Goal: Information Seeking & Learning: Learn about a topic

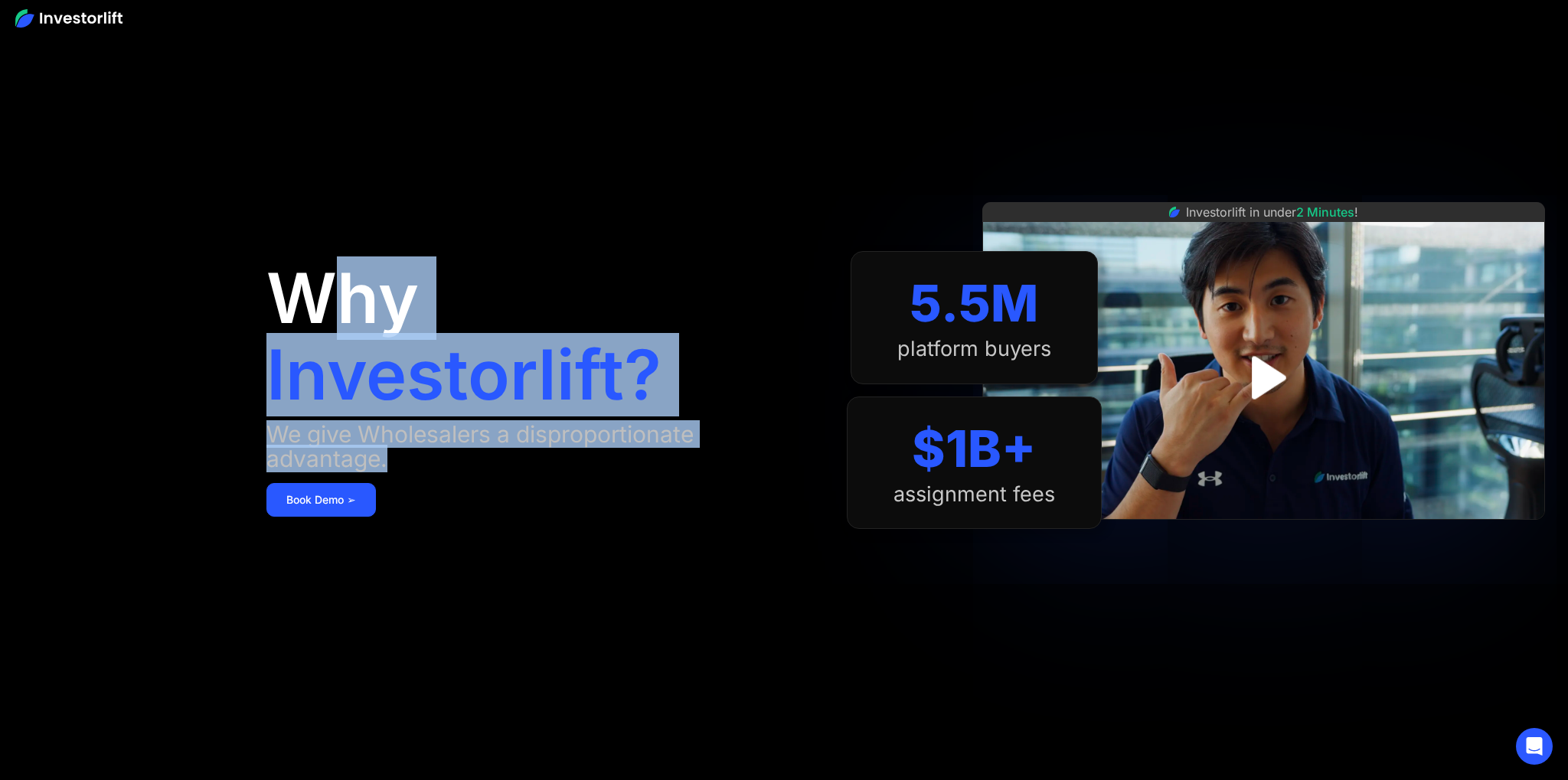
drag, startPoint x: 326, startPoint y: 304, endPoint x: 447, endPoint y: 449, distance: 188.9
click at [447, 449] on div "Why Investorlift? We give Wholesalers a disproportionate advantage. [DEMOGRAPHI…" at bounding box center [556, 390] width 580 height 688
click at [431, 452] on div "We give Wholesalers a disproportionate advantage." at bounding box center [541, 446] width 550 height 49
drag, startPoint x: 410, startPoint y: 442, endPoint x: 258, endPoint y: 289, distance: 215.7
click at [257, 291] on aside "Why Investorlift? We give Wholesalers a disproportionate advantage. Book Demo ➢…" at bounding box center [784, 390] width 1568 height 780
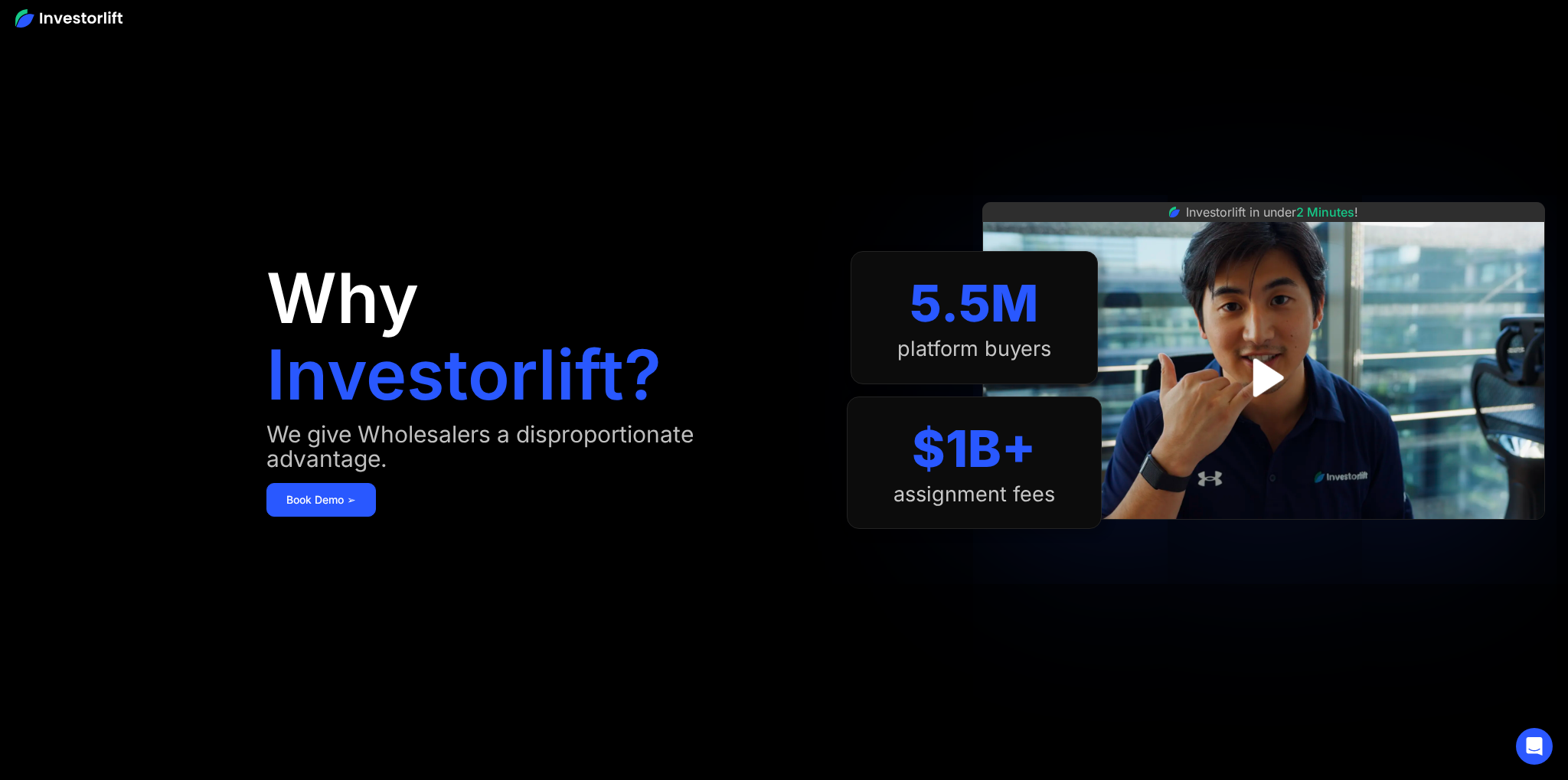
click at [258, 289] on aside "Why Investorlift? We give Wholesalers a disproportionate advantage. Book Demo ➢…" at bounding box center [784, 390] width 1568 height 780
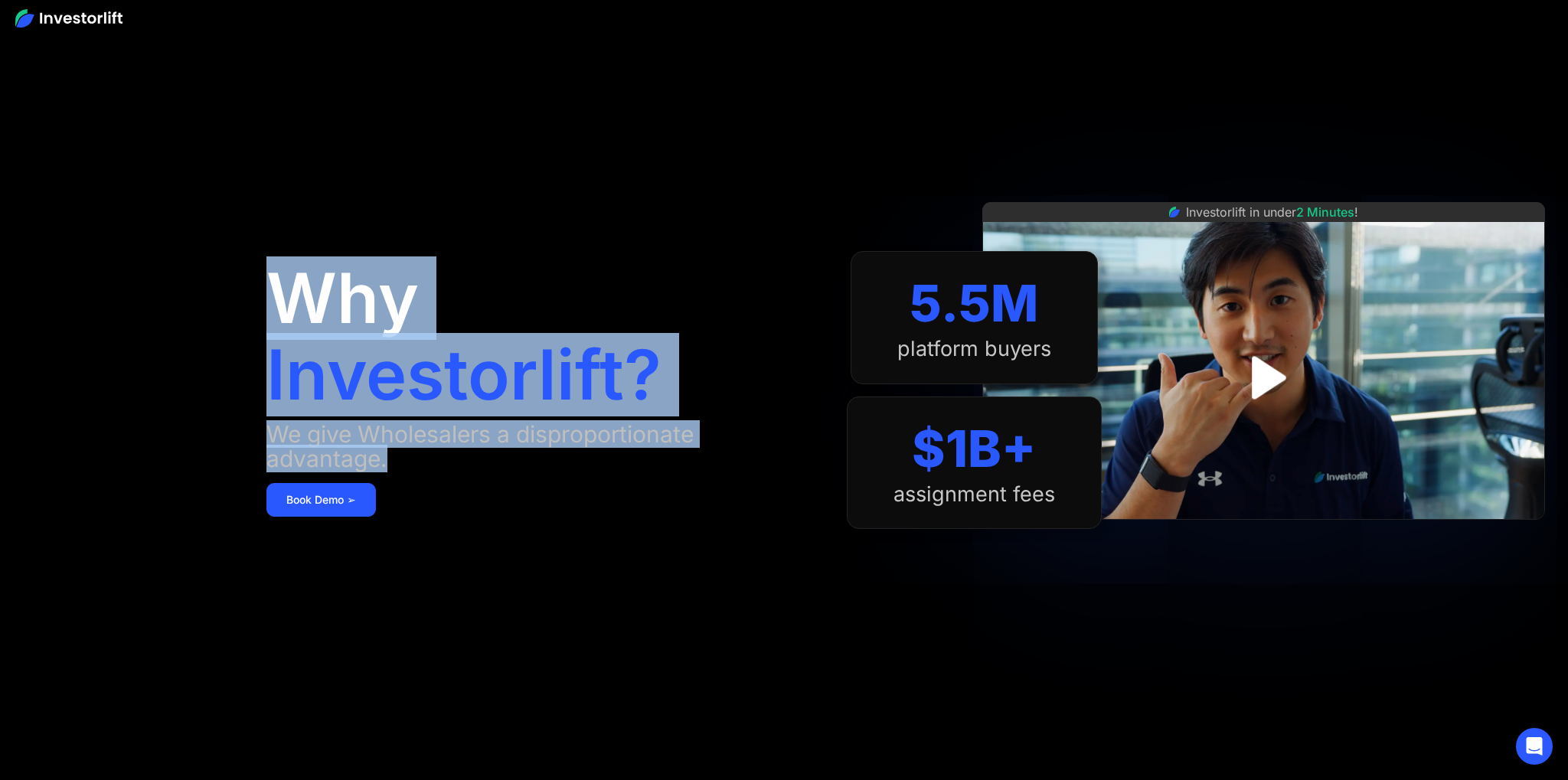
drag, startPoint x: 296, startPoint y: 323, endPoint x: 437, endPoint y: 447, distance: 187.8
click at [437, 449] on aside "Why Investorlift? We give Wholesalers a disproportionate advantage. Book Demo ➢…" at bounding box center [784, 390] width 1568 height 780
click at [623, 404] on h1 "Investorlift?" at bounding box center [464, 375] width 395 height 69
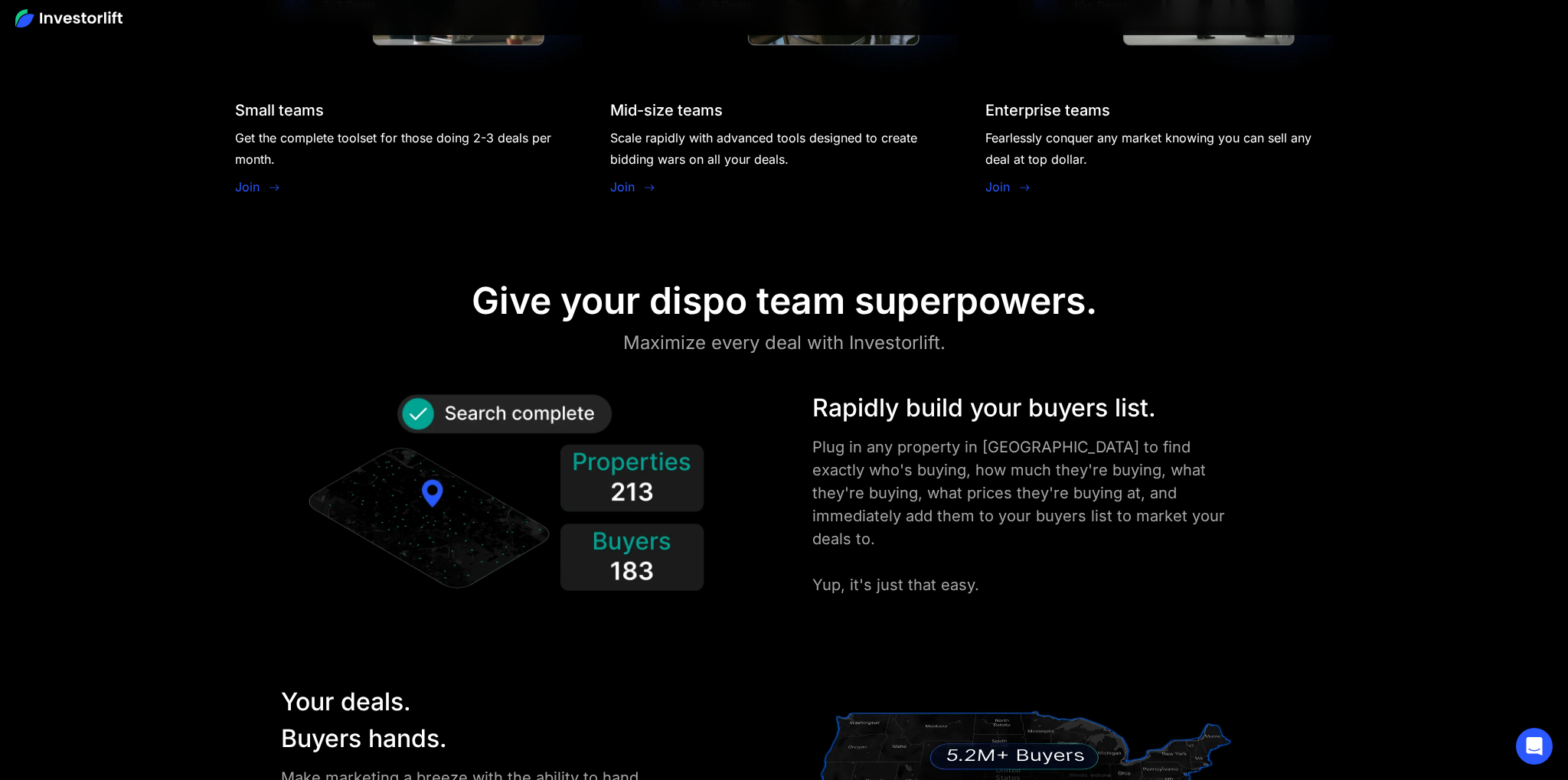
scroll to position [2021, 0]
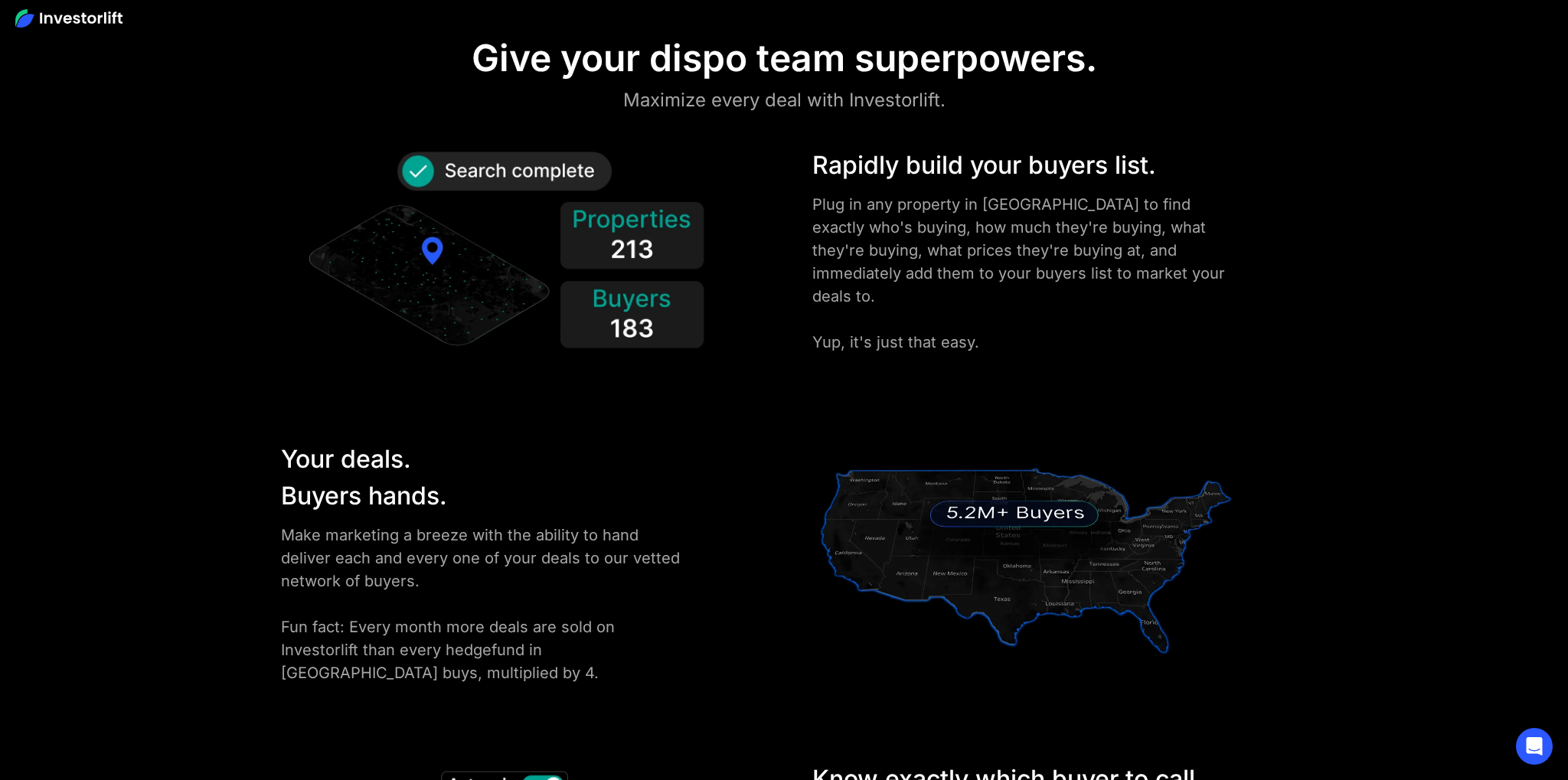
click at [833, 175] on div "Rapidly build your buyers list." at bounding box center [1025, 165] width 427 height 37
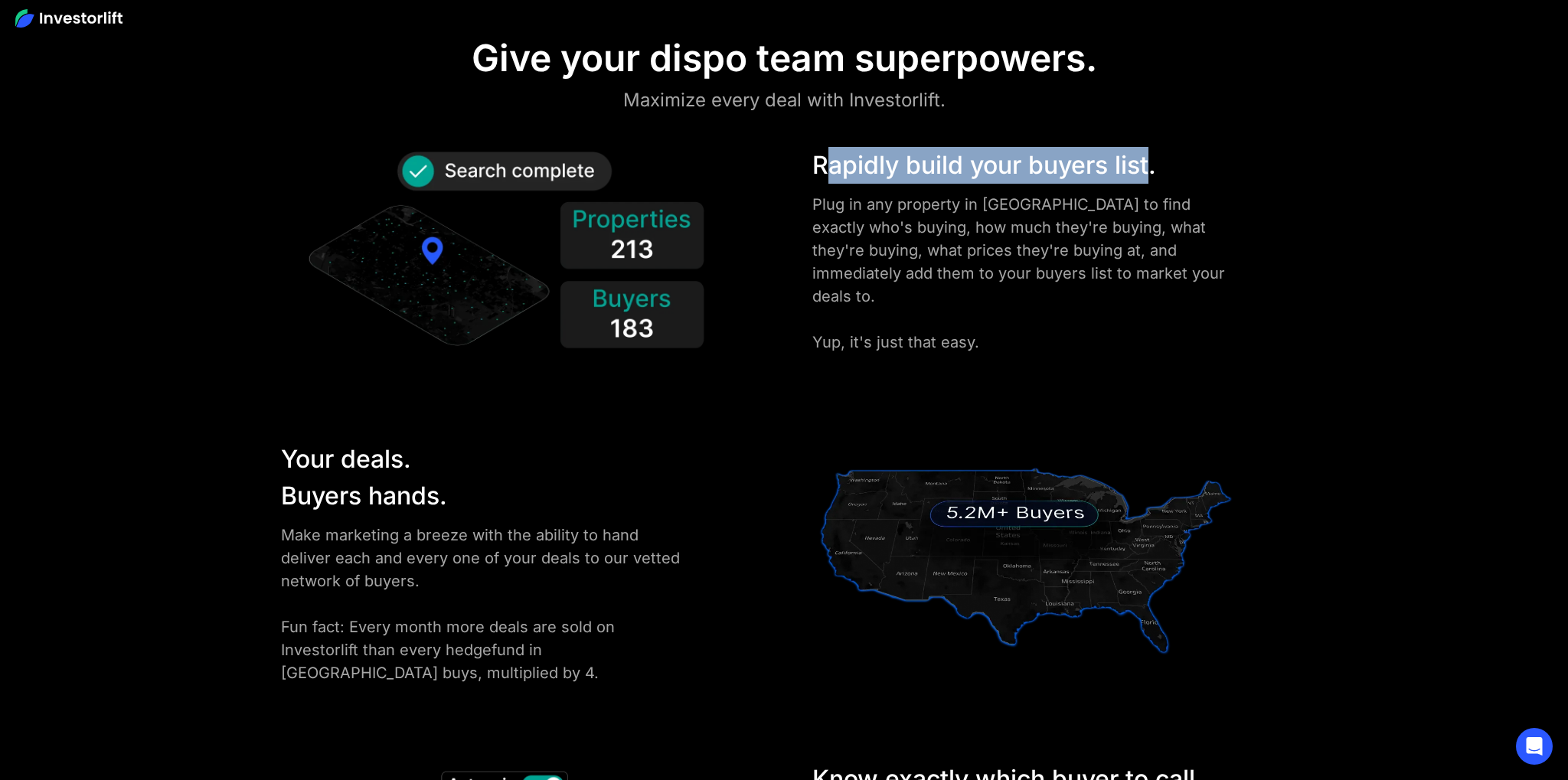
drag, startPoint x: 831, startPoint y: 176, endPoint x: 1157, endPoint y: 168, distance: 326.1
click at [1154, 168] on div "Rapidly build your buyers list." at bounding box center [1025, 165] width 427 height 37
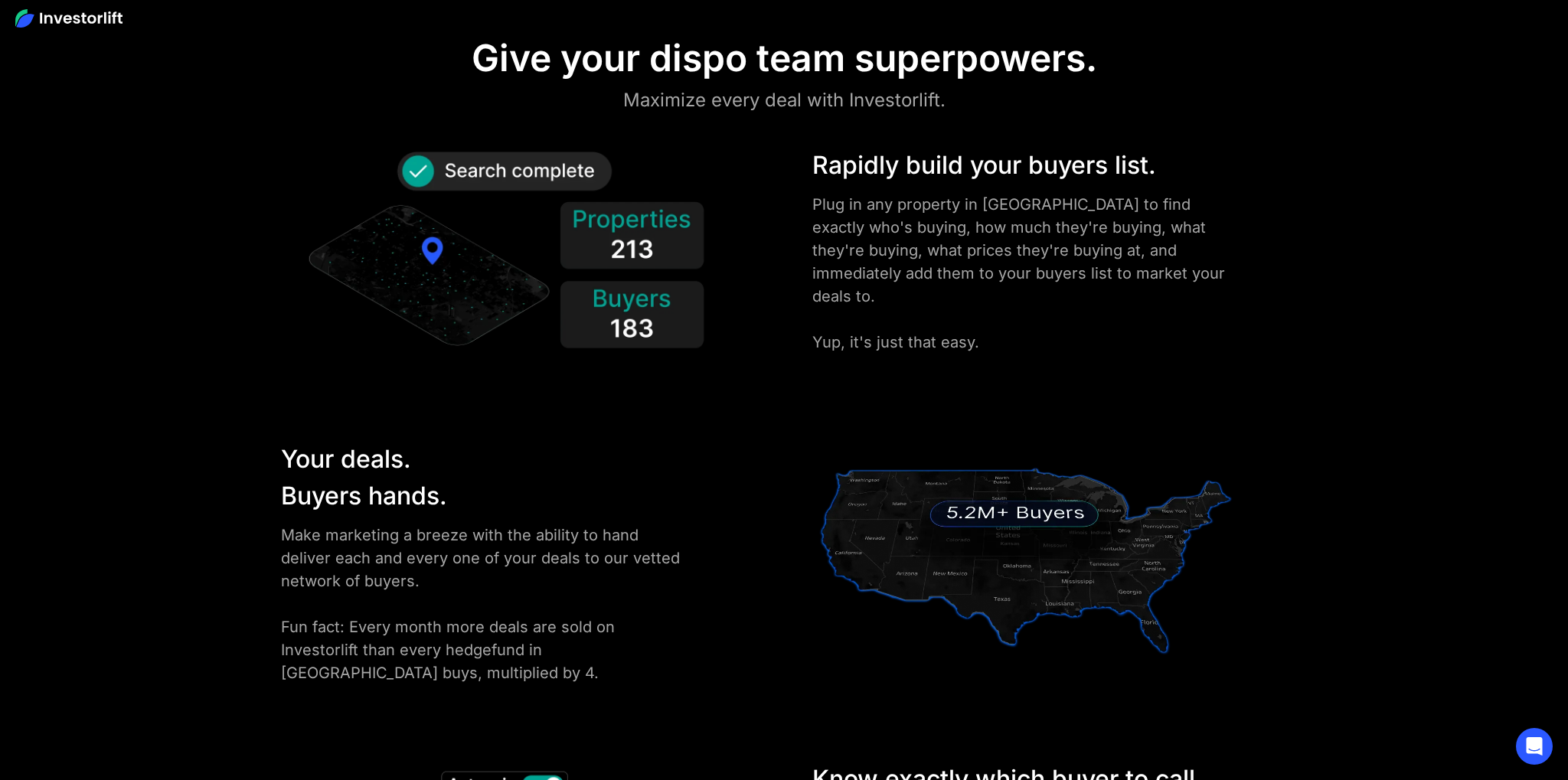
click at [1160, 168] on div "Rapidly build your buyers list." at bounding box center [1025, 165] width 427 height 37
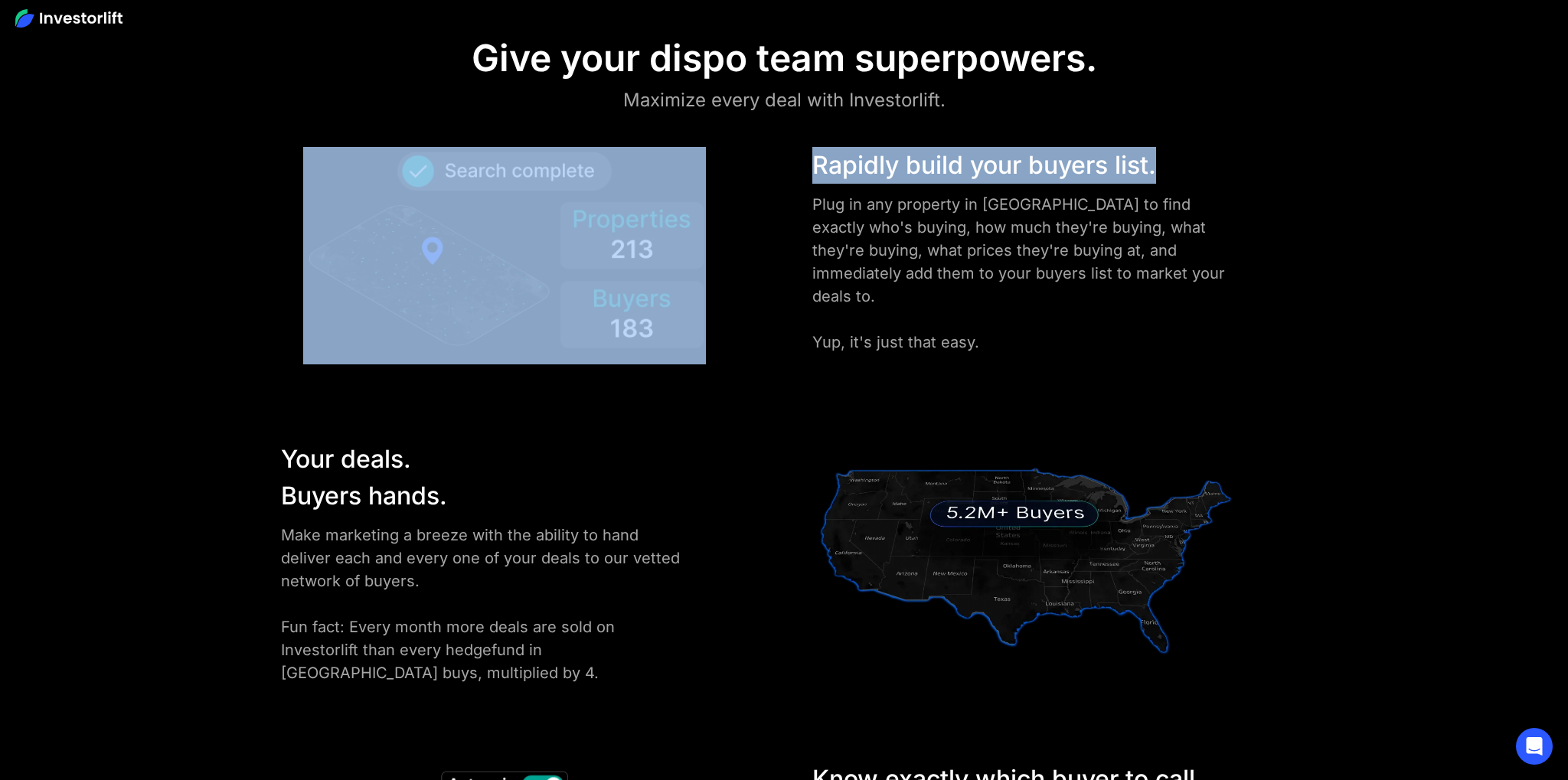
drag, startPoint x: 1159, startPoint y: 166, endPoint x: 764, endPoint y: 155, distance: 395.2
click at [765, 155] on div "Rapidly build your buyers list. Plug in any property in [GEOGRAPHIC_DATA] to fi…" at bounding box center [784, 255] width 1098 height 217
click at [764, 155] on div at bounding box center [519, 255] width 493 height 217
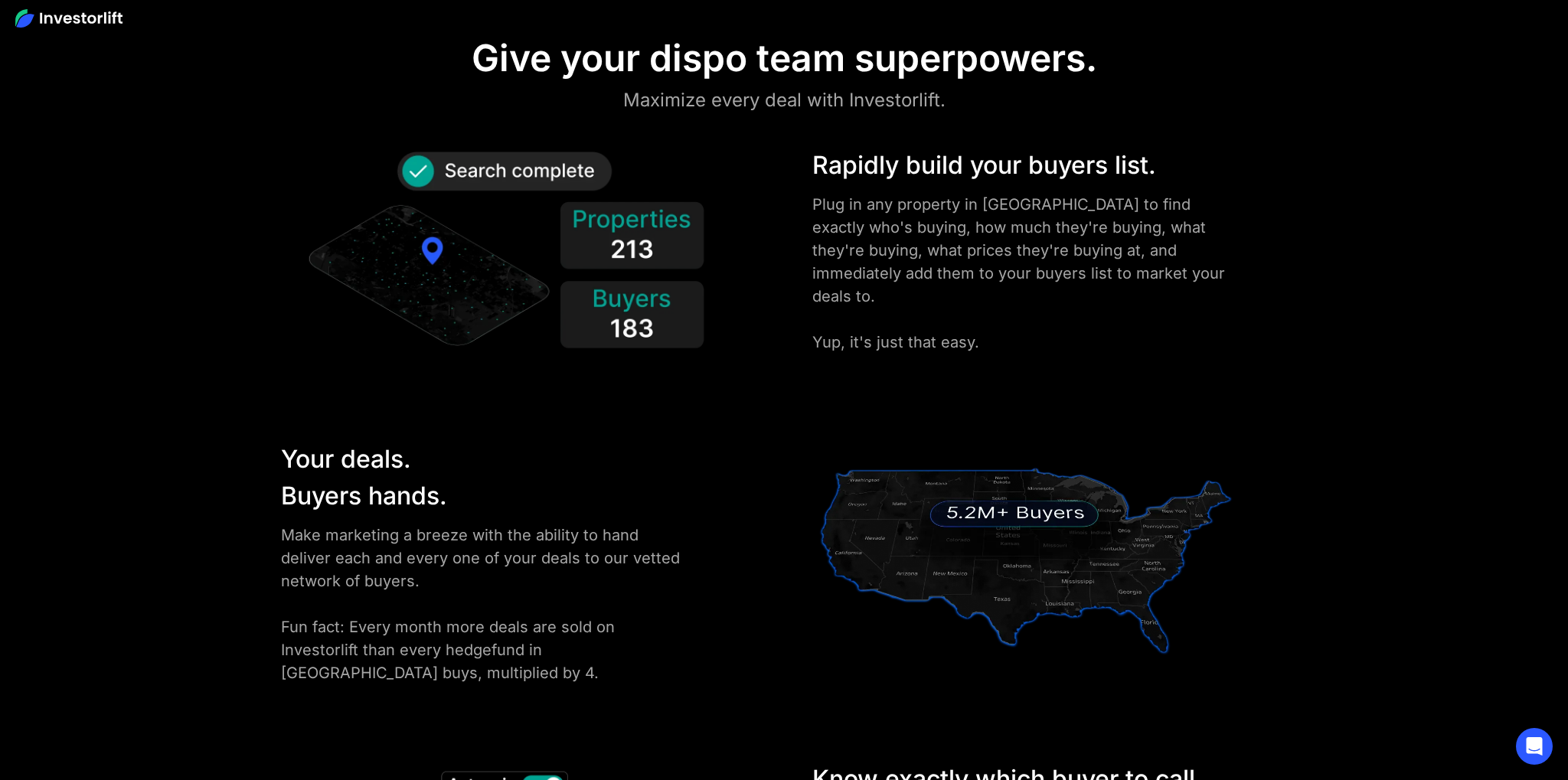
click at [842, 158] on div "Rapidly build your buyers list." at bounding box center [1025, 165] width 427 height 37
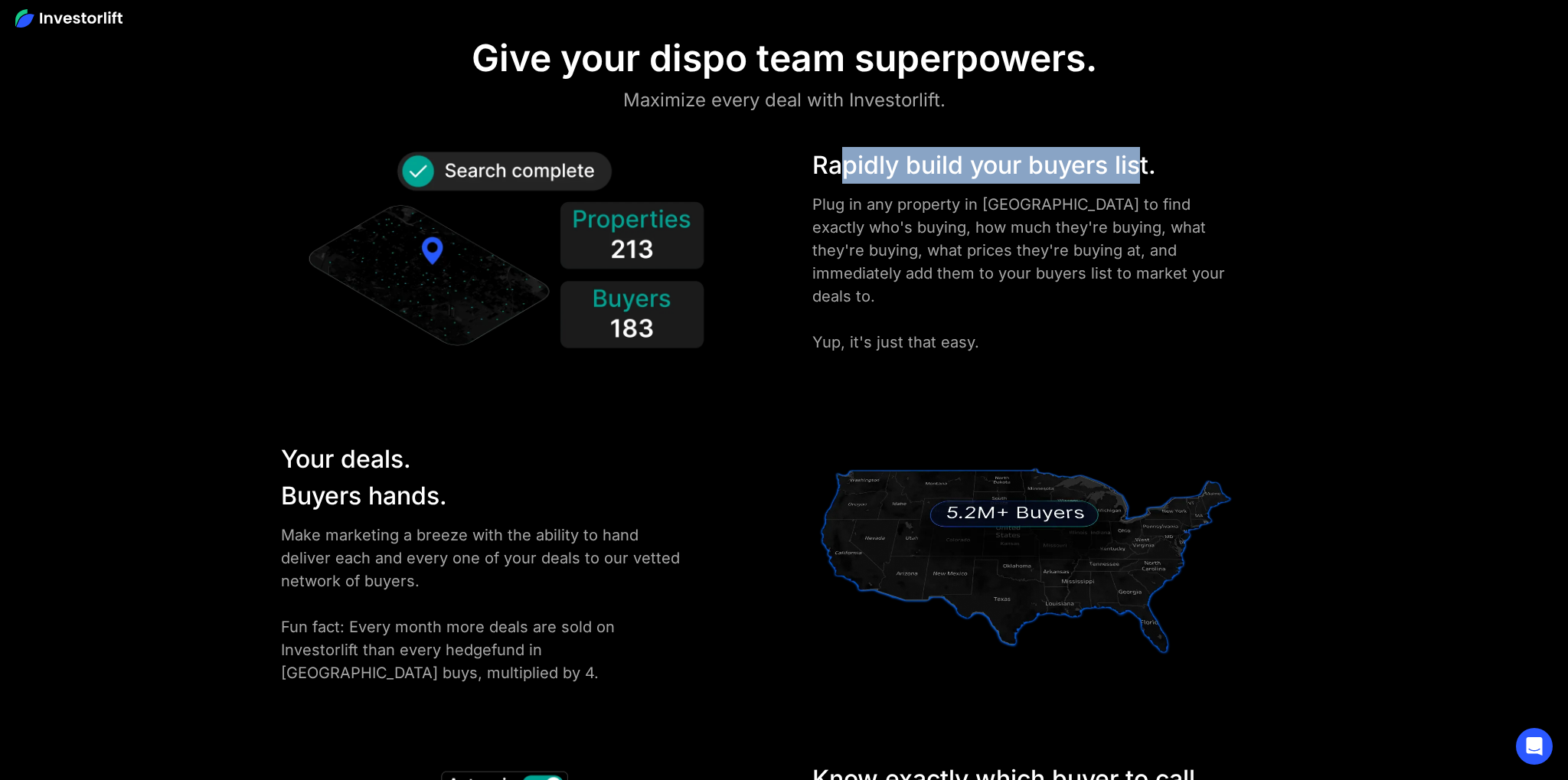
drag, startPoint x: 841, startPoint y: 161, endPoint x: 1153, endPoint y: 169, distance: 312.1
click at [1153, 169] on div "Rapidly build your buyers list." at bounding box center [1025, 165] width 427 height 37
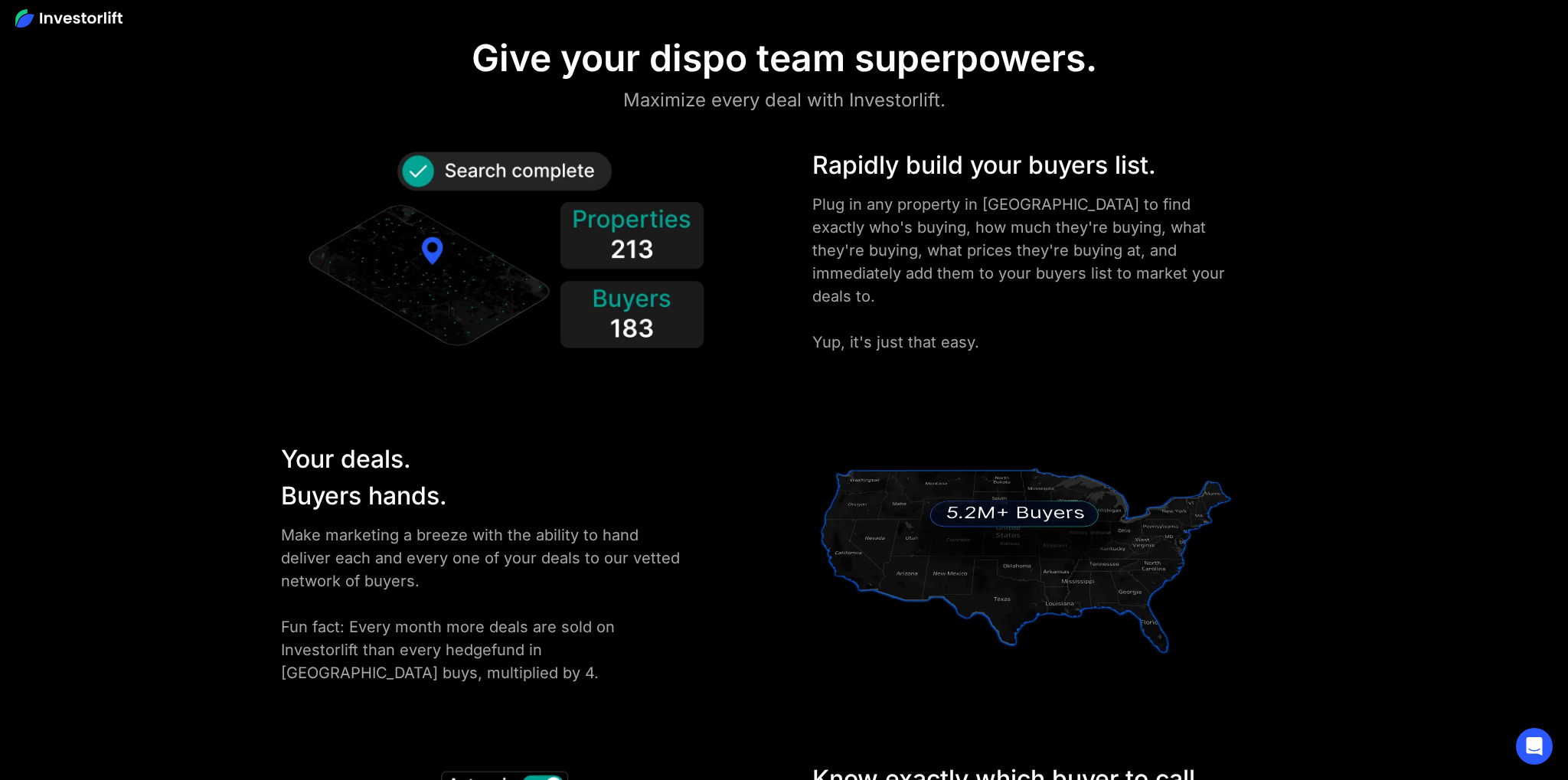
click at [1194, 167] on div "Rapidly build your buyers list." at bounding box center [1025, 165] width 427 height 37
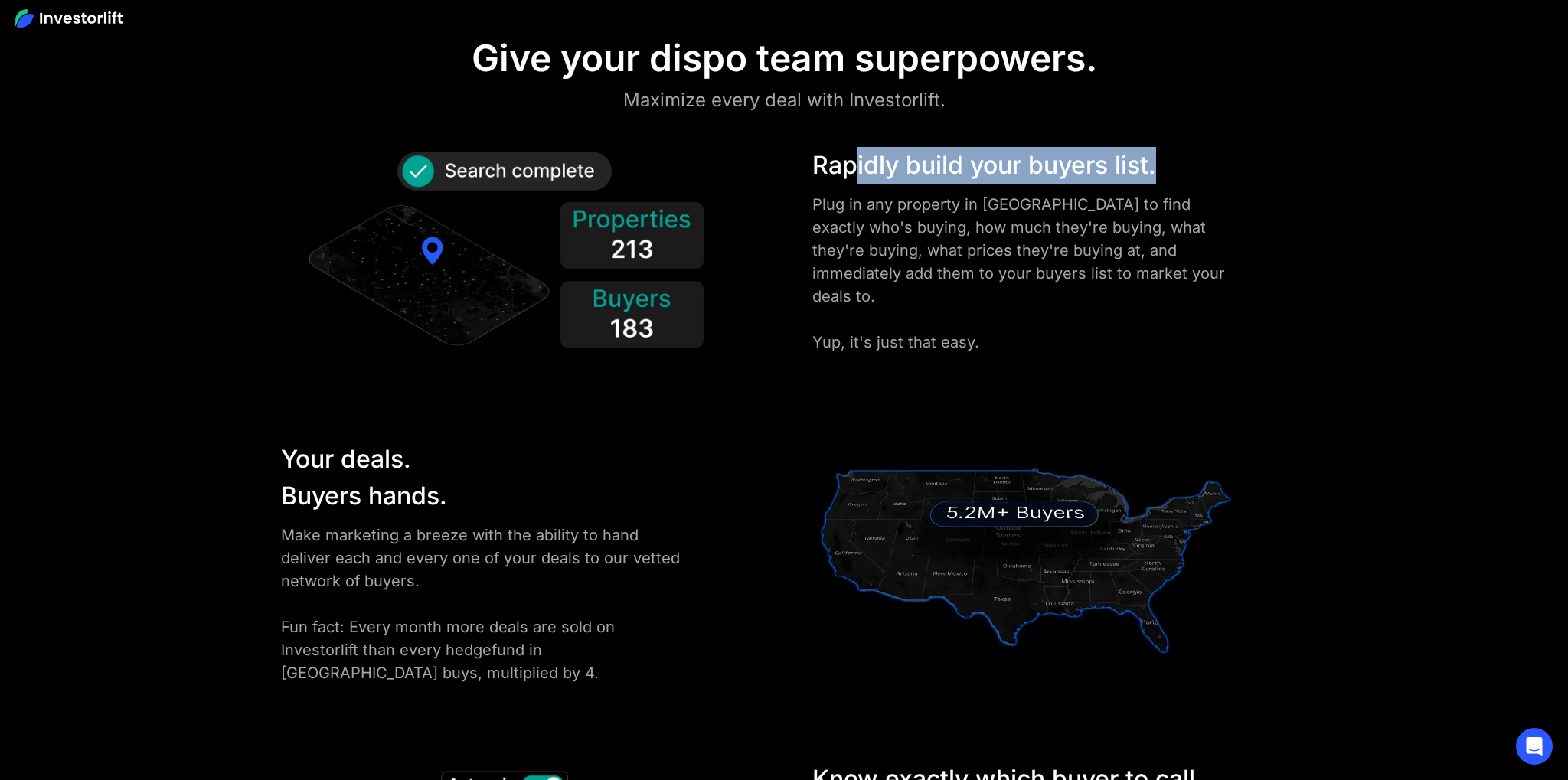
drag, startPoint x: 1149, startPoint y: 168, endPoint x: 814, endPoint y: 156, distance: 335.2
click at [833, 160] on div "Rapidly build your buyers list." at bounding box center [1025, 165] width 427 height 37
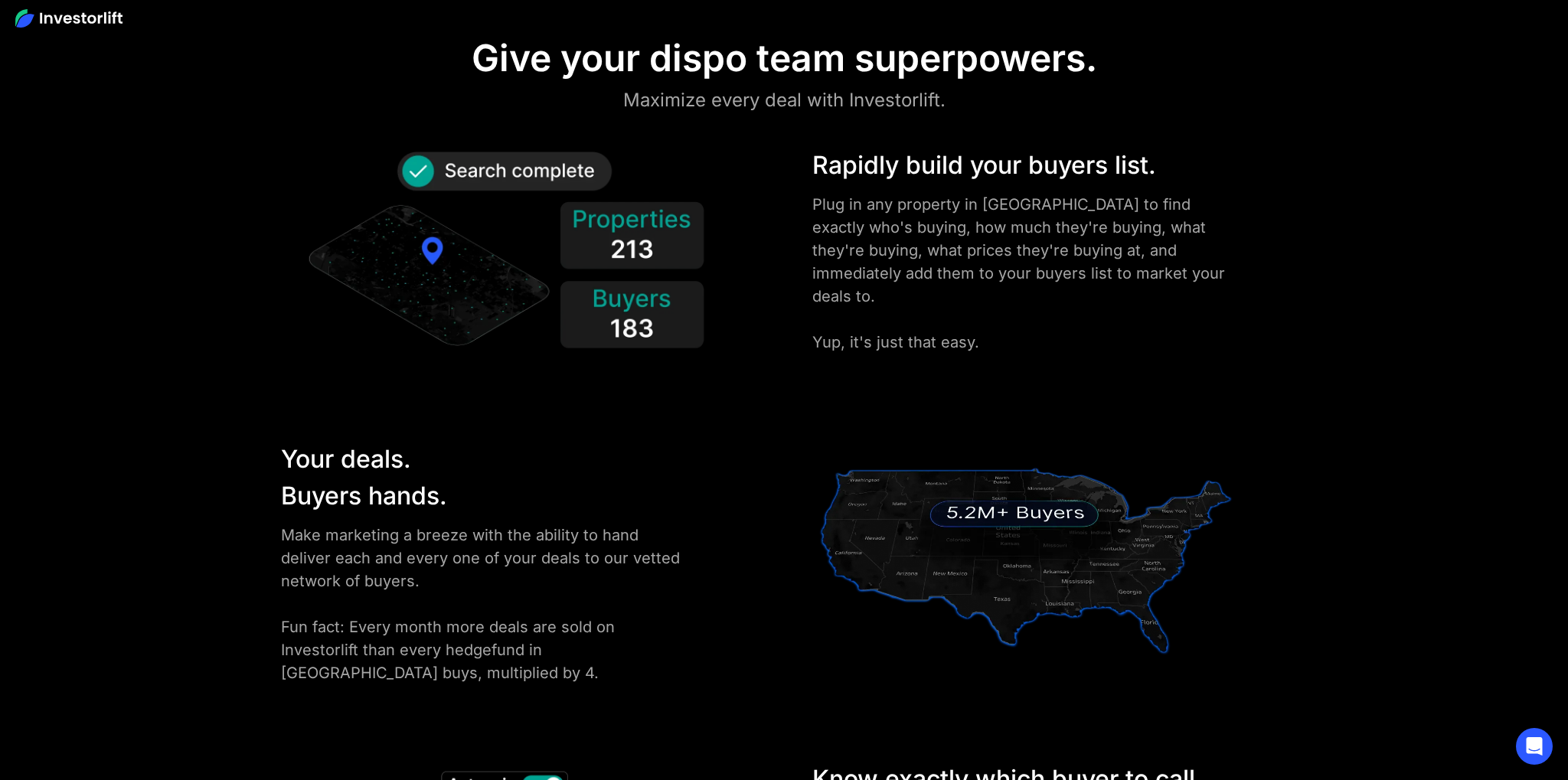
click at [810, 155] on div "Rapidly build your buyers list. Plug in any property in [GEOGRAPHIC_DATA] to fi…" at bounding box center [1050, 250] width 490 height 207
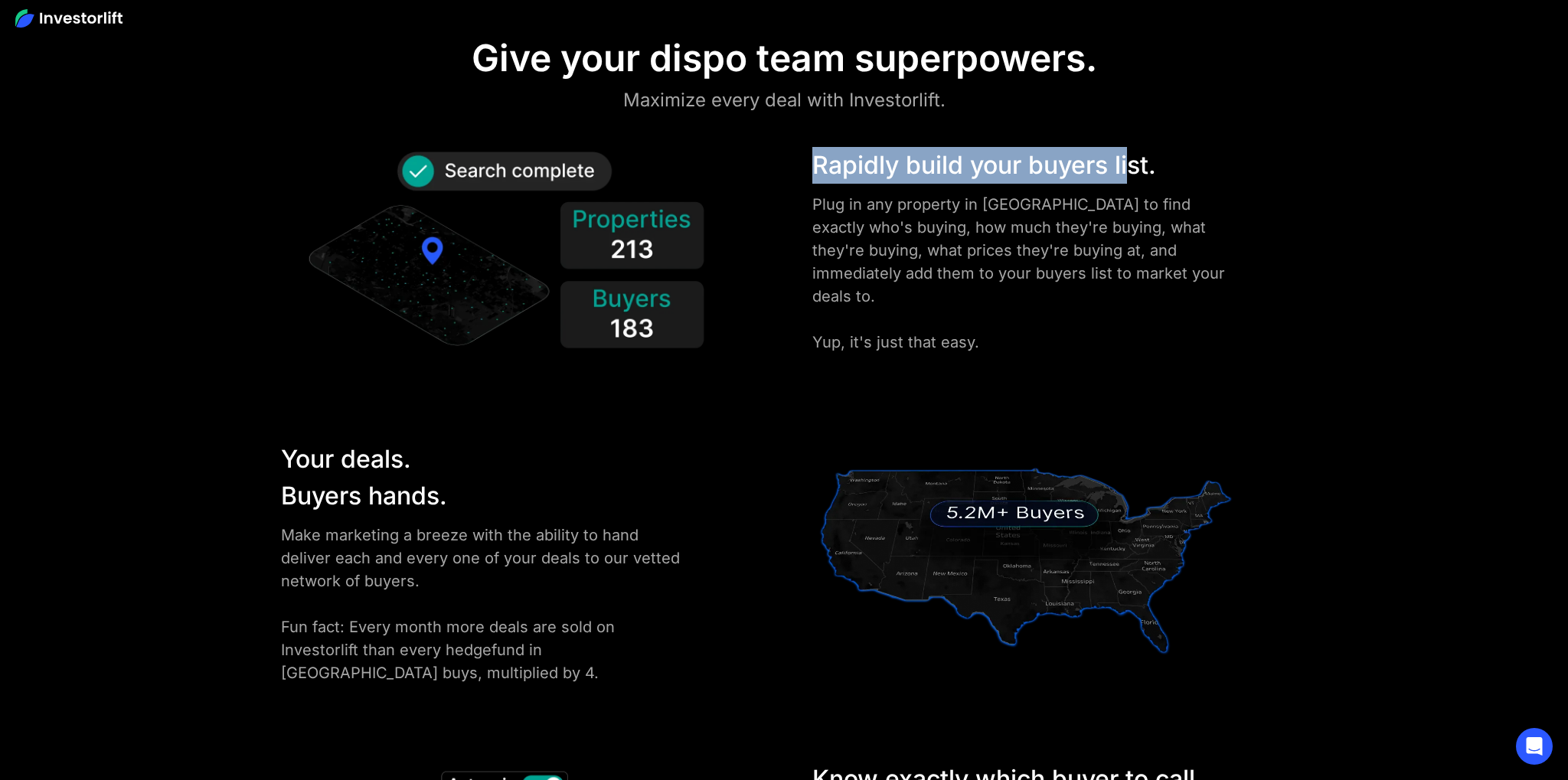
drag, startPoint x: 946, startPoint y: 167, endPoint x: 1190, endPoint y: 169, distance: 244.0
click at [1131, 168] on div "Rapidly build your buyers list." at bounding box center [1025, 165] width 427 height 37
drag, startPoint x: 1190, startPoint y: 169, endPoint x: 858, endPoint y: 149, distance: 332.6
click at [887, 151] on div "Rapidly build your buyers list." at bounding box center [1025, 165] width 427 height 37
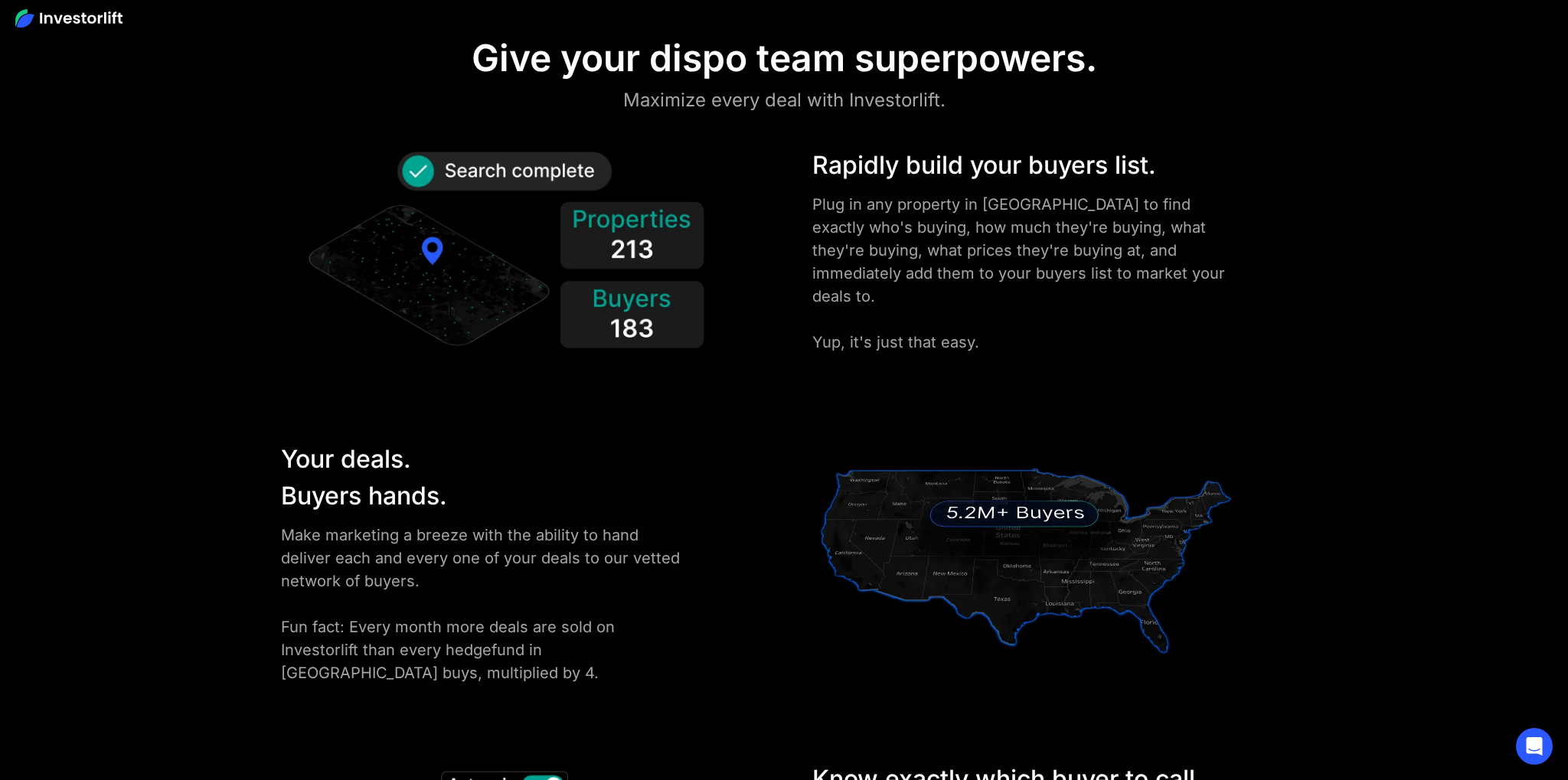
drag, startPoint x: 821, startPoint y: 147, endPoint x: 1107, endPoint y: 171, distance: 287.0
click at [1136, 172] on div "Rapidly build your buyers list." at bounding box center [1025, 165] width 427 height 37
drag, startPoint x: 1136, startPoint y: 172, endPoint x: 899, endPoint y: 162, distance: 237.2
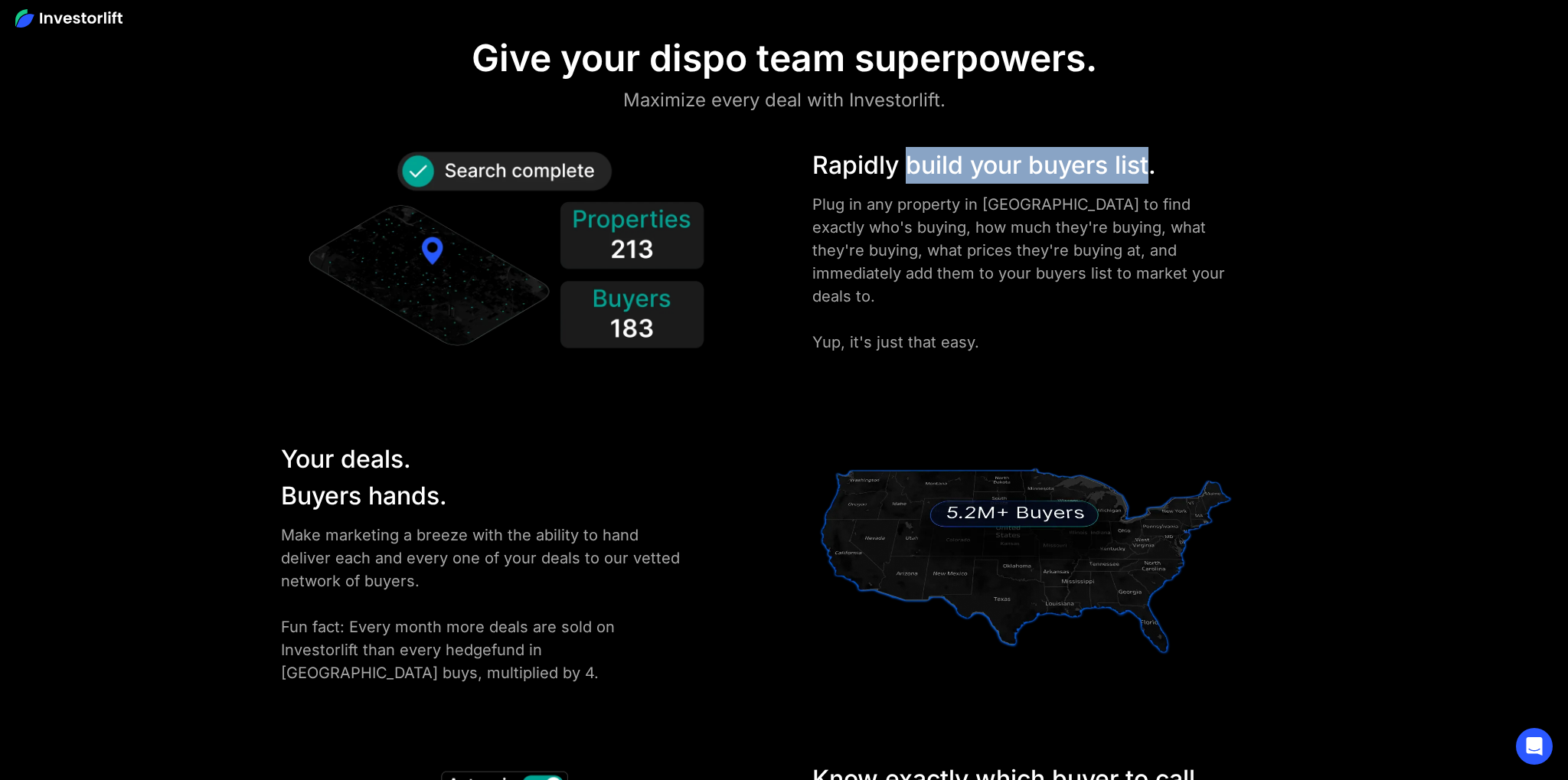
click at [911, 163] on div "Rapidly build your buyers list." at bounding box center [1025, 165] width 427 height 37
drag, startPoint x: 853, startPoint y: 157, endPoint x: 1176, endPoint y: 173, distance: 323.4
click at [1080, 174] on div "Rapidly build your buyers list." at bounding box center [1025, 165] width 427 height 37
drag, startPoint x: 1176, startPoint y: 173, endPoint x: 783, endPoint y: 155, distance: 393.4
click at [818, 158] on div "Rapidly build your buyers list." at bounding box center [1025, 165] width 427 height 37
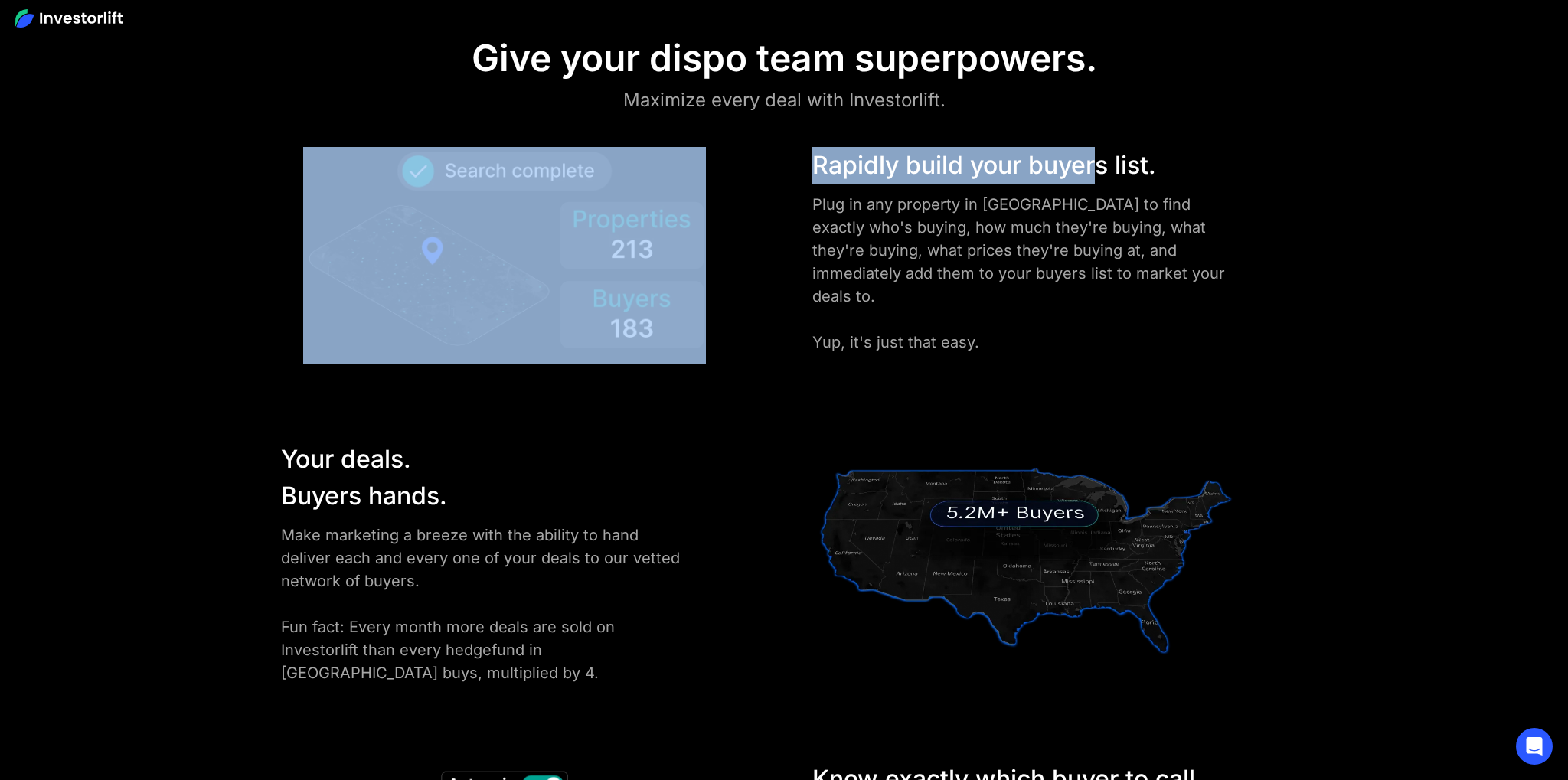
drag, startPoint x: 771, startPoint y: 151, endPoint x: 1153, endPoint y: 183, distance: 383.3
click at [1110, 180] on div "Rapidly build your buyers list. Plug in any property in [GEOGRAPHIC_DATA] to fi…" at bounding box center [784, 255] width 1098 height 217
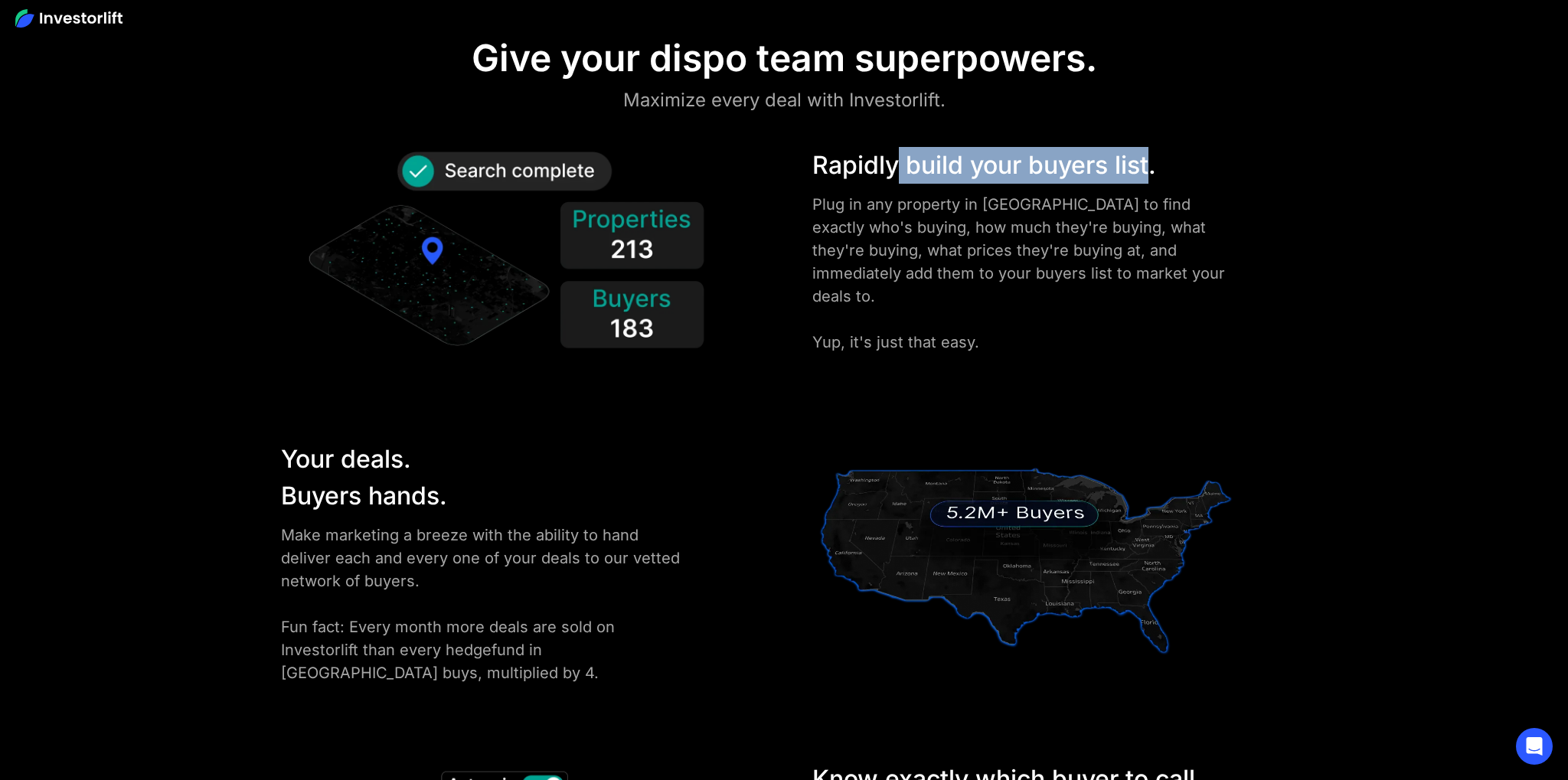
drag, startPoint x: 1153, startPoint y: 183, endPoint x: 847, endPoint y: 165, distance: 306.5
click at [878, 168] on div "Rapidly build your buyers list." at bounding box center [1025, 165] width 427 height 37
drag, startPoint x: 814, startPoint y: 162, endPoint x: 1148, endPoint y: 183, distance: 334.7
click at [1065, 185] on div "Rapidly build your buyers list. Plug in any property in [GEOGRAPHIC_DATA] to fi…" at bounding box center [1025, 250] width 427 height 207
click at [1147, 183] on div "Rapidly build your buyers list." at bounding box center [1025, 165] width 427 height 37
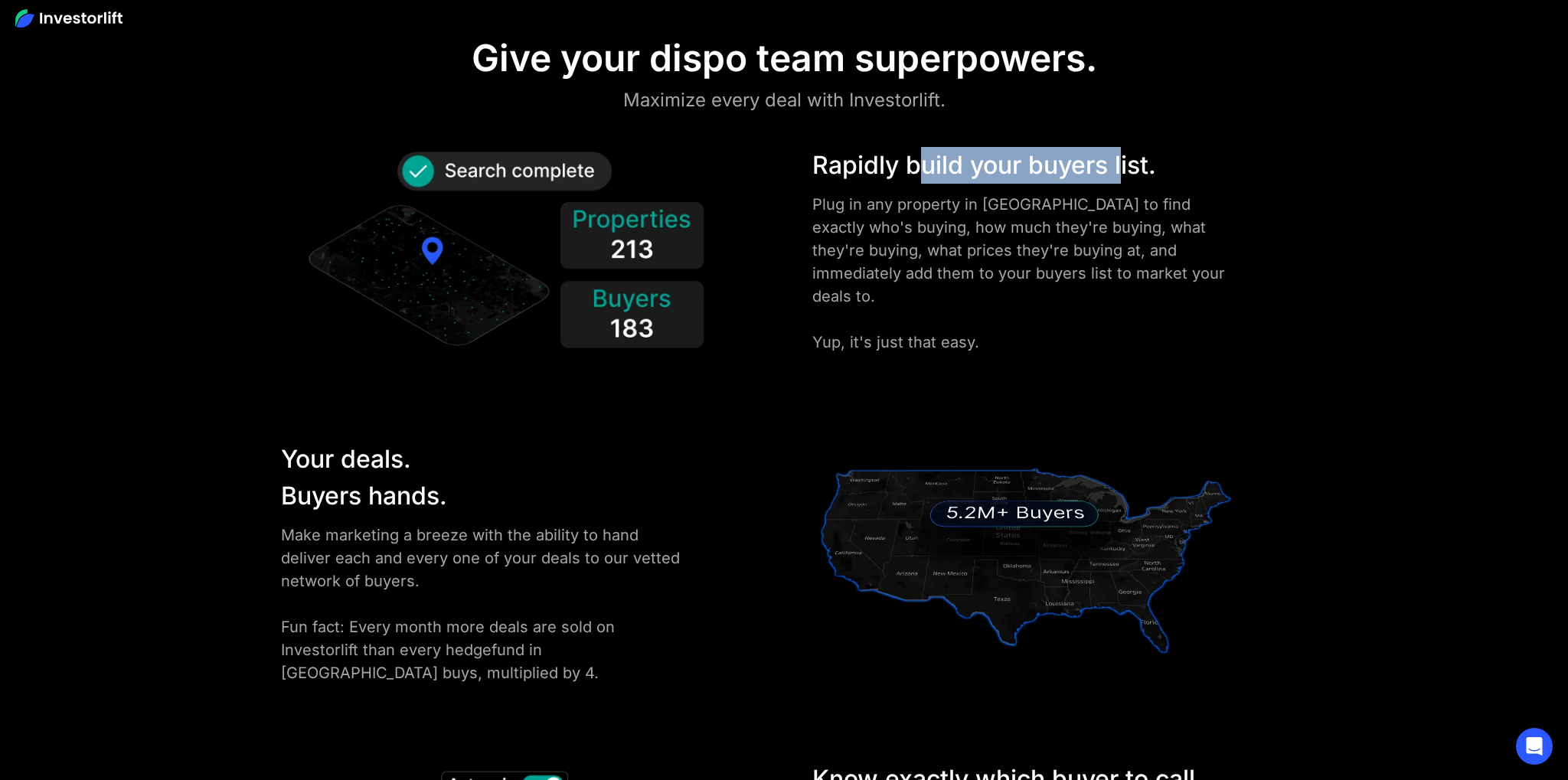
click at [916, 182] on div "Rapidly build your buyers list." at bounding box center [1025, 165] width 427 height 37
drag, startPoint x: 825, startPoint y: 199, endPoint x: 939, endPoint y: 272, distance: 135.4
click at [829, 205] on div "Plug in any property in [GEOGRAPHIC_DATA] to find exactly who's buying, how muc…" at bounding box center [1025, 273] width 427 height 161
click at [857, 268] on div "Plug in any property in [GEOGRAPHIC_DATA] to find exactly who's buying, how muc…" at bounding box center [1025, 273] width 427 height 161
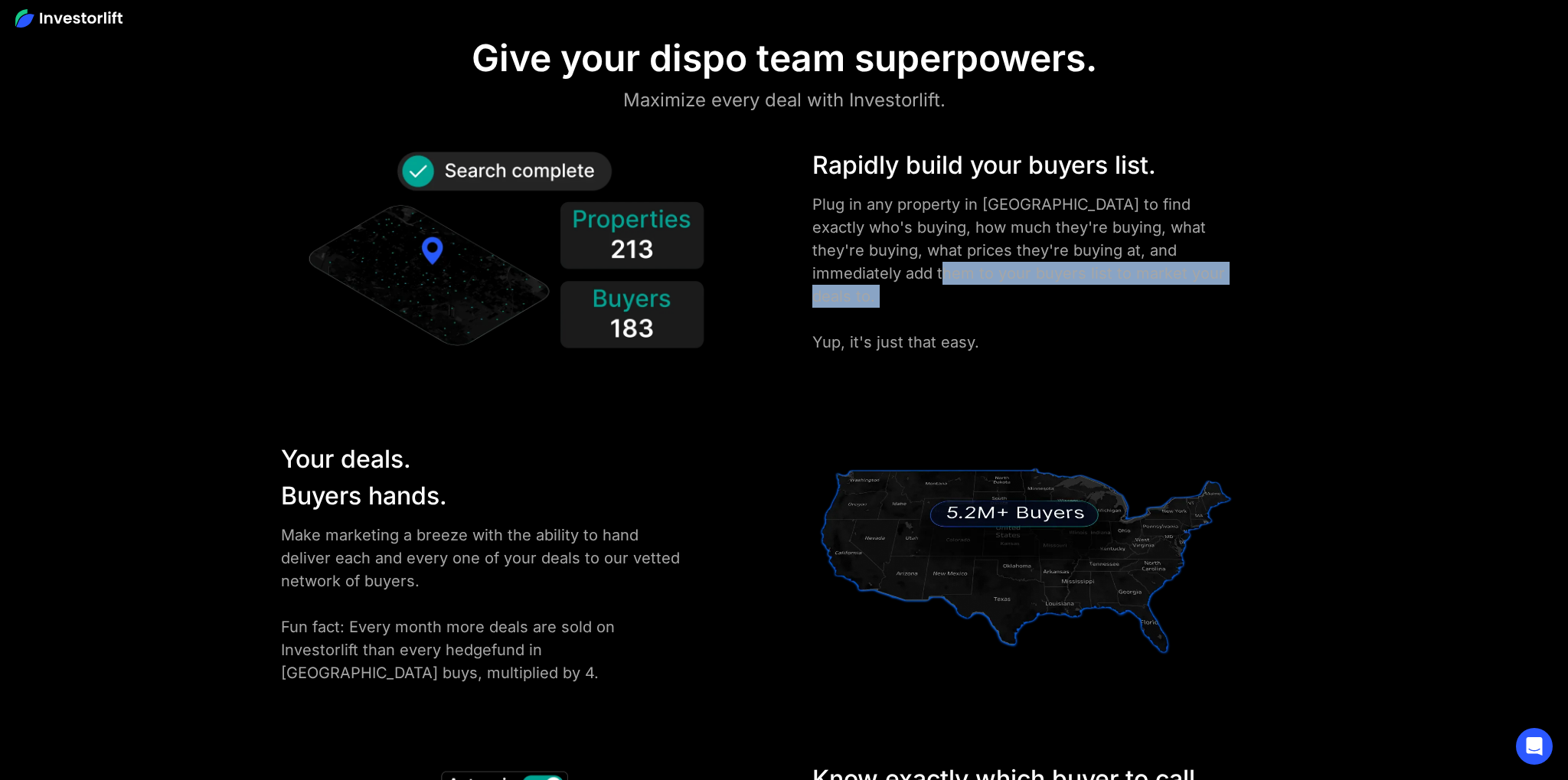
click at [994, 302] on div "Plug in any property in [GEOGRAPHIC_DATA] to find exactly who's buying, how muc…" at bounding box center [1025, 273] width 427 height 161
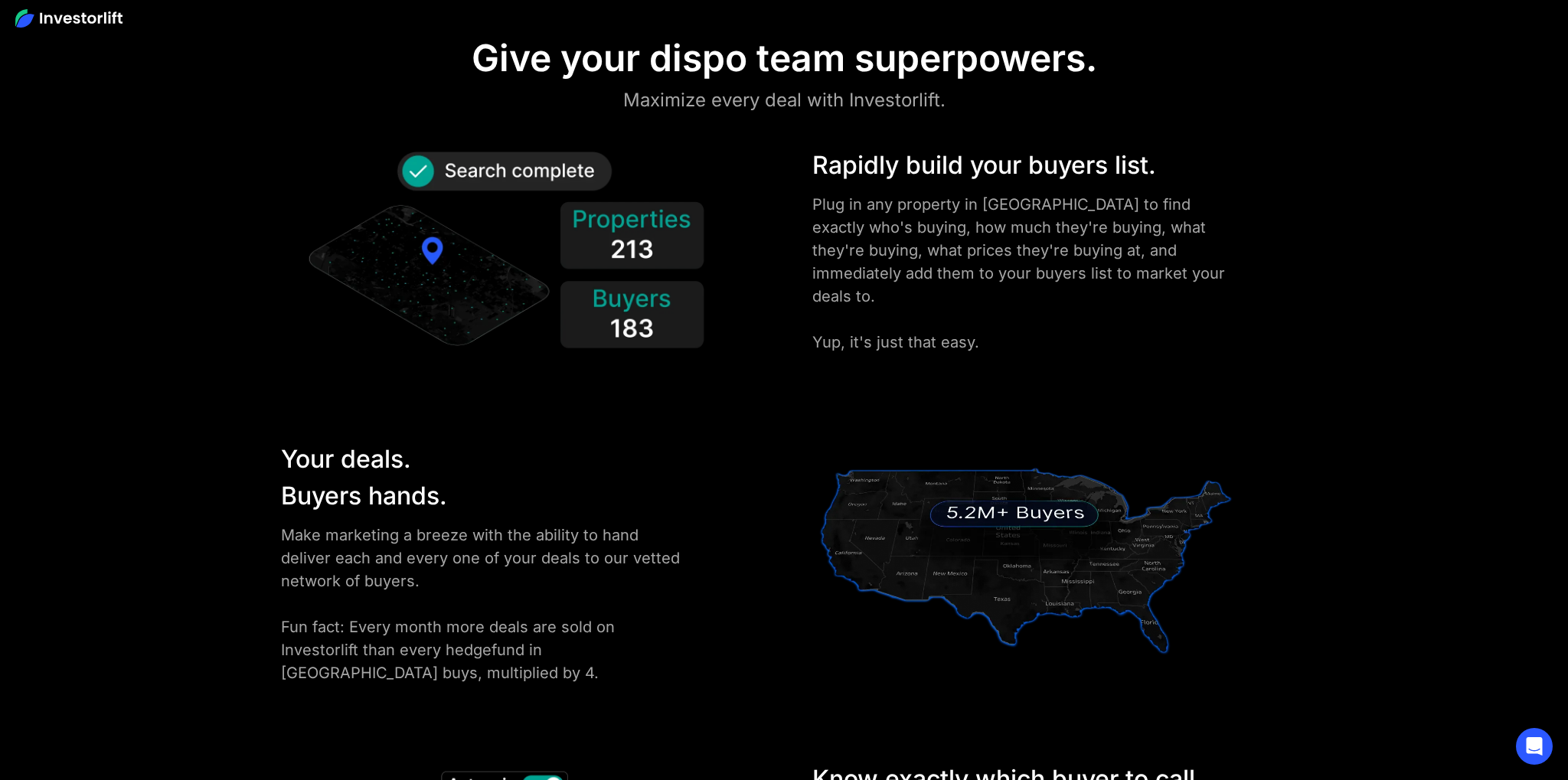
drag, startPoint x: 1012, startPoint y: 315, endPoint x: 987, endPoint y: 320, distance: 25.5
click at [999, 320] on div "Plug in any property in [GEOGRAPHIC_DATA] to find exactly who's buying, how muc…" at bounding box center [1025, 273] width 427 height 161
drag, startPoint x: 882, startPoint y: 311, endPoint x: 845, endPoint y: 303, distance: 37.9
click at [879, 310] on div "Plug in any property in [GEOGRAPHIC_DATA] to find exactly who's buying, how muc…" at bounding box center [1025, 273] width 427 height 161
drag, startPoint x: 844, startPoint y: 303, endPoint x: 891, endPoint y: 311, distance: 47.7
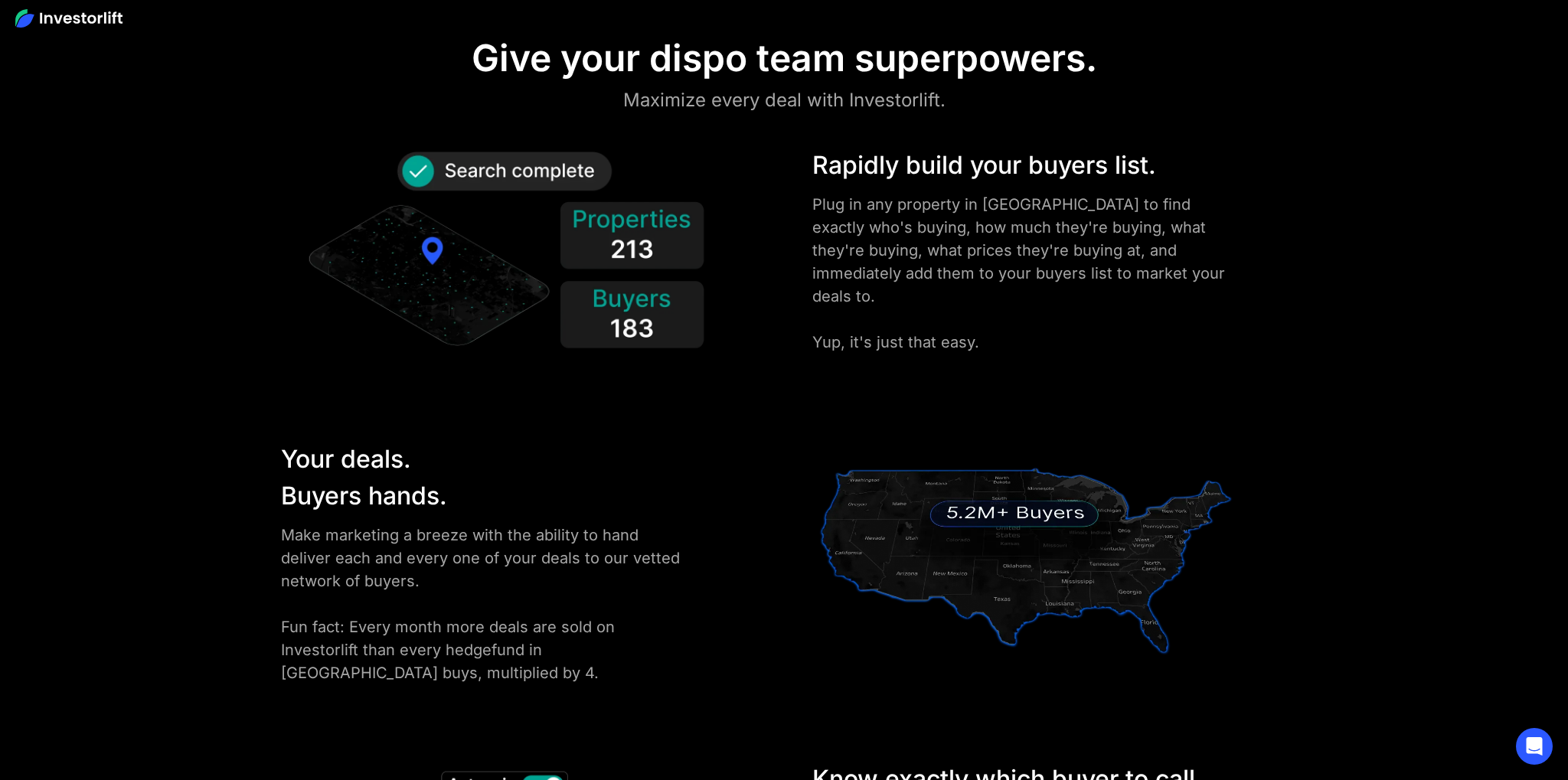
click at [844, 303] on div "Plug in any property in [GEOGRAPHIC_DATA] to find exactly who's buying, how muc…" at bounding box center [1025, 273] width 427 height 161
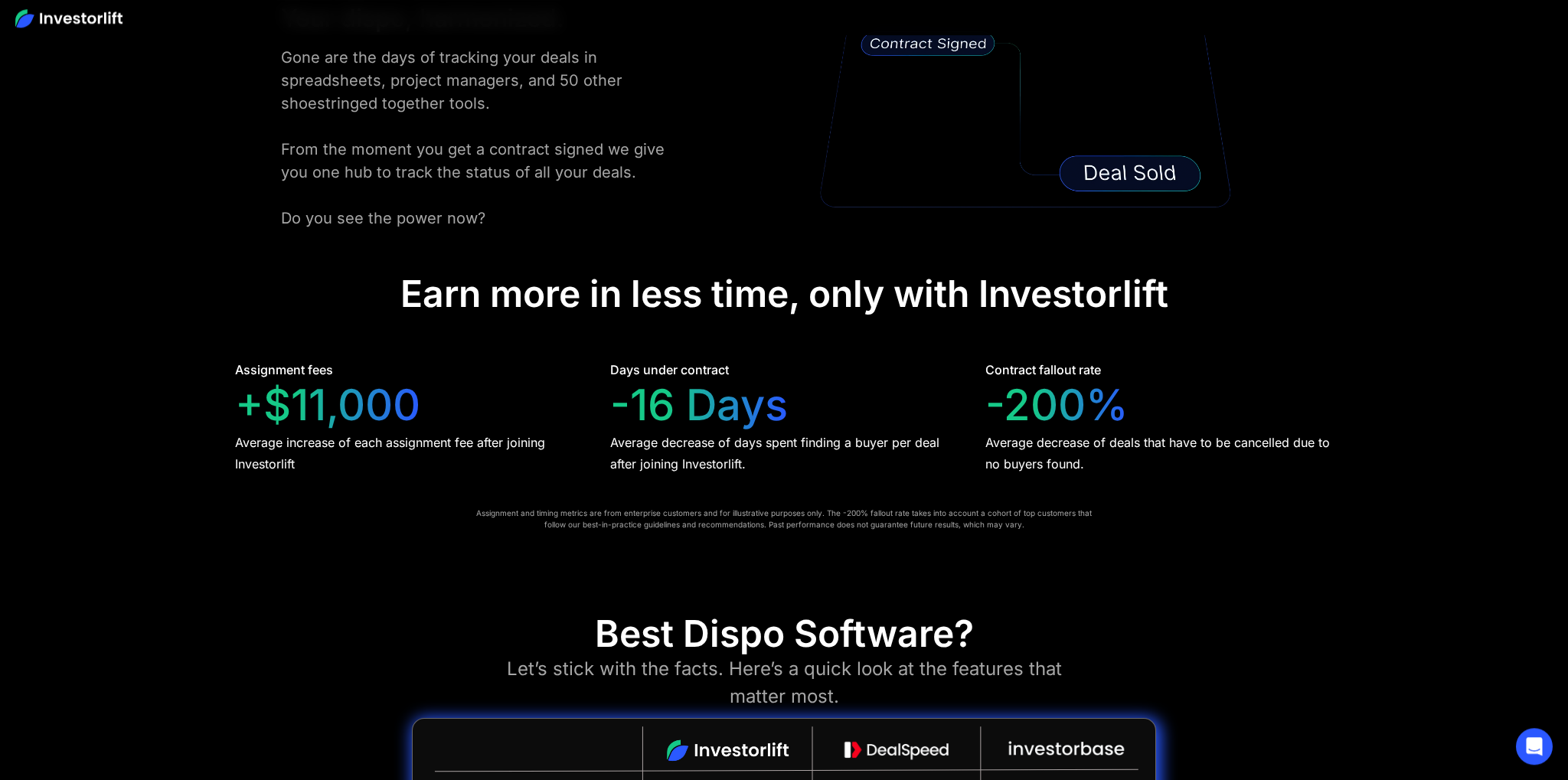
scroll to position [3234, 0]
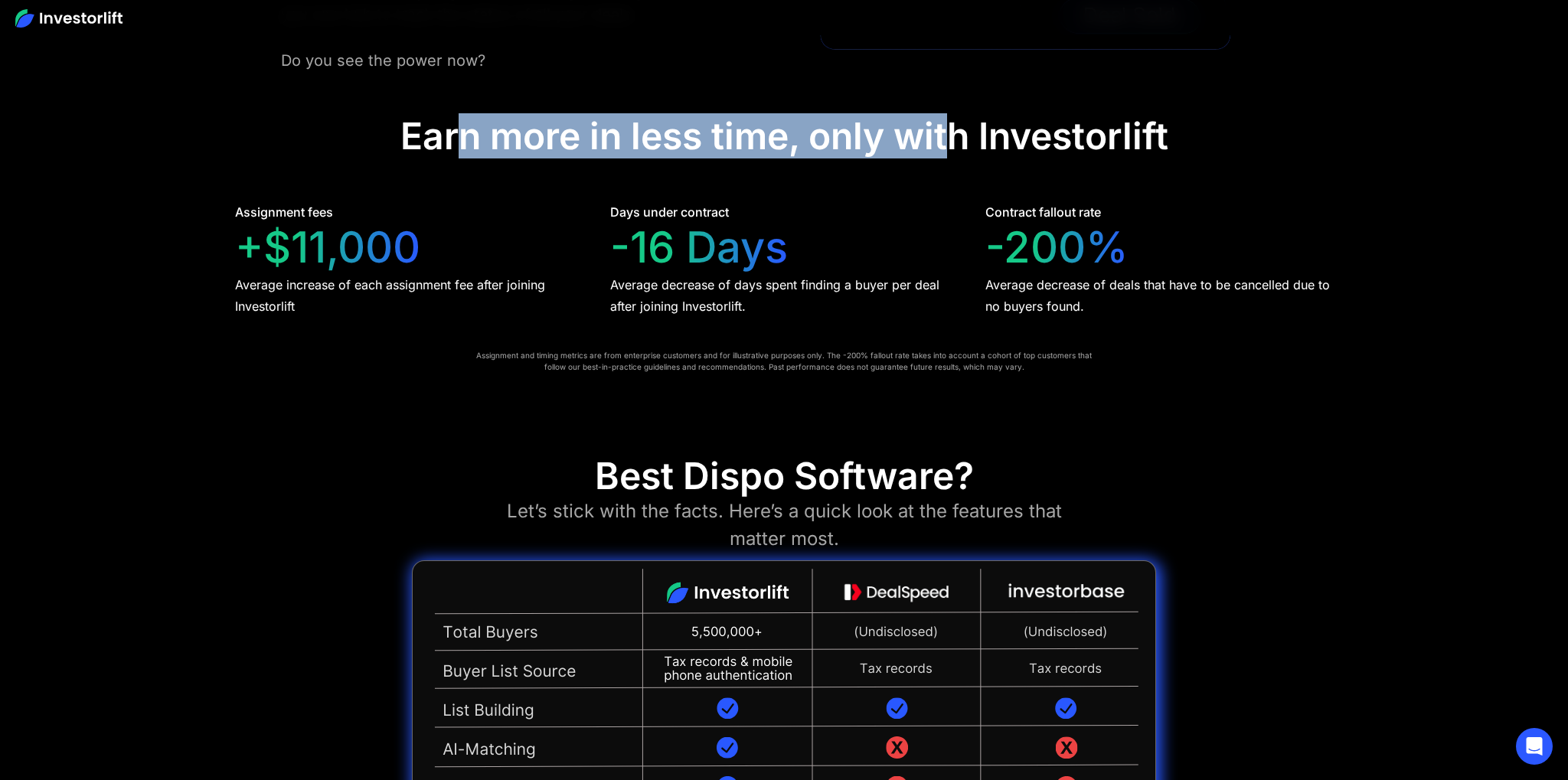
drag, startPoint x: 457, startPoint y: 131, endPoint x: 997, endPoint y: 165, distance: 541.1
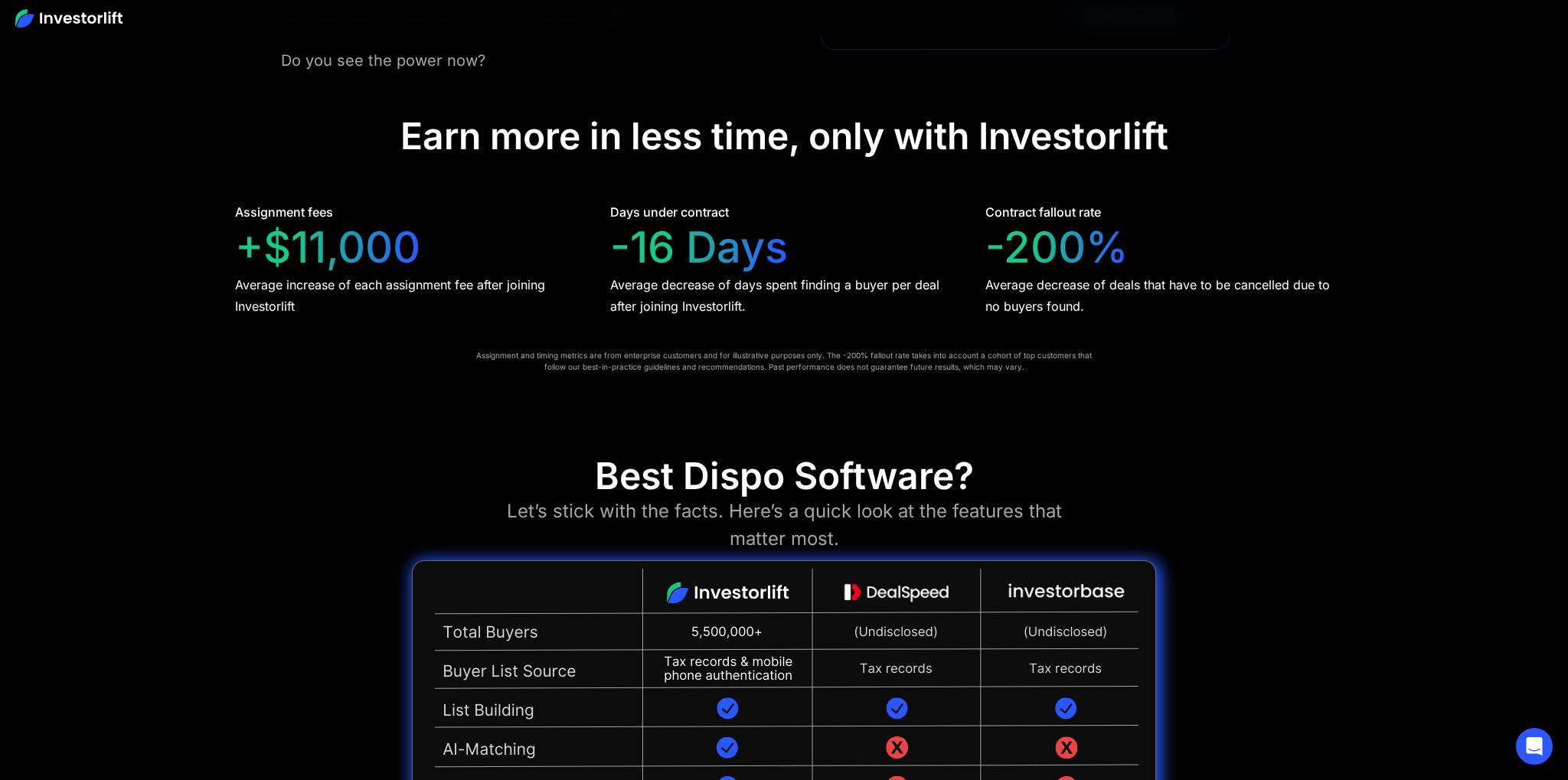
click at [1092, 156] on div "Earn more in less time, only with Investorlift" at bounding box center [784, 136] width 768 height 45
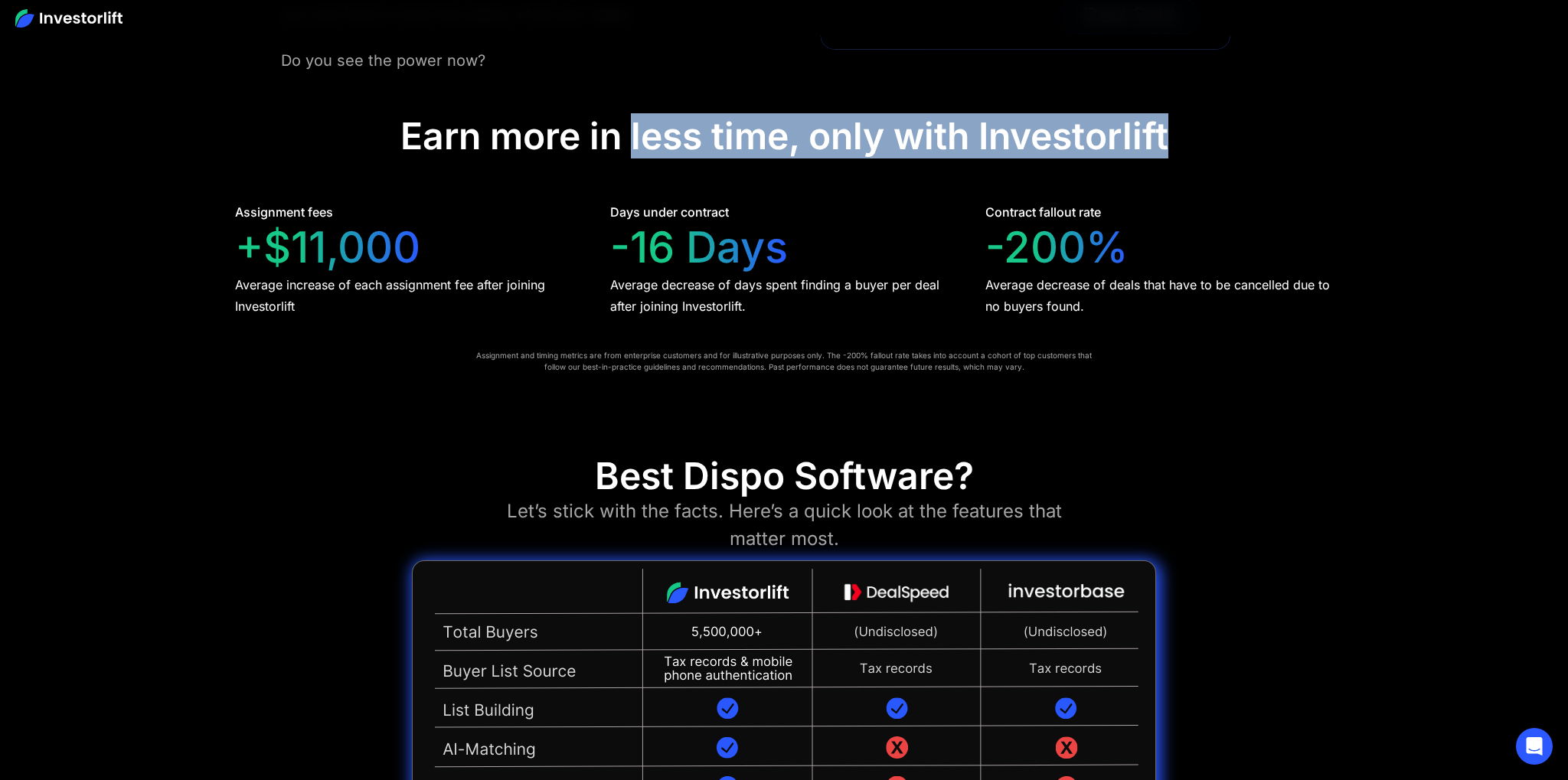
drag, startPoint x: 1075, startPoint y: 153, endPoint x: 601, endPoint y: 140, distance: 474.2
click at [638, 142] on div "Earn more in less time, only with Investorlift" at bounding box center [784, 136] width 768 height 45
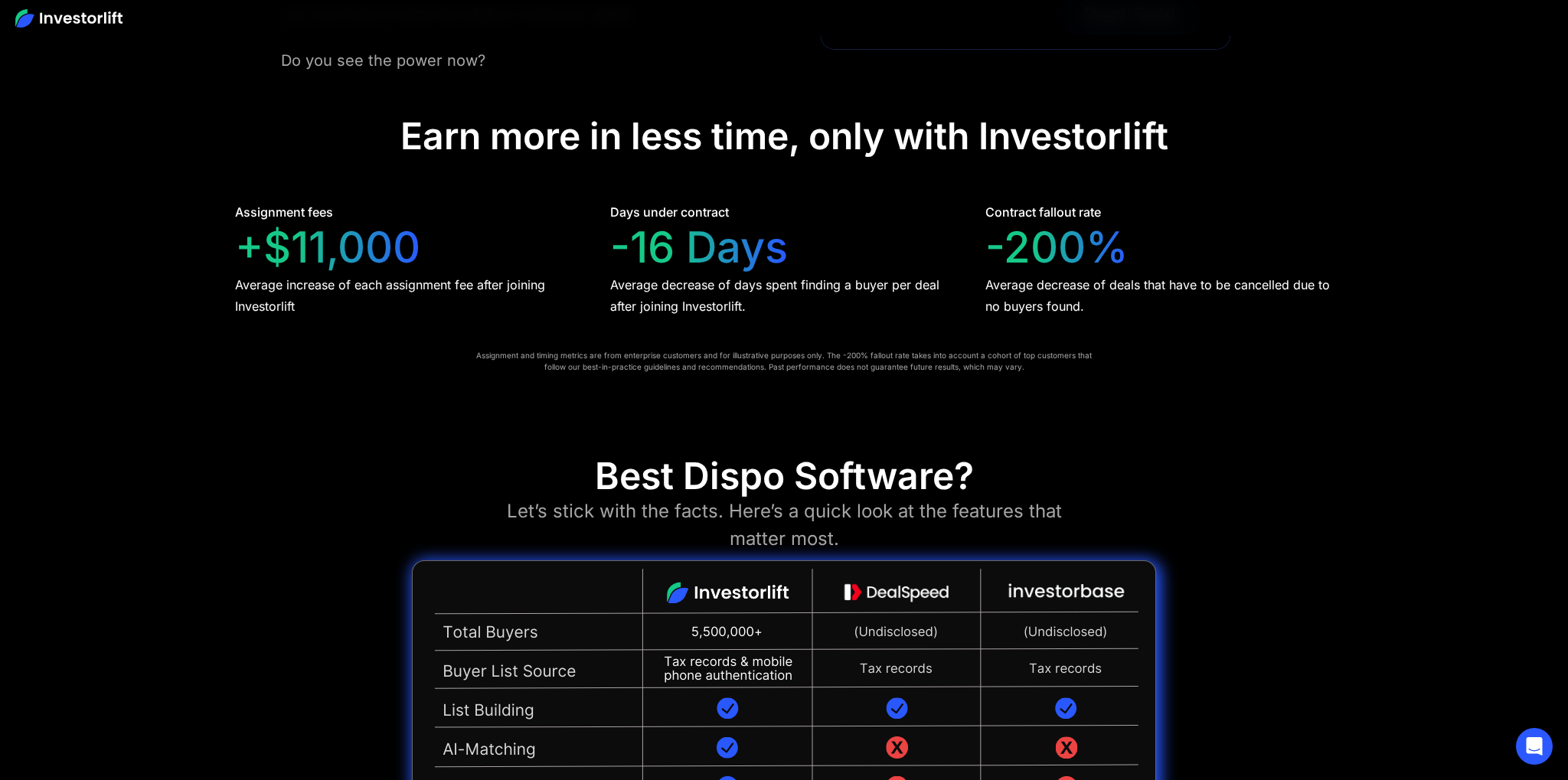
drag, startPoint x: 522, startPoint y: 137, endPoint x: 500, endPoint y: 141, distance: 22.4
click at [522, 139] on div "Earn more in less time, only with Investorlift" at bounding box center [784, 136] width 768 height 45
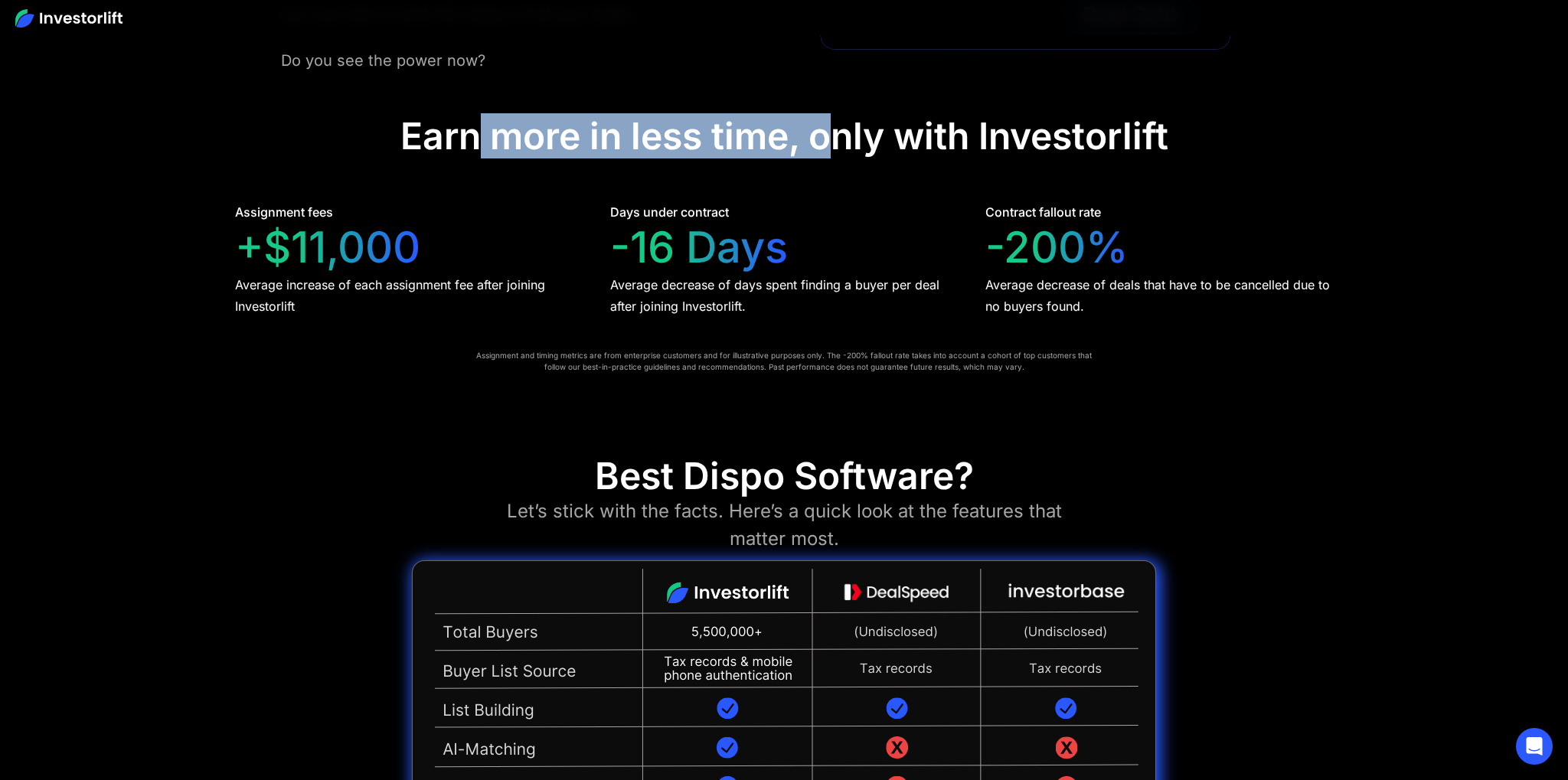
drag, startPoint x: 468, startPoint y: 138, endPoint x: 871, endPoint y: 152, distance: 403.2
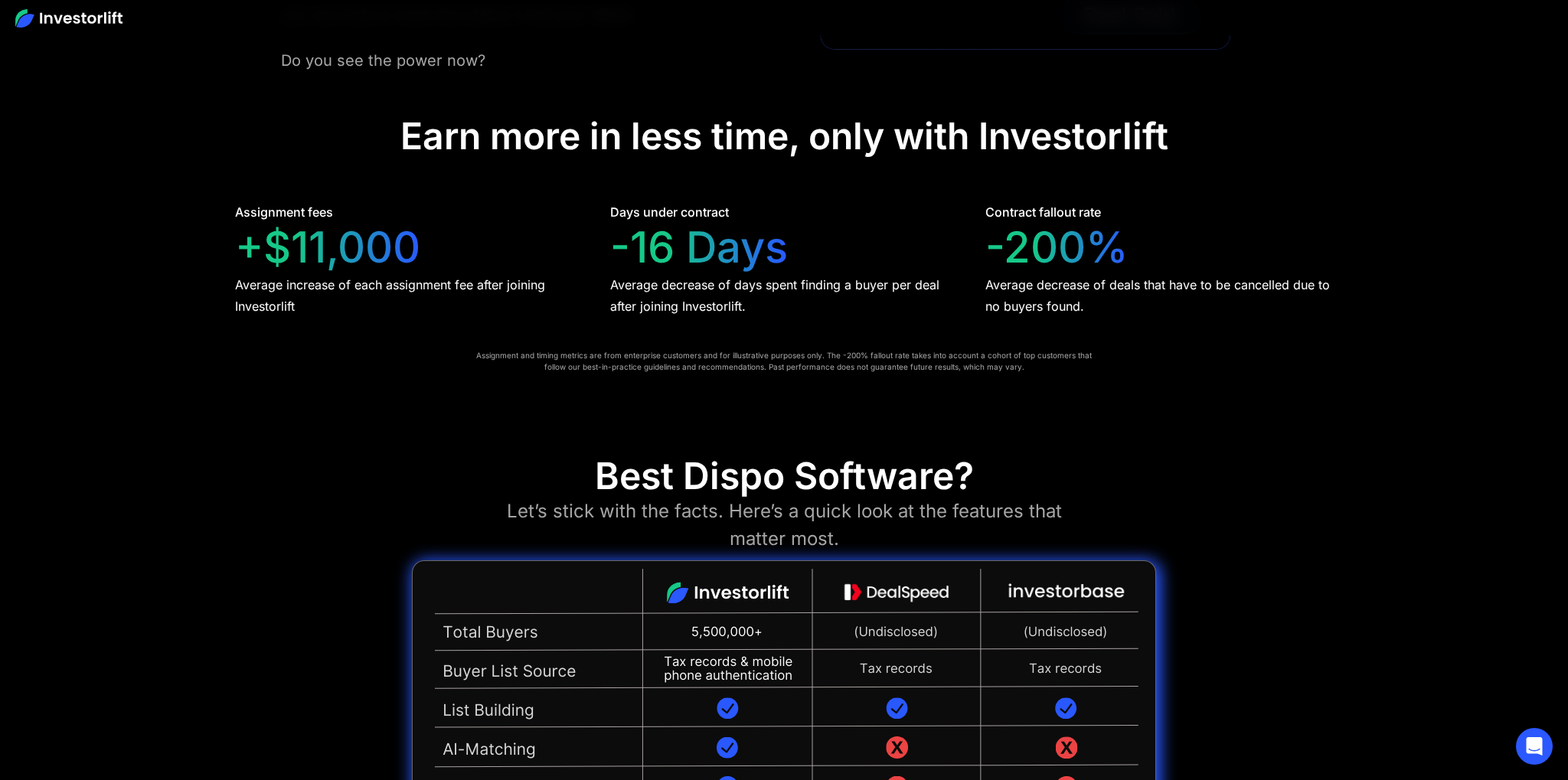
click at [872, 151] on div "Earn more in less time, only with Investorlift" at bounding box center [784, 136] width 768 height 45
click at [968, 207] on div "Assignment fees +$11,000 Average increase of each assignment fee after joining …" at bounding box center [784, 260] width 1098 height 114
drag, startPoint x: 968, startPoint y: 207, endPoint x: 1117, endPoint y: 212, distance: 149.1
click at [1115, 211] on div "Assignment fees +$11,000 Average increase of each assignment fee after joining …" at bounding box center [784, 260] width 1098 height 114
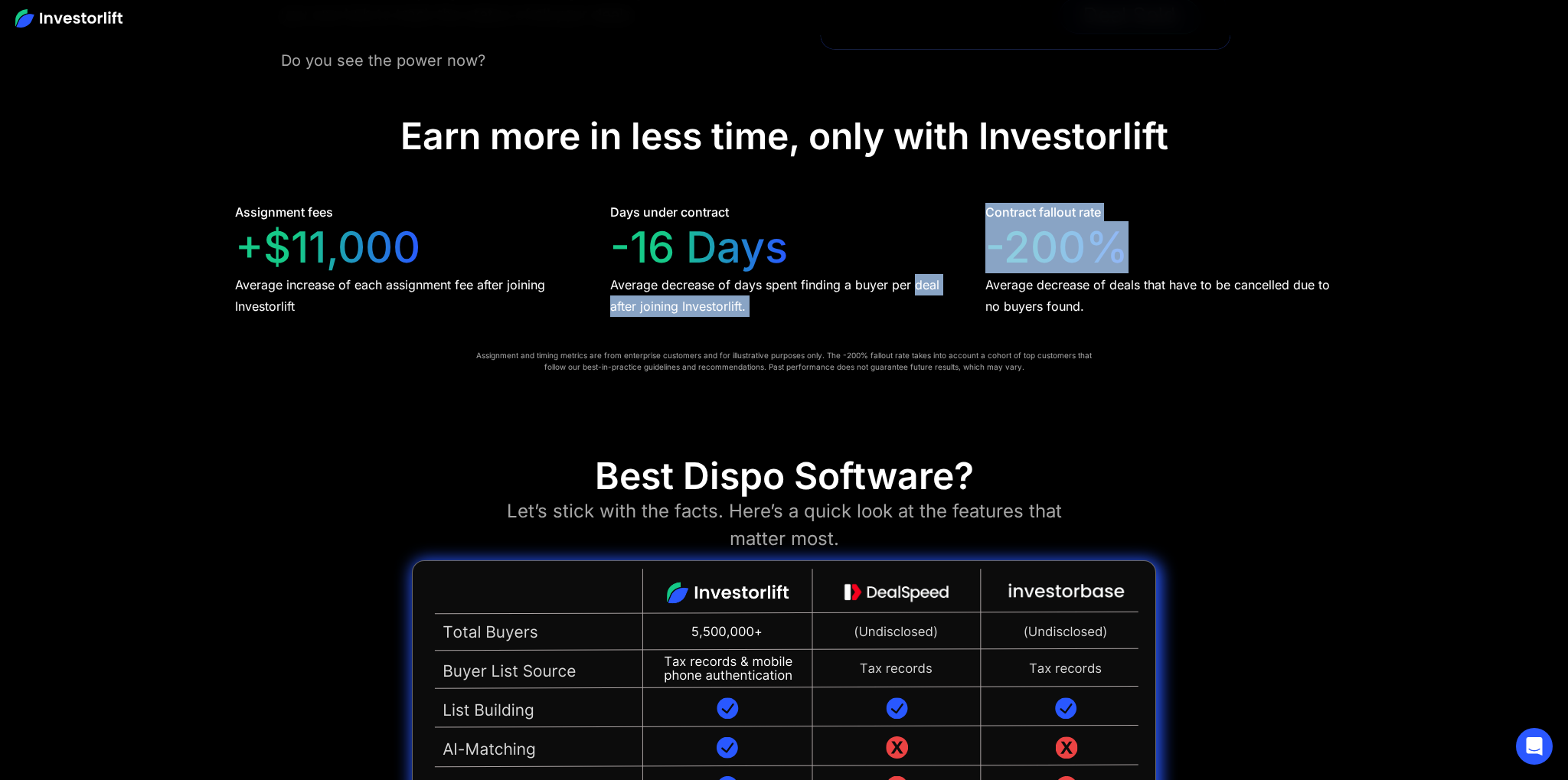
drag, startPoint x: 1117, startPoint y: 212, endPoint x: 1106, endPoint y: 214, distance: 11.2
click at [1115, 213] on div "Contract fallout rate -200% Average decrease of deals that have to be cancelled…" at bounding box center [1159, 260] width 347 height 114
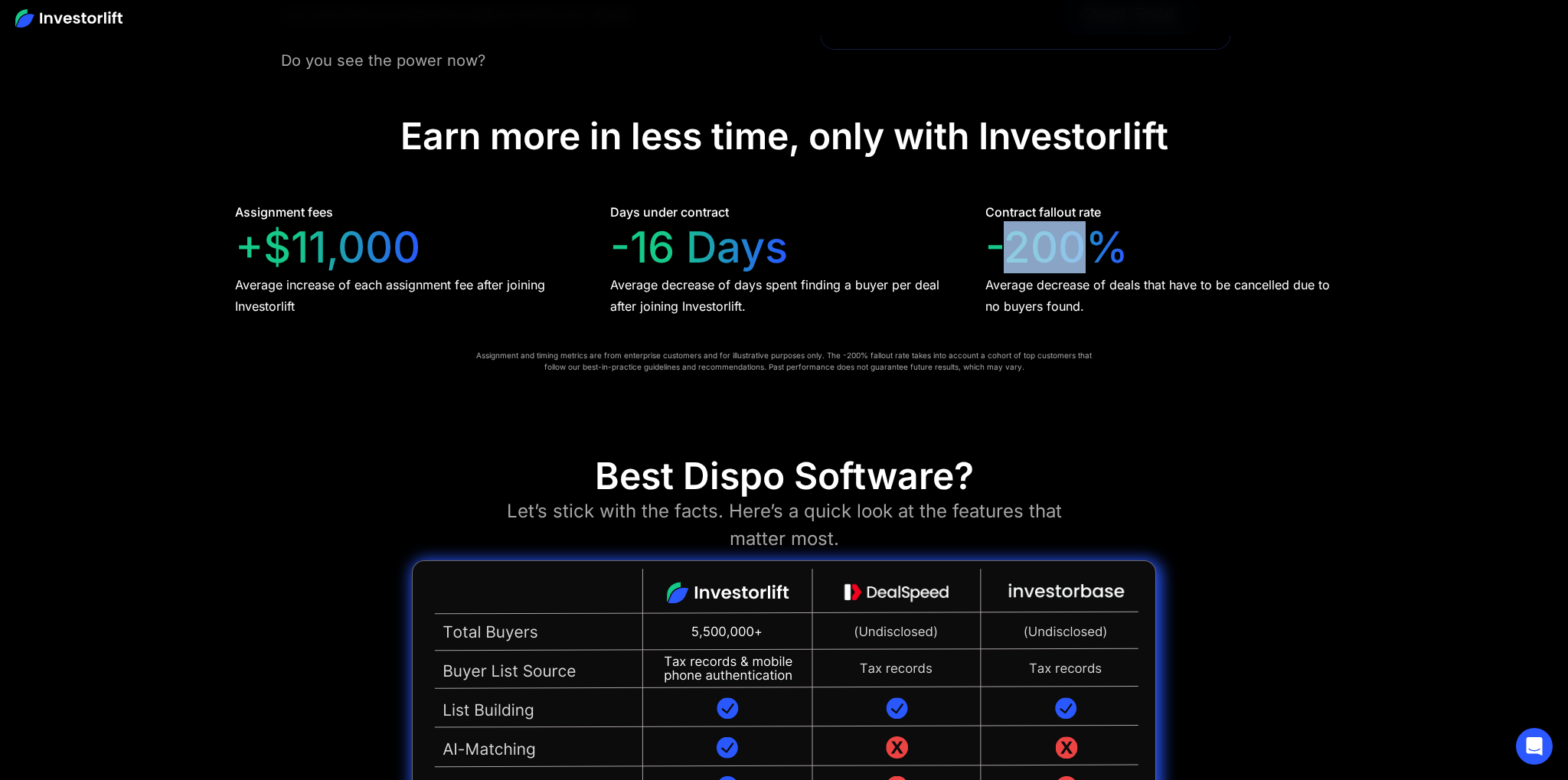
drag, startPoint x: 1042, startPoint y: 248, endPoint x: 996, endPoint y: 267, distance: 49.8
click at [1004, 266] on div "Contract fallout rate -200% Average decrease of deals that have to be cancelled…" at bounding box center [1159, 260] width 347 height 114
drag, startPoint x: 996, startPoint y: 267, endPoint x: 1058, endPoint y: 268, distance: 62.0
click at [997, 267] on div "-200%" at bounding box center [1057, 248] width 143 height 52
drag, startPoint x: 1058, startPoint y: 268, endPoint x: 1162, endPoint y: 275, distance: 104.2
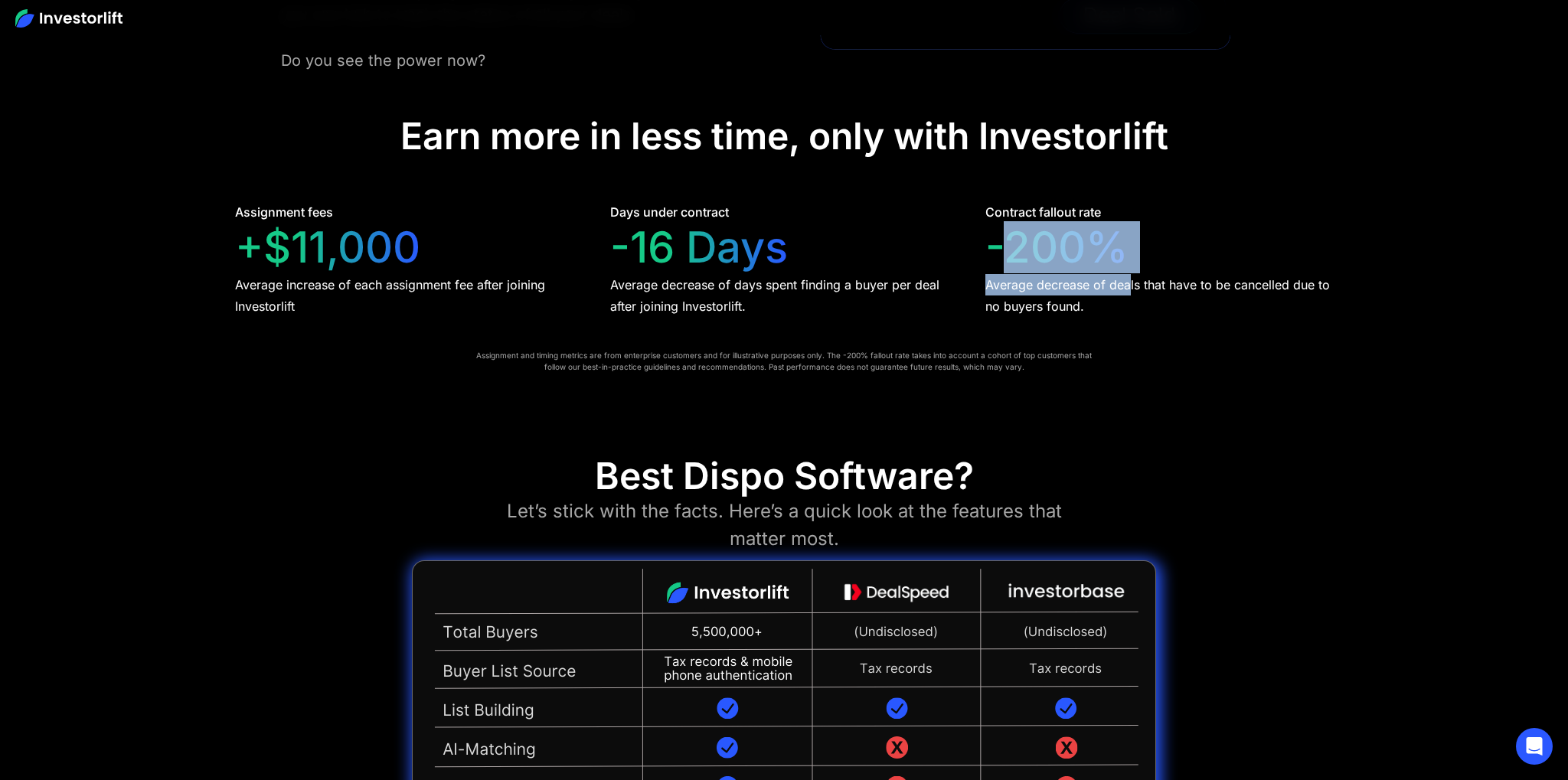
click at [1141, 274] on div "Contract fallout rate -200% Average decrease of deals that have to be cancelled…" at bounding box center [1159, 260] width 347 height 114
click at [1086, 278] on div "Average decrease of deals that have to be cancelled due to no buyers found." at bounding box center [1159, 295] width 347 height 43
click at [989, 272] on div "-200%" at bounding box center [1057, 248] width 143 height 52
drag, startPoint x: 988, startPoint y: 272, endPoint x: 1120, endPoint y: 299, distance: 134.7
click at [1117, 298] on div "Contract fallout rate -200% Average decrease of deals that have to be cancelled…" at bounding box center [1159, 260] width 347 height 114
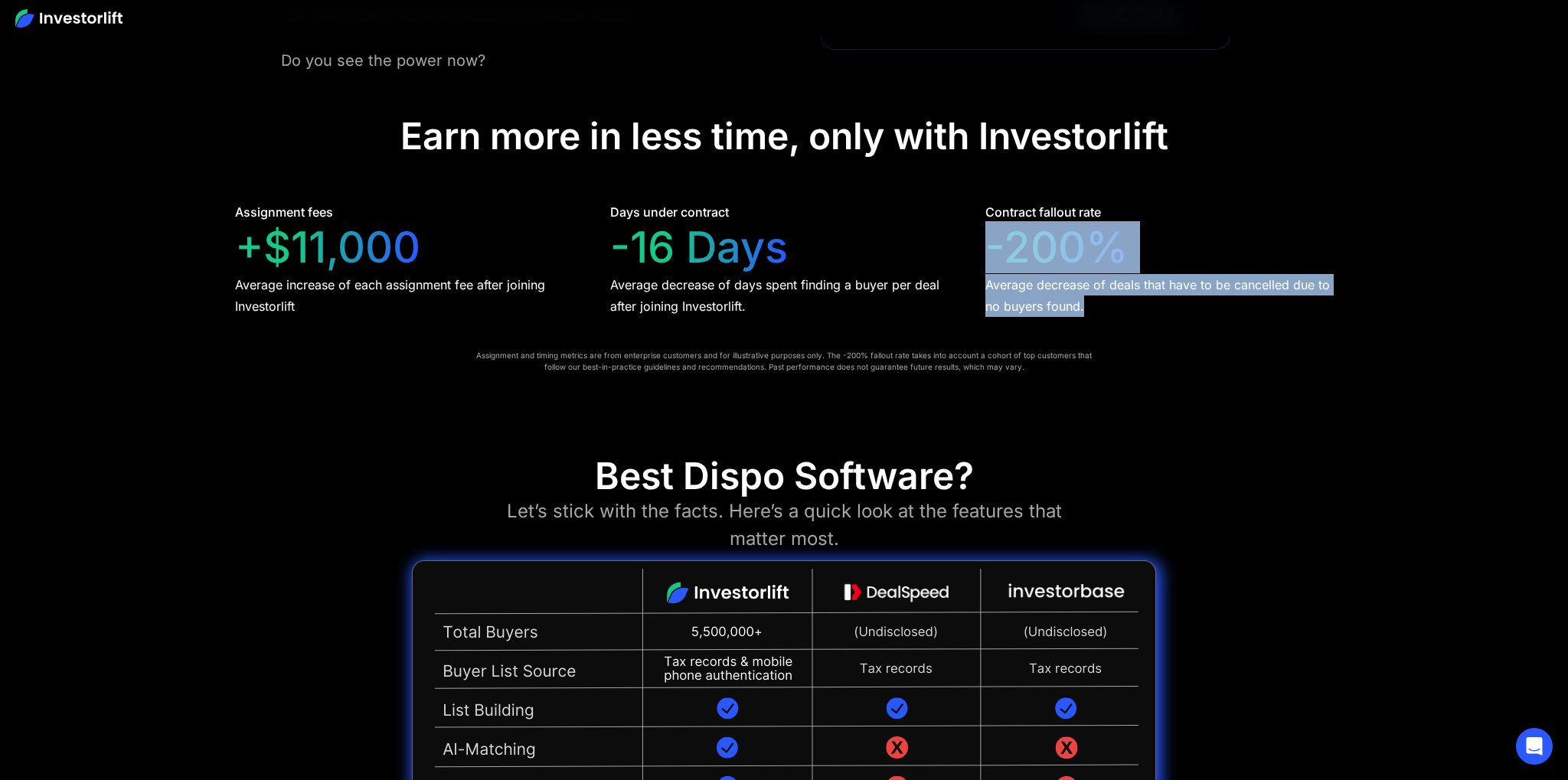
drag
click at [1136, 306] on div "Average decrease of deals that have to be cancelled due to no buyers found." at bounding box center [1159, 295] width 347 height 43
click at [992, 282] on div "Average decrease of deals that have to be cancelled due to no buyers found." at bounding box center [1159, 295] width 347 height 43
click at [1120, 308] on div "Assignment fees +$11,000 Average increase of each assignment fee after joining …" at bounding box center [784, 260] width 1098 height 114
click at [1122, 308] on div "Average decrease of deals that have to be cancelled due to no buyers found." at bounding box center [1159, 295] width 347 height 43
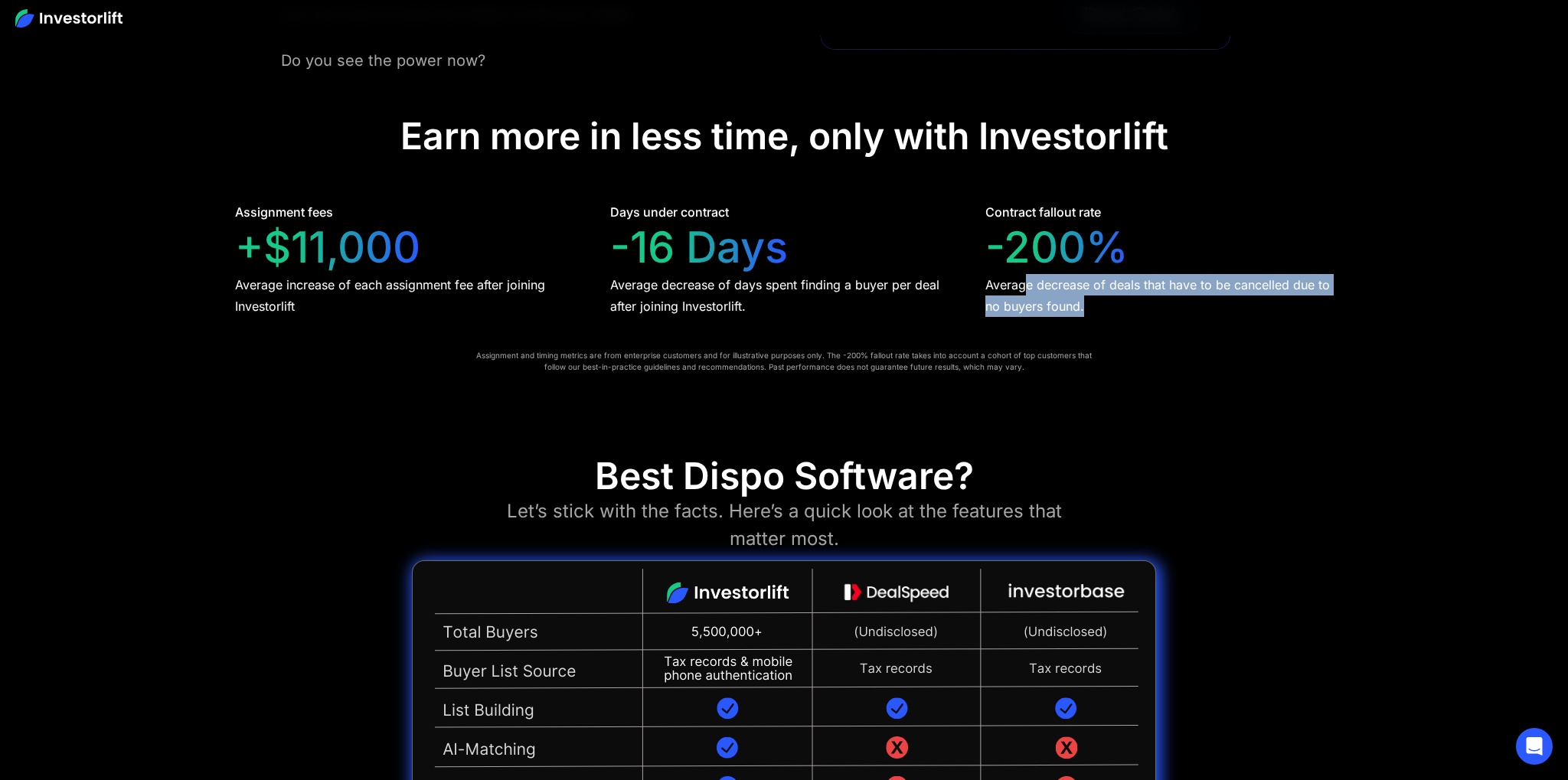
click at [1001, 290] on div "Average decrease of deals that have to be cancelled due to no buyers found." at bounding box center [1159, 295] width 347 height 43
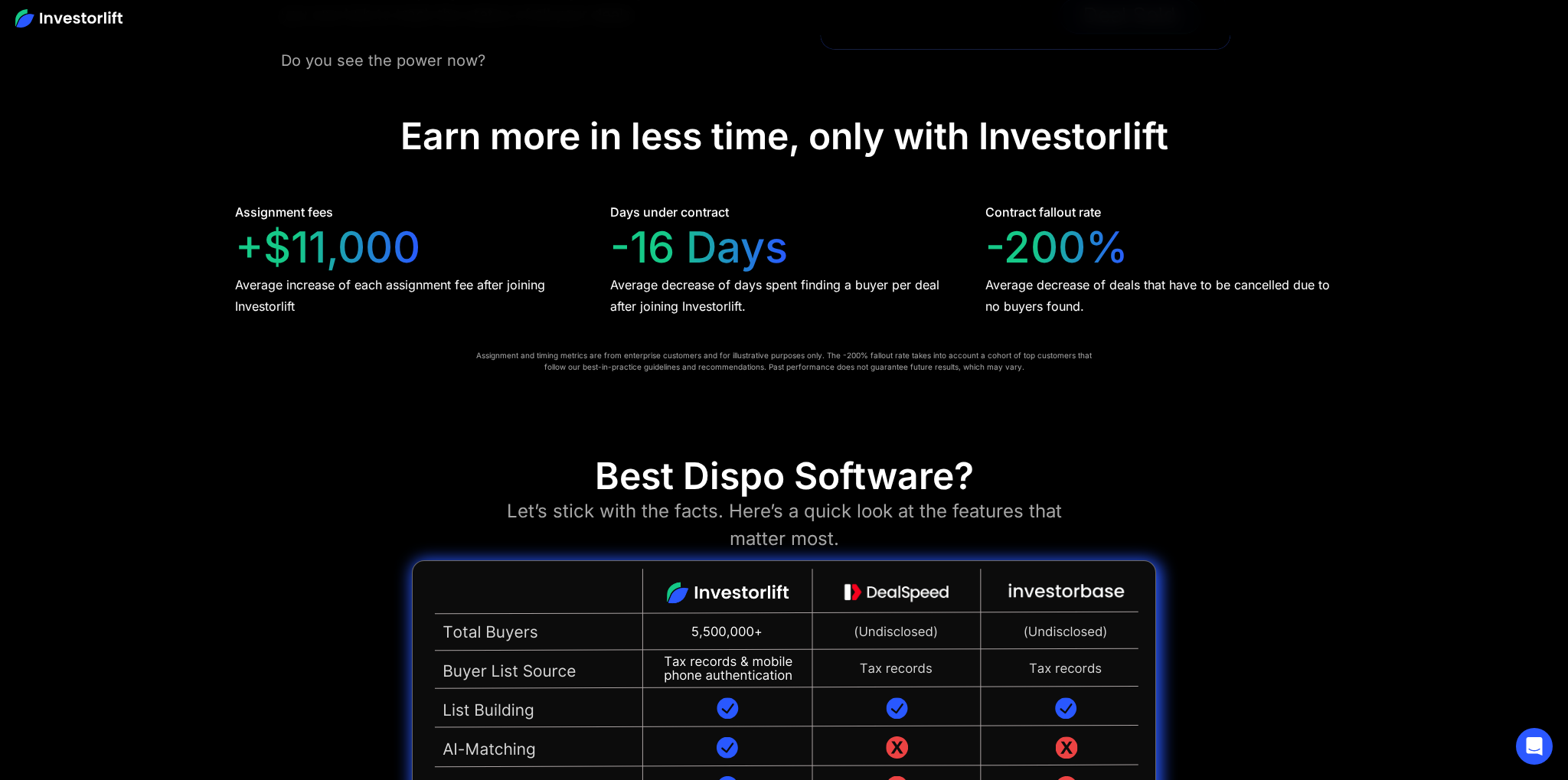
click at [966, 282] on div "Assignment fees +$11,000 Average increase of each assignment fee after joining …" at bounding box center [784, 260] width 1098 height 114
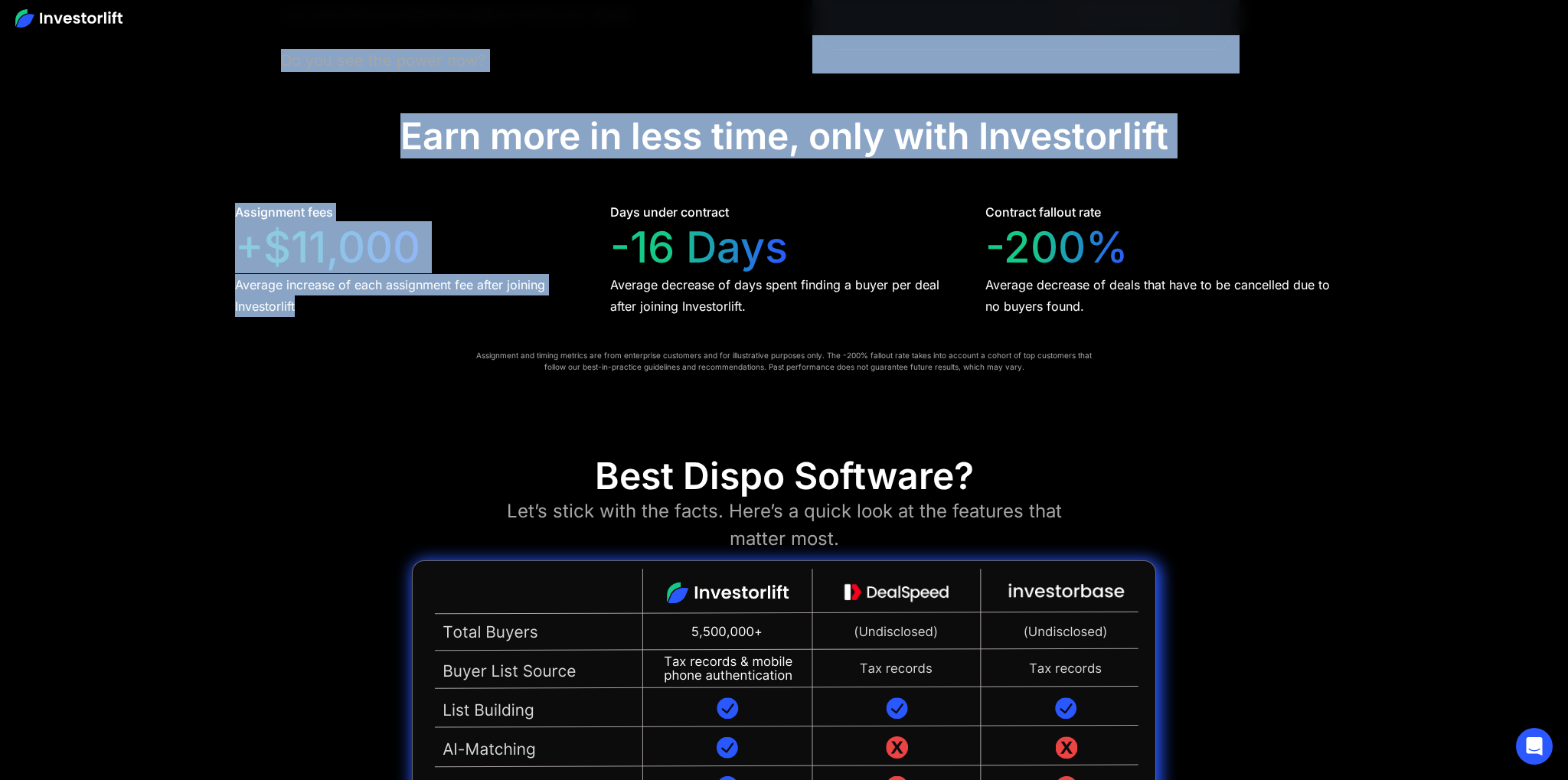
click at [331, 312] on div "Average increase of each assignment fee after joining Investorlift" at bounding box center [408, 295] width 347 height 43
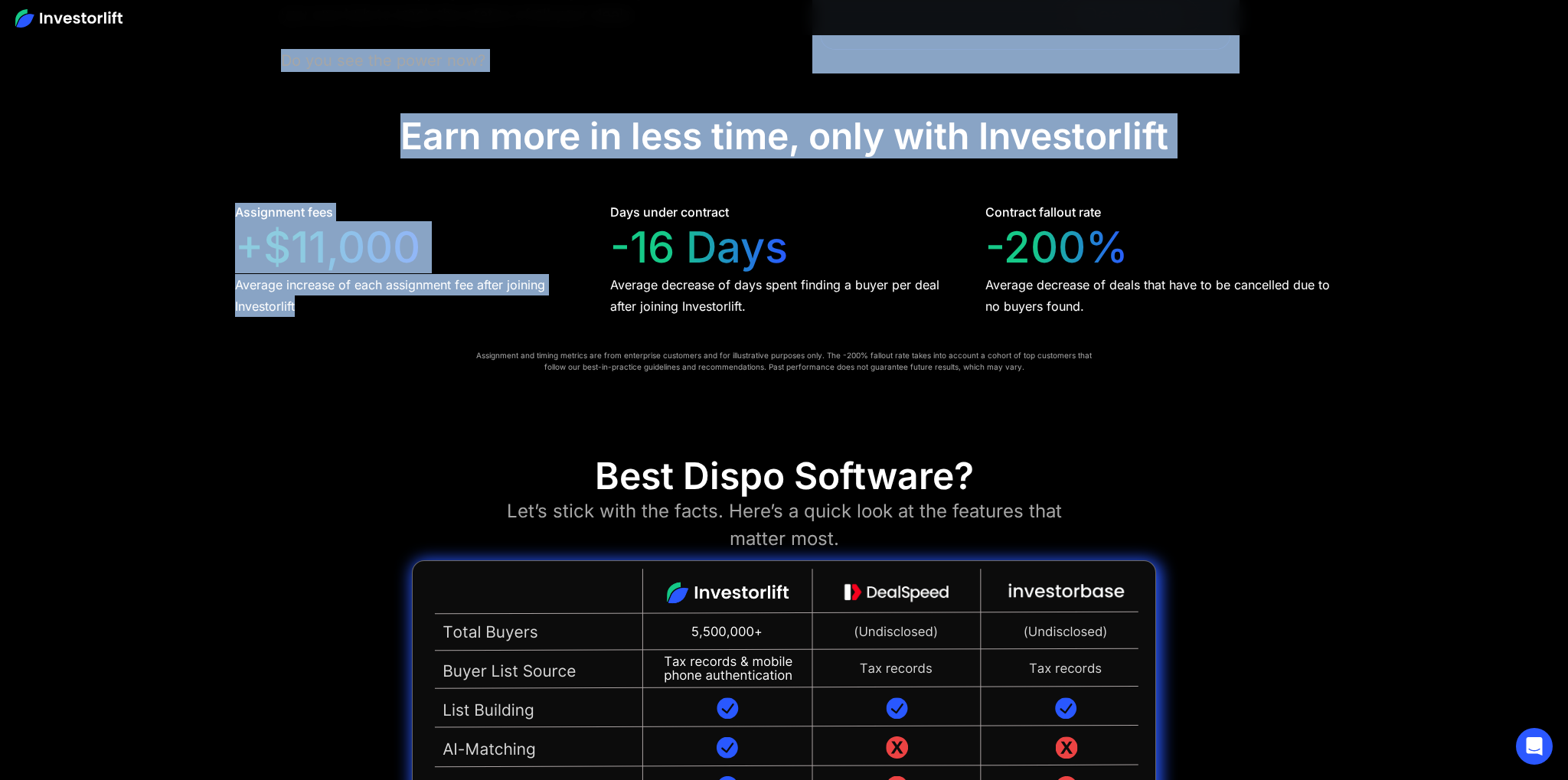
click at [326, 302] on div "Average increase of each assignment fee after joining Investorlift" at bounding box center [408, 295] width 347 height 43
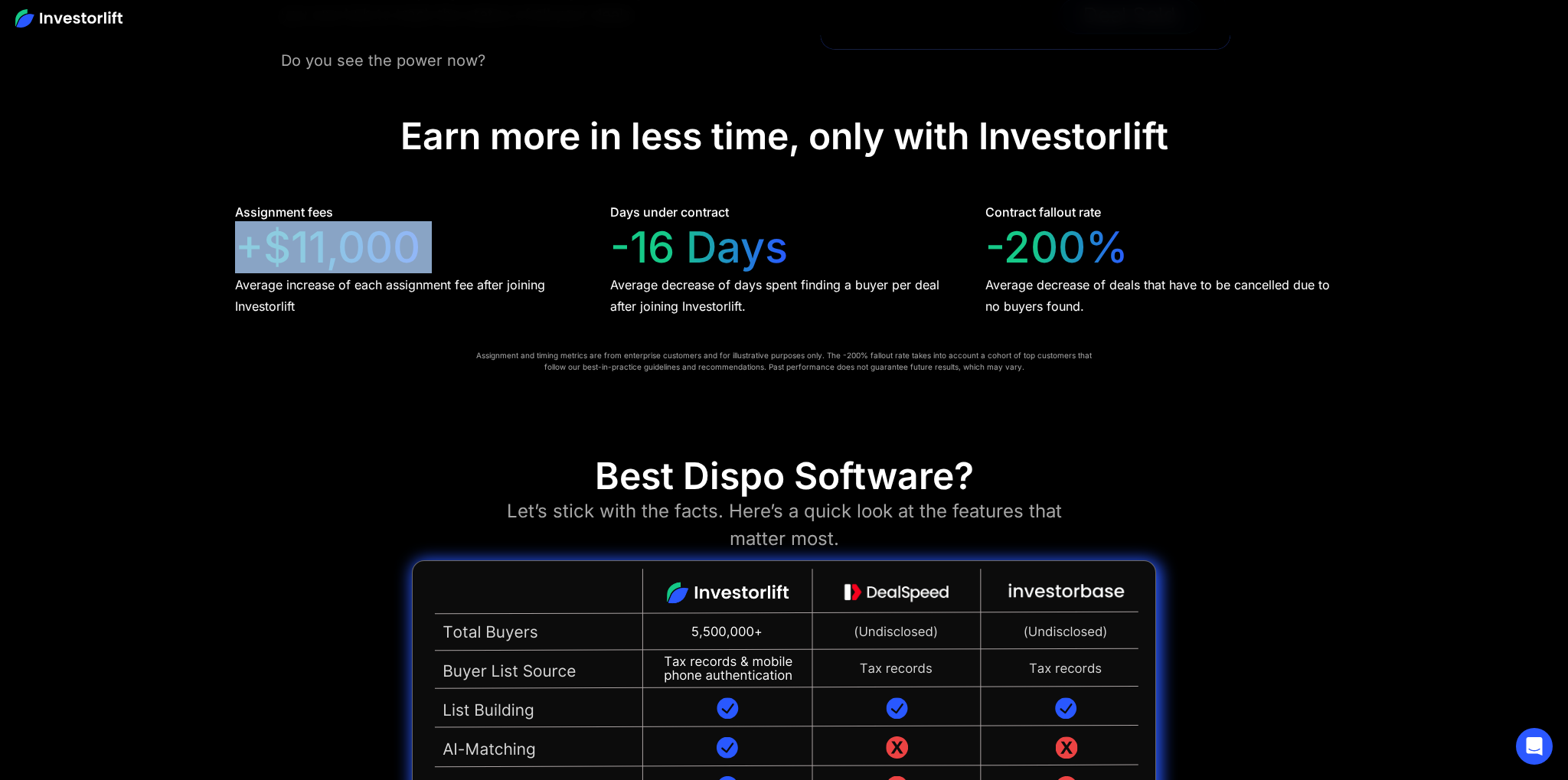
click at [237, 274] on div "Assignment fees +$11,000 Average increase of each assignment fee after joining …" at bounding box center [408, 260] width 347 height 114
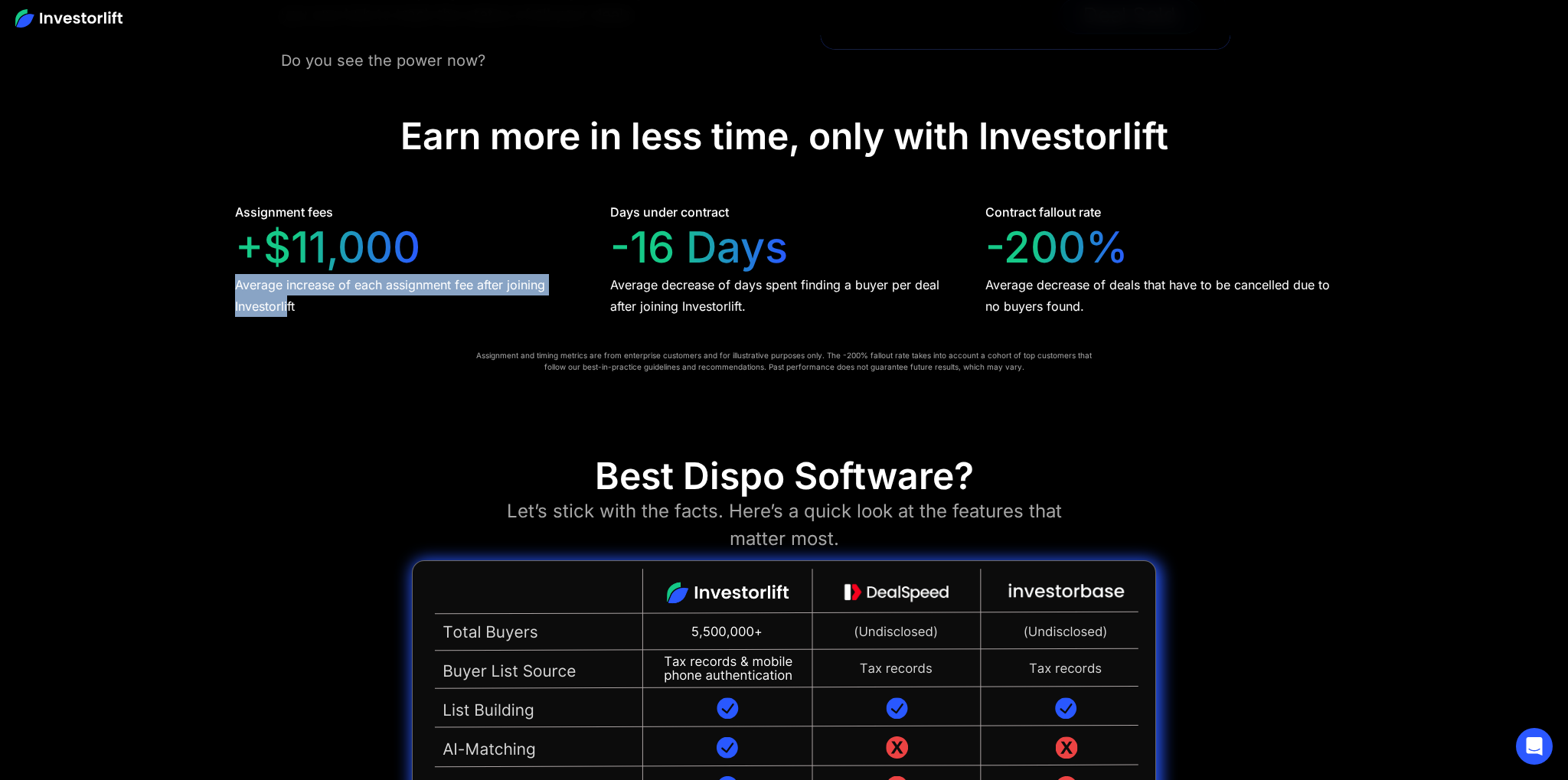
click at [294, 298] on div "Average increase of each assignment fee after joining Investorlift" at bounding box center [408, 295] width 347 height 43
click at [318, 305] on div "Average increase of each assignment fee after joining Investorlift" at bounding box center [408, 295] width 347 height 43
click at [244, 293] on div "Average increase of each assignment fee after joining Investorlift" at bounding box center [408, 295] width 347 height 43
click at [320, 305] on div "Average increase of each assignment fee after joining Investorlift" at bounding box center [408, 295] width 347 height 43
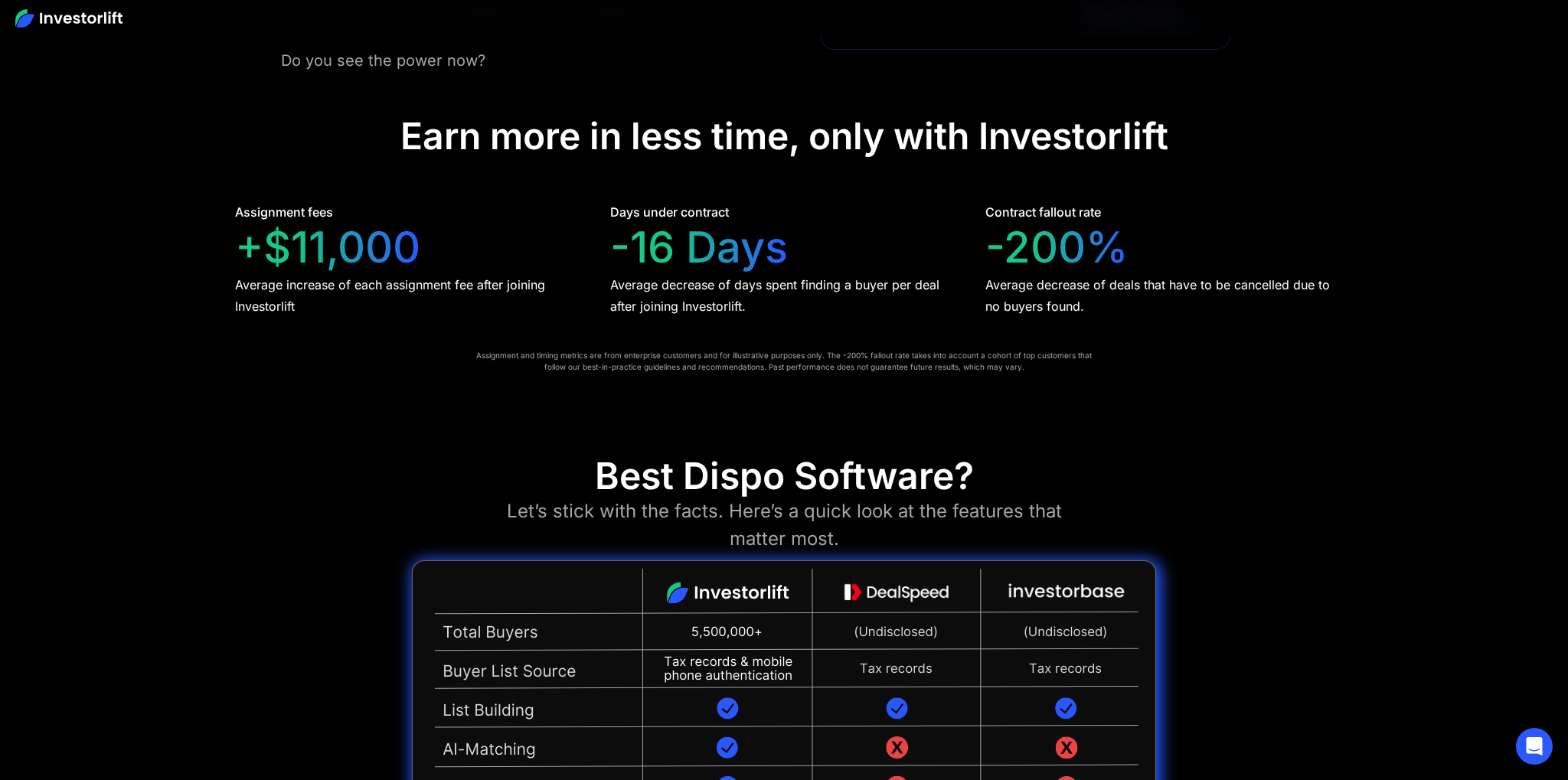
click at [358, 312] on div "Average increase of each assignment fee after joining Investorlift" at bounding box center [408, 295] width 347 height 43
click at [611, 290] on div "Average decrease of days spent finding a buyer per deal after joining Investorl…" at bounding box center [783, 295] width 347 height 43
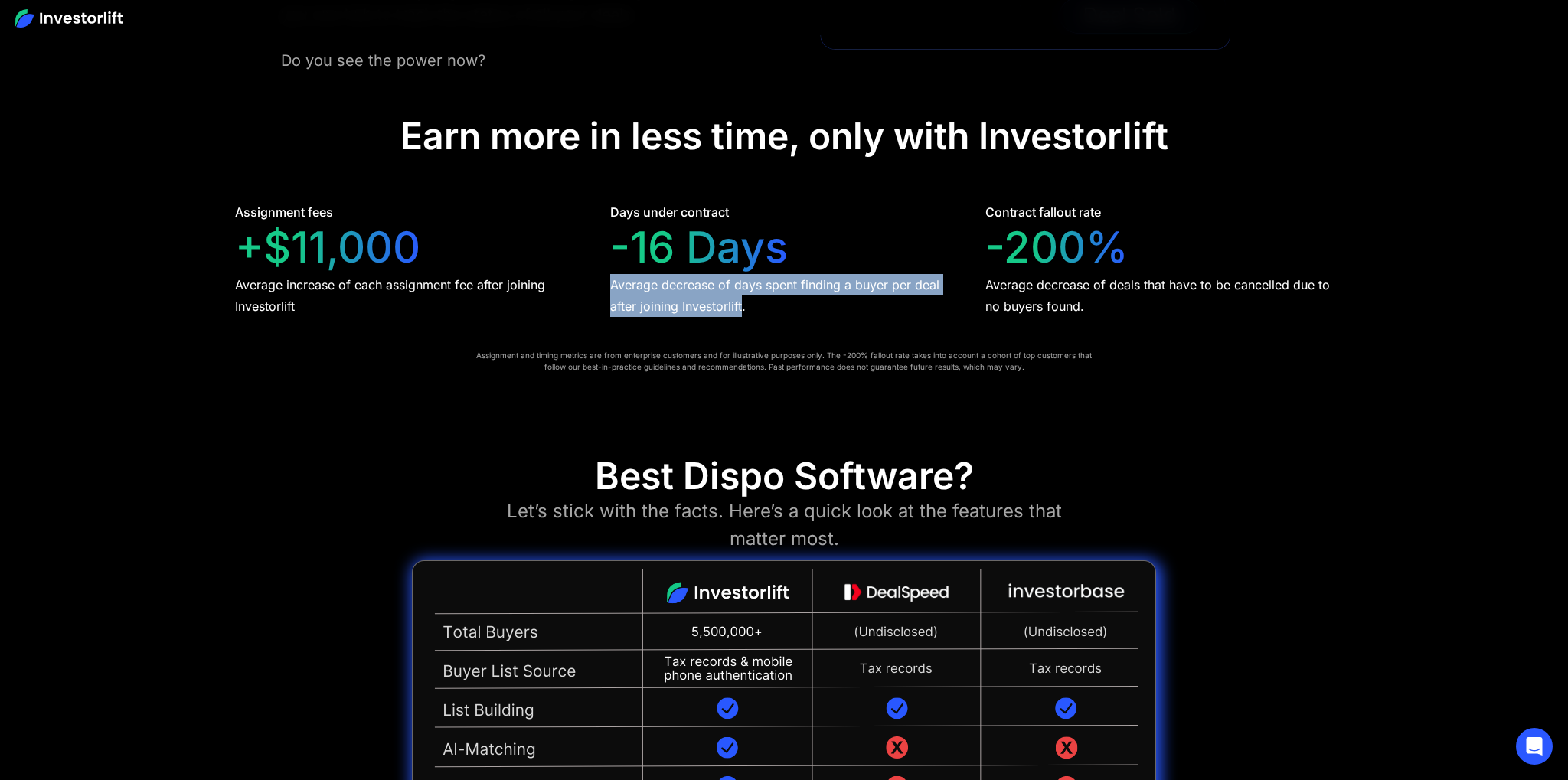
click at [727, 305] on div "Average decrease of days spent finding a buyer per deal after joining Investorl…" at bounding box center [783, 295] width 347 height 43
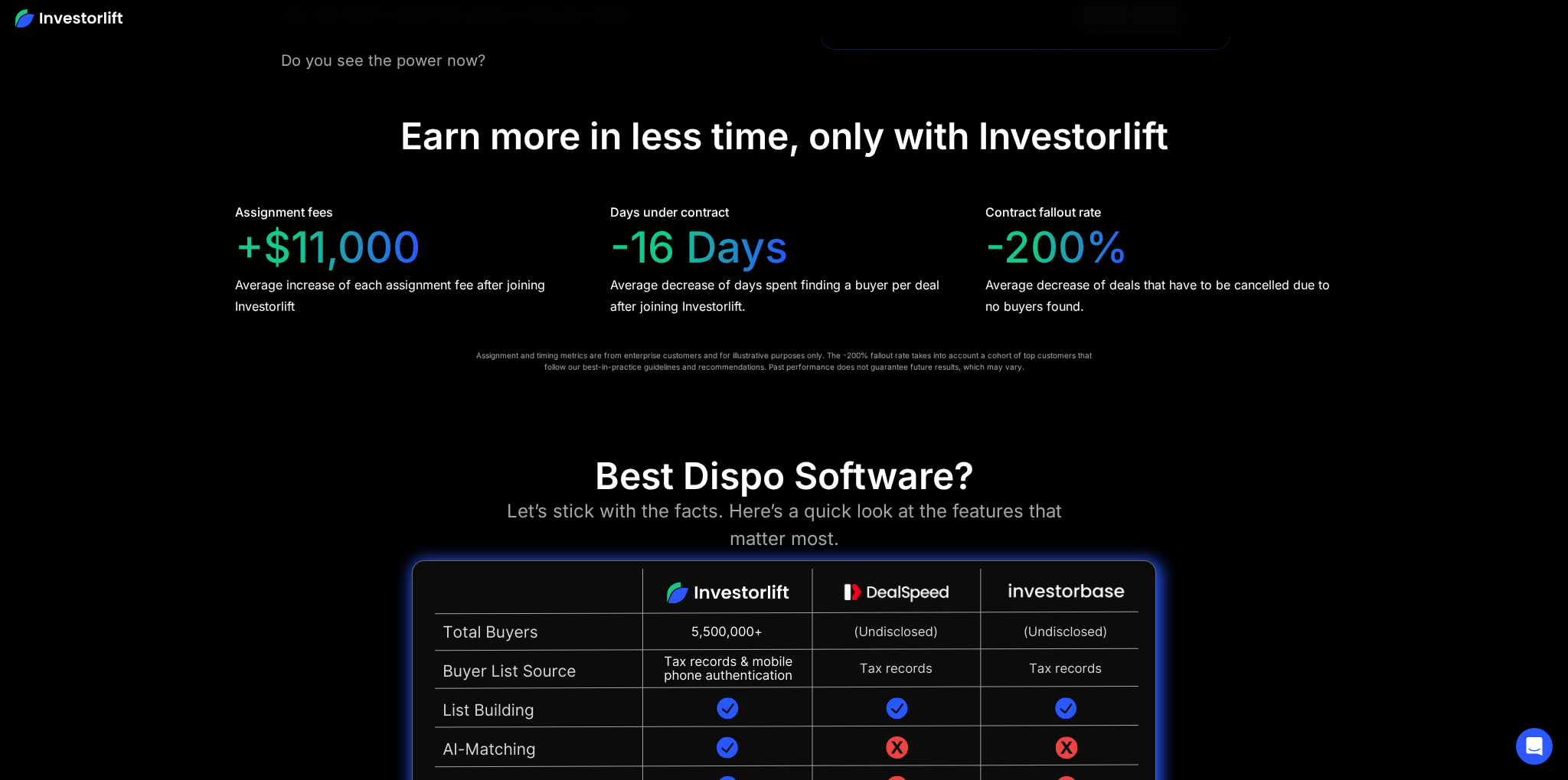
click at [770, 312] on div "Average decrease of days spent finding a buyer per deal after joining Investorl…" at bounding box center [783, 295] width 347 height 43
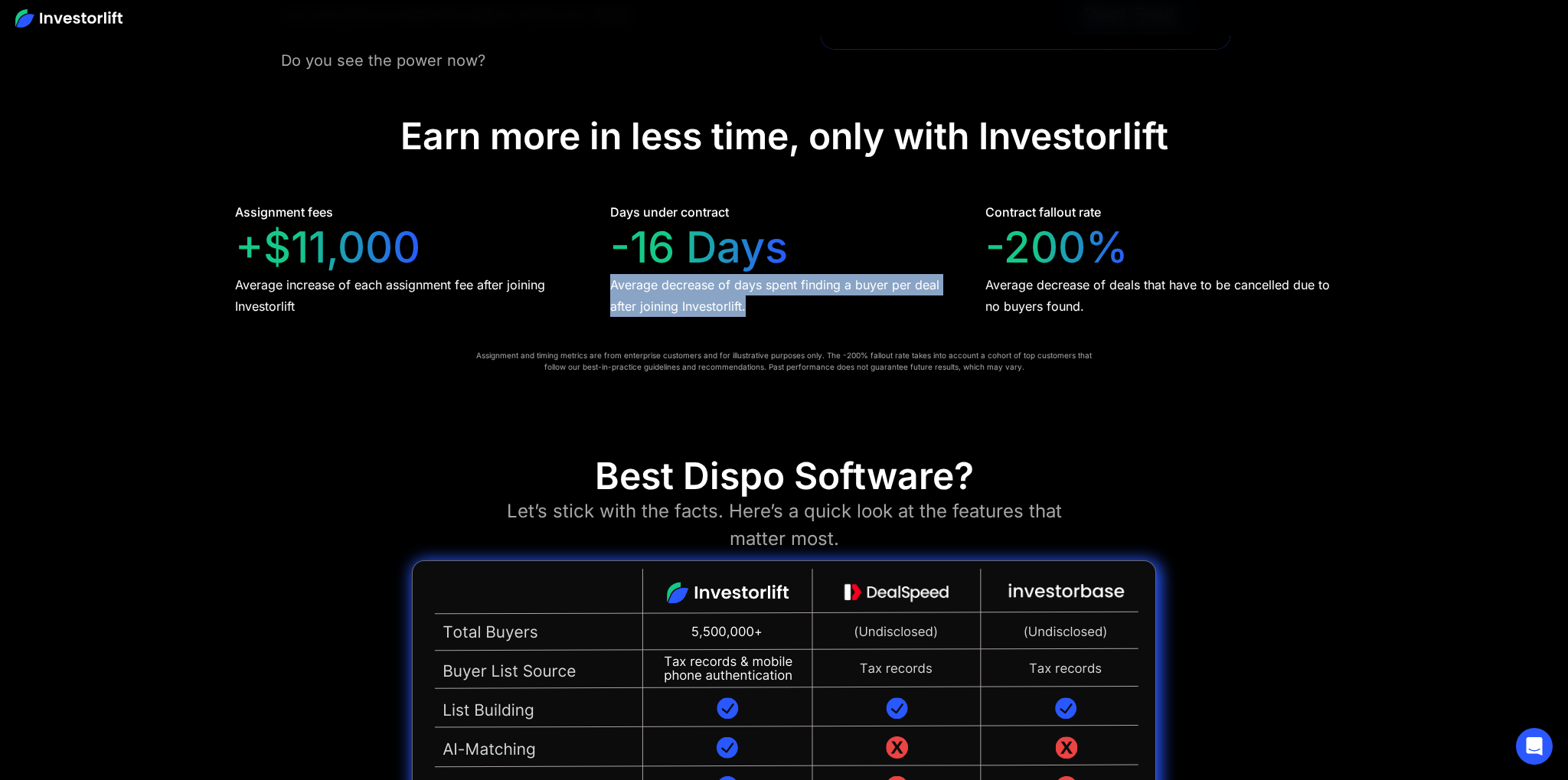
click at [627, 293] on div "Average decrease of days spent finding a buyer per deal after joining Investorl…" at bounding box center [783, 295] width 347 height 43
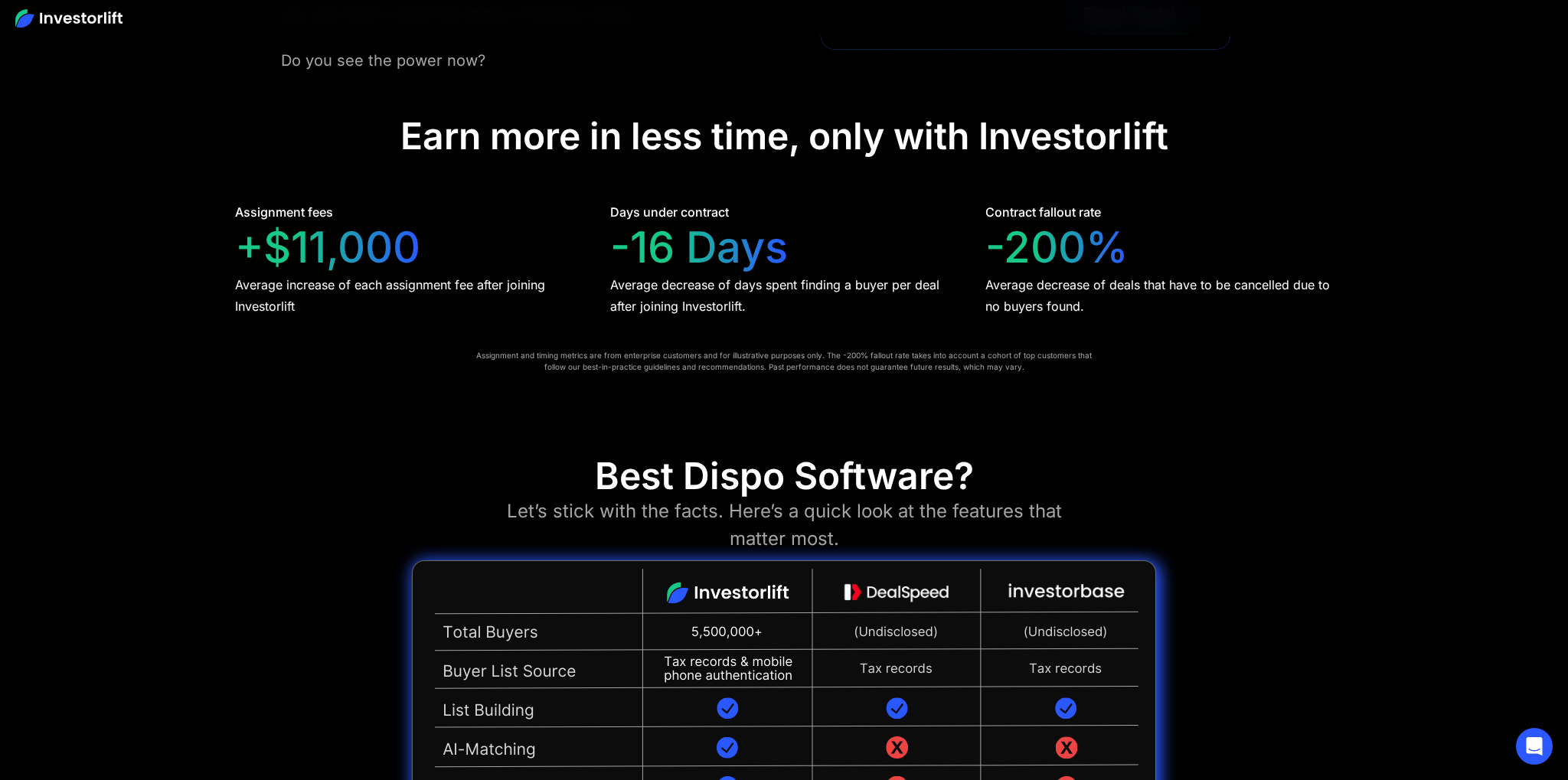
click at [598, 287] on div "Assignment fees +$11,000 Average increase of each assignment fee after joining …" at bounding box center [784, 260] width 1098 height 114
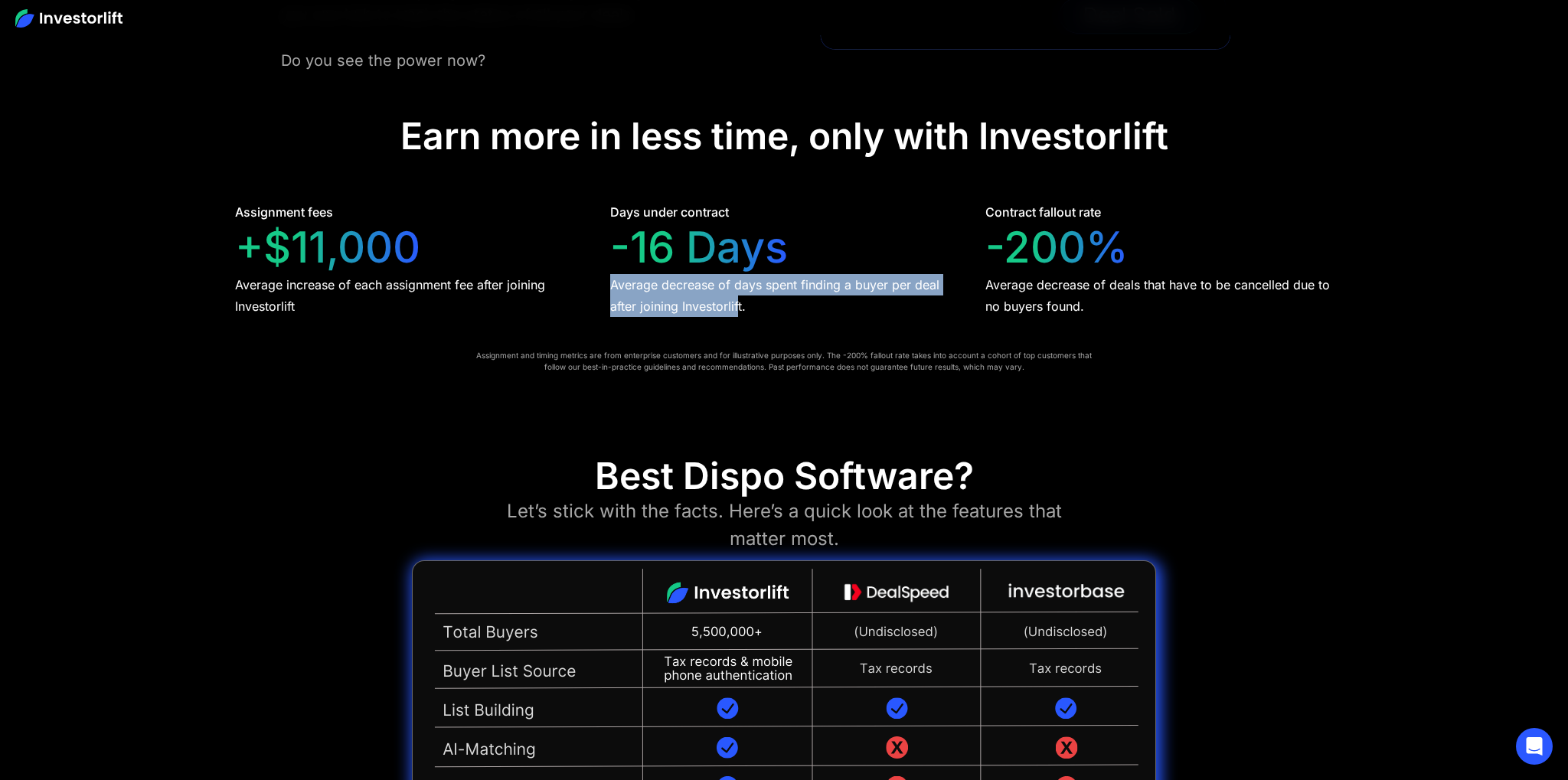
click at [750, 314] on div "Assignment fees +$11,000 Average increase of each assignment fee after joining …" at bounding box center [784, 260] width 1098 height 114
click at [641, 294] on div "Average decrease of days spent finding a buyer per deal after joining Investorl…" at bounding box center [783, 295] width 347 height 43
click at [759, 312] on div "Average decrease of days spent finding a buyer per deal after joining Investorl…" at bounding box center [783, 295] width 347 height 43
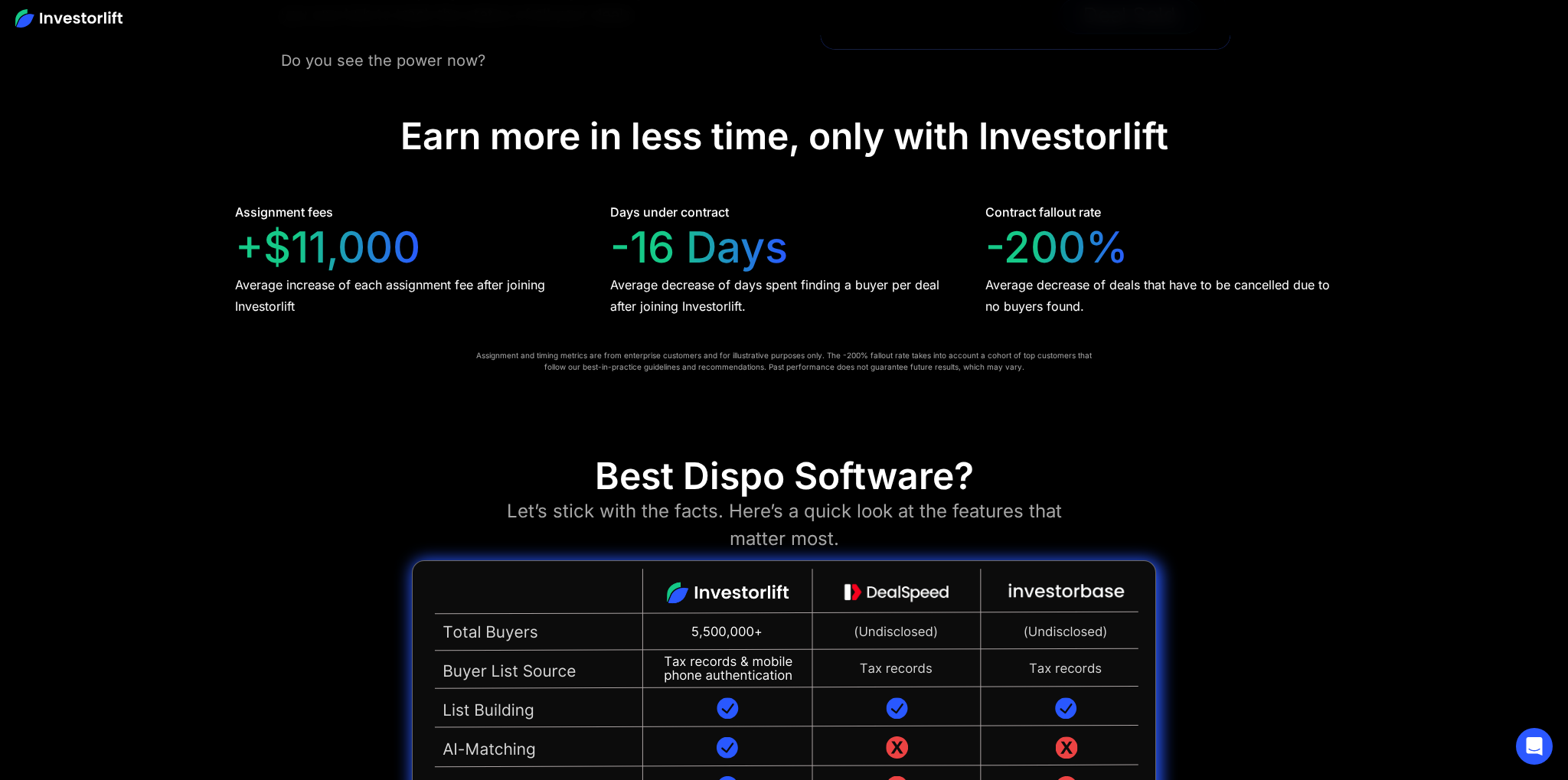
click at [768, 312] on div "Average decrease of days spent finding a buyer per deal after joining Investorl…" at bounding box center [783, 295] width 347 height 43
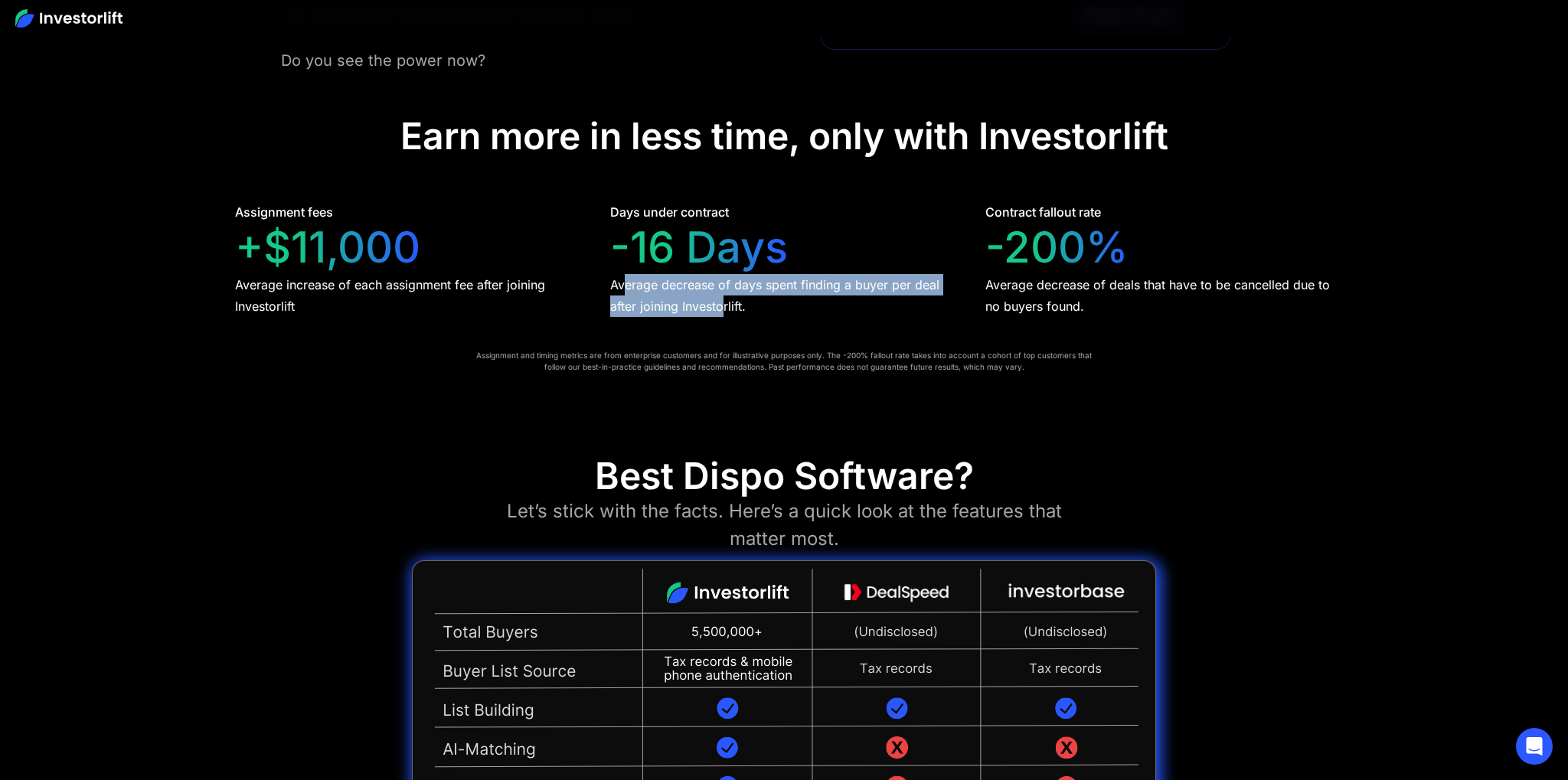
click at [616, 287] on div "Average decrease of days spent finding a buyer per deal after joining Investorl…" at bounding box center [783, 295] width 347 height 43
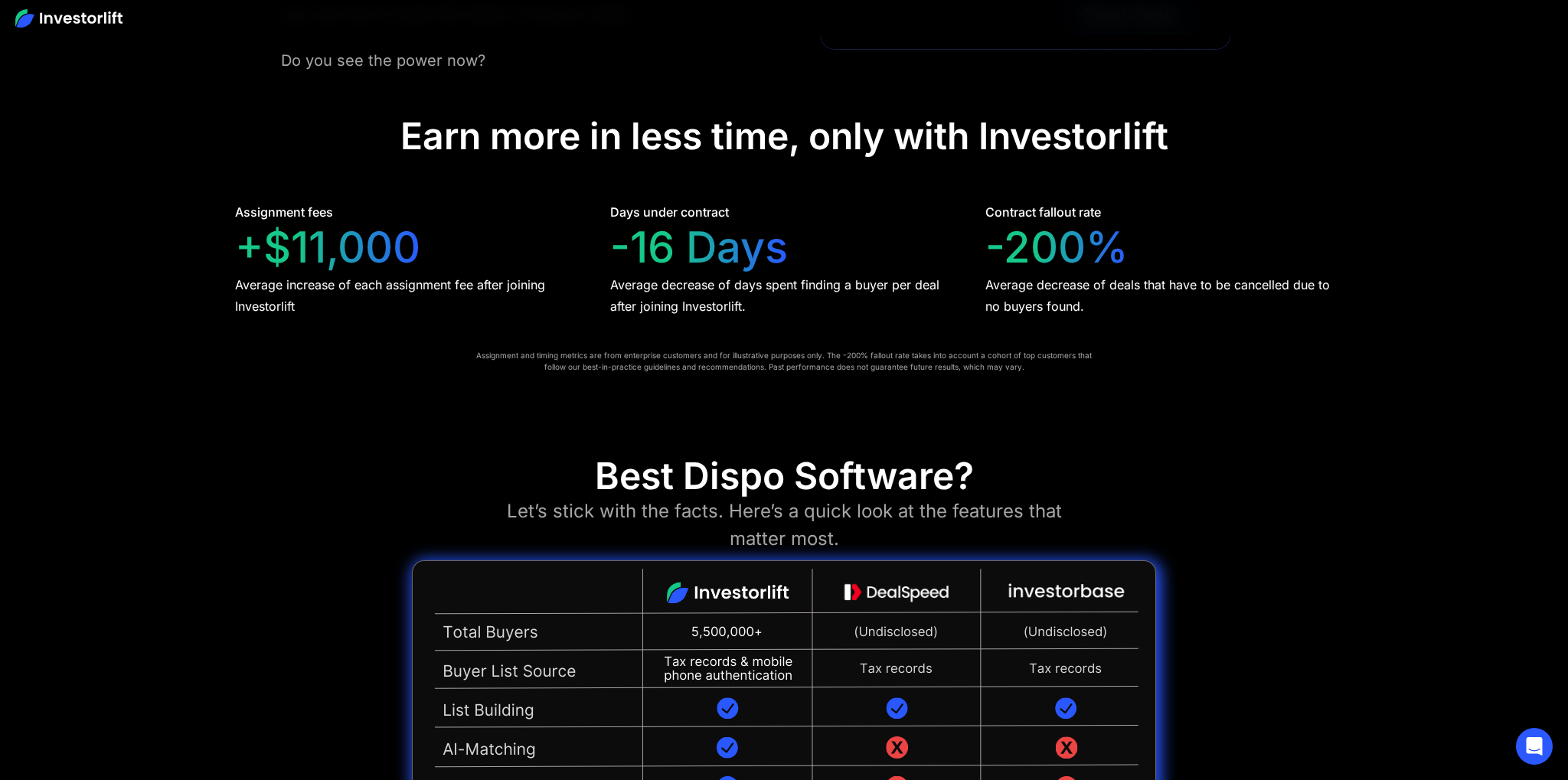
click at [593, 280] on div "Assignment fees +$11,000 Average increase of each assignment fee after joining …" at bounding box center [784, 260] width 1098 height 114
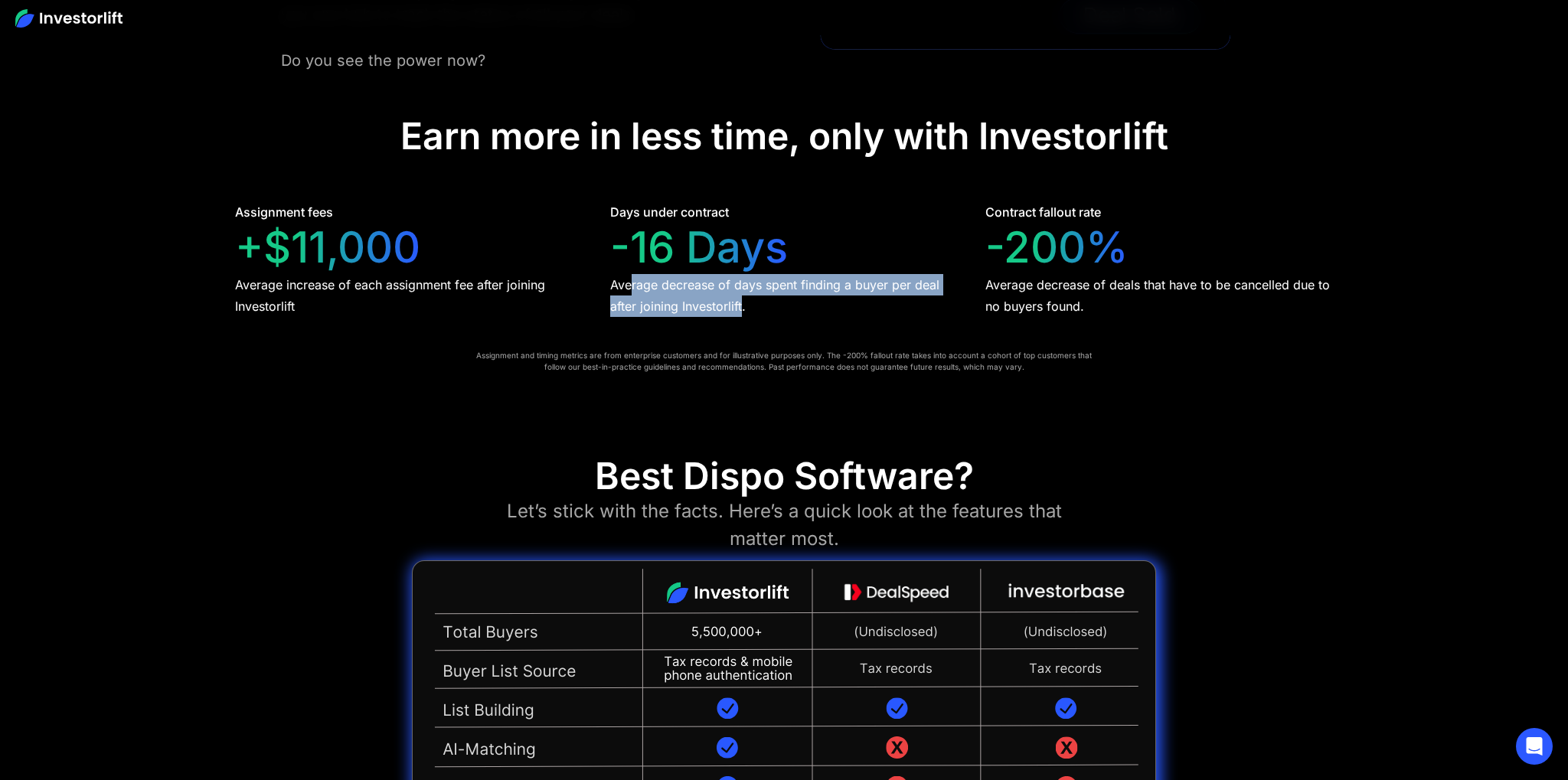
click at [747, 308] on div "Average decrease of days spent finding a buyer per deal after joining Investorl…" at bounding box center [783, 295] width 347 height 43
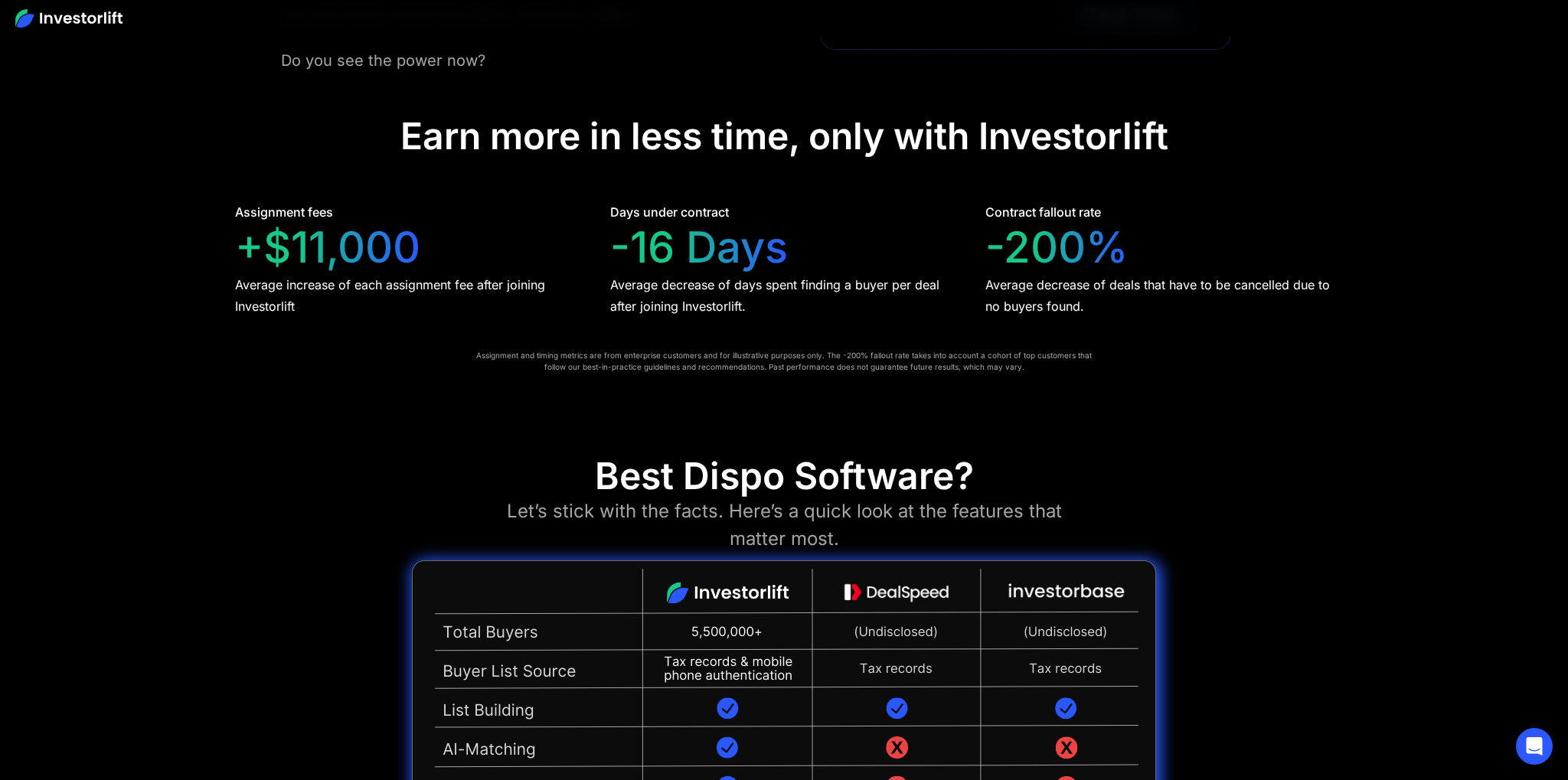
click at [750, 308] on div "Average decrease of days spent finding a buyer per deal after joining Investorl…" at bounding box center [783, 295] width 347 height 43
click at [602, 282] on div "Assignment fees +$11,000 Average increase of each assignment fee after joining …" at bounding box center [784, 260] width 1098 height 114
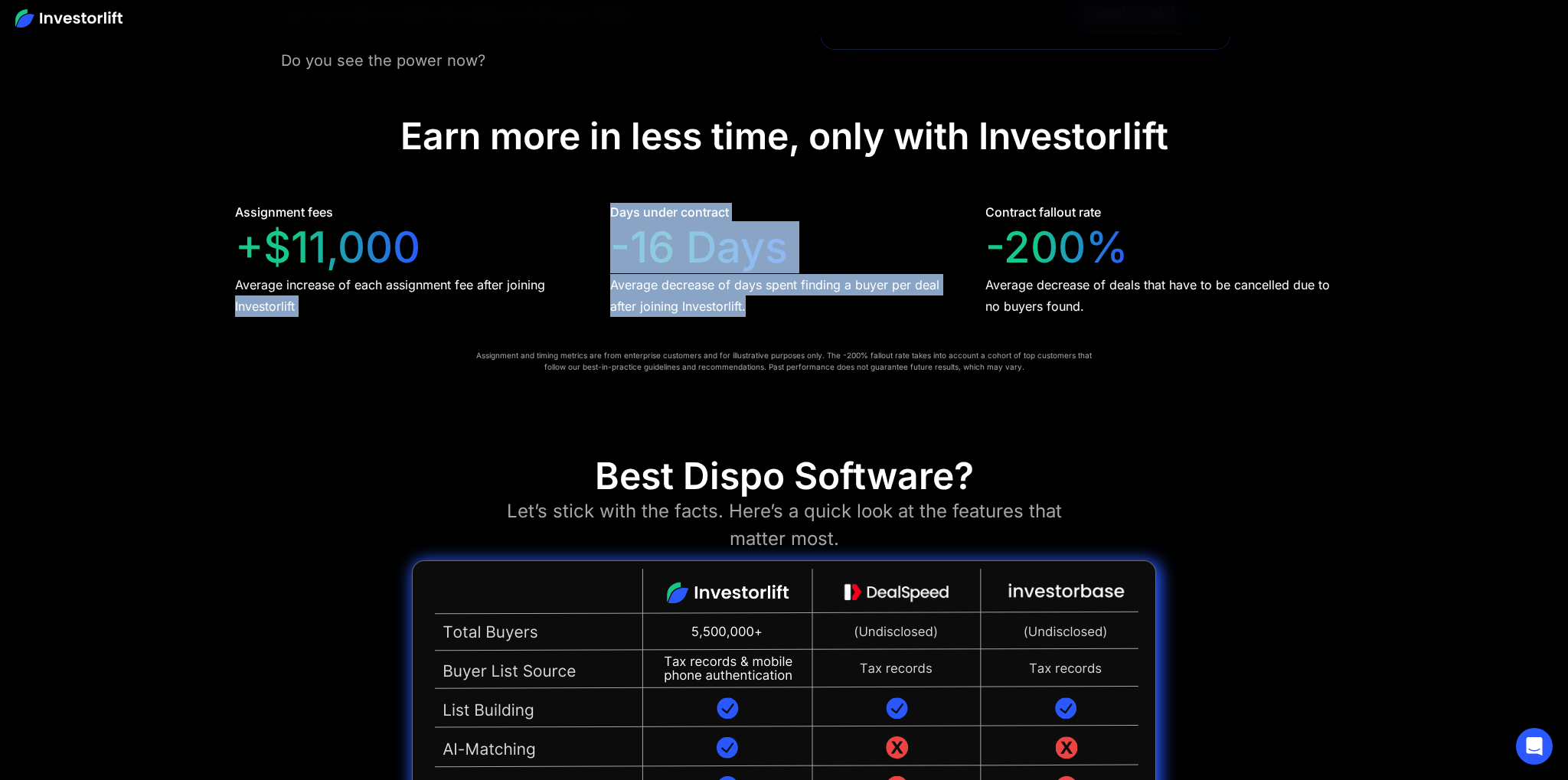
click at [765, 311] on div "Assignment fees +$11,000 Average increase of each assignment fee after joining …" at bounding box center [784, 260] width 1098 height 114
click at [758, 311] on div "Average decrease of days spent finding a buyer per deal after joining Investorl…" at bounding box center [783, 295] width 347 height 43
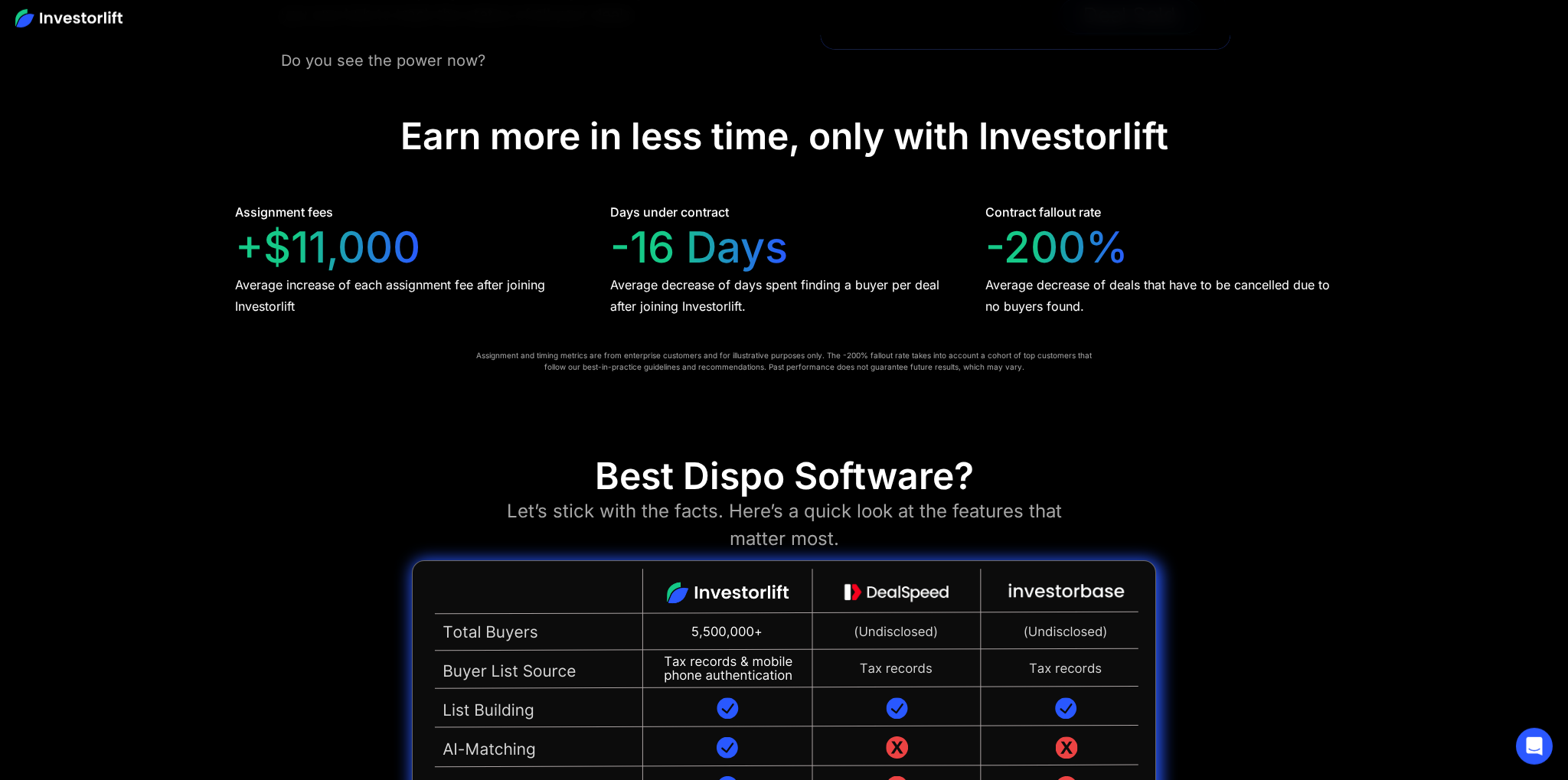
scroll to position [3476, 0]
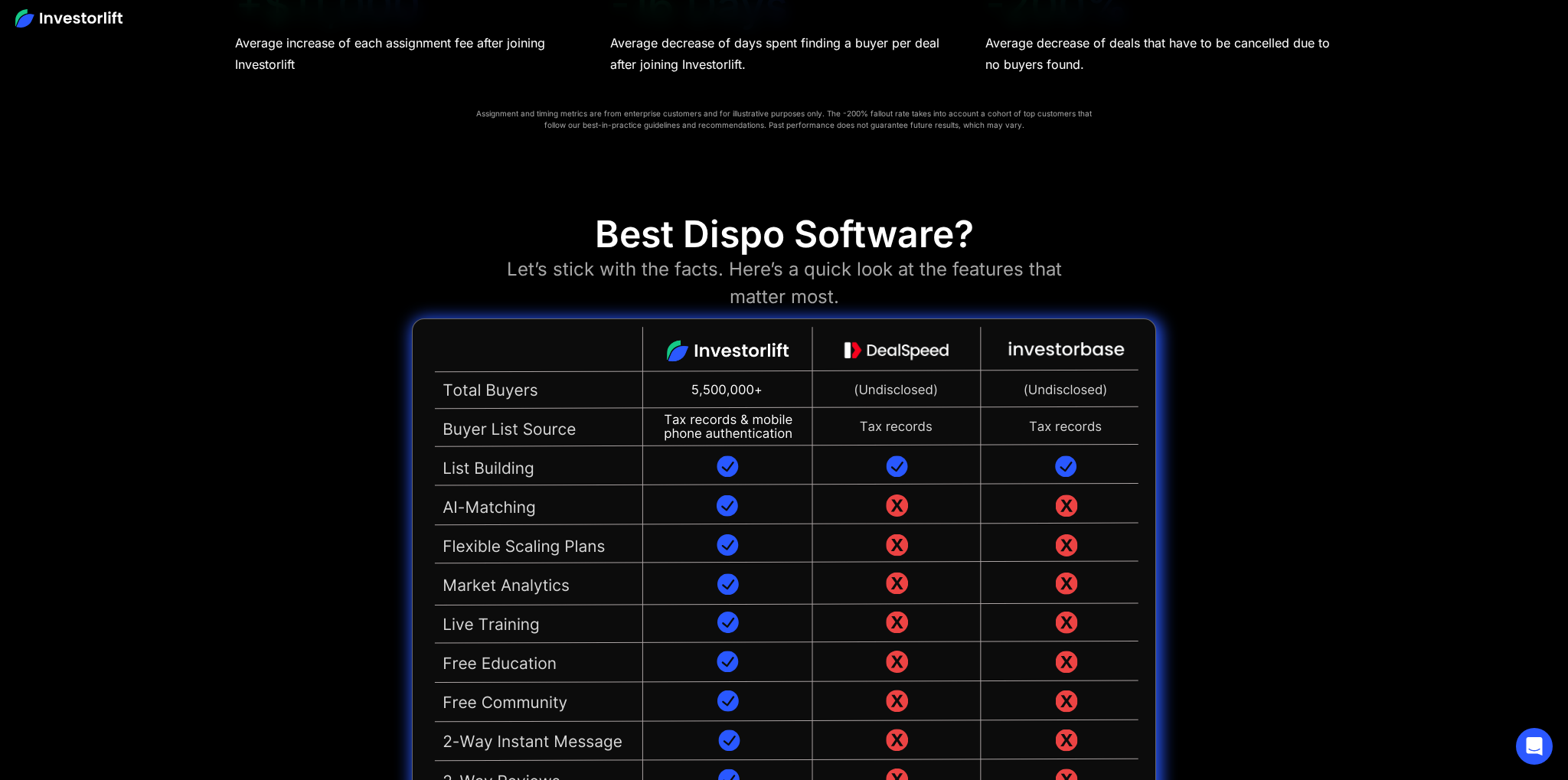
click at [642, 239] on div "Best Dispo Software?" at bounding box center [784, 234] width 379 height 45
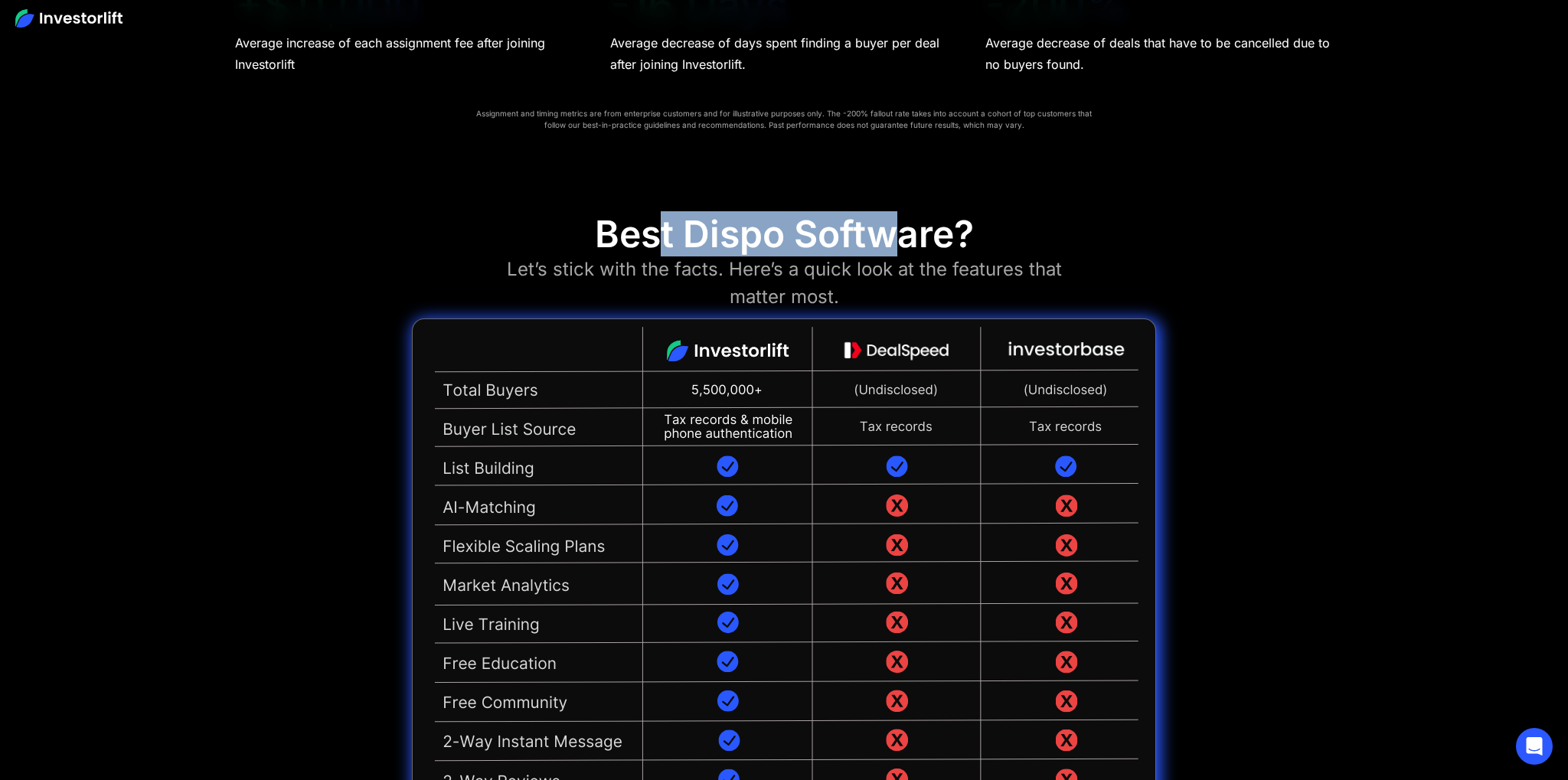
click at [893, 244] on div "Best Dispo Software?" at bounding box center [784, 234] width 379 height 45
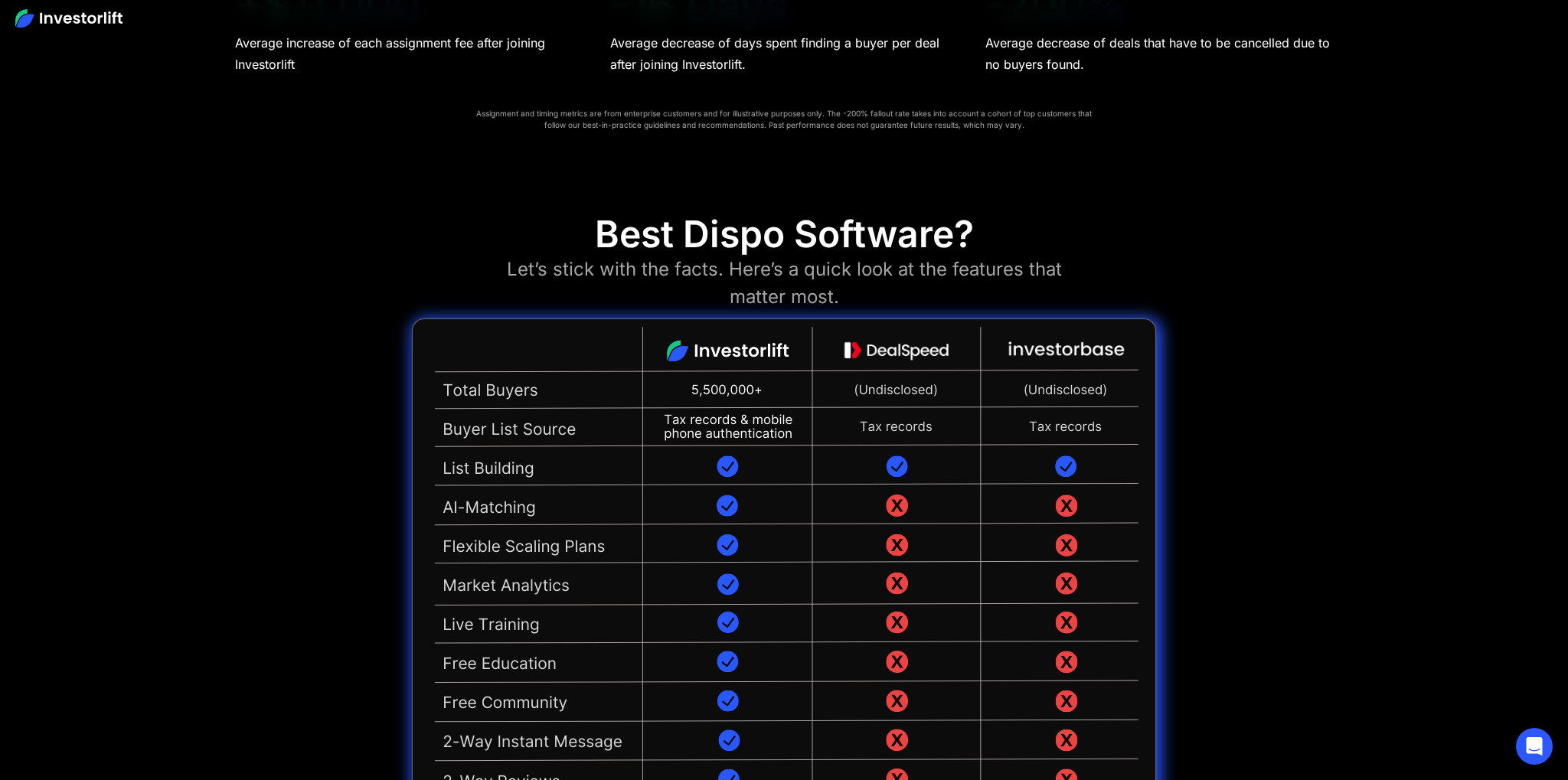
click at [943, 238] on div "Best Dispo Software?" at bounding box center [784, 234] width 379 height 45
click at [715, 229] on div "Best Dispo Software?" at bounding box center [784, 234] width 379 height 45
click at [835, 240] on div "Best Dispo Software?" at bounding box center [784, 234] width 379 height 45
click at [954, 245] on div "Best Dispo Software?" at bounding box center [784, 234] width 379 height 45
click at [1042, 239] on div "Best Dispo Software? Let’s stick with the facts. Here’s a quick look at the fea…" at bounding box center [784, 559] width 744 height 694
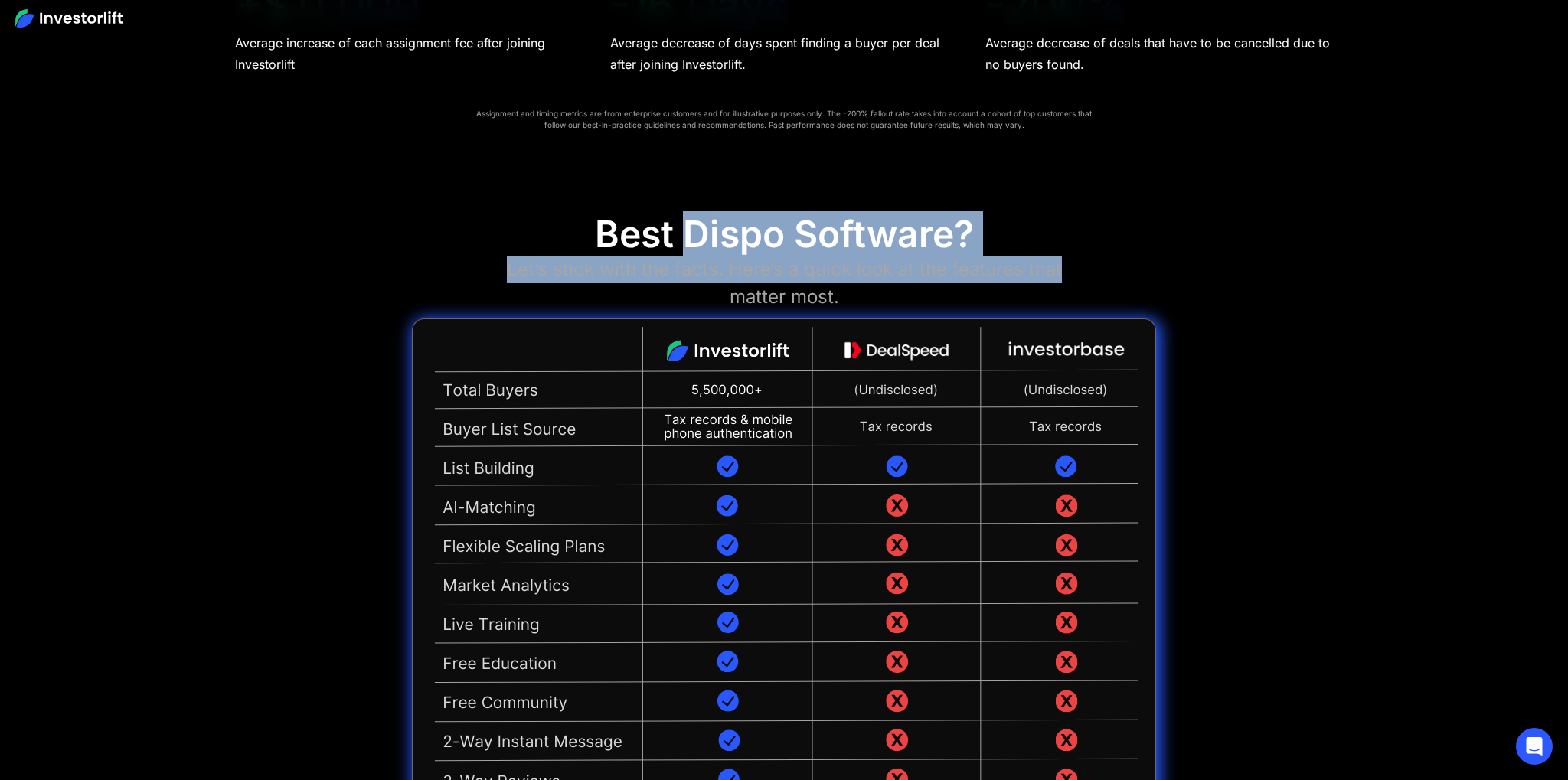
click at [677, 218] on div "Best Dispo Software? Let’s stick with the facts. Here’s a quick look at the fea…" at bounding box center [784, 559] width 744 height 694
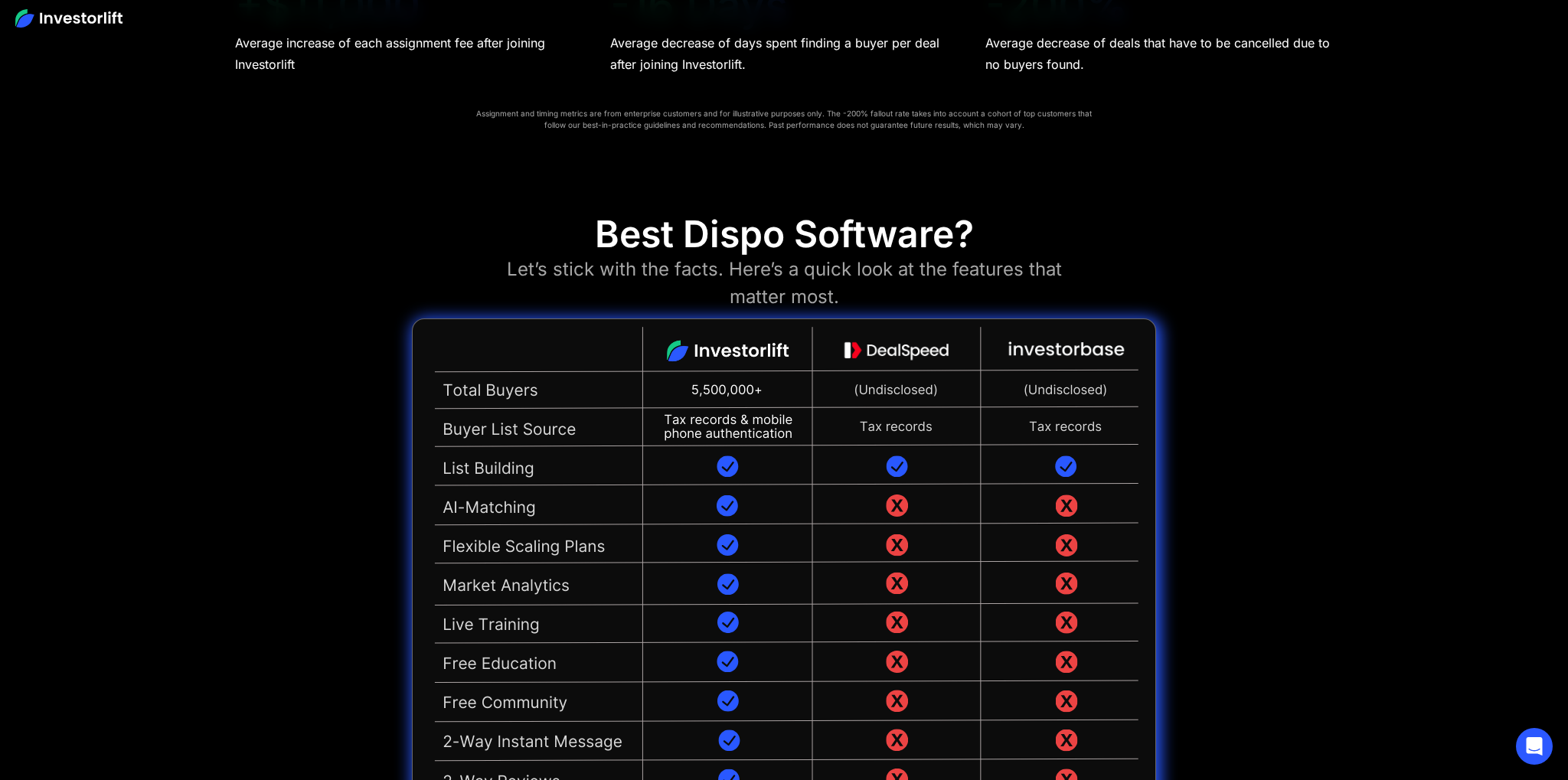
click at [639, 212] on div "Best Dispo Software? Let’s stick with the facts. Here’s a quick look at the fea…" at bounding box center [784, 550] width 1568 height 752
click at [832, 233] on div "Best Dispo Software?" at bounding box center [784, 234] width 379 height 45
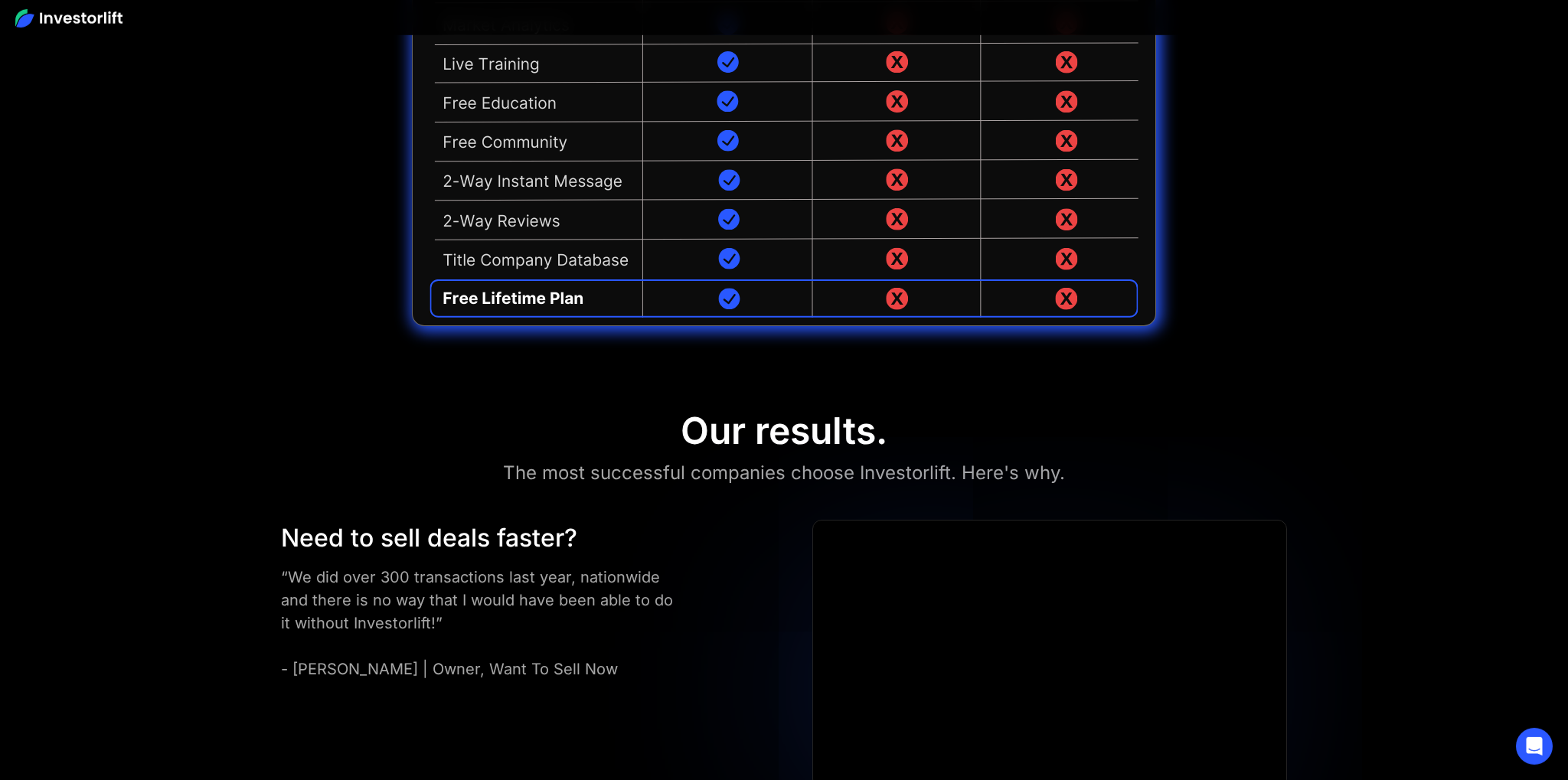
scroll to position [4204, 0]
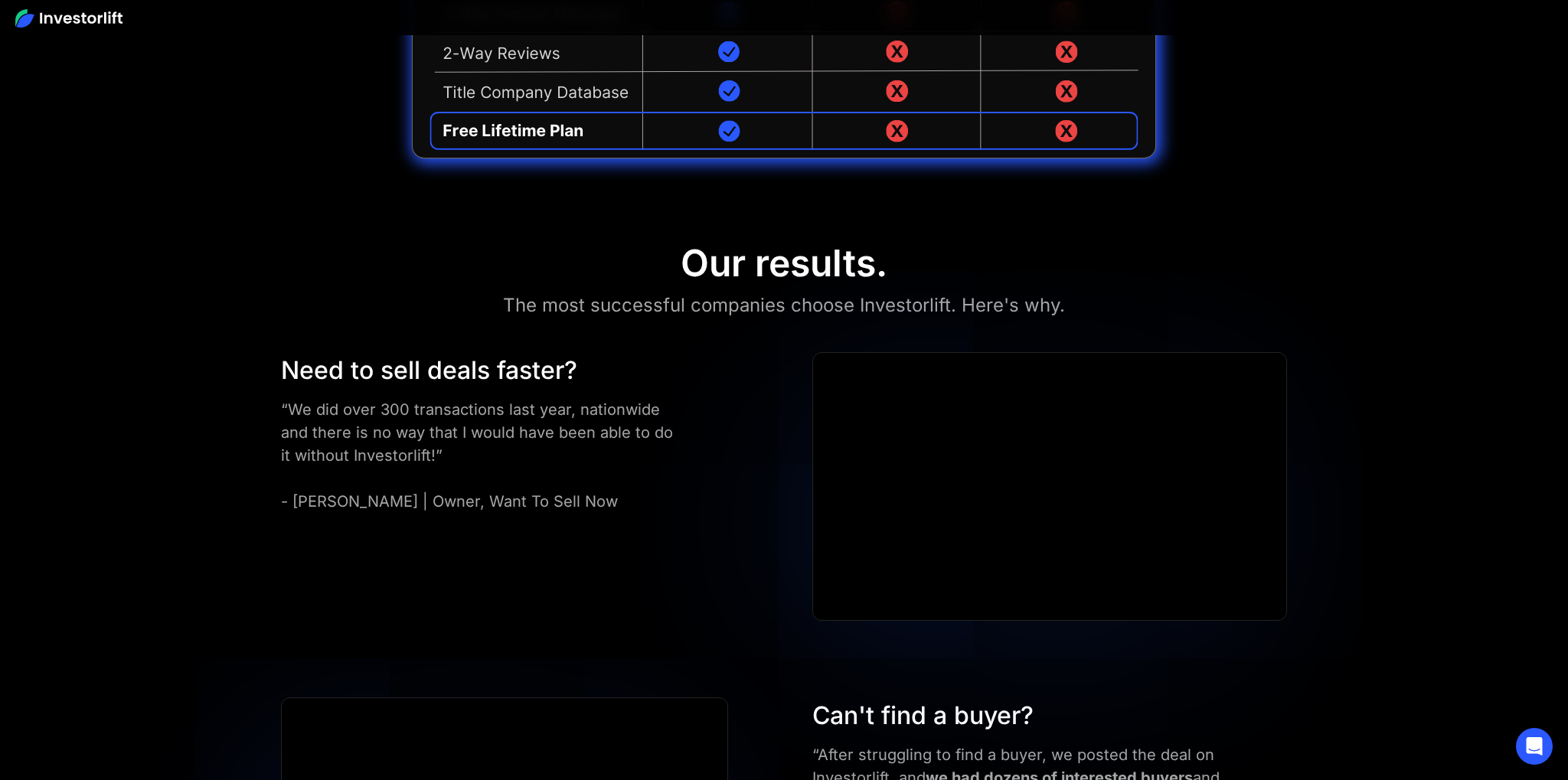
click at [558, 379] on div "Need to sell deals faster?" at bounding box center [483, 370] width 403 height 37
click at [331, 368] on div "Need to sell deals faster?" at bounding box center [483, 370] width 403 height 37
click at [291, 361] on div "Need to sell deals faster?" at bounding box center [483, 370] width 403 height 37
click at [516, 375] on div "Need to sell deals faster?" at bounding box center [483, 370] width 403 height 37
click at [623, 376] on div "Need to sell deals faster?" at bounding box center [483, 370] width 403 height 37
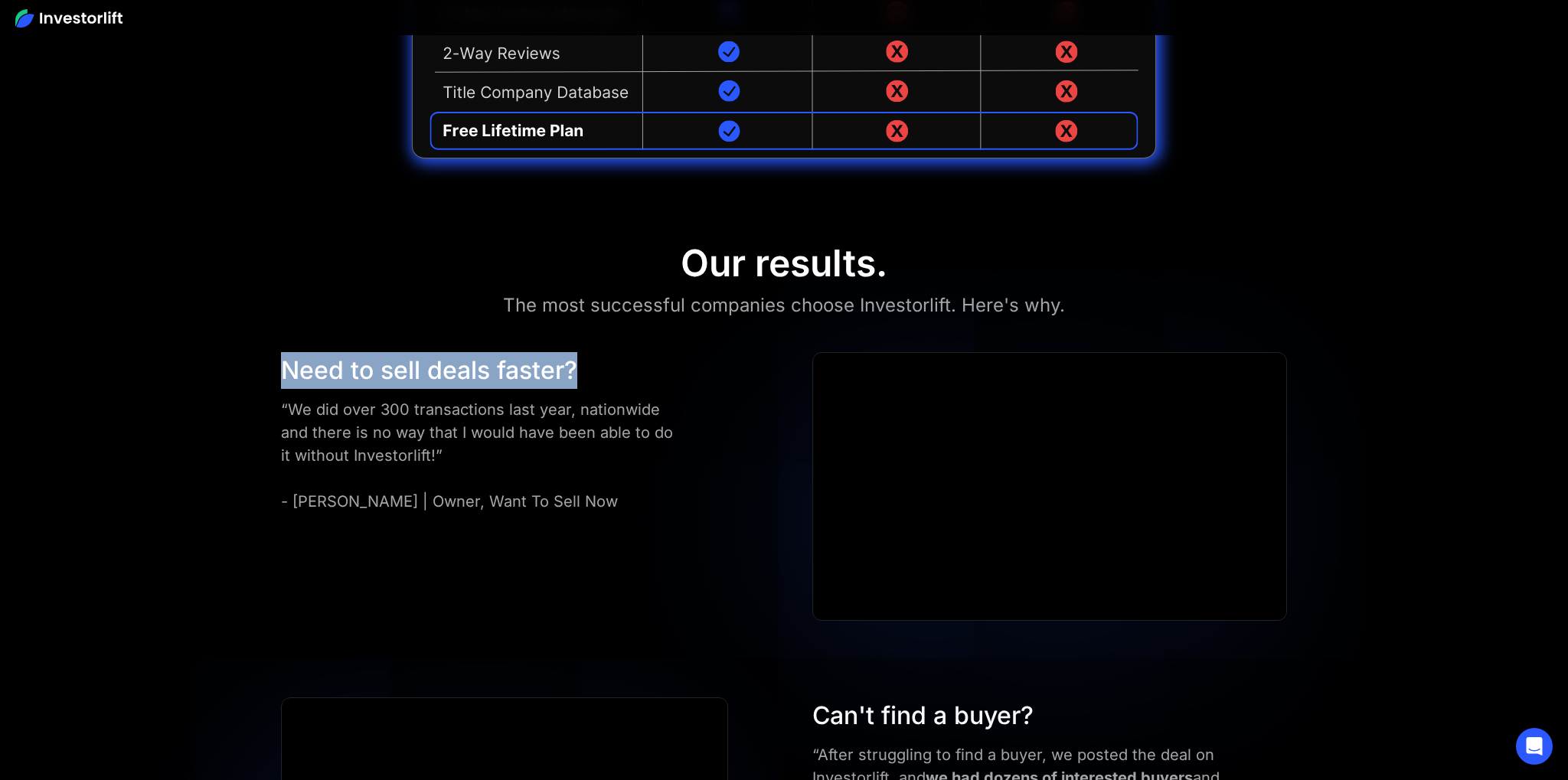
click at [312, 357] on div "Need to sell deals faster?" at bounding box center [483, 370] width 403 height 37
click at [559, 376] on div "Need to sell deals faster?" at bounding box center [483, 370] width 403 height 37
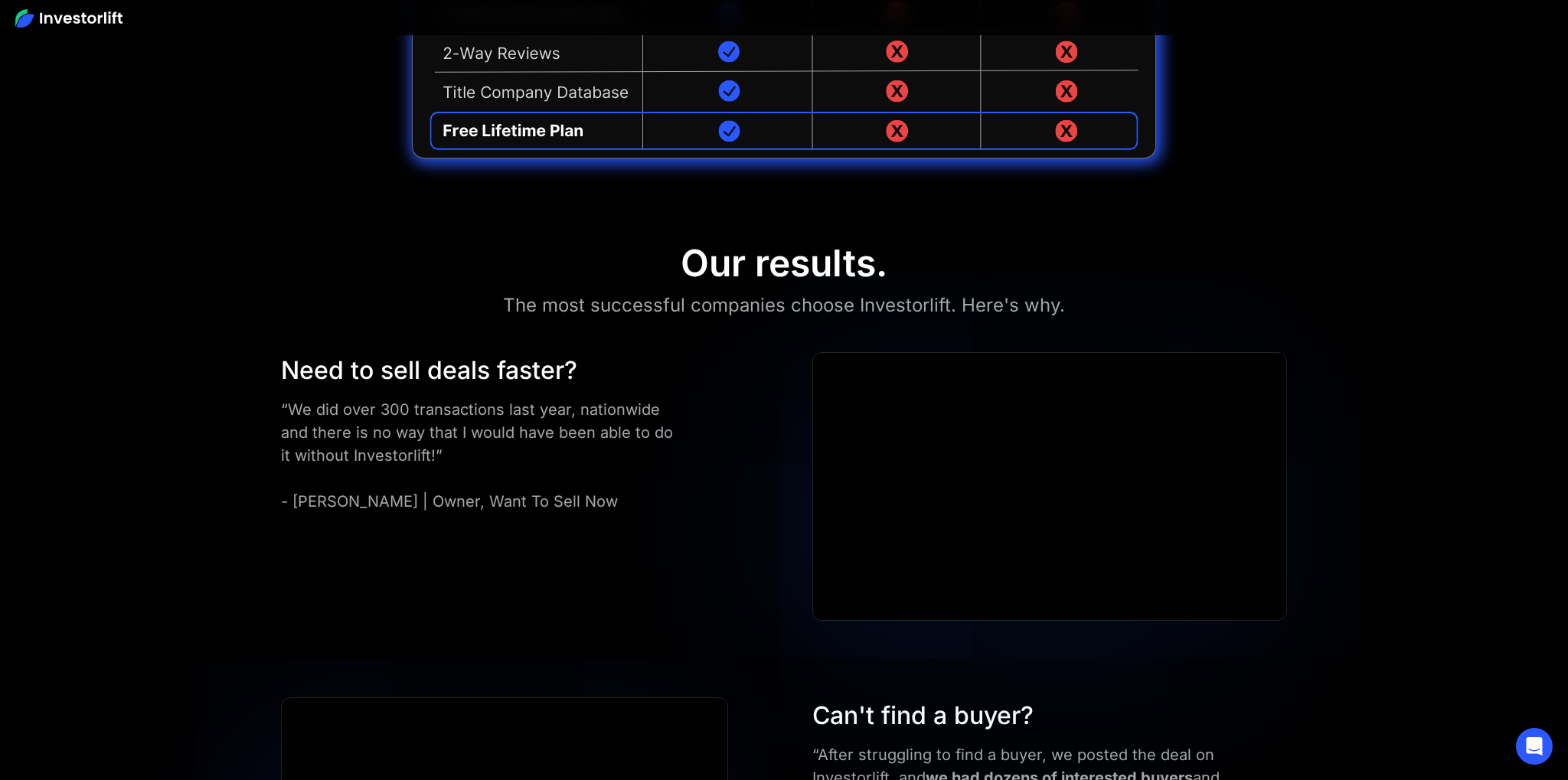
click at [615, 376] on div "Need to sell deals faster?" at bounding box center [483, 370] width 403 height 37
click at [334, 354] on div "Need to sell deals faster?" at bounding box center [483, 370] width 403 height 37
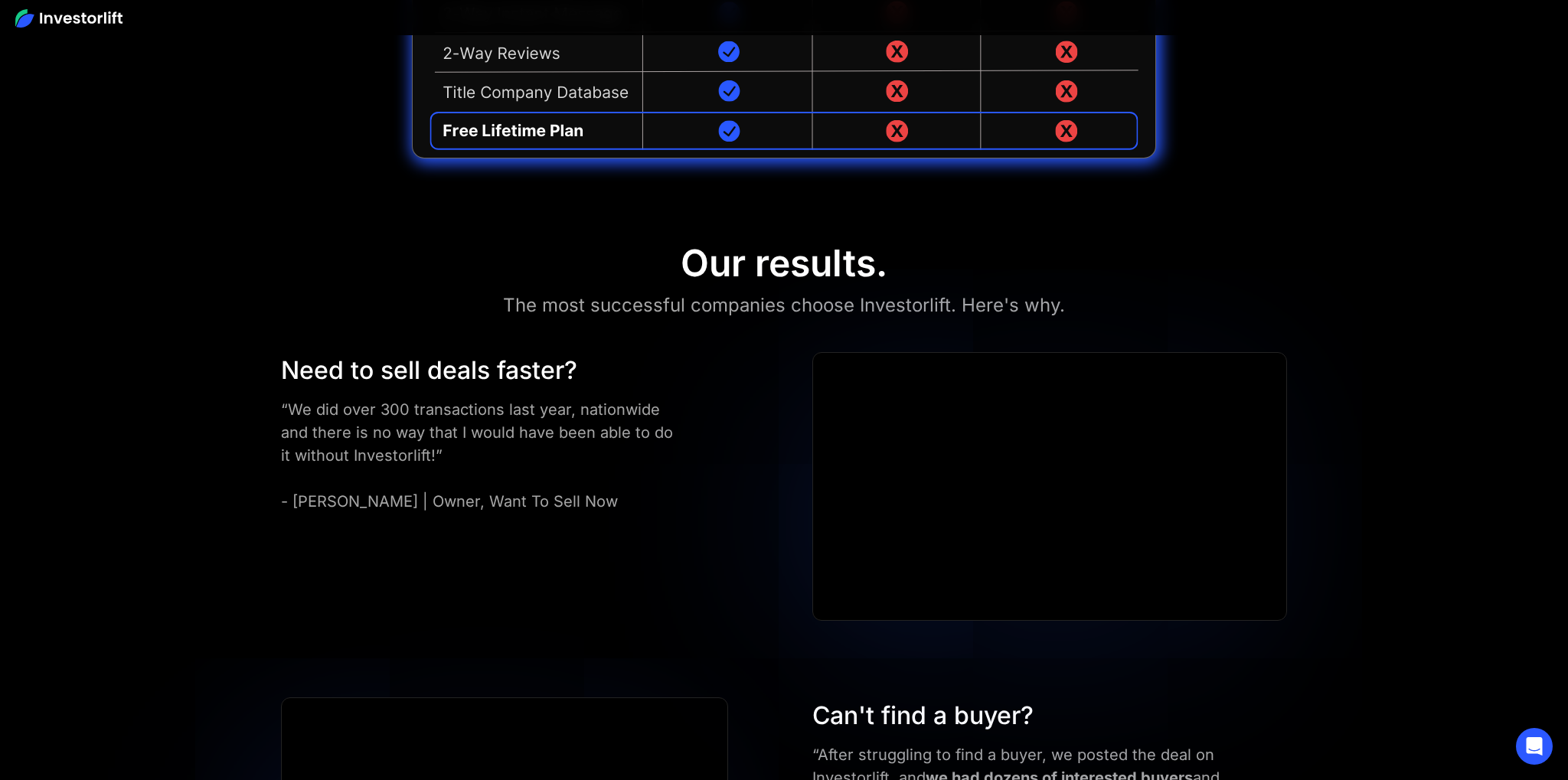
click at [649, 364] on div "Need to sell deals faster?" at bounding box center [483, 370] width 403 height 37
click at [618, 363] on div "Need to sell deals faster?" at bounding box center [483, 370] width 403 height 37
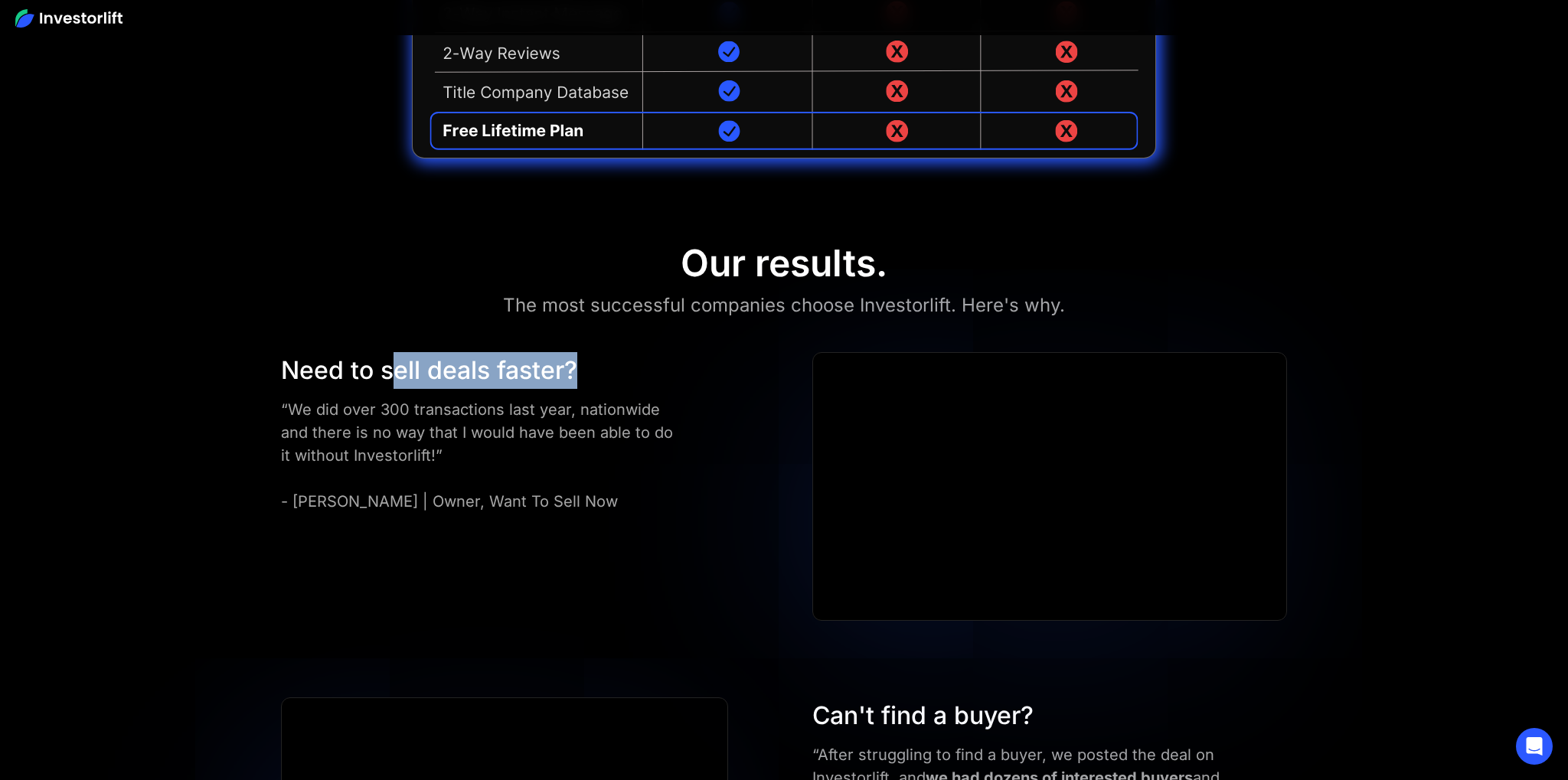
click at [376, 364] on div "Need to sell deals faster?" at bounding box center [483, 370] width 403 height 37
click at [681, 387] on div "Need to sell deals faster?" at bounding box center [483, 370] width 403 height 37
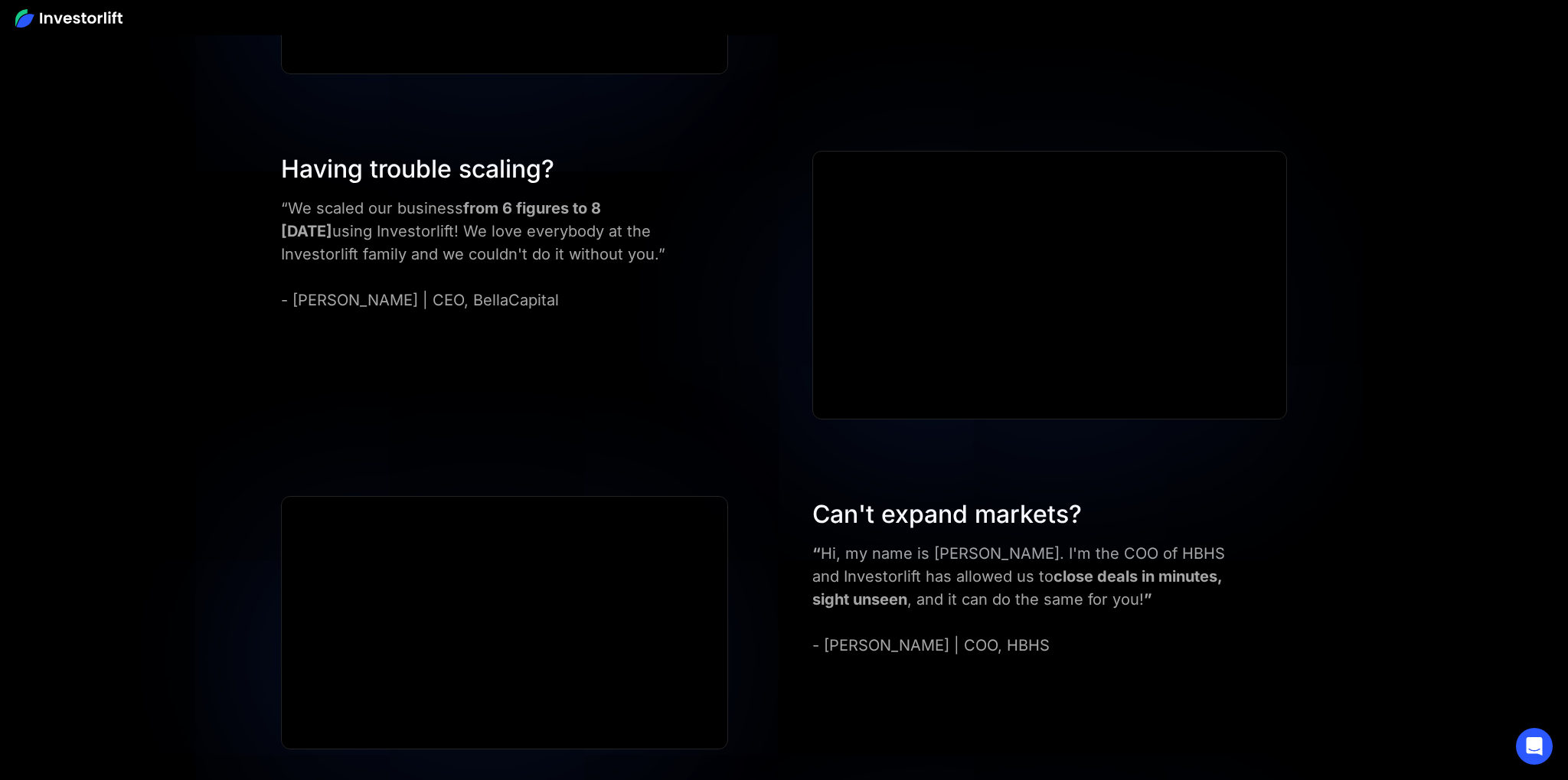
scroll to position [5173, 0]
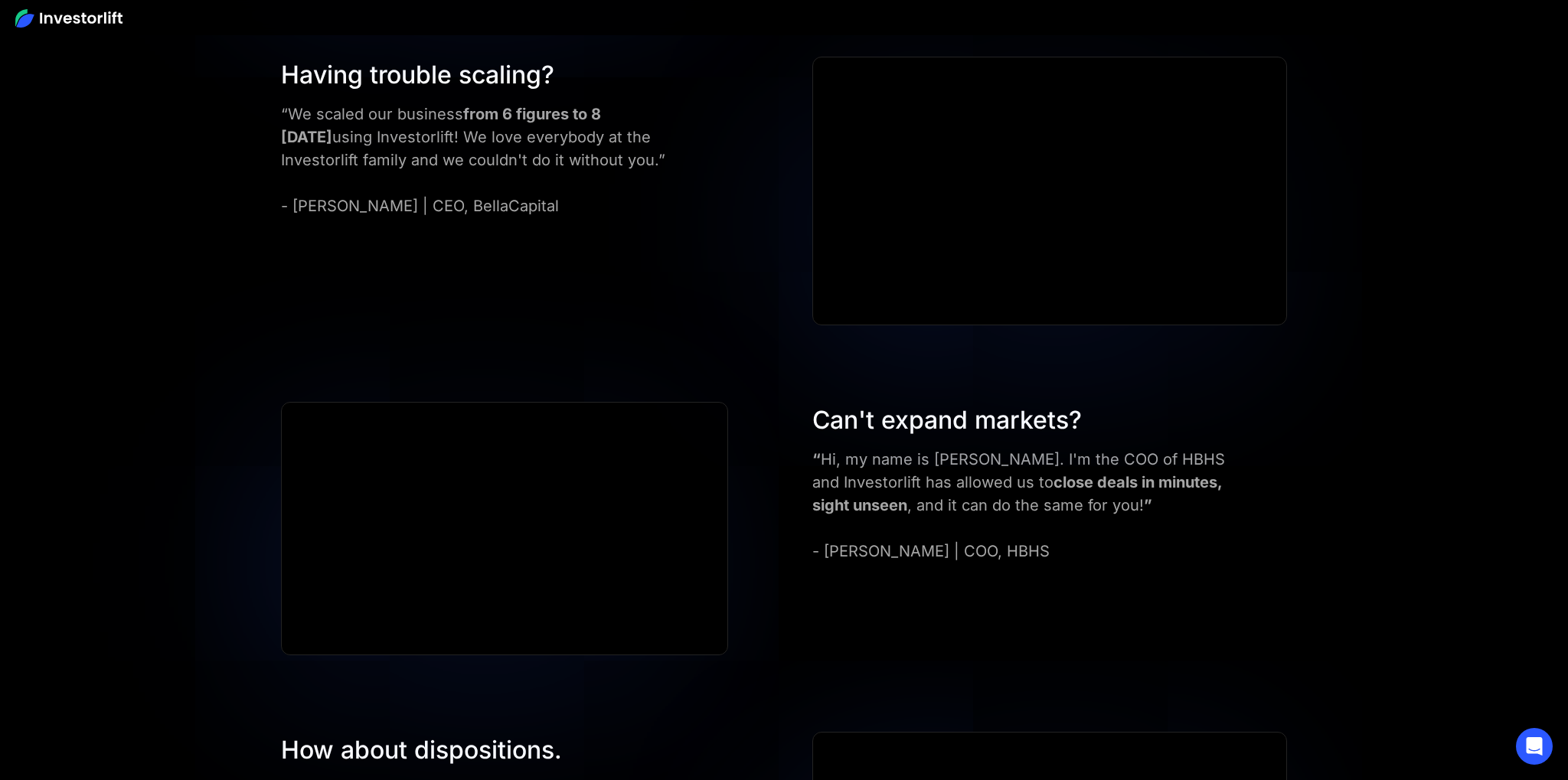
click at [848, 408] on div "Can't expand markets?" at bounding box center [1025, 420] width 427 height 37
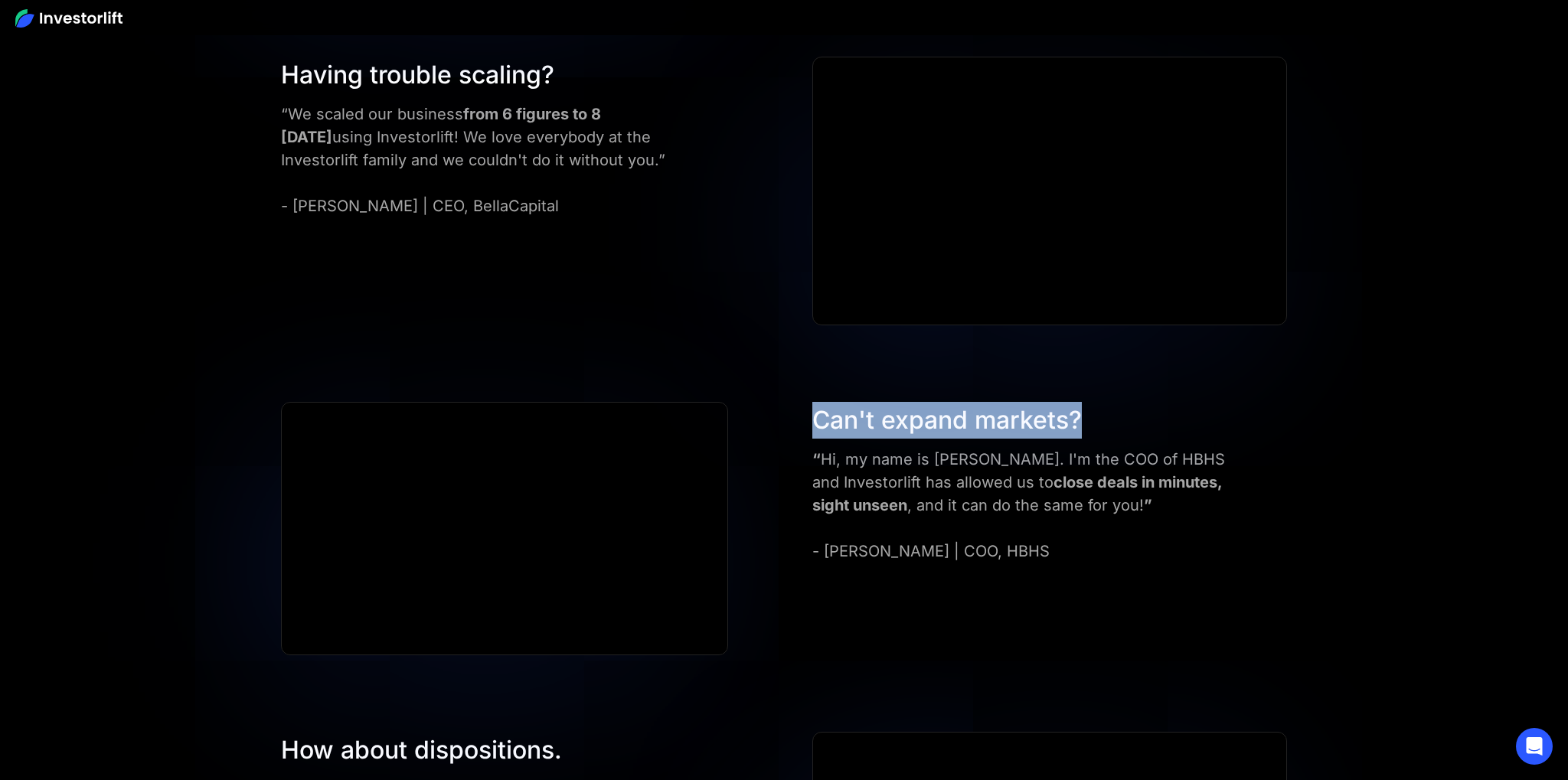
drag, startPoint x: 899, startPoint y: 413, endPoint x: 1075, endPoint y: 408, distance: 176.1
click at [1074, 408] on div "Can't expand markets?" at bounding box center [1025, 420] width 427 height 37
click at [1075, 407] on div "Can't expand markets?" at bounding box center [1025, 420] width 427 height 37
drag, startPoint x: 1077, startPoint y: 407, endPoint x: 850, endPoint y: 400, distance: 227.1
click at [865, 402] on div "Can't expand markets?" at bounding box center [1025, 420] width 427 height 37
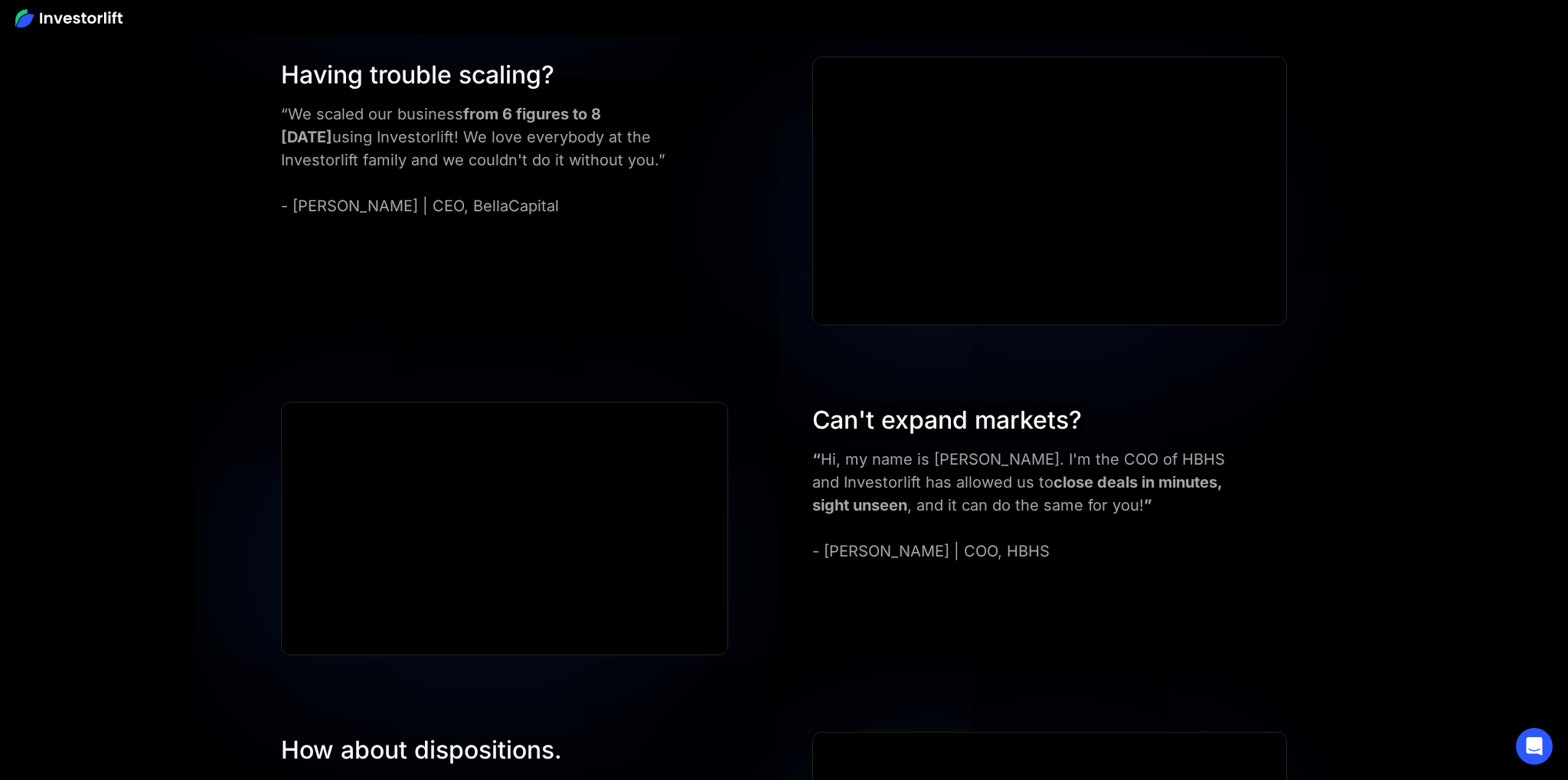
click at [845, 400] on div "Need to sell deals faster? “We did over 300 transactions last year, nationwide …" at bounding box center [784, 529] width 1568 height 2293
drag, startPoint x: 845, startPoint y: 400, endPoint x: 1081, endPoint y: 412, distance: 236.3
click at [1009, 415] on div "Need to sell deals faster? “We did over 300 transactions last year, nationwide …" at bounding box center [784, 529] width 1568 height 2293
click at [1082, 411] on div "Can't expand markets?" at bounding box center [1025, 420] width 427 height 37
drag, startPoint x: 1083, startPoint y: 415, endPoint x: 783, endPoint y: 415, distance: 300.0
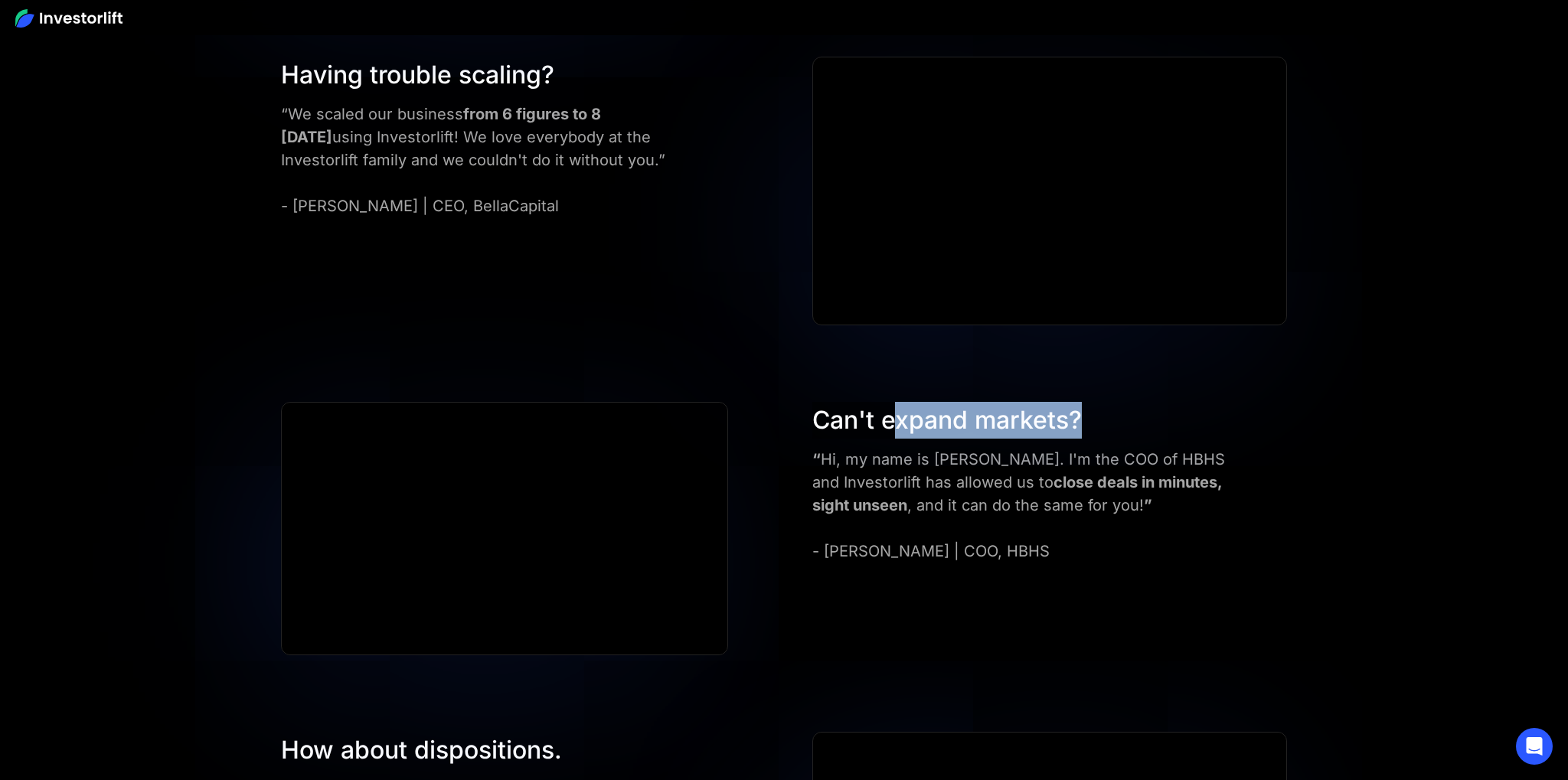
click at [861, 413] on div "Can't expand markets?" at bounding box center [1025, 420] width 427 height 37
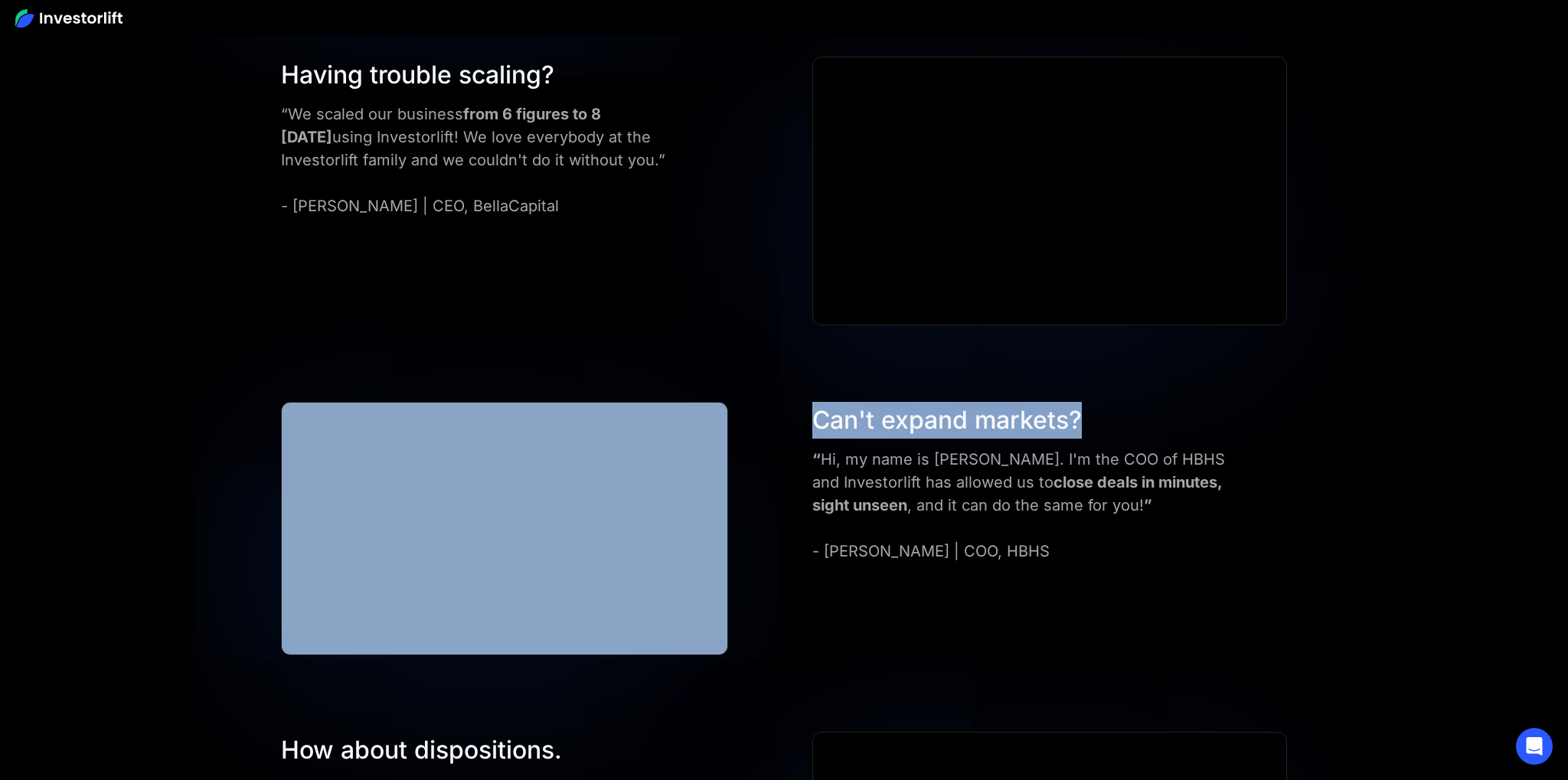
drag, startPoint x: 783, startPoint y: 415, endPoint x: 1104, endPoint y: 414, distance: 321.0
click at [1084, 420] on div "Can't expand markets? “ Hi, my name is [PERSON_NAME]. I'm the COO of HBHS and I…" at bounding box center [784, 529] width 1098 height 254
drag, startPoint x: 1104, startPoint y: 414, endPoint x: 792, endPoint y: 412, distance: 312.0
click at [836, 415] on div "Can't expand markets?" at bounding box center [1025, 420] width 427 height 37
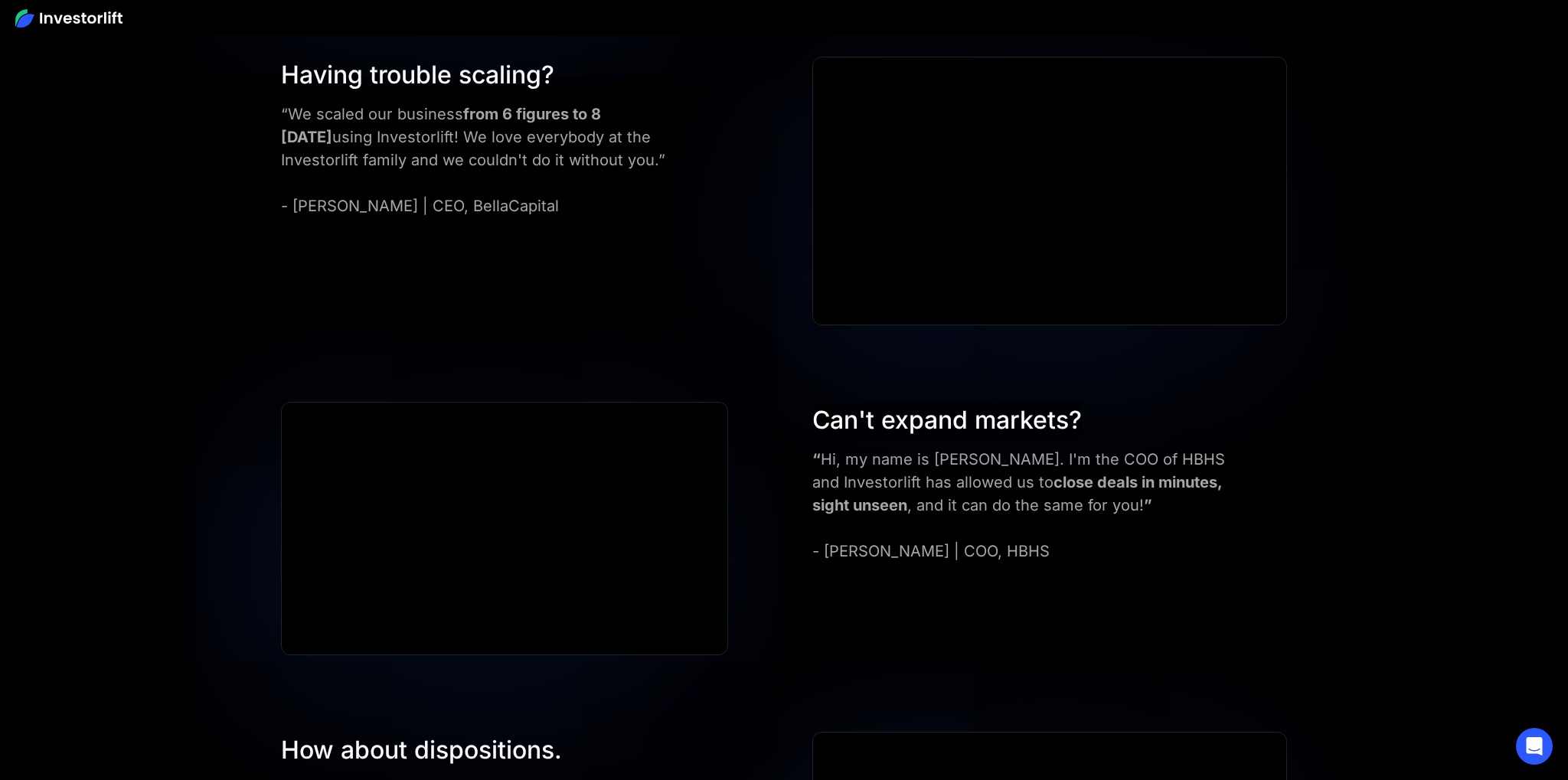
click at [791, 412] on div "Can't expand markets? “ Hi, my name is [PERSON_NAME]. I'm the COO of HBHS and I…" at bounding box center [784, 529] width 1098 height 254
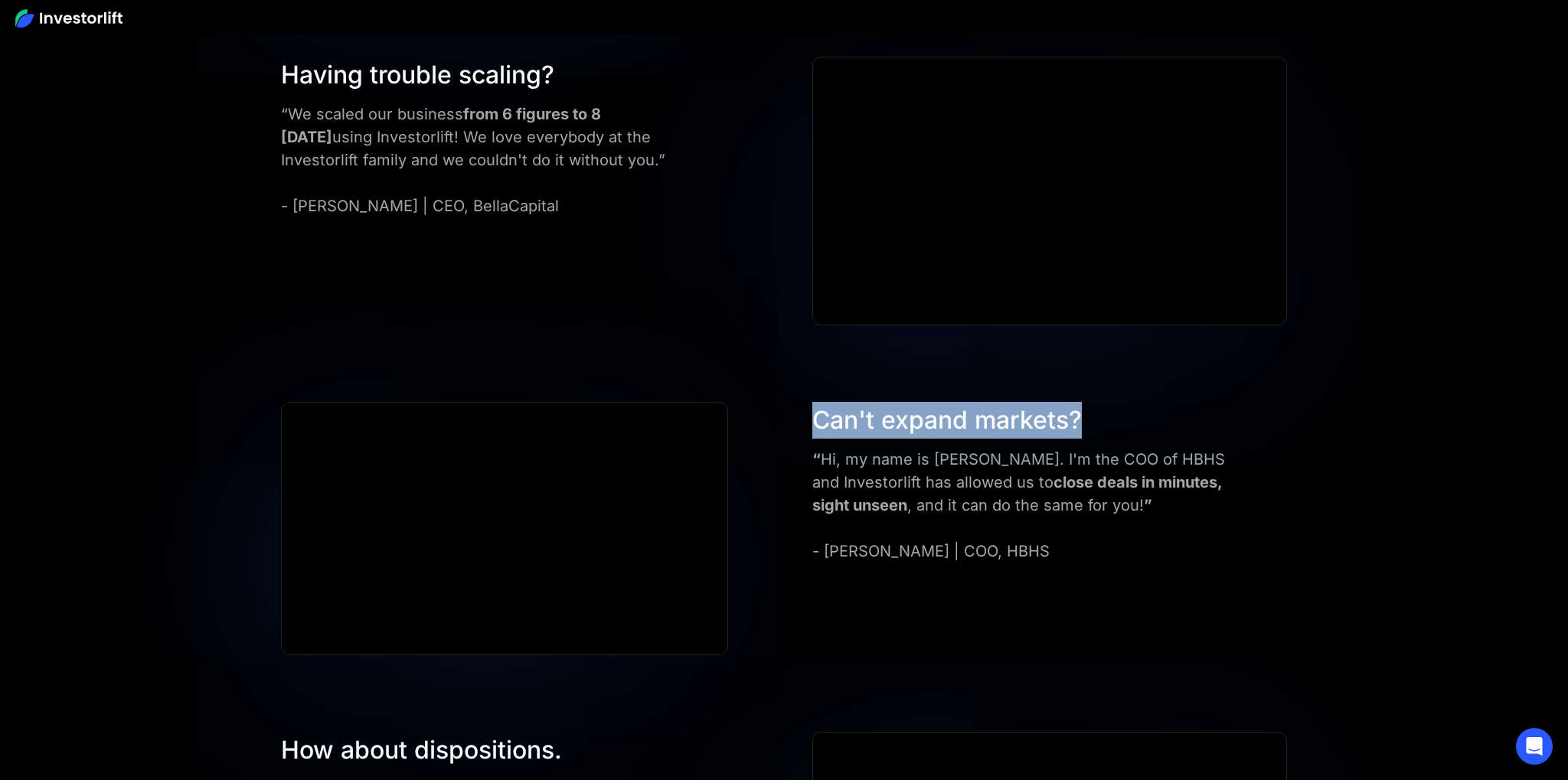
drag, startPoint x: 968, startPoint y: 430, endPoint x: 1153, endPoint y: 422, distance: 185.2
click at [1128, 426] on div "Can't expand markets? “ Hi, my name is [PERSON_NAME]. I'm the COO of HBHS and I…" at bounding box center [784, 529] width 1098 height 254
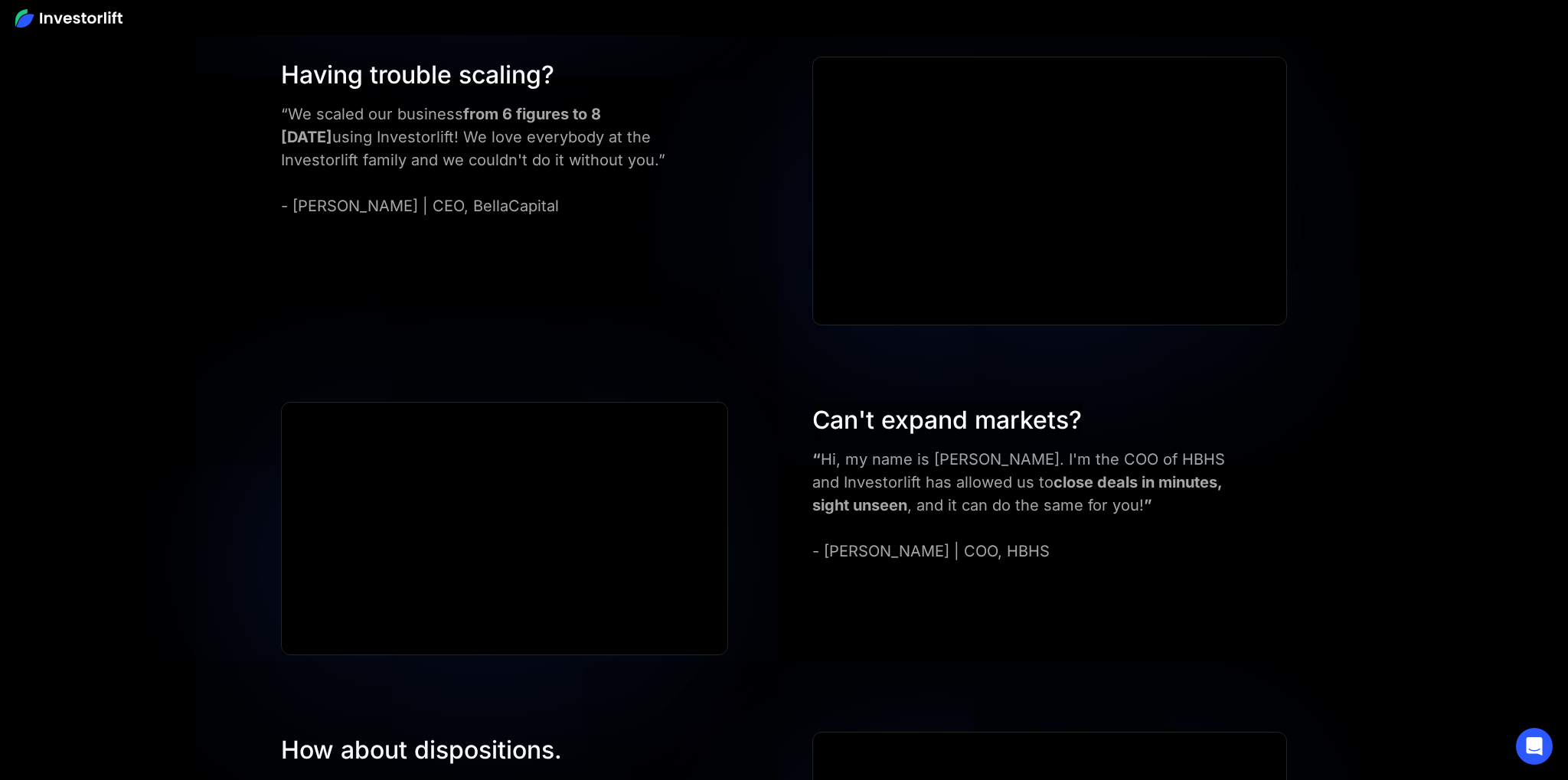
drag, startPoint x: 1153, startPoint y: 422, endPoint x: 1149, endPoint y: 432, distance: 10.8
click at [1149, 427] on div "Can't expand markets?" at bounding box center [1025, 420] width 427 height 37
drag, startPoint x: 1142, startPoint y: 447, endPoint x: 1128, endPoint y: 444, distance: 14.3
click at [1138, 448] on div "“ Hi, my name is [PERSON_NAME]. I'm the COO of HBHS and Investorlift has allowe…" at bounding box center [1025, 505] width 427 height 115
drag, startPoint x: 1128, startPoint y: 444, endPoint x: 1013, endPoint y: 455, distance: 115.5
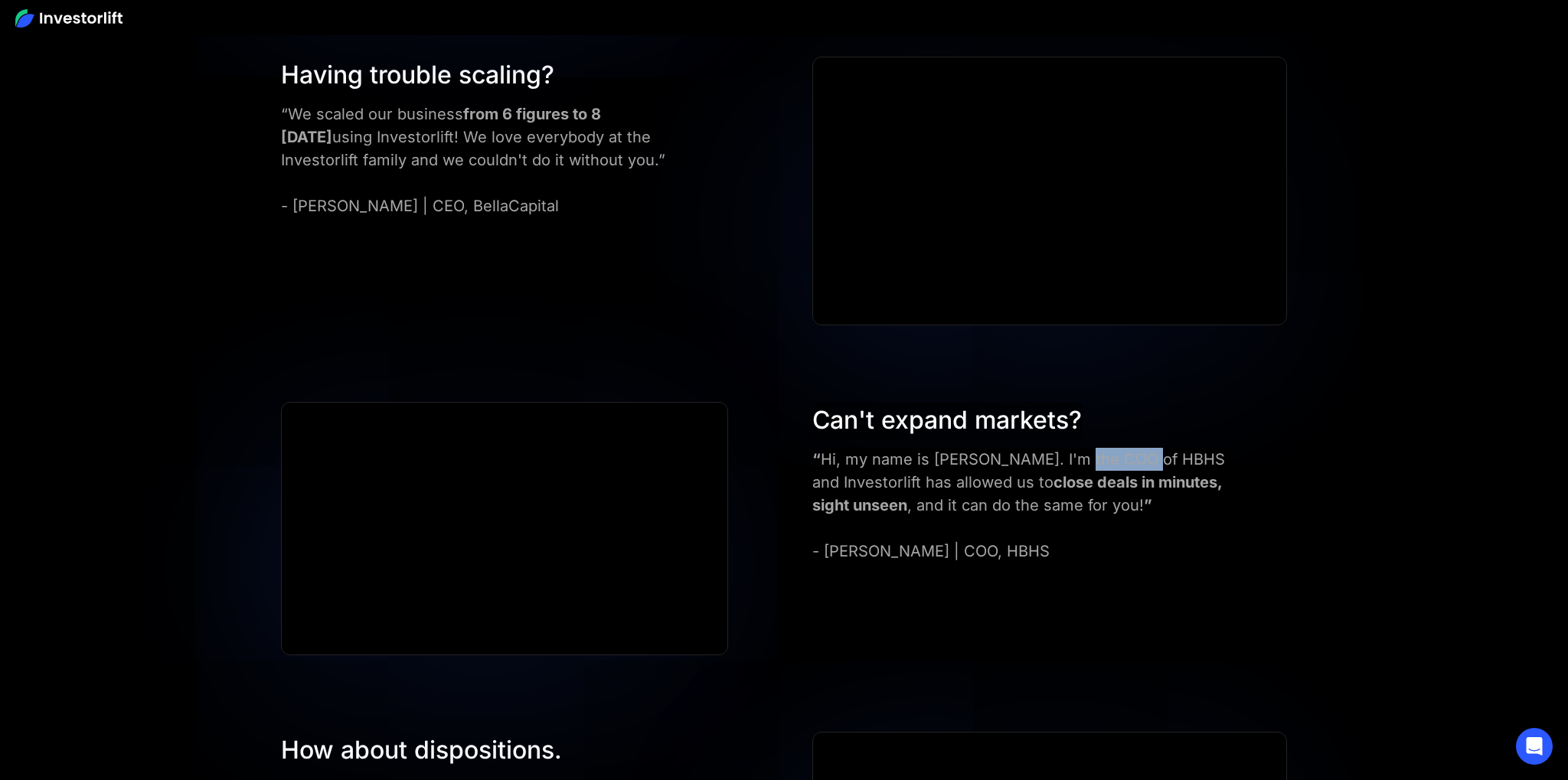
click at [1062, 450] on div "Can't expand markets? “ Hi, my name is [PERSON_NAME]. I'm the COO of HBHS and I…" at bounding box center [1025, 483] width 427 height 161
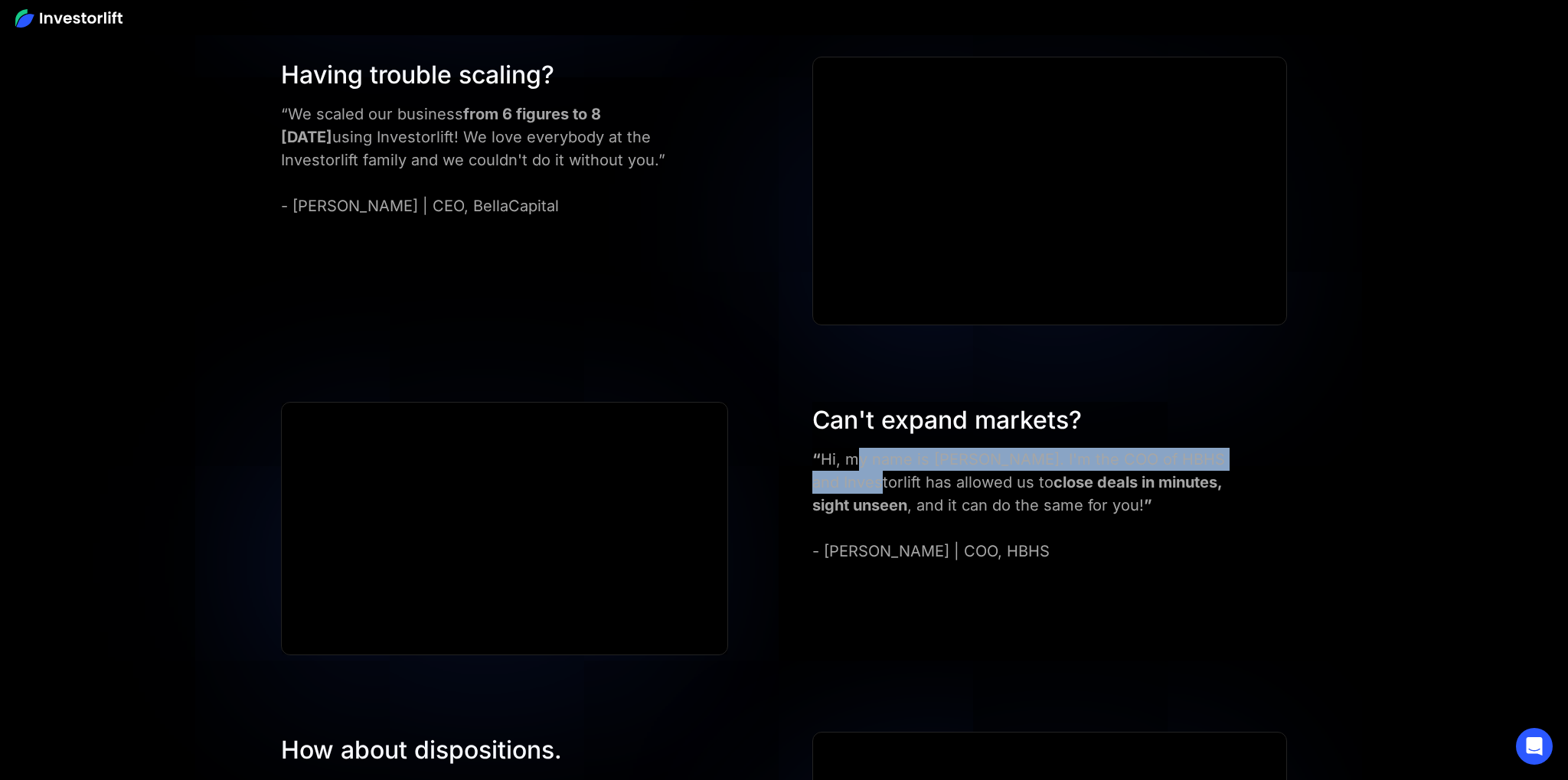
drag, startPoint x: 862, startPoint y: 469, endPoint x: 850, endPoint y: 471, distance: 12.2
click at [861, 469] on div "“ Hi, my name is [PERSON_NAME]. I'm the COO of HBHS and Investorlift has allowe…" at bounding box center [1025, 505] width 427 height 115
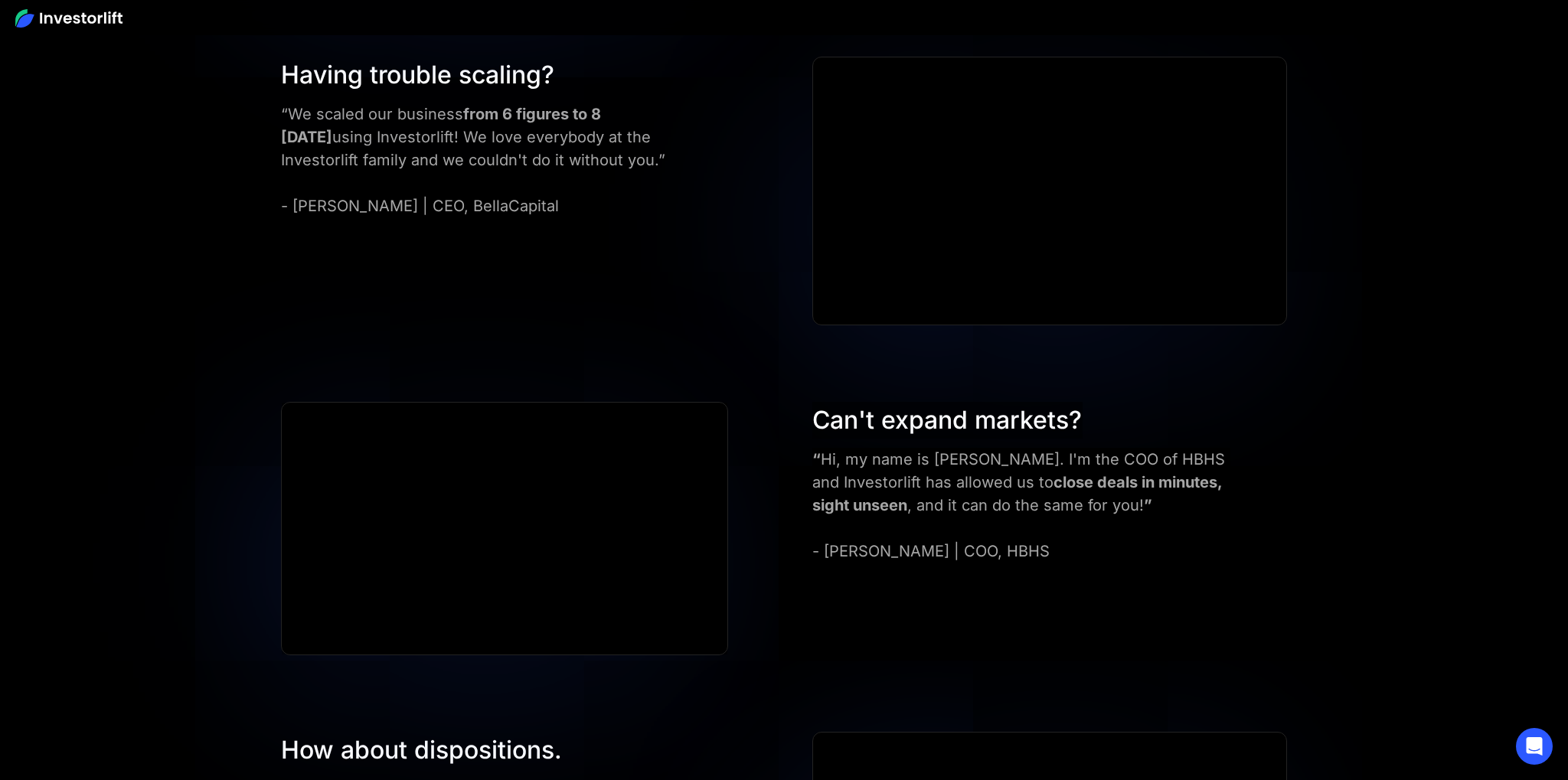
click at [1120, 480] on strong "close deals in minutes, sight unseen" at bounding box center [1017, 493] width 410 height 41
drag, startPoint x: 1150, startPoint y: 480, endPoint x: 896, endPoint y: 481, distance: 254.0
click at [886, 483] on div "“ Hi, my name is [PERSON_NAME]. I'm the COO of HBHS and Investorlift has allowe…" at bounding box center [1025, 505] width 427 height 115
click at [1141, 475] on strong "close deals in minutes, sight unseen" at bounding box center [1017, 493] width 410 height 41
drag, startPoint x: 1136, startPoint y: 475, endPoint x: 909, endPoint y: 478, distance: 227.0
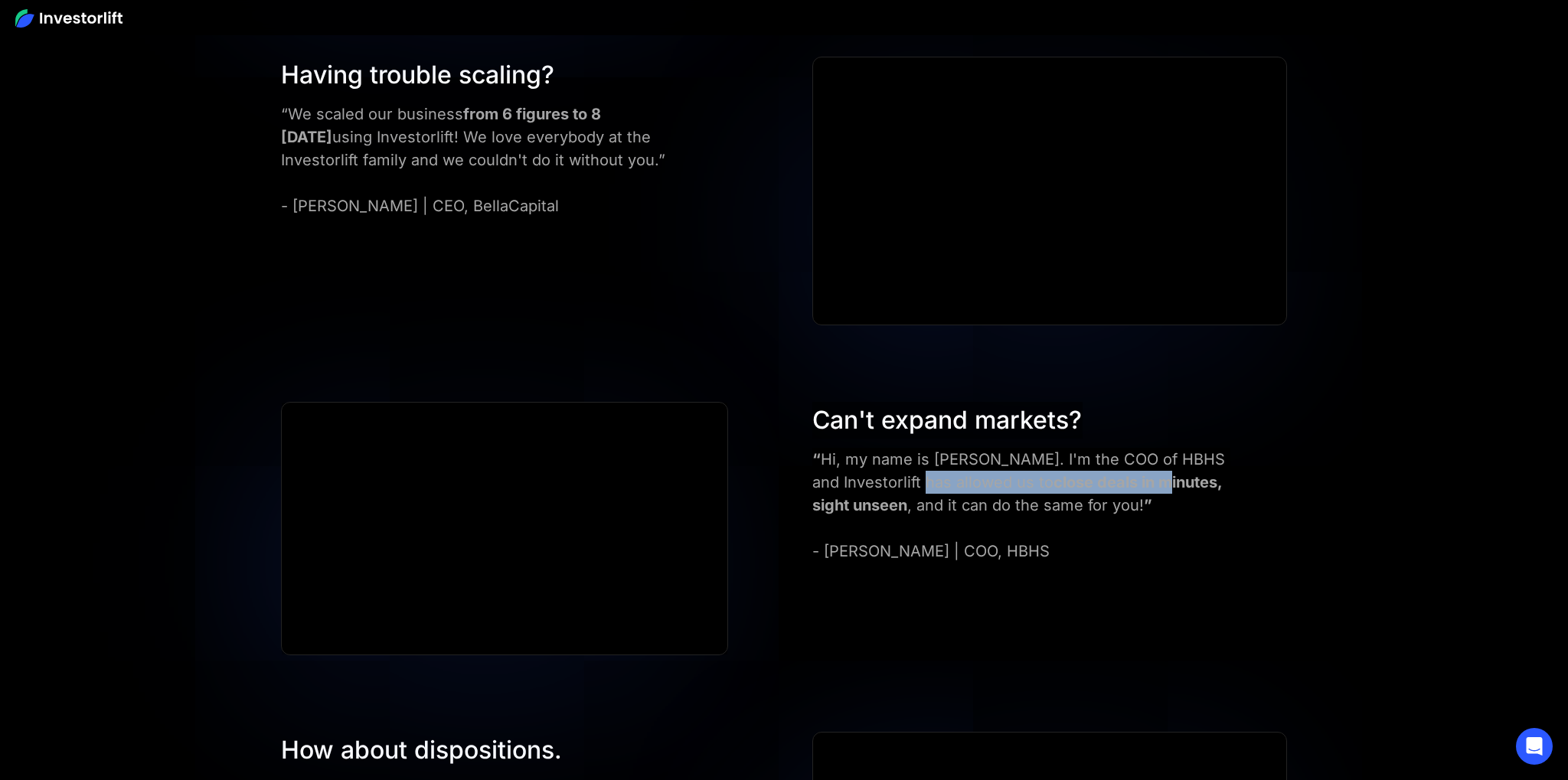
click at [909, 478] on div "“ Hi, my name is [PERSON_NAME]. I'm the COO of HBHS and Investorlift has allowe…" at bounding box center [1025, 505] width 427 height 115
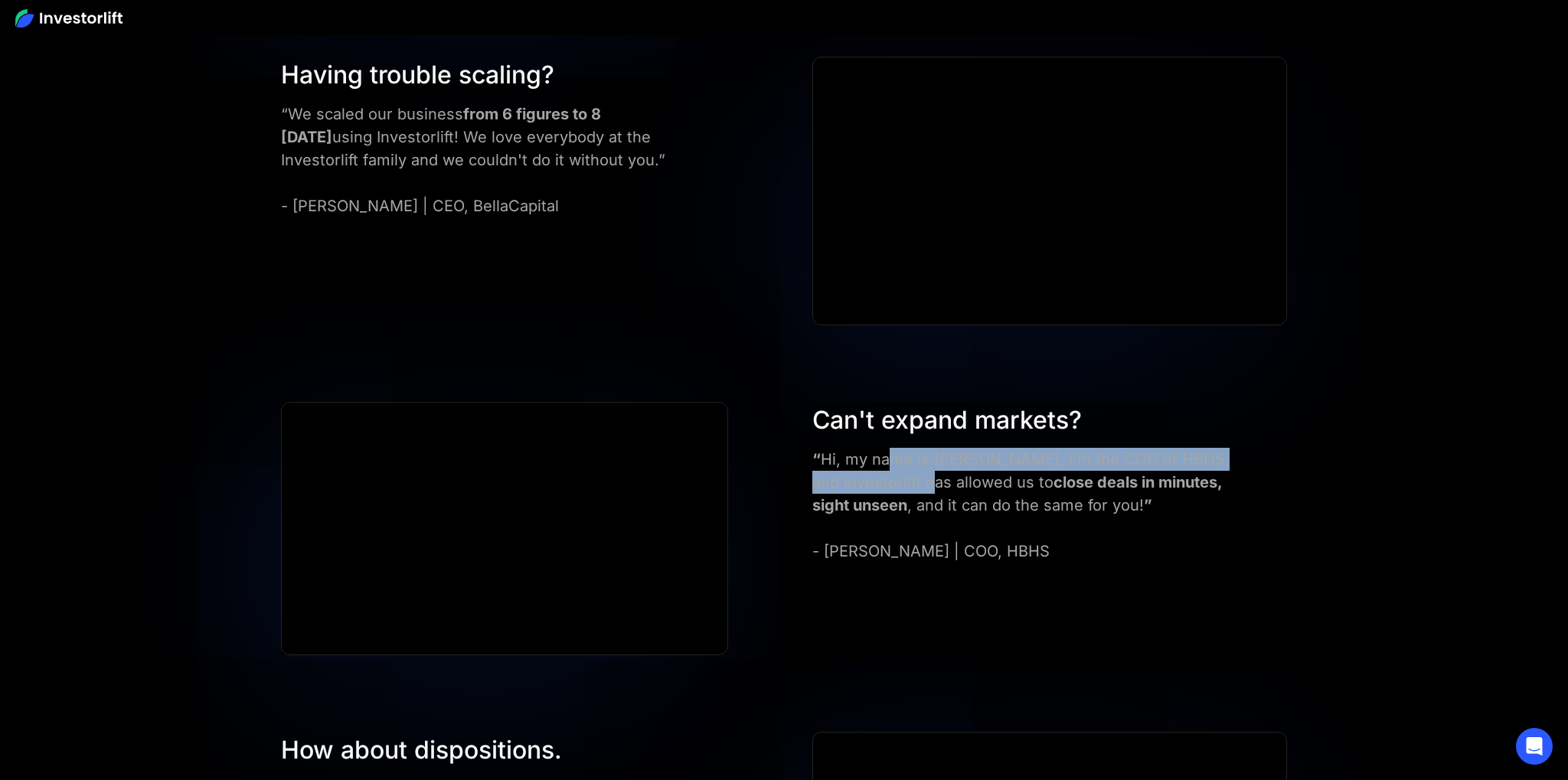
drag, startPoint x: 908, startPoint y: 473, endPoint x: 1015, endPoint y: 464, distance: 107.4
click at [929, 473] on div "“ Hi, my name is [PERSON_NAME]. I'm the COO of HBHS and Investorlift has allowe…" at bounding box center [1025, 505] width 427 height 115
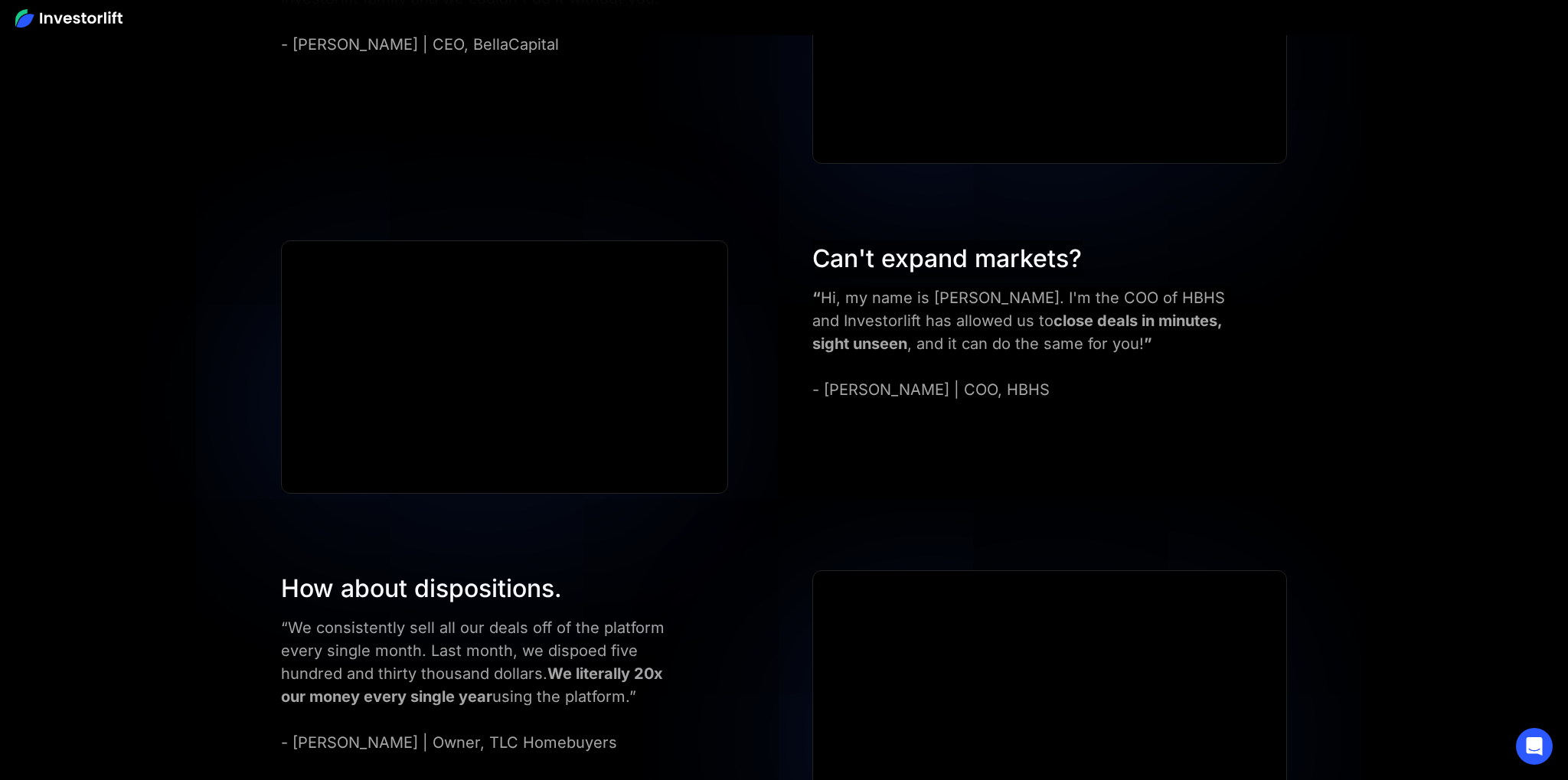
click at [1109, 313] on strong "close deals in minutes, sight unseen" at bounding box center [1017, 332] width 410 height 41
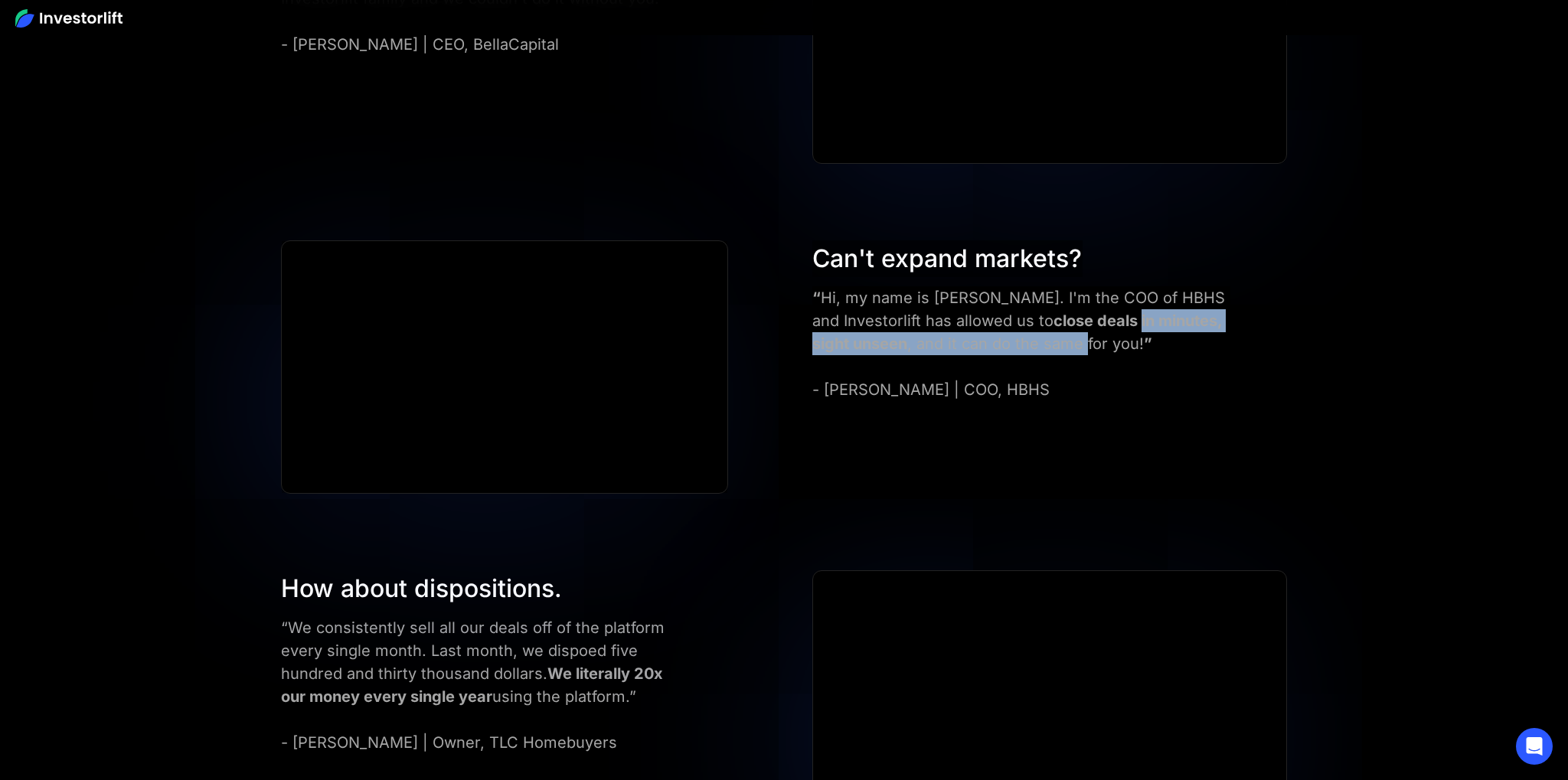
drag, startPoint x: 1085, startPoint y: 333, endPoint x: 940, endPoint y: 352, distance: 146.2
click at [1030, 340] on div "“ Hi, my name is [PERSON_NAME]. I'm the COO of HBHS and Investorlift has allowe…" at bounding box center [1025, 344] width 427 height 115
drag, startPoint x: 940, startPoint y: 352, endPoint x: 948, endPoint y: 366, distance: 16.1
click at [940, 354] on div "“ Hi, my name is [PERSON_NAME]. I'm the COO of HBHS and Investorlift has allowe…" at bounding box center [1025, 344] width 427 height 115
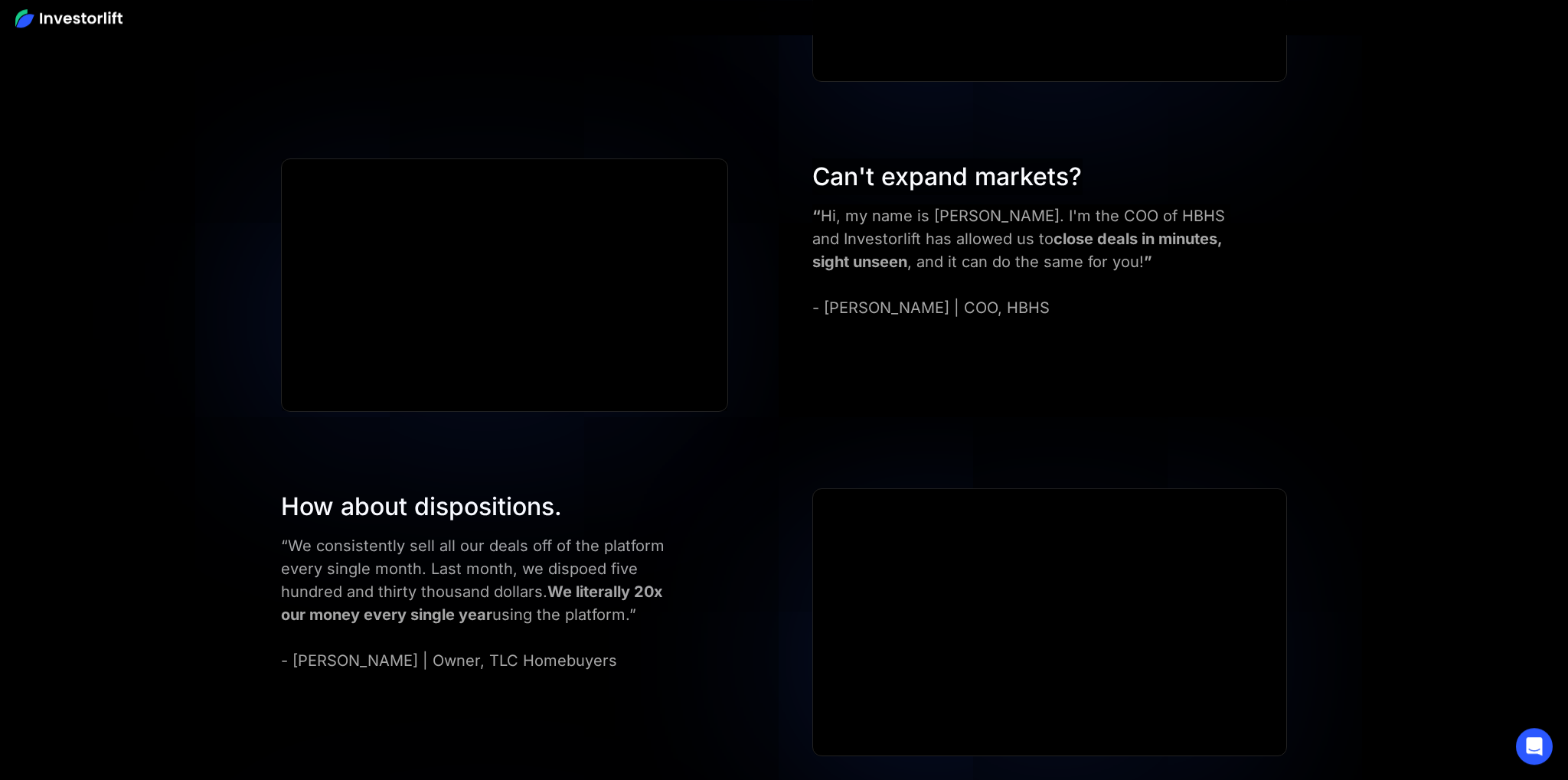
scroll to position [5578, 0]
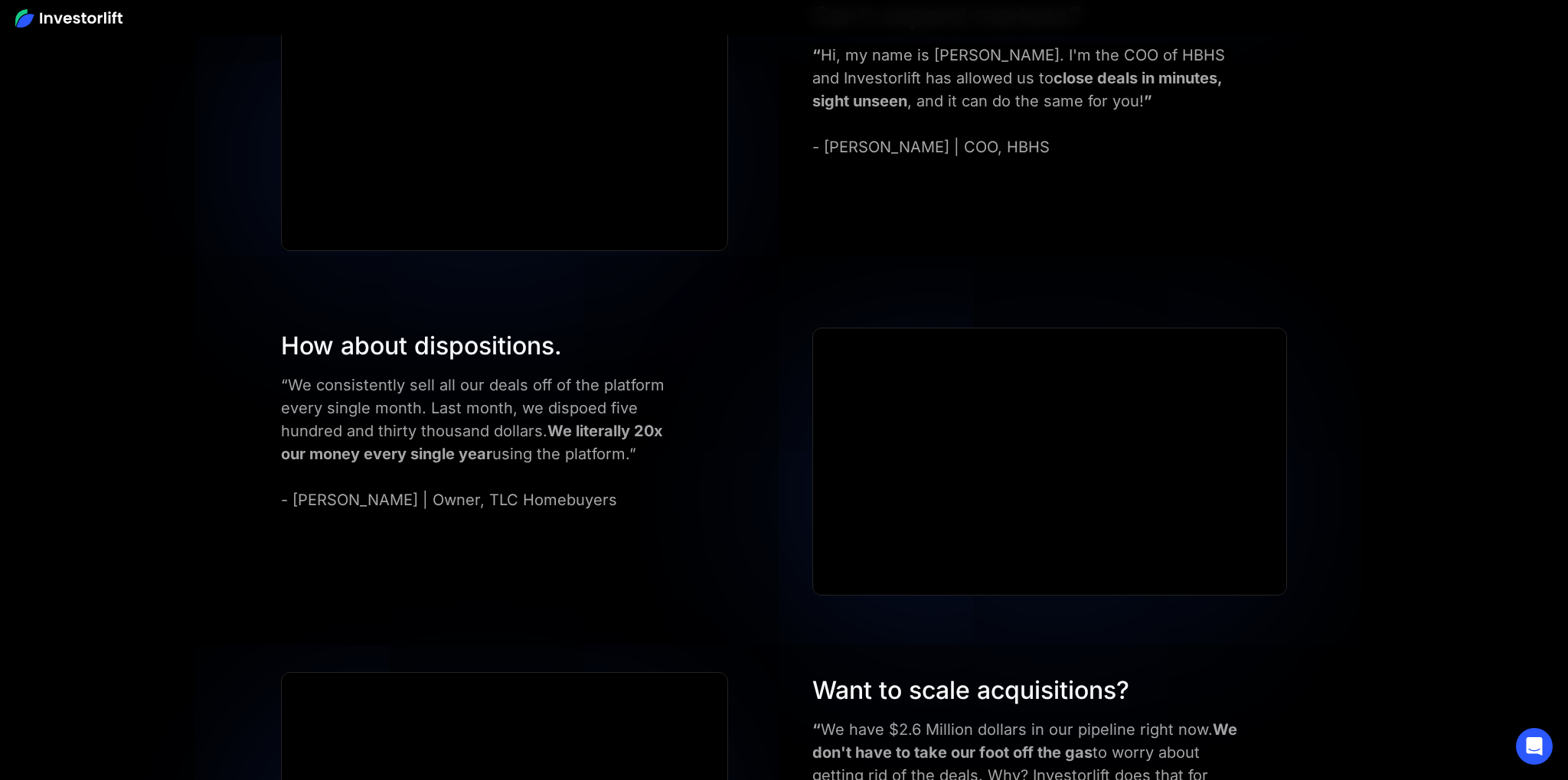
drag, startPoint x: 568, startPoint y: 383, endPoint x: 563, endPoint y: 373, distance: 11.2
click at [568, 383] on div "“We consistently sell all our deals off of the platform every single month. Las…" at bounding box center [483, 442] width 403 height 137
drag, startPoint x: 563, startPoint y: 373, endPoint x: 492, endPoint y: 369, distance: 71.1
click at [511, 371] on div "How about dispositions. “We consistently sell all our deals off of the platform…" at bounding box center [483, 419] width 403 height 183
drag, startPoint x: 373, startPoint y: 365, endPoint x: 347, endPoint y: 358, distance: 26.9
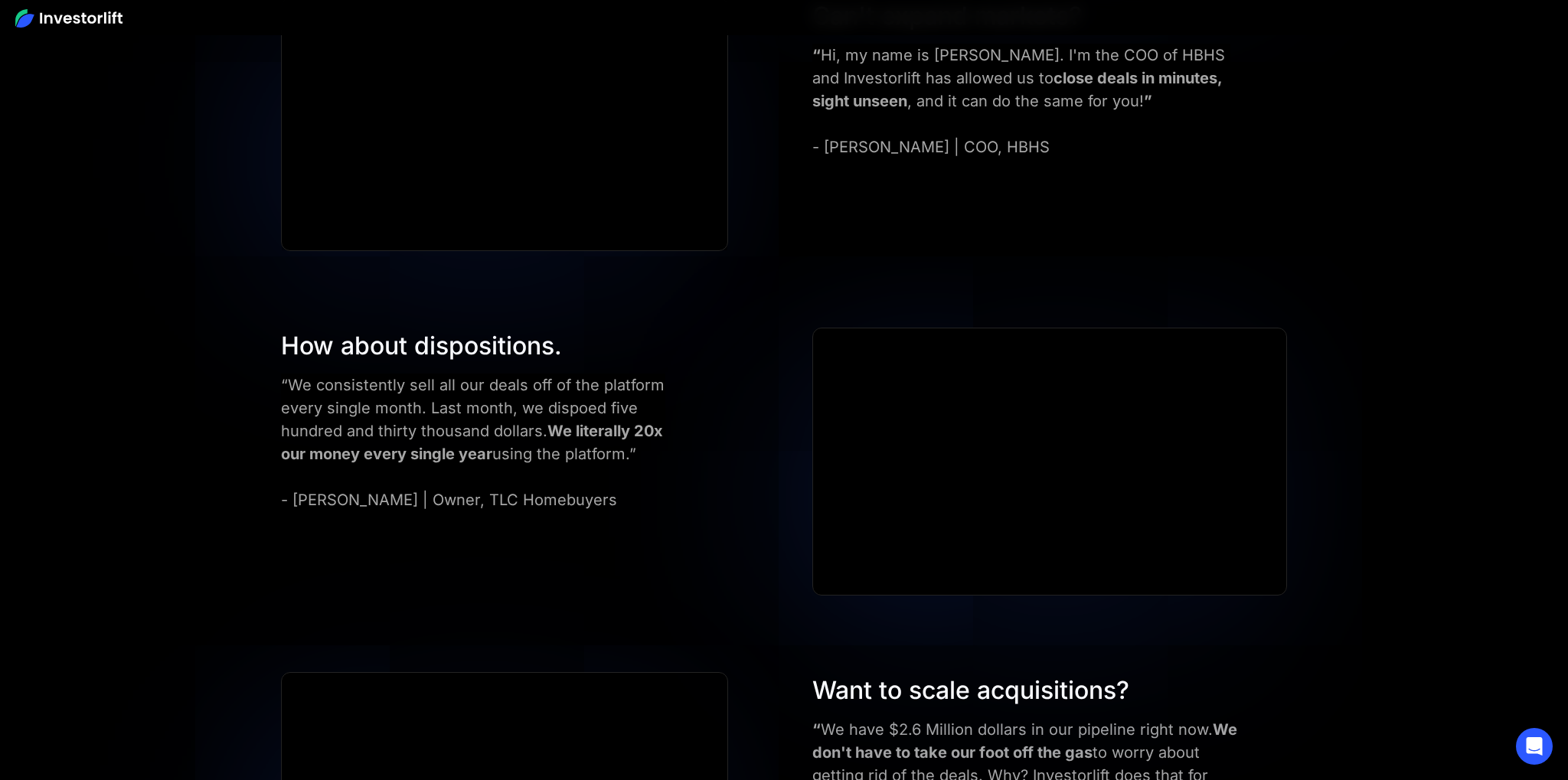
click at [370, 367] on div "How about dispositions. “We consistently sell all our deals off of the platform…" at bounding box center [483, 419] width 403 height 183
click at [313, 345] on div "How about dispositions." at bounding box center [483, 346] width 403 height 37
drag, startPoint x: 313, startPoint y: 344, endPoint x: 536, endPoint y: 347, distance: 223.0
click at [461, 351] on div "How about dispositions." at bounding box center [483, 346] width 403 height 37
click at [536, 347] on div "How about dispositions." at bounding box center [483, 346] width 403 height 37
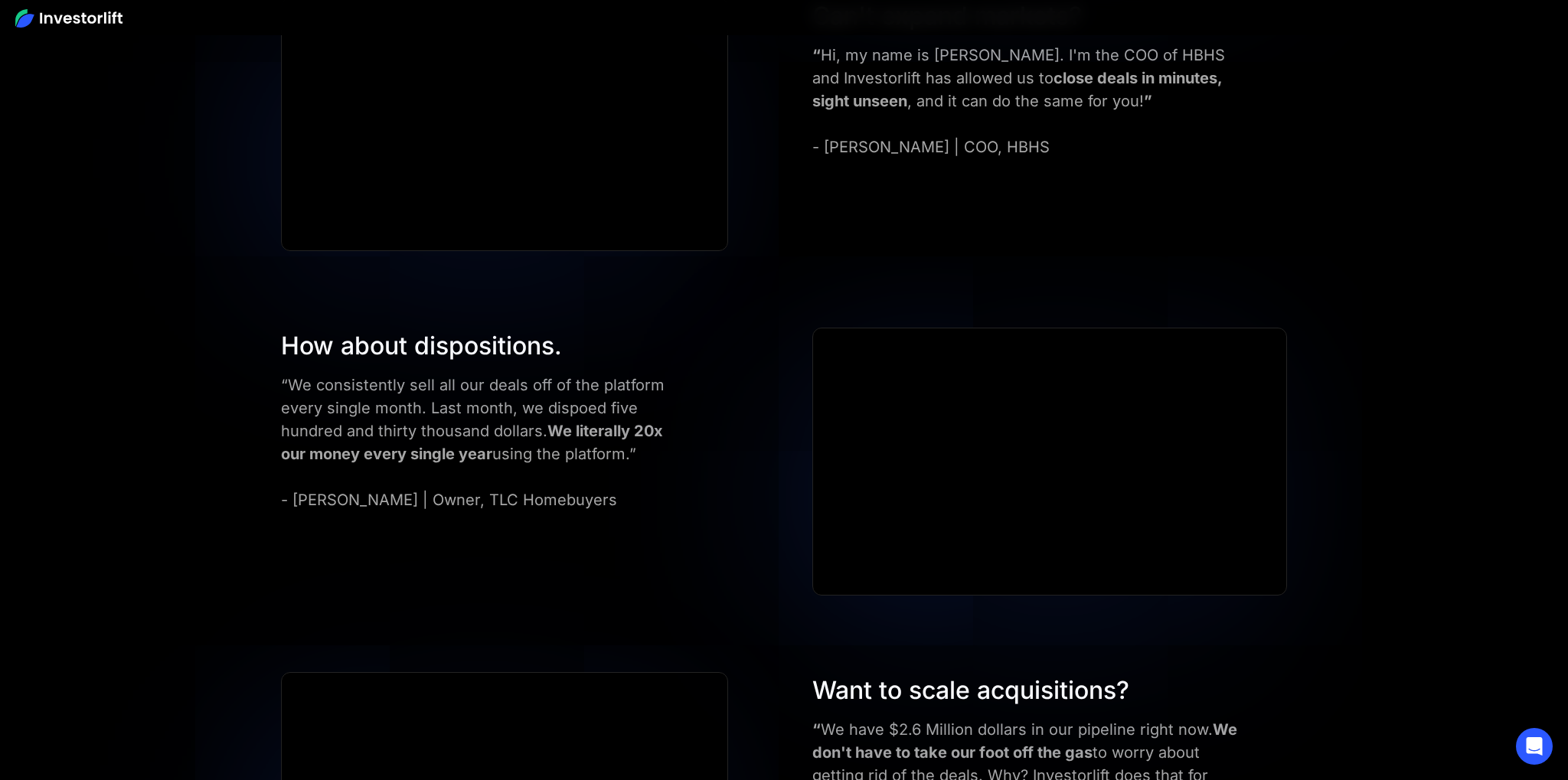
click at [269, 422] on div "How about dispositions. “We consistently sell all our deals off of the platform…" at bounding box center [784, 462] width 1098 height 269
drag, startPoint x: 269, startPoint y: 422, endPoint x: 634, endPoint y: 428, distance: 365.0
click at [617, 430] on div "How about dispositions. “We consistently sell all our deals off of the platform…" at bounding box center [784, 462] width 1098 height 269
click at [328, 433] on div "“We consistently sell all our deals off of the platform every single month. Las…" at bounding box center [483, 442] width 403 height 137
drag, startPoint x: 328, startPoint y: 433, endPoint x: 675, endPoint y: 436, distance: 347.0
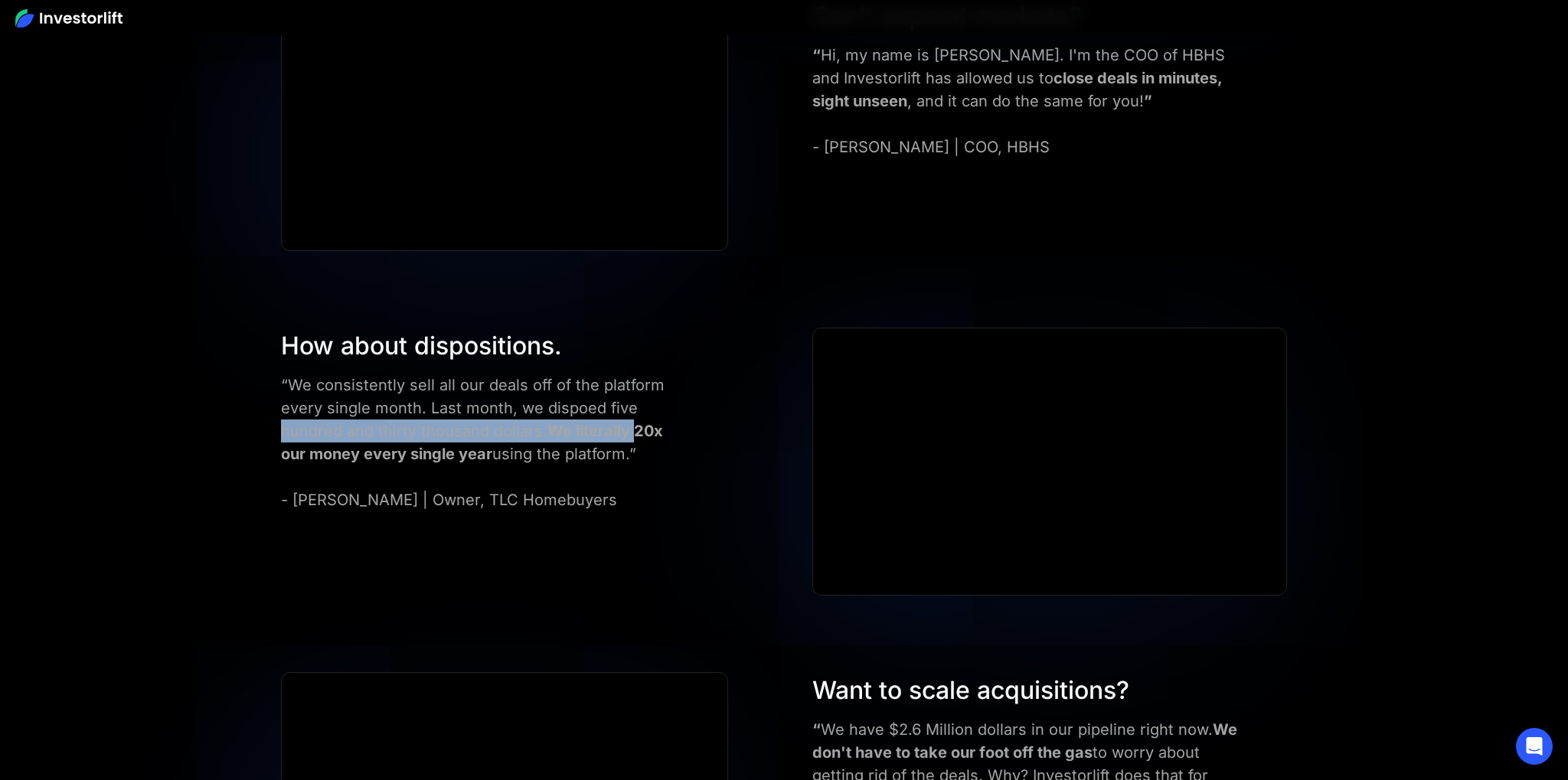
click at [607, 436] on div "“We consistently sell all our deals off of the platform every single month. Las…" at bounding box center [483, 442] width 403 height 137
click at [675, 436] on div "“We consistently sell all our deals off of the platform every single month. Las…" at bounding box center [483, 442] width 403 height 137
drag, startPoint x: 569, startPoint y: 438, endPoint x: 276, endPoint y: 429, distance: 293.1
click at [288, 431] on div "“We consistently sell all our deals off of the platform every single month. Las…" at bounding box center [483, 442] width 403 height 137
click at [265, 426] on div "How about dispositions. “We consistently sell all our deals off of the platform…" at bounding box center [784, 462] width 1098 height 269
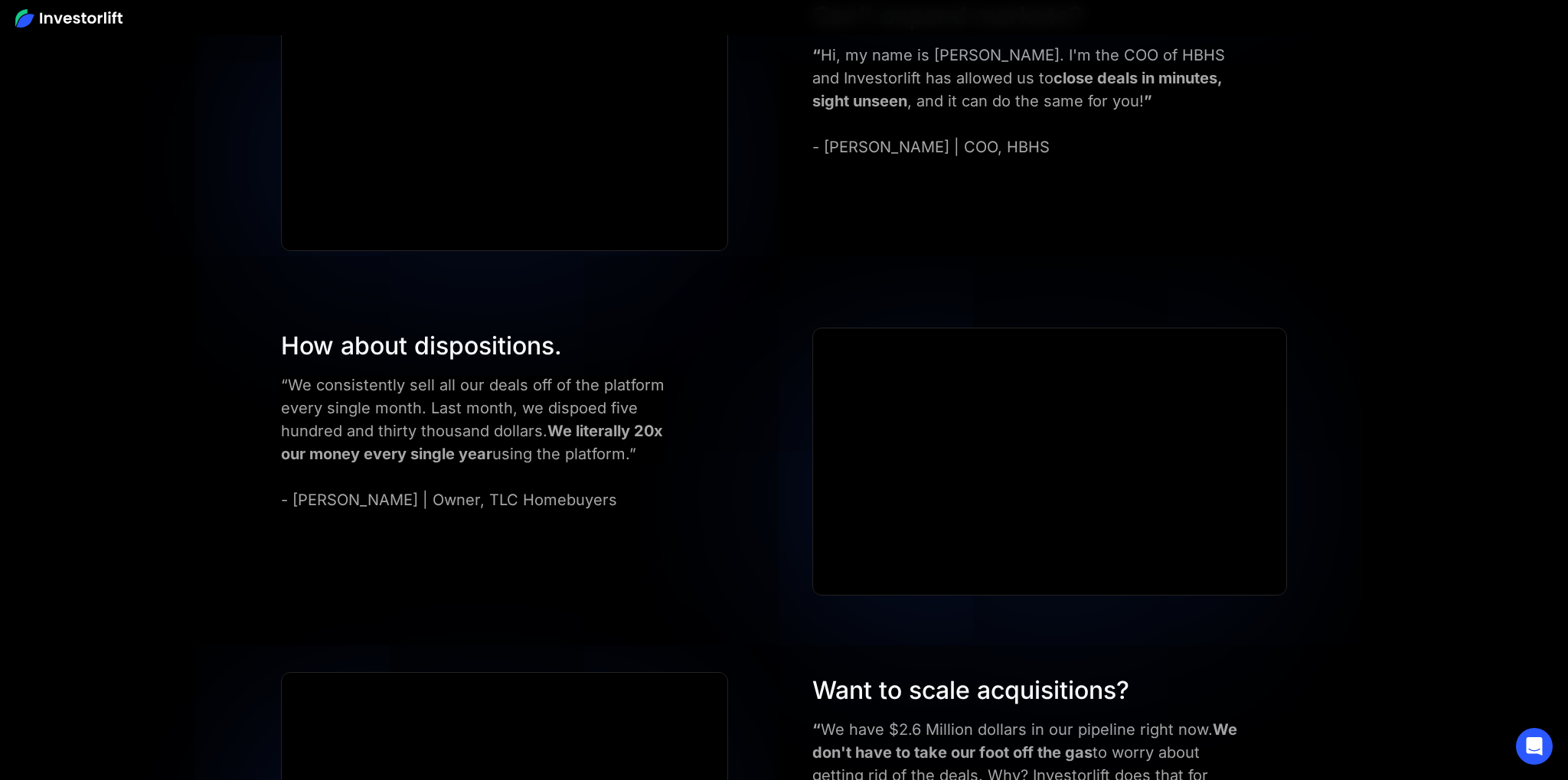
drag, startPoint x: 504, startPoint y: 440, endPoint x: 706, endPoint y: 438, distance: 202.0
click at [672, 442] on div "How about dispositions. “We consistently sell all our deals off of the platform…" at bounding box center [519, 419] width 493 height 183
click at [725, 435] on div "How about dispositions. “We consistently sell all our deals off of the platform…" at bounding box center [519, 419] width 493 height 183
drag, startPoint x: 722, startPoint y: 435, endPoint x: 286, endPoint y: 427, distance: 436.1
click at [328, 433] on div "How about dispositions. “We consistently sell all our deals off of the platform…" at bounding box center [519, 419] width 493 height 183
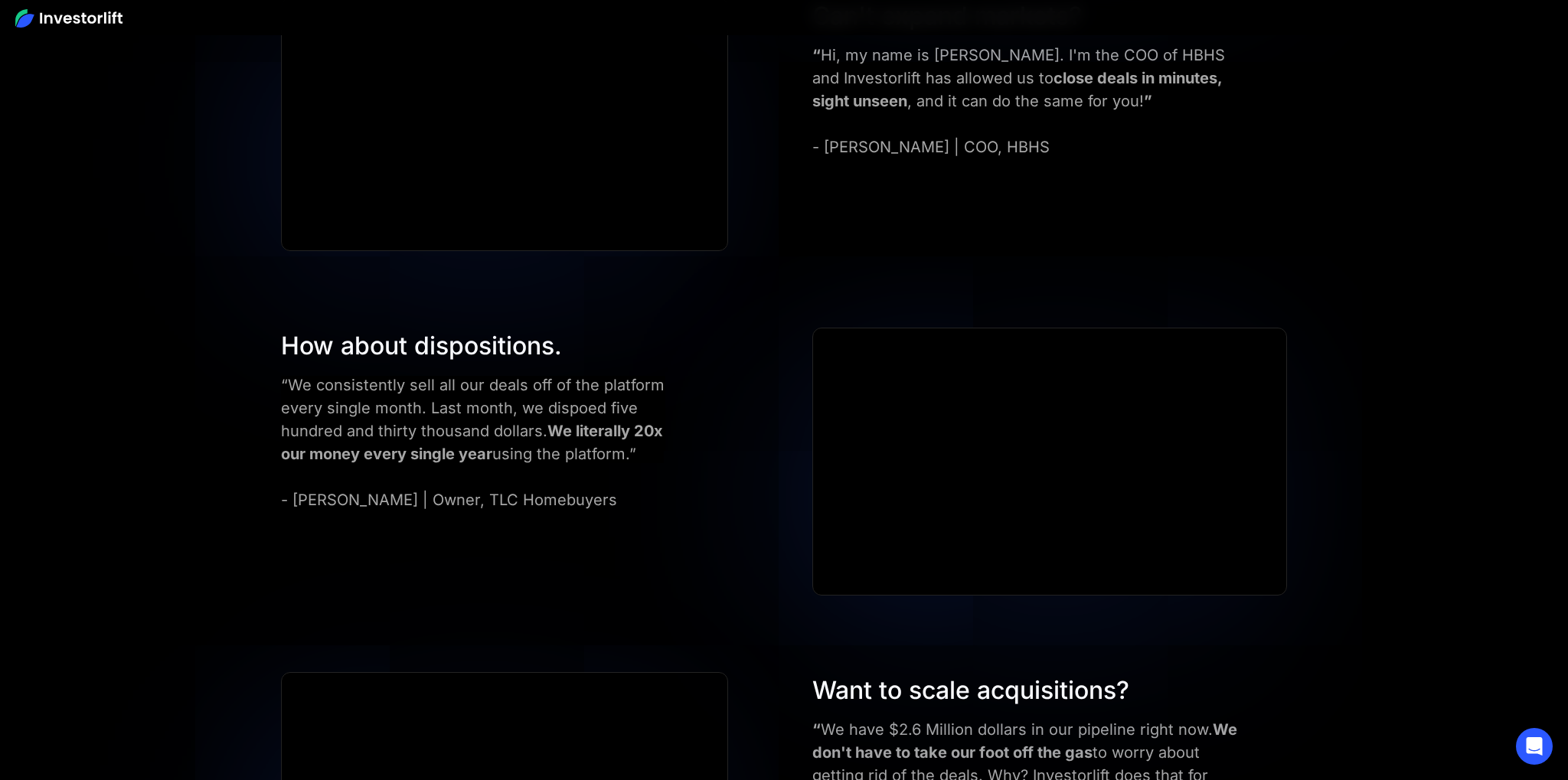
click at [284, 426] on div "“We consistently sell all our deals off of the platform every single month. Las…" at bounding box center [483, 442] width 403 height 137
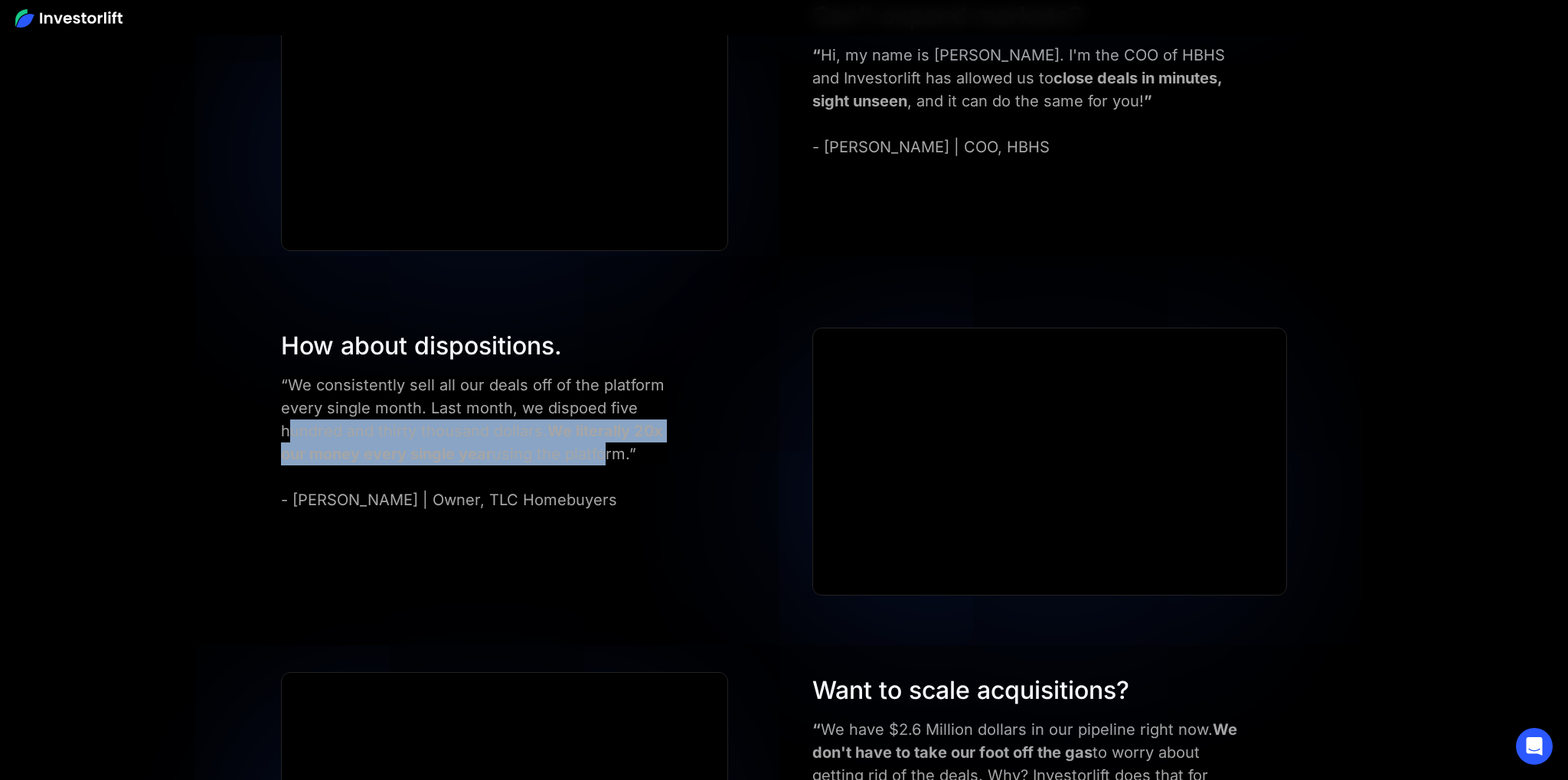
drag, startPoint x: 358, startPoint y: 437, endPoint x: 675, endPoint y: 467, distance: 318.4
click at [624, 464] on div "“We consistently sell all our deals off of the platform every single month. Las…" at bounding box center [483, 442] width 403 height 137
drag, startPoint x: 675, startPoint y: 467, endPoint x: 595, endPoint y: 462, distance: 80.2
click at [672, 467] on div "“We consistently sell all our deals off of the platform every single month. Las…" at bounding box center [483, 442] width 403 height 137
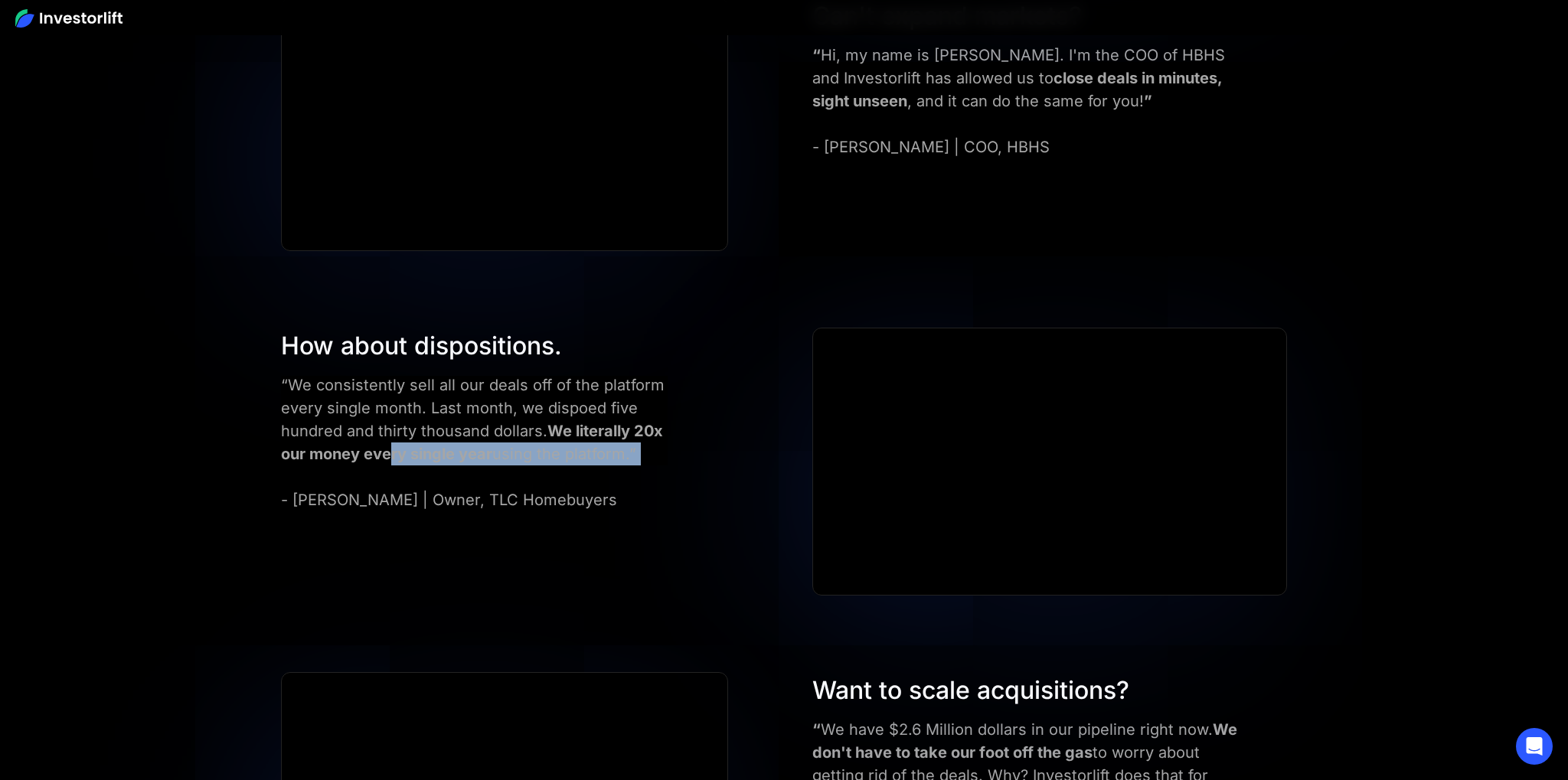
drag, startPoint x: 595, startPoint y: 462, endPoint x: 312, endPoint y: 436, distance: 284.2
click at [344, 442] on div "“We consistently sell all our deals off of the platform every single month. Las…" at bounding box center [483, 442] width 403 height 137
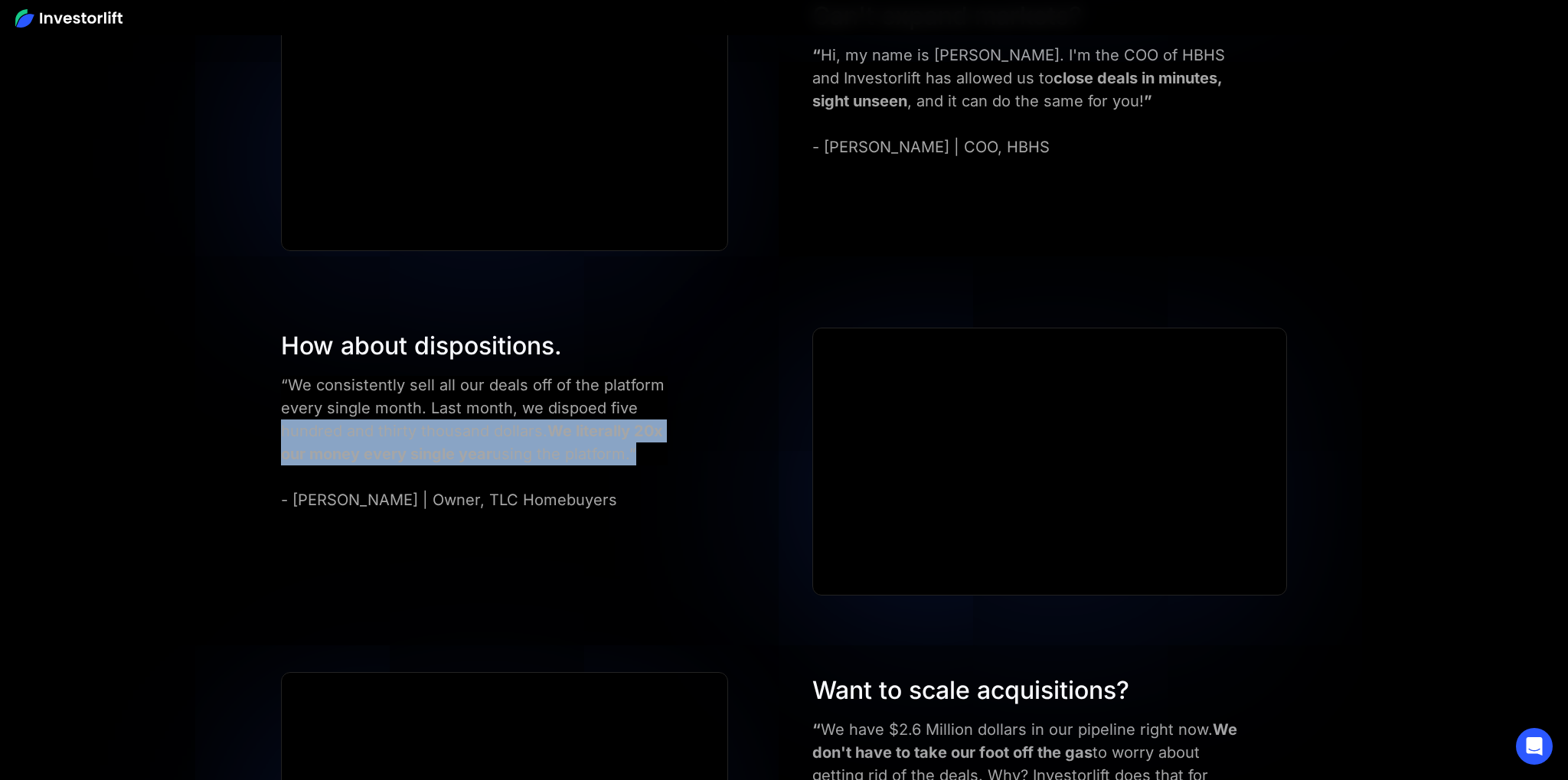
drag, startPoint x: 281, startPoint y: 426, endPoint x: 694, endPoint y: 447, distance: 413.5
click at [636, 443] on div "How about dispositions. “We consistently sell all our deals off of the platform…" at bounding box center [784, 462] width 1098 height 269
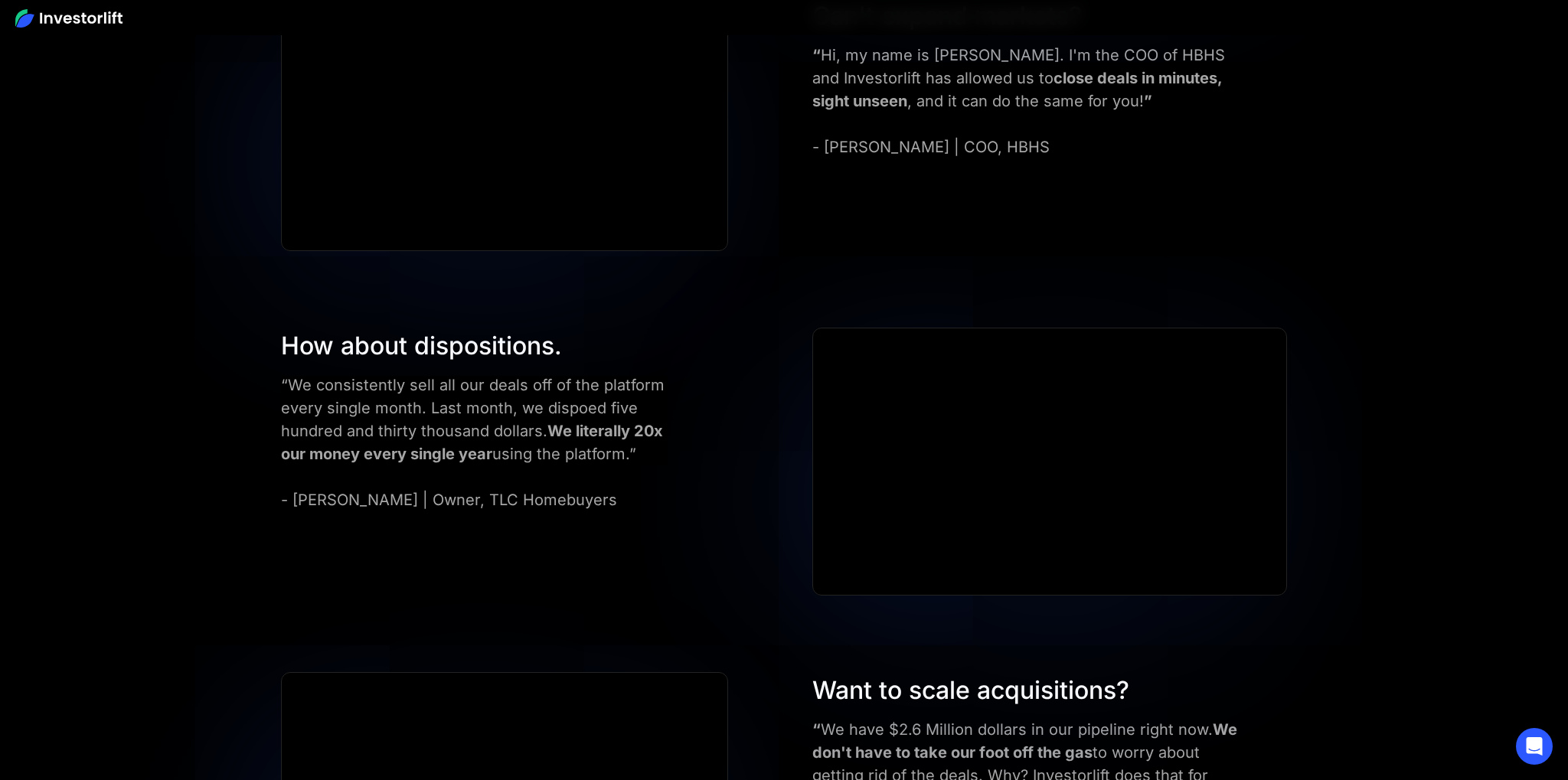
click at [694, 449] on div "How about dispositions. “We consistently sell all our deals off of the platform…" at bounding box center [519, 419] width 493 height 183
drag, startPoint x: 622, startPoint y: 452, endPoint x: 289, endPoint y: 421, distance: 334.4
click at [329, 426] on div "How about dispositions. “We consistently sell all our deals off of the platform…" at bounding box center [519, 419] width 493 height 183
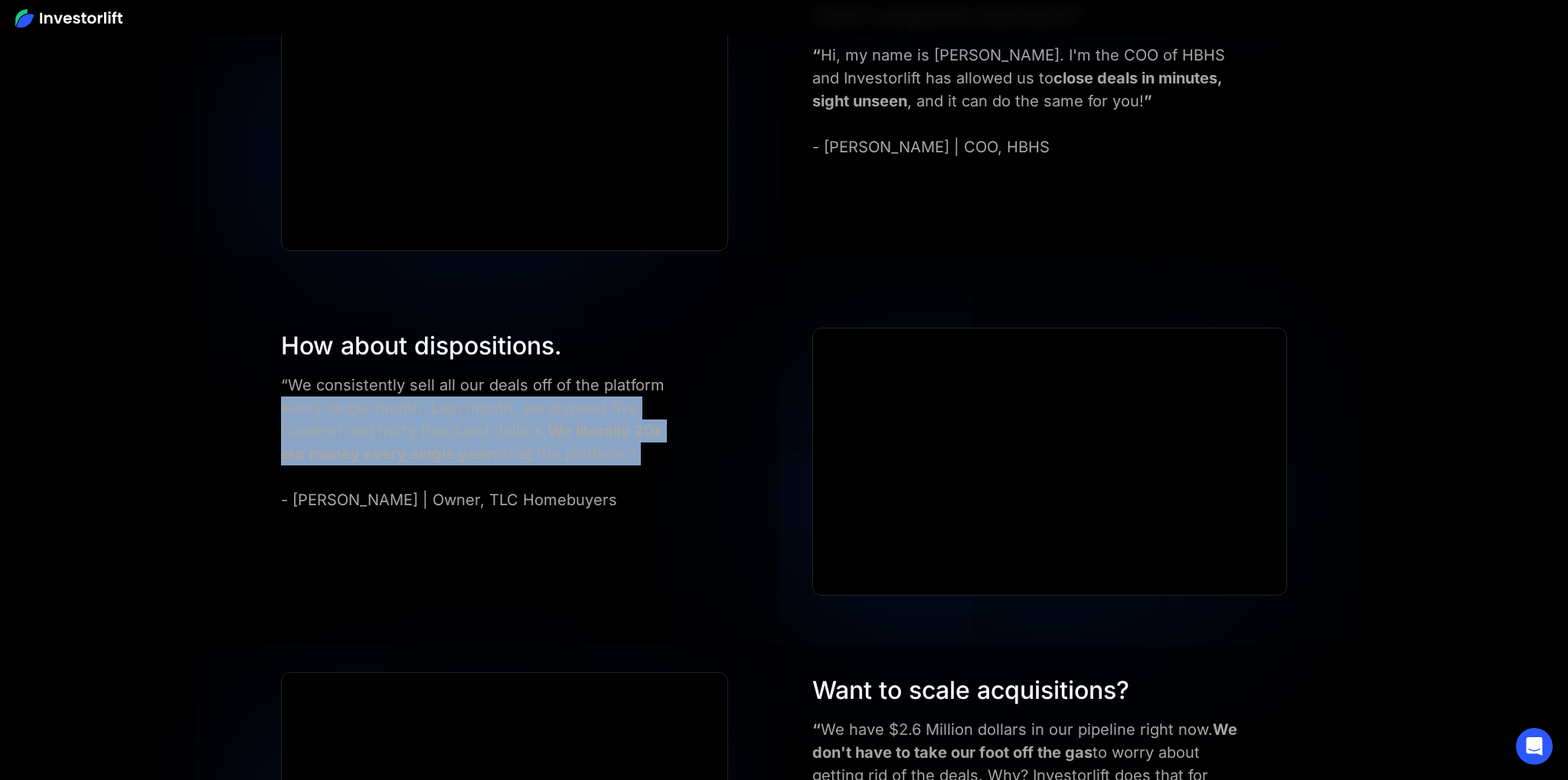
click at [644, 471] on div "How about dispositions. “We consistently sell all our deals off of the platform…" at bounding box center [784, 462] width 1098 height 269
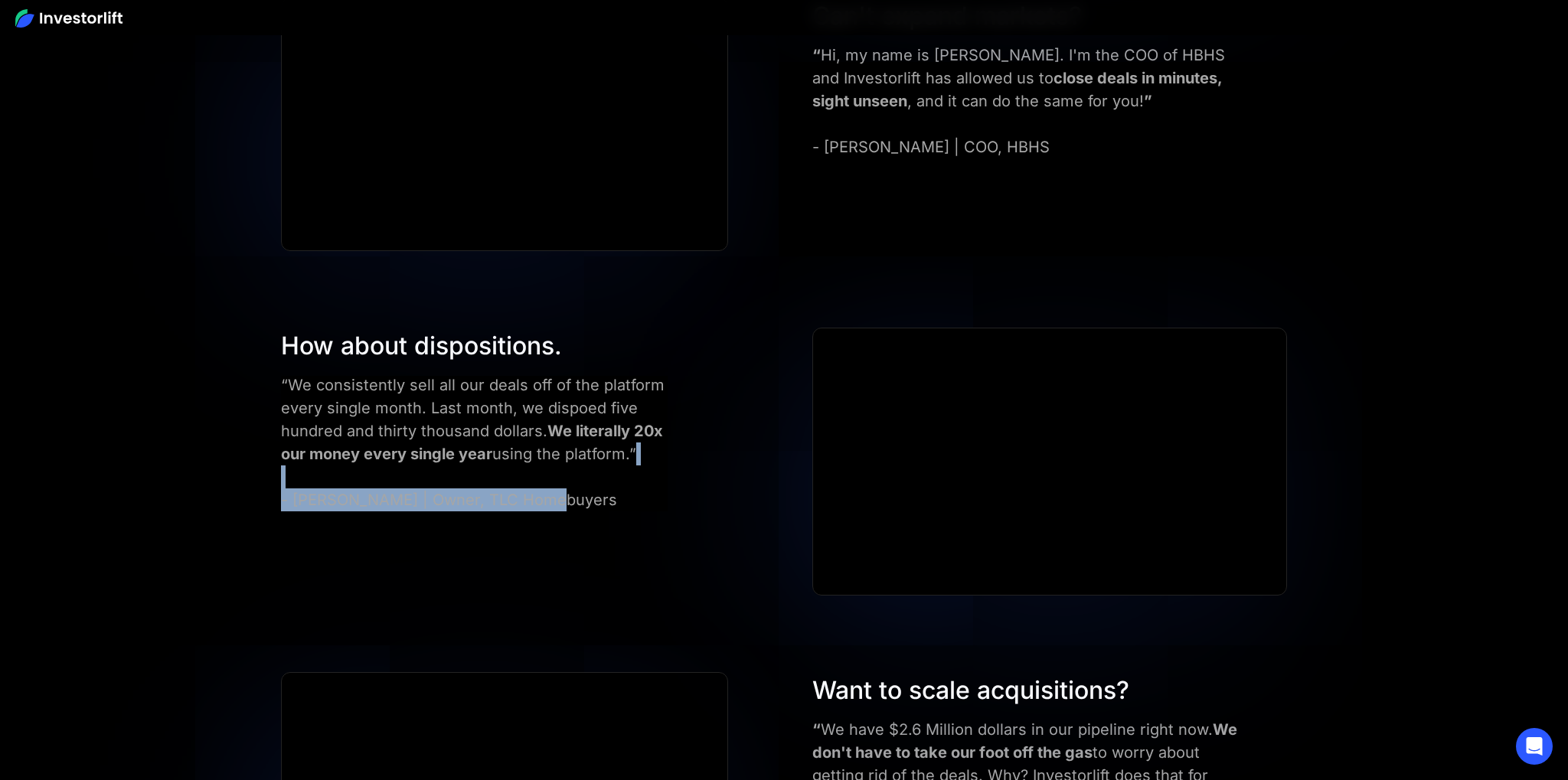
click at [325, 485] on div "“We consistently sell all our deals off of the platform every single month. Las…" at bounding box center [483, 442] width 403 height 137
click at [271, 477] on div "How about dispositions. “We consistently sell all our deals off of the platform…" at bounding box center [784, 462] width 1098 height 269
click at [572, 491] on div "“We consistently sell all our deals off of the platform every single month. Las…" at bounding box center [483, 442] width 403 height 137
click at [611, 491] on div "“We consistently sell all our deals off of the platform every single month. Las…" at bounding box center [483, 442] width 403 height 137
click at [387, 481] on div "“We consistently sell all our deals off of the platform every single month. Las…" at bounding box center [483, 442] width 403 height 137
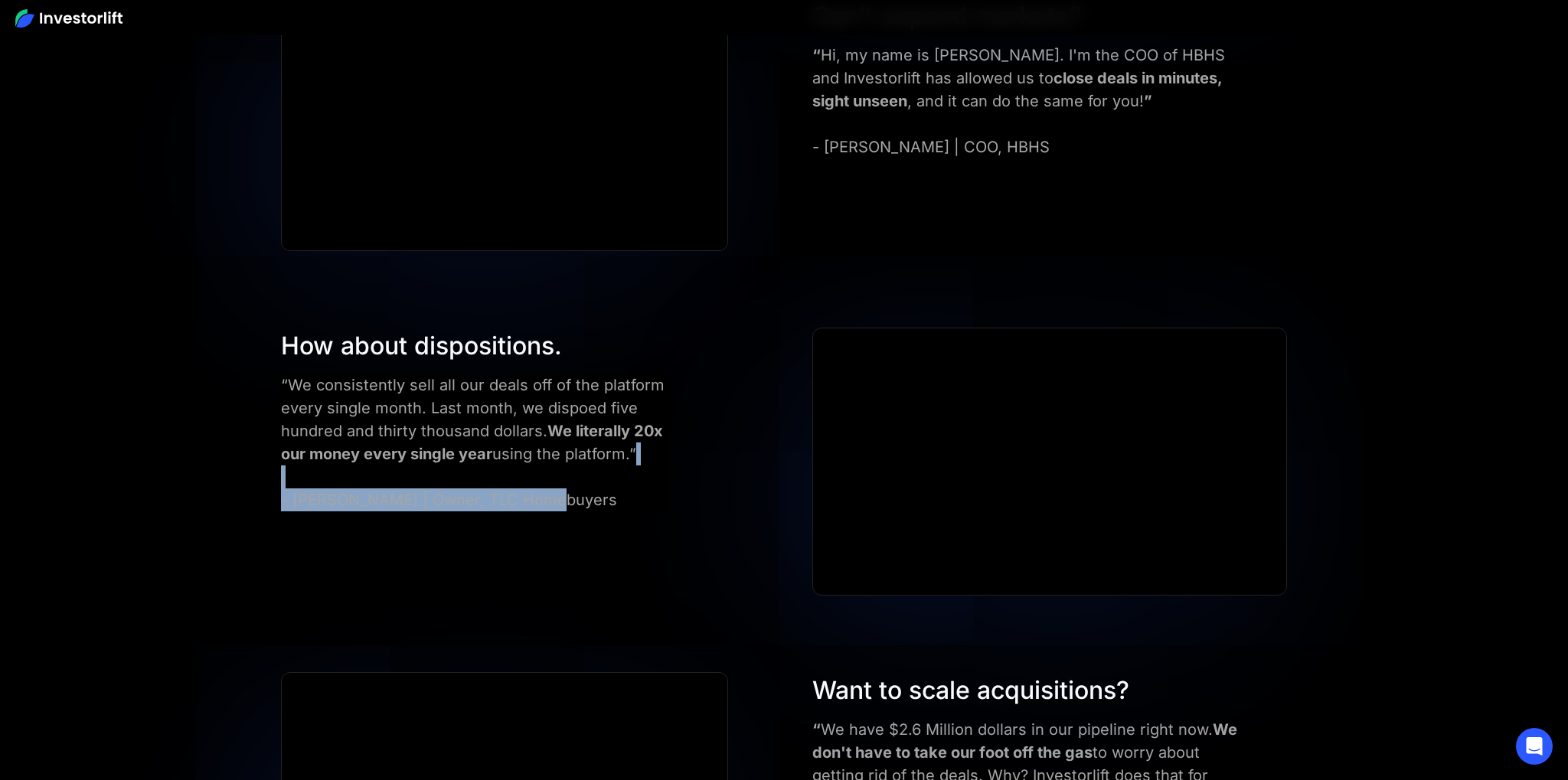
click at [645, 491] on div "“We consistently sell all our deals off of the platform every single month. Las…" at bounding box center [483, 442] width 403 height 137
click at [334, 481] on div "“We consistently sell all our deals off of the platform every single month. Las…" at bounding box center [483, 442] width 403 height 137
click at [268, 472] on div "How about dispositions. “We consistently sell all our deals off of the platform…" at bounding box center [784, 462] width 1098 height 269
click at [510, 486] on div "“We consistently sell all our deals off of the platform every single month. Las…" at bounding box center [483, 442] width 403 height 137
click at [583, 492] on div "“We consistently sell all our deals off of the platform every single month. Las…" at bounding box center [483, 442] width 403 height 137
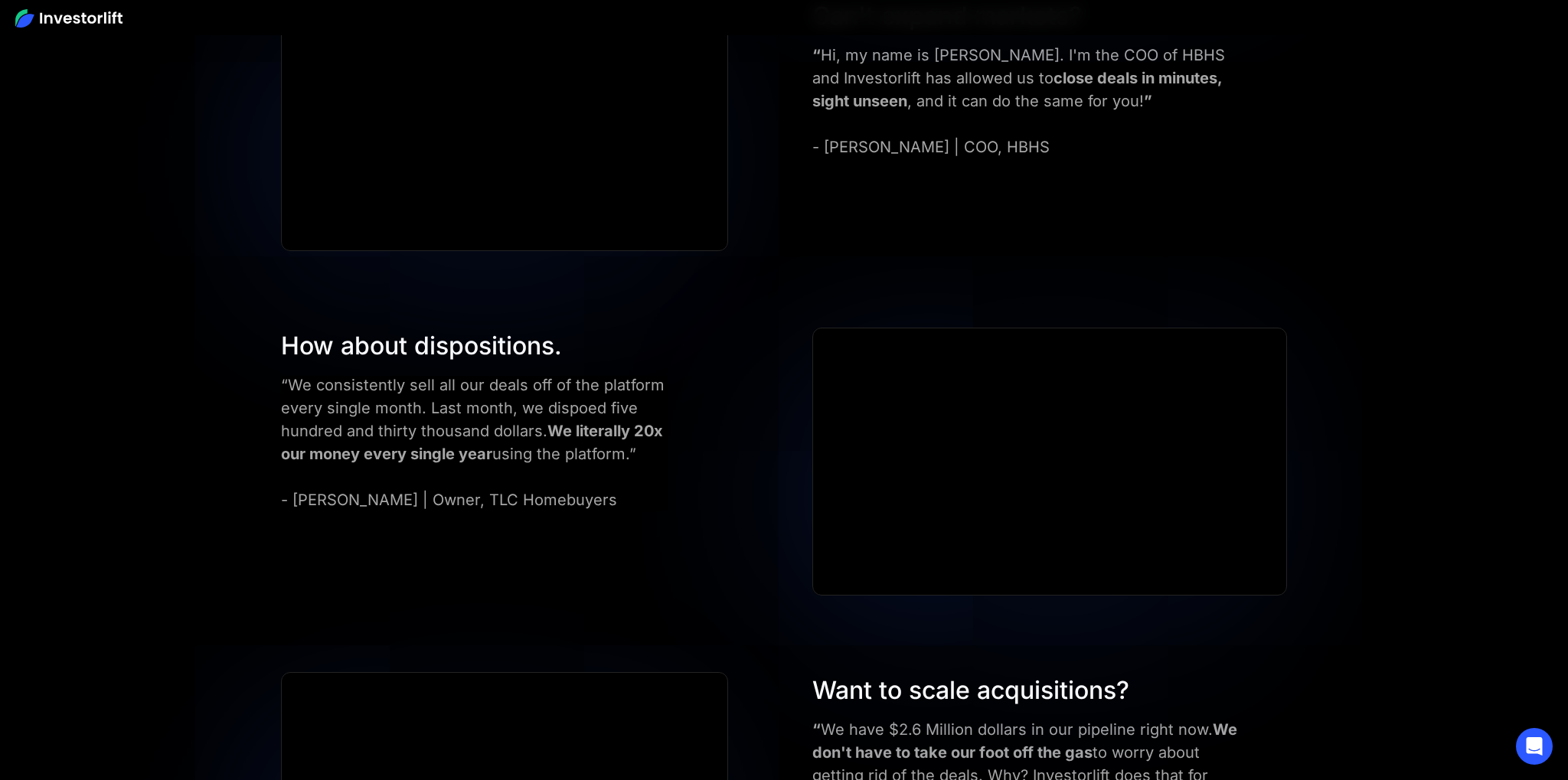
click at [581, 493] on div "“We consistently sell all our deals off of the platform every single month. Las…" at bounding box center [483, 442] width 403 height 137
click at [334, 486] on div "“We consistently sell all our deals off of the platform every single month. Las…" at bounding box center [483, 442] width 403 height 137
click at [562, 499] on div "How about dispositions. “We consistently sell all our deals off of the platform…" at bounding box center [784, 462] width 1098 height 269
click at [583, 497] on div "“We consistently sell all our deals off of the platform every single month. Las…" at bounding box center [483, 442] width 403 height 137
click at [327, 501] on div "“We consistently sell all our deals off of the platform every single month. Las…" at bounding box center [483, 442] width 403 height 137
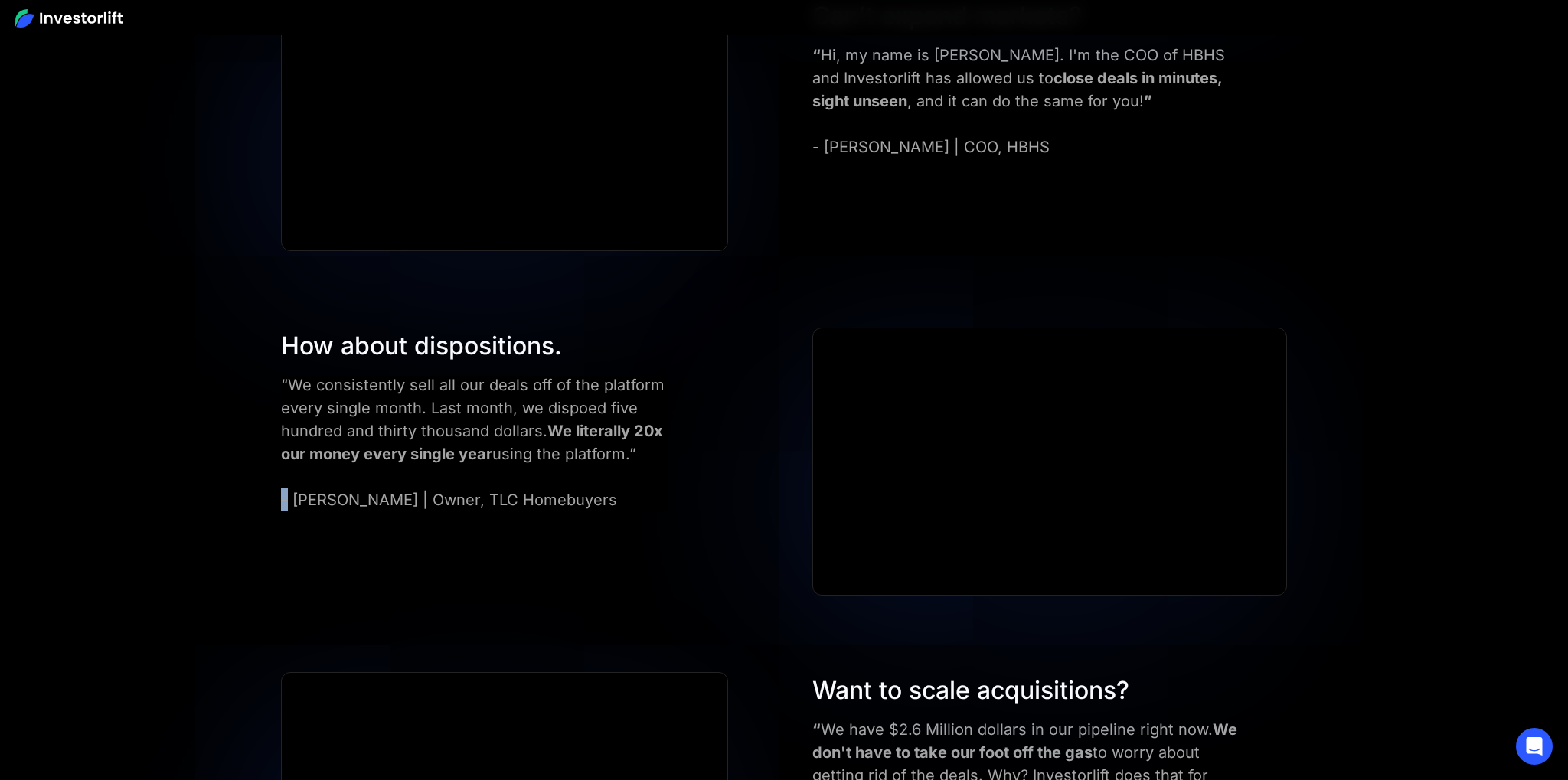
click at [277, 502] on div "How about dispositions. “We consistently sell all our deals off of the platform…" at bounding box center [519, 419] width 493 height 183
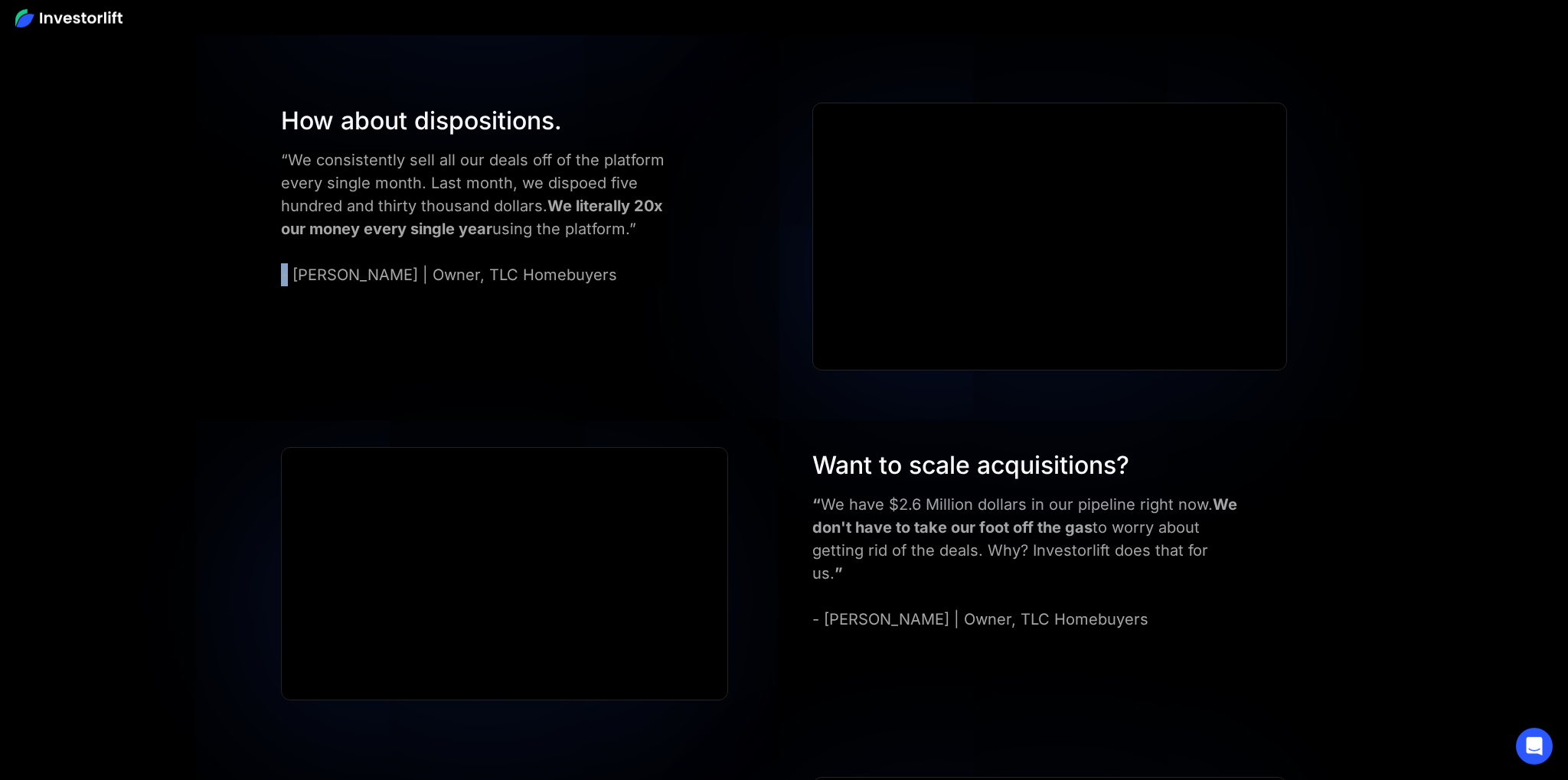
scroll to position [5901, 0]
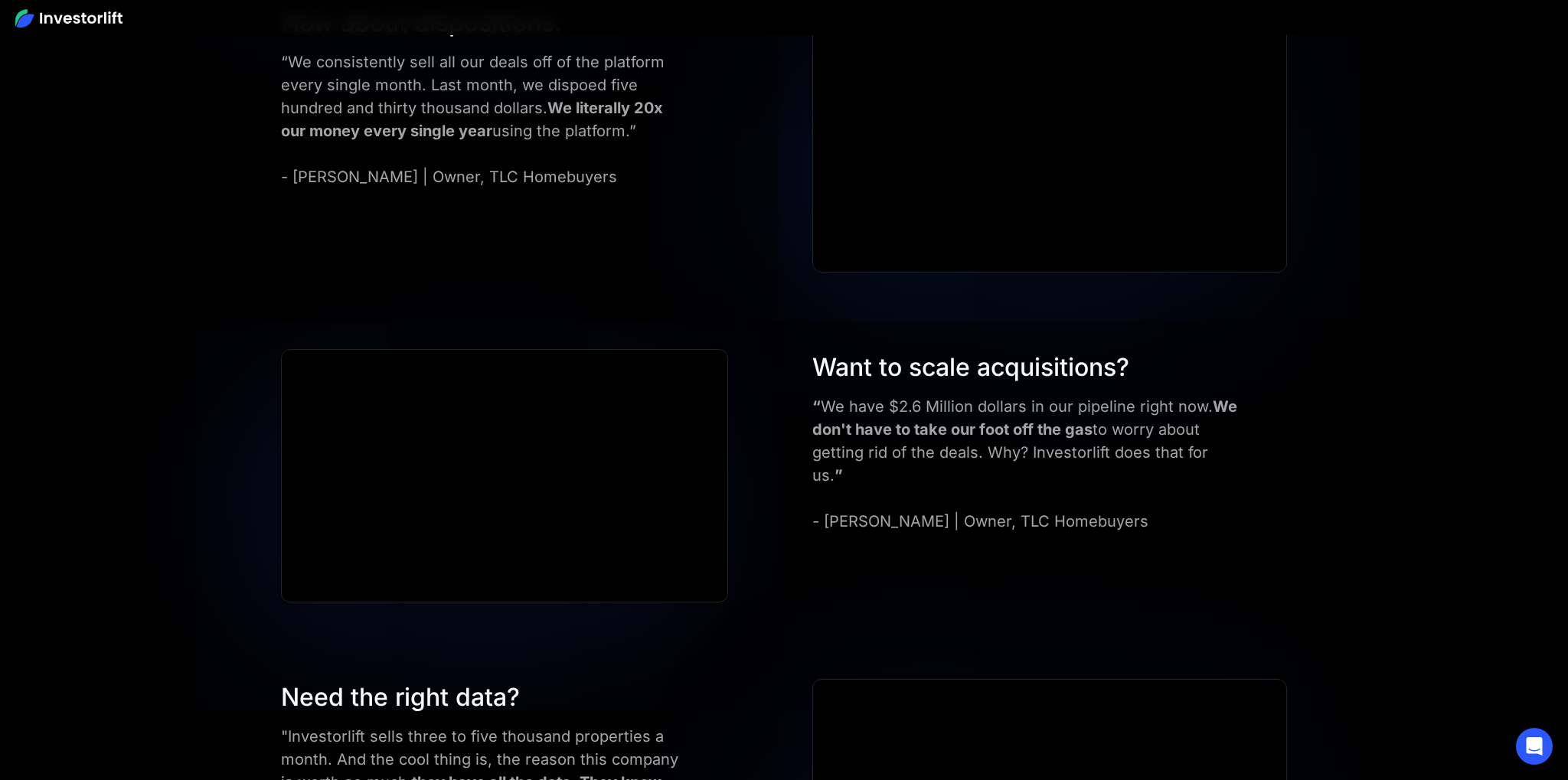
click at [825, 379] on div "Want to scale acquisitions?" at bounding box center [1025, 367] width 427 height 37
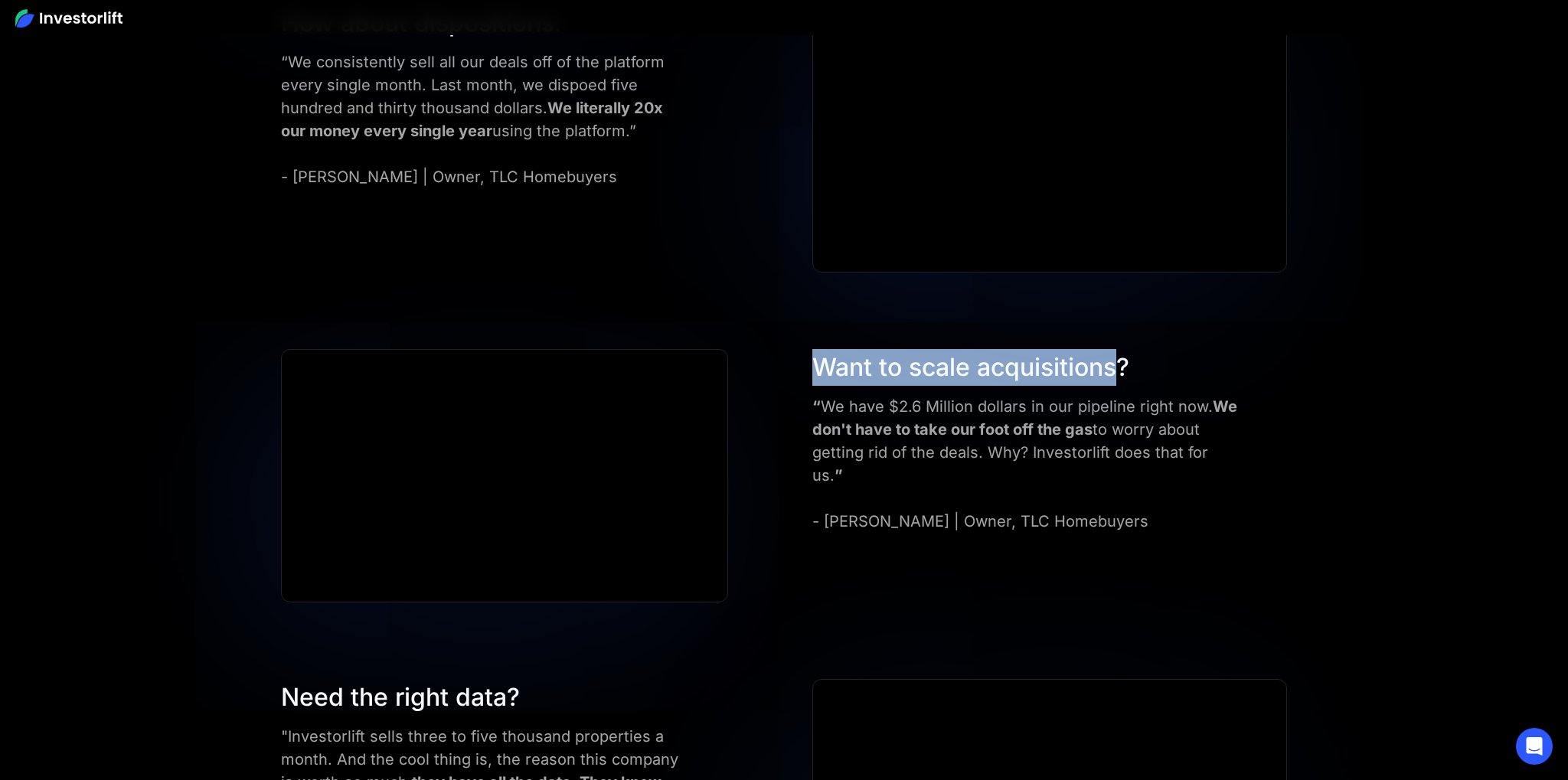
click at [1077, 376] on div "Want to scale acquisitions?" at bounding box center [1025, 367] width 427 height 37
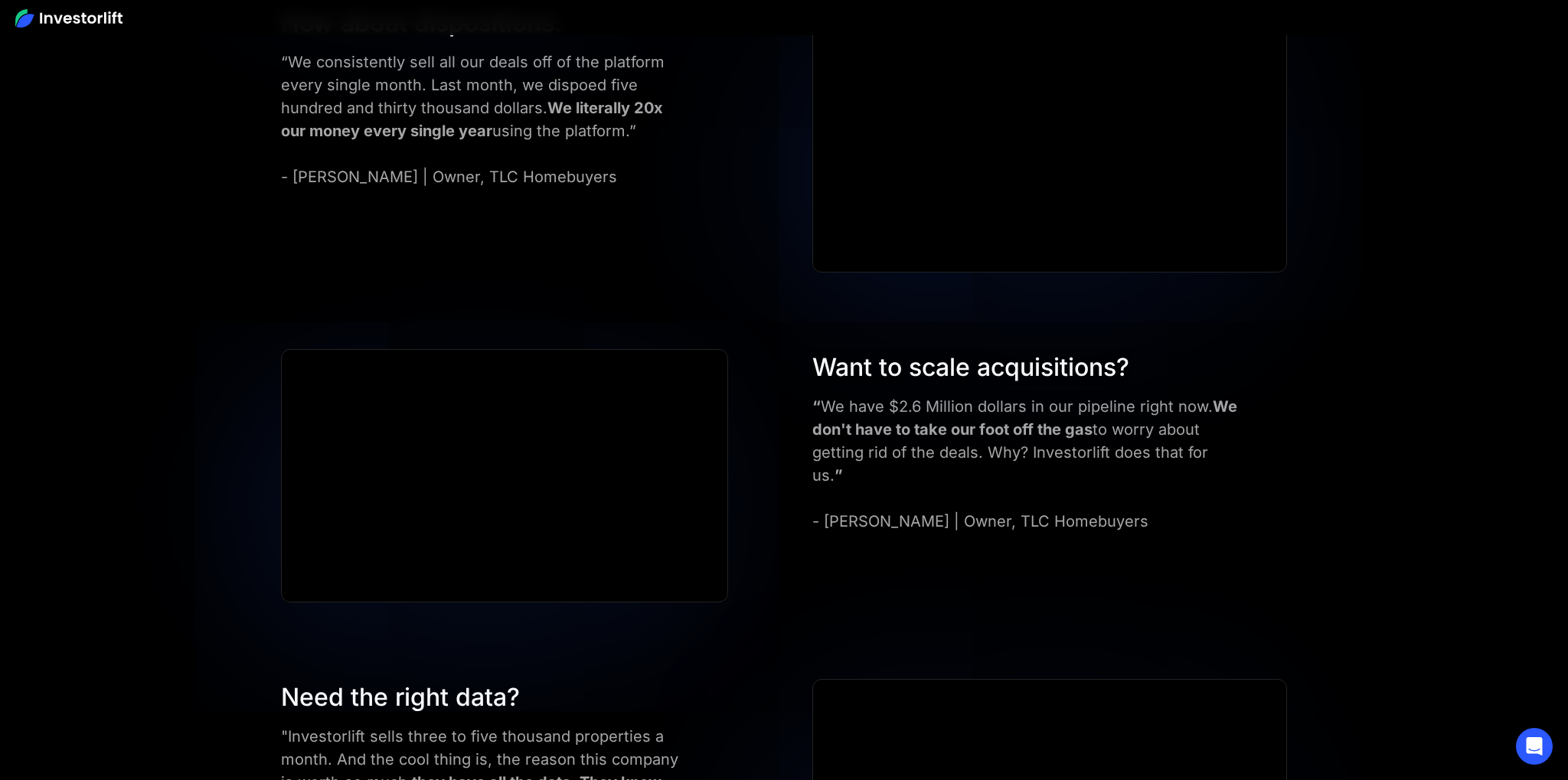
click at [1133, 374] on div "Want to scale acquisitions?" at bounding box center [1025, 367] width 427 height 37
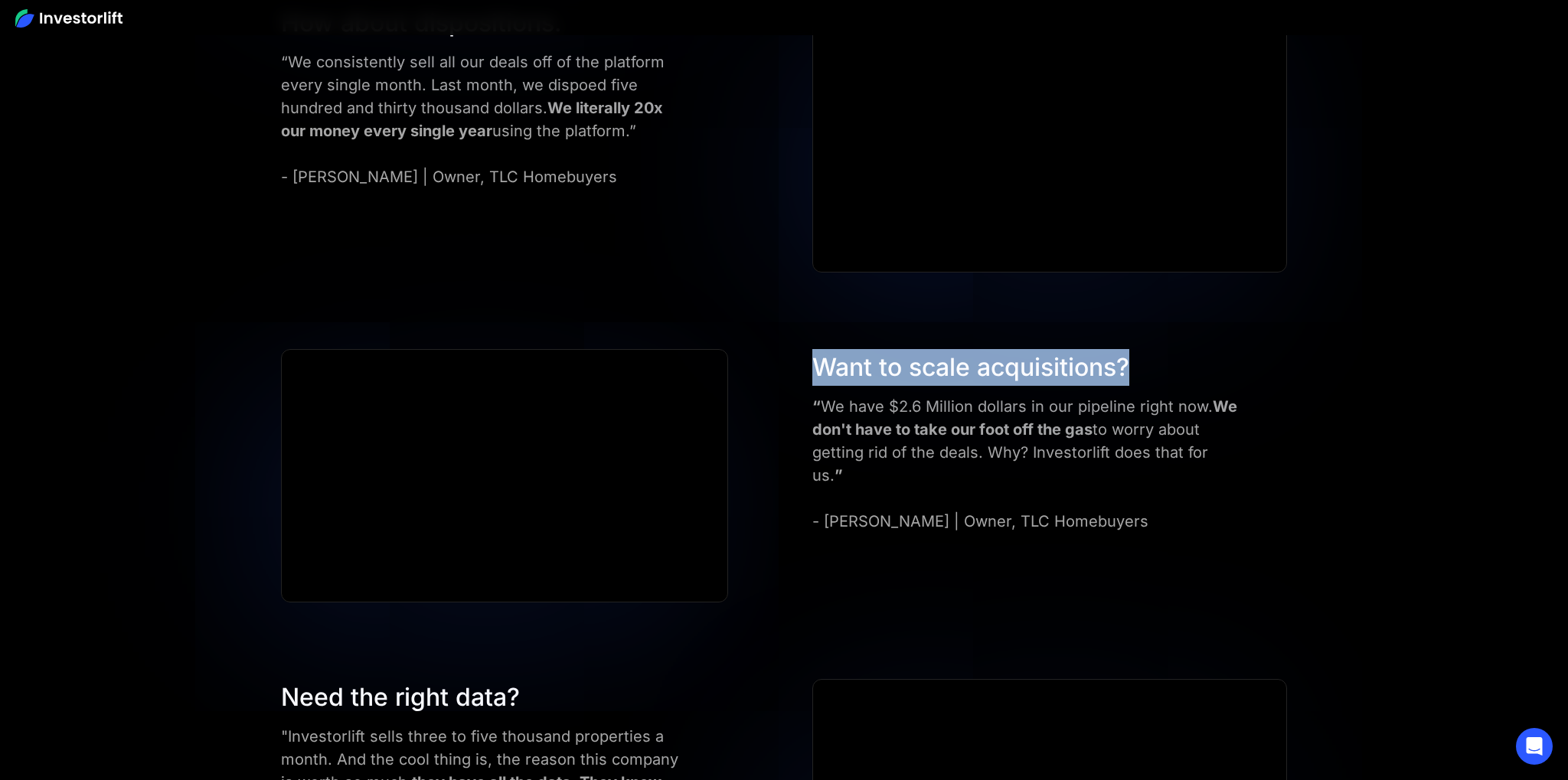
click at [857, 376] on div "Want to scale acquisitions?" at bounding box center [1025, 367] width 427 height 37
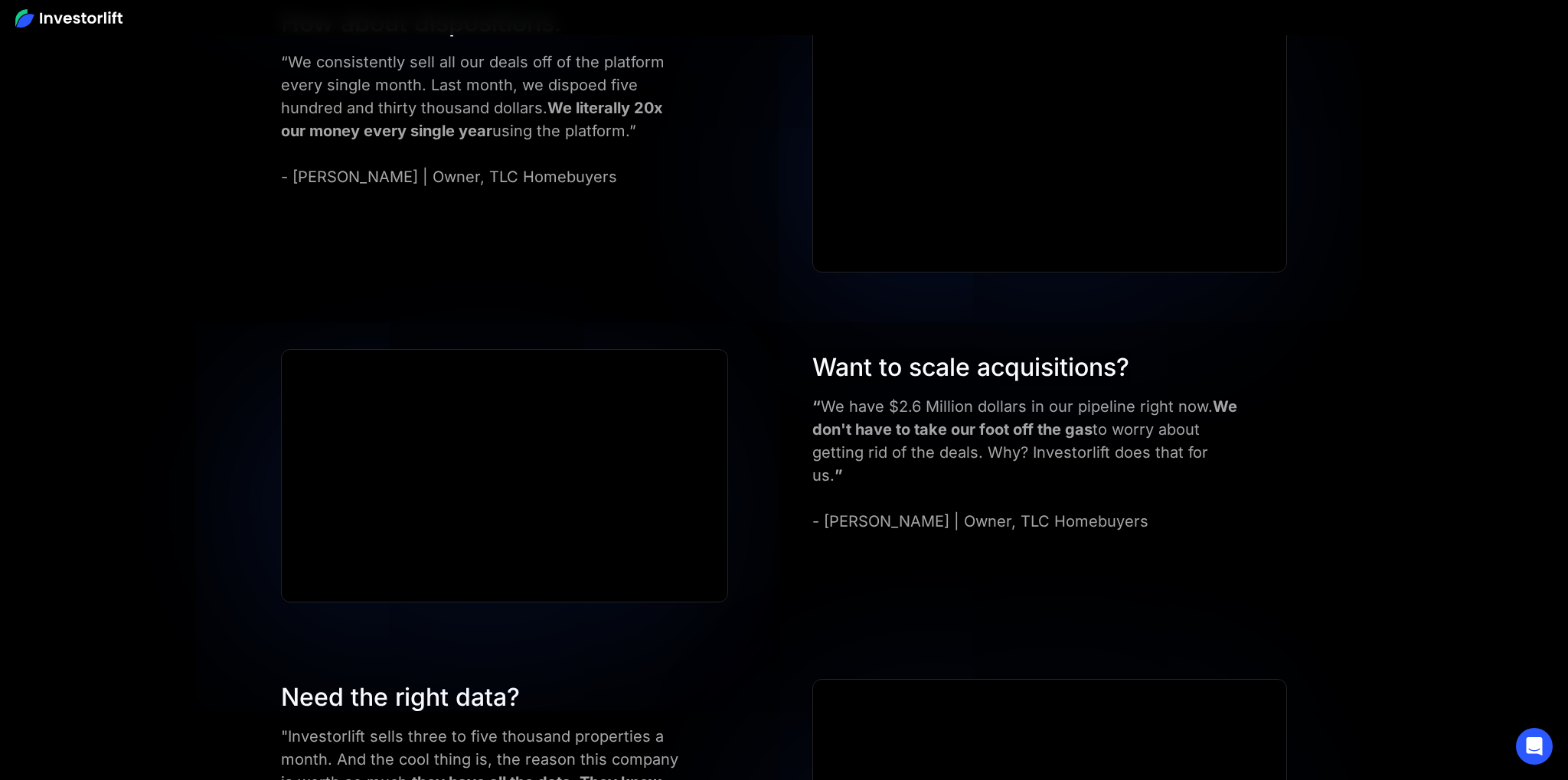
click at [814, 381] on div "Want to scale acquisitions? “ We have $2.6 Million dollars in our pipeline righ…" at bounding box center [1050, 440] width 490 height 183
click at [1092, 383] on div "Want to scale acquisitions?" at bounding box center [1025, 367] width 427 height 37
click at [1154, 377] on div "Want to scale acquisitions?" at bounding box center [1025, 367] width 427 height 37
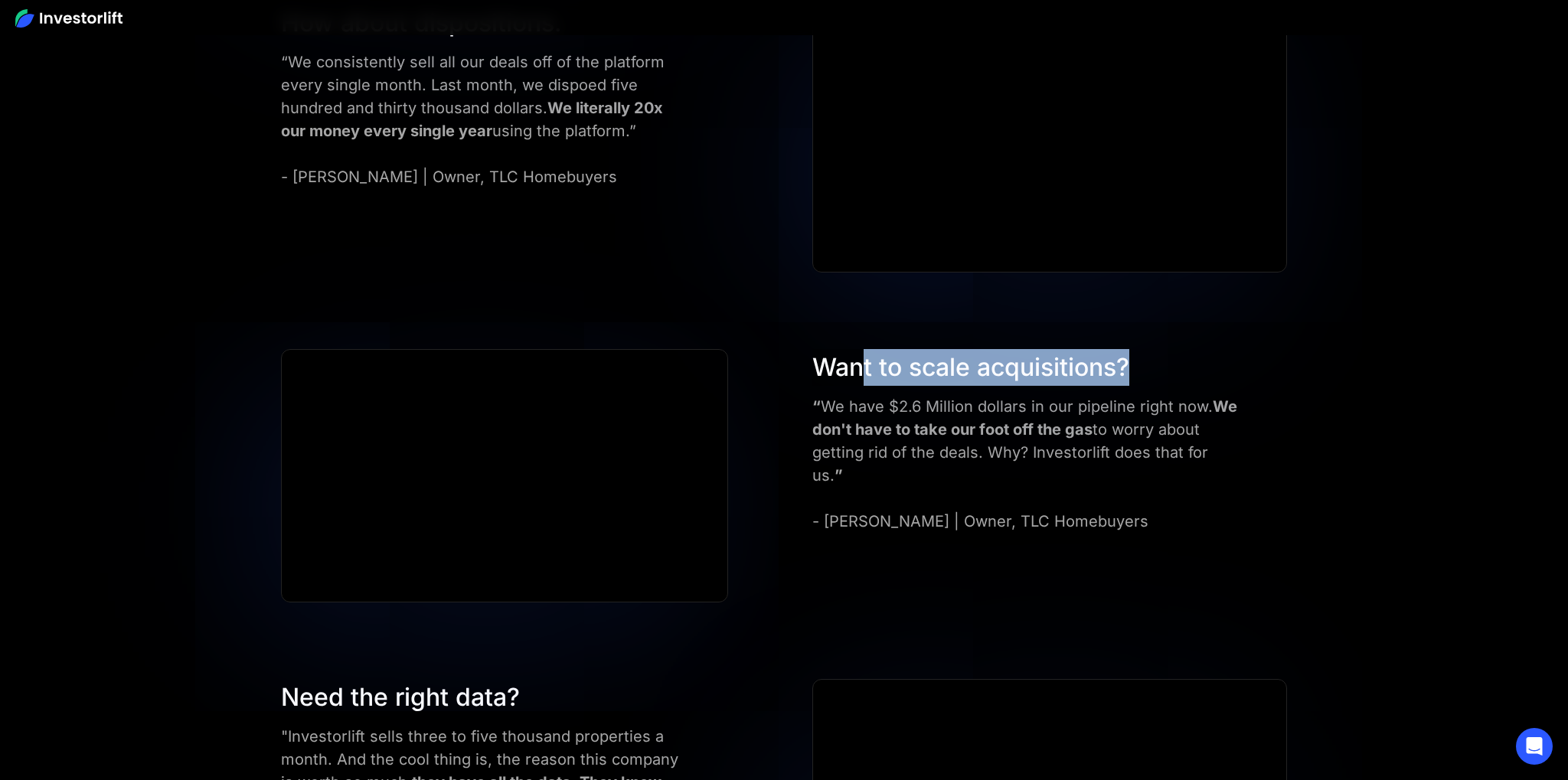
click at [827, 369] on div "Want to scale acquisitions?" at bounding box center [1025, 367] width 427 height 37
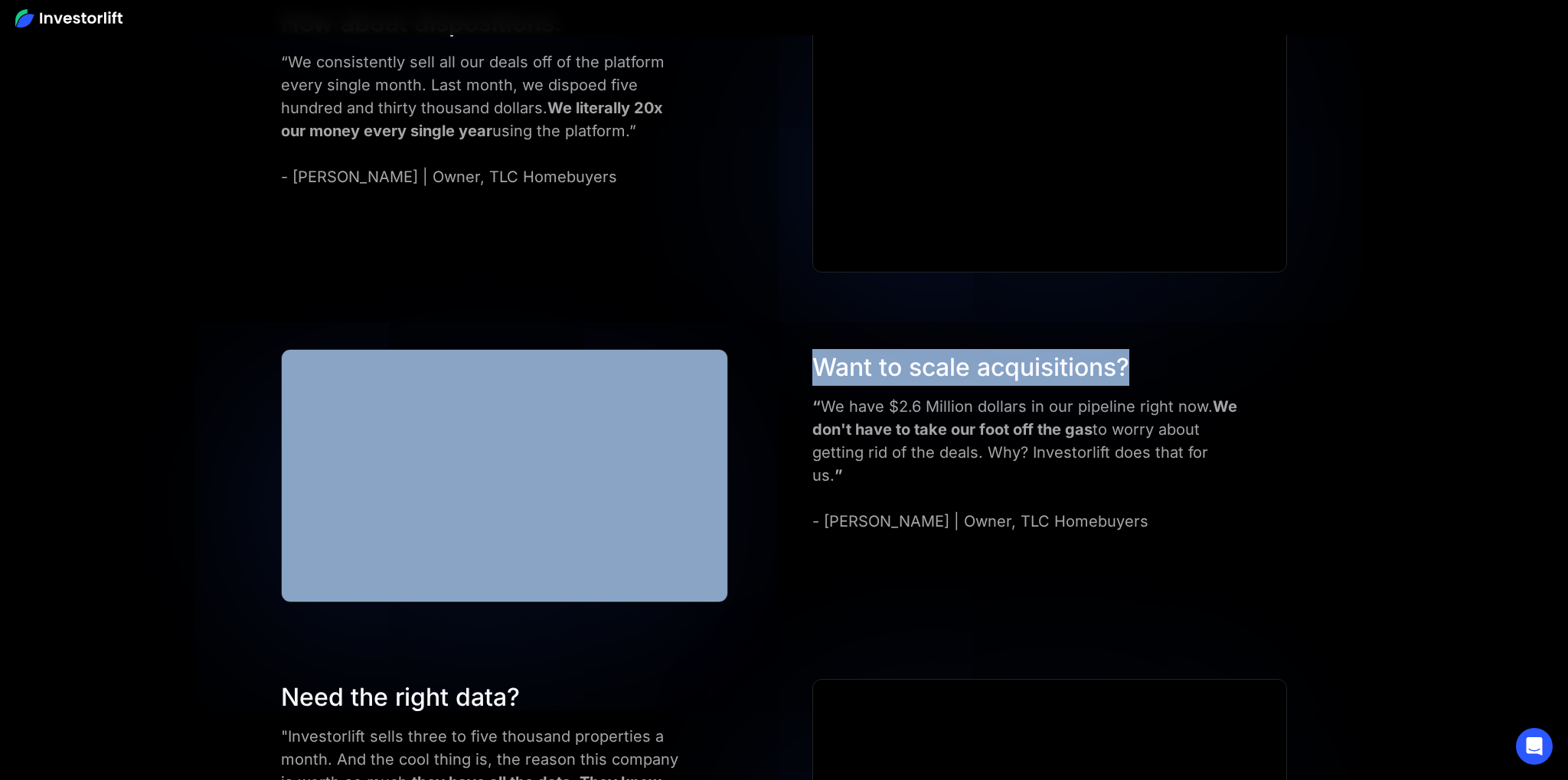
click at [1153, 376] on div "Want to scale acquisitions? “ We have $2.6 Million dollars in our pipeline righ…" at bounding box center [784, 475] width 1098 height 254
click at [764, 356] on div "Want to scale acquisitions? “ We have $2.6 Million dollars in our pipeline righ…" at bounding box center [784, 475] width 1098 height 254
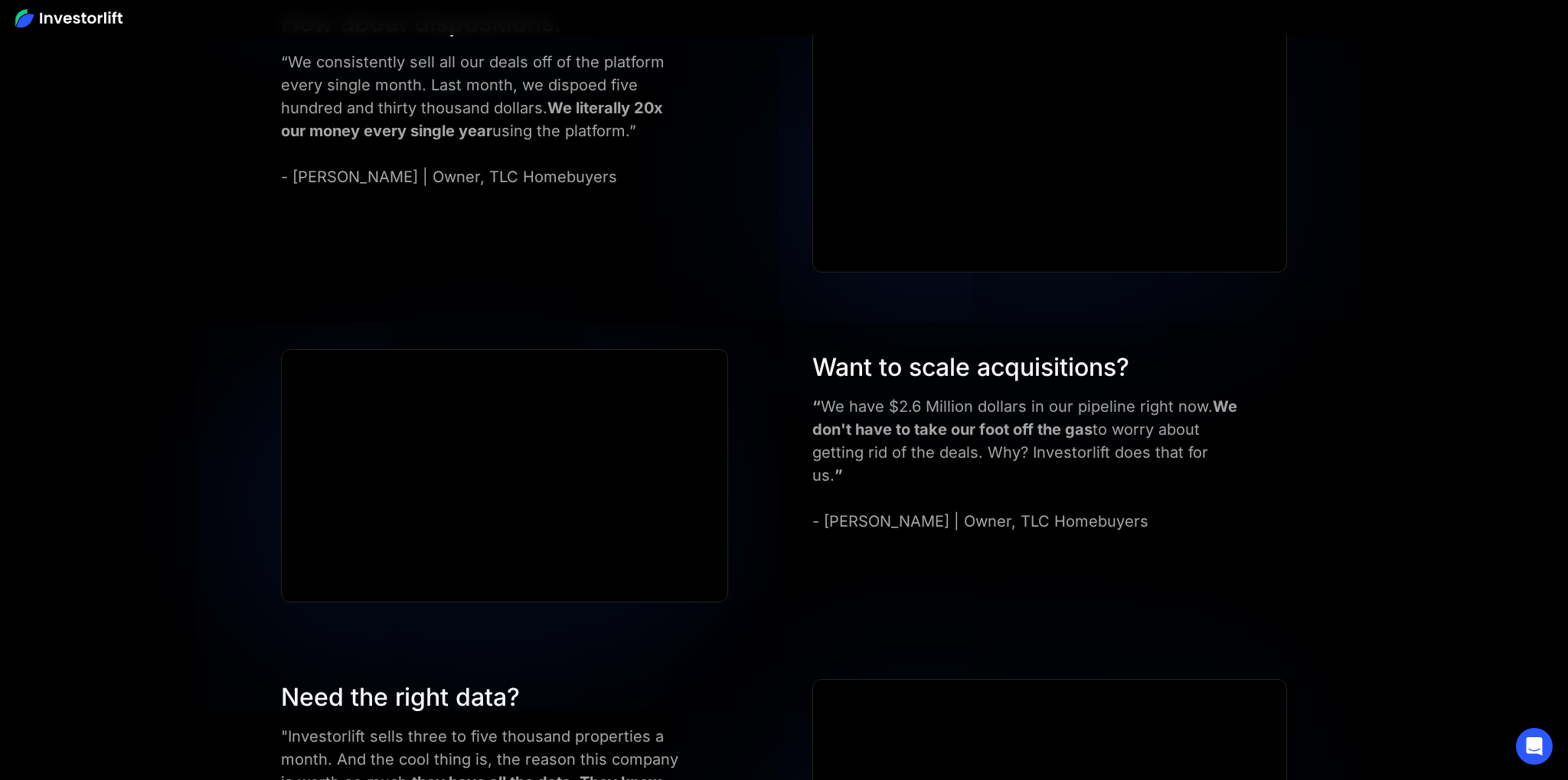
click at [752, 357] on div at bounding box center [519, 475] width 493 height 254
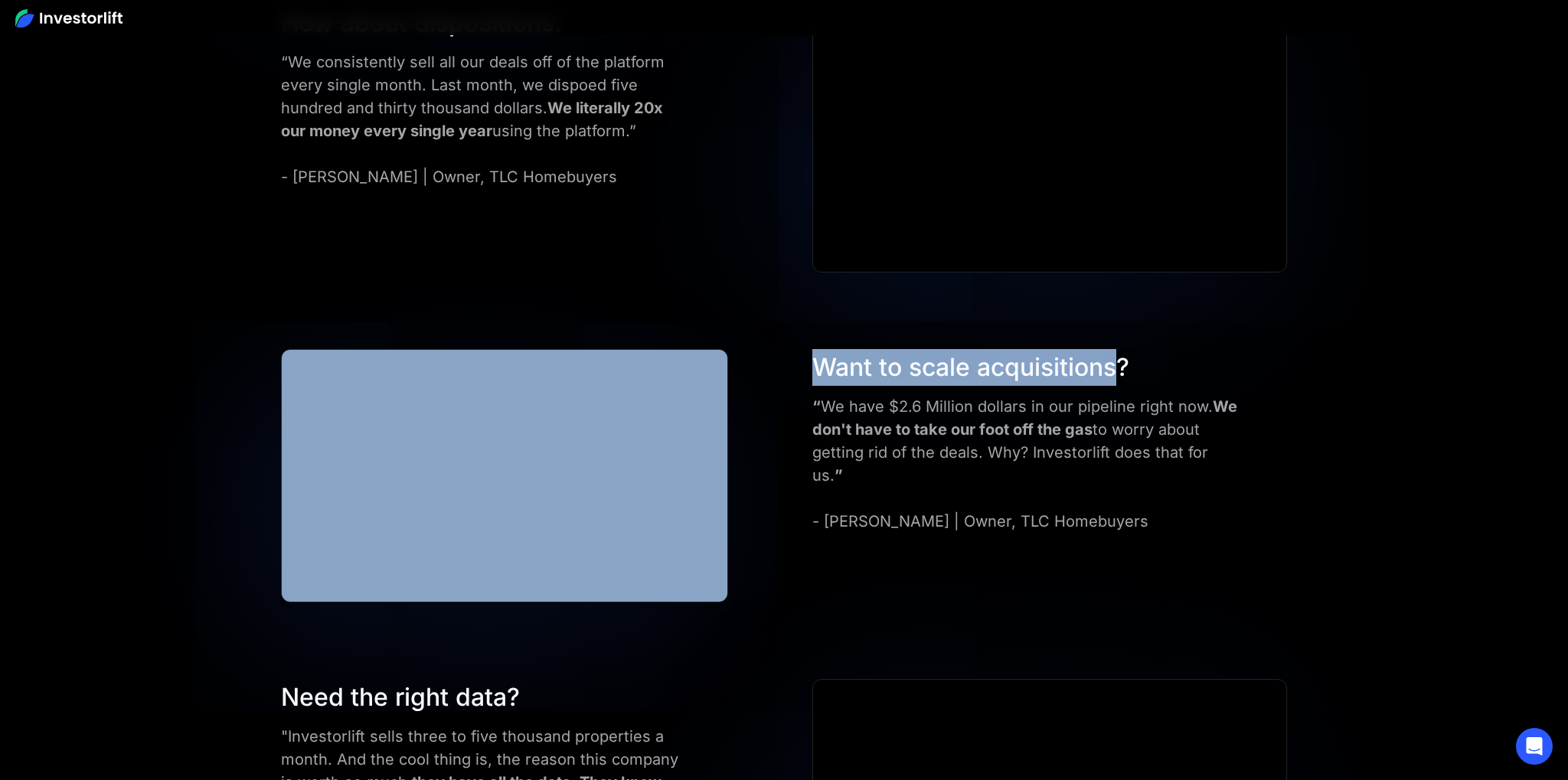
click at [1131, 369] on div "Want to scale acquisitions? “ We have $2.6 Million dollars in our pipeline righ…" at bounding box center [784, 475] width 1098 height 254
click at [1174, 371] on div "Want to scale acquisitions?" at bounding box center [1025, 367] width 427 height 37
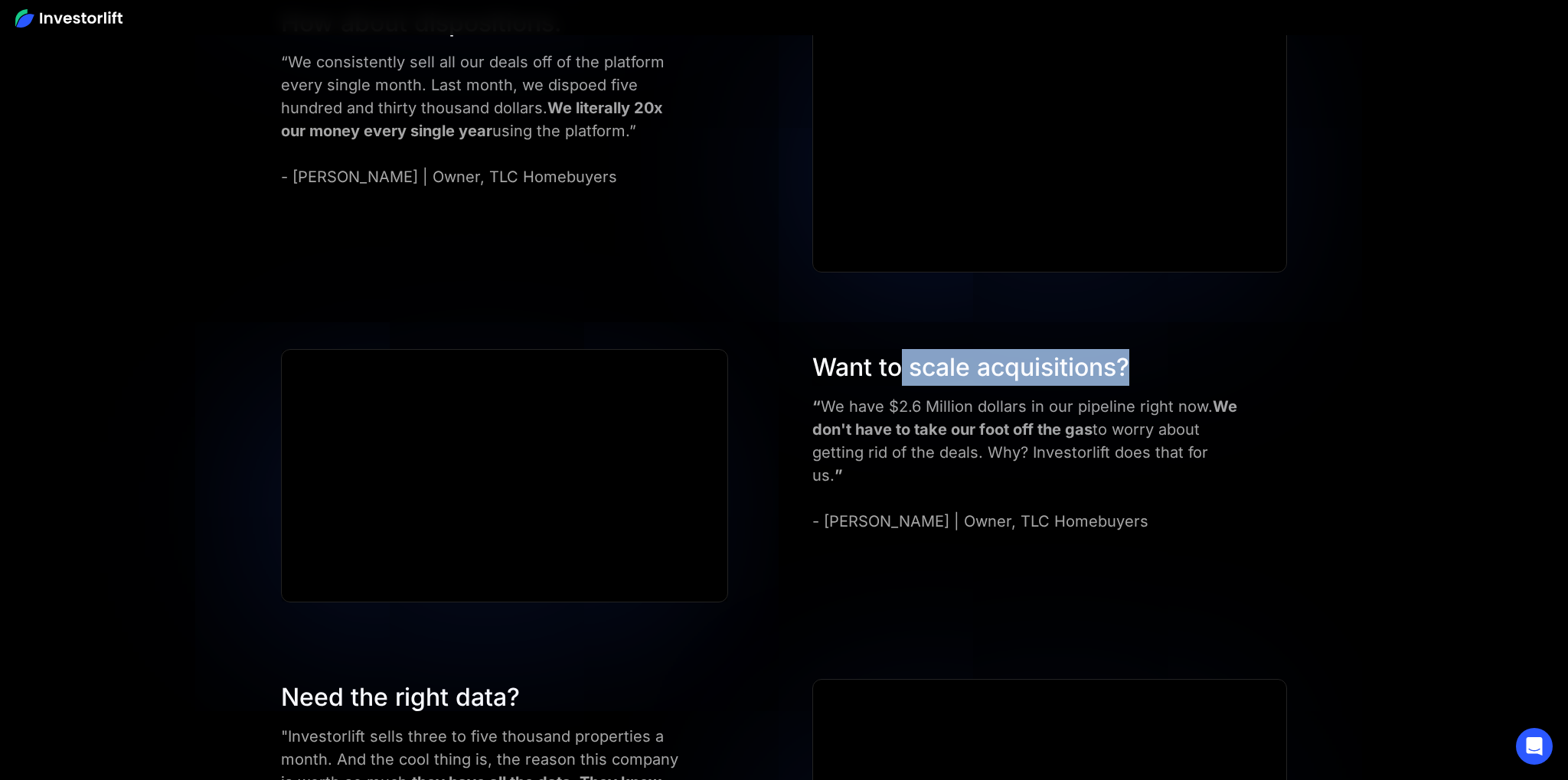
click at [886, 372] on div "Want to scale acquisitions?" at bounding box center [1025, 367] width 427 height 37
click at [1107, 376] on div "Want to scale acquisitions?" at bounding box center [1025, 367] width 427 height 37
click at [893, 368] on div "Want to scale acquisitions?" at bounding box center [1025, 367] width 427 height 37
click at [838, 365] on div "Want to scale acquisitions?" at bounding box center [1025, 367] width 427 height 37
click at [1087, 365] on div "Want to scale acquisitions?" at bounding box center [1025, 367] width 427 height 37
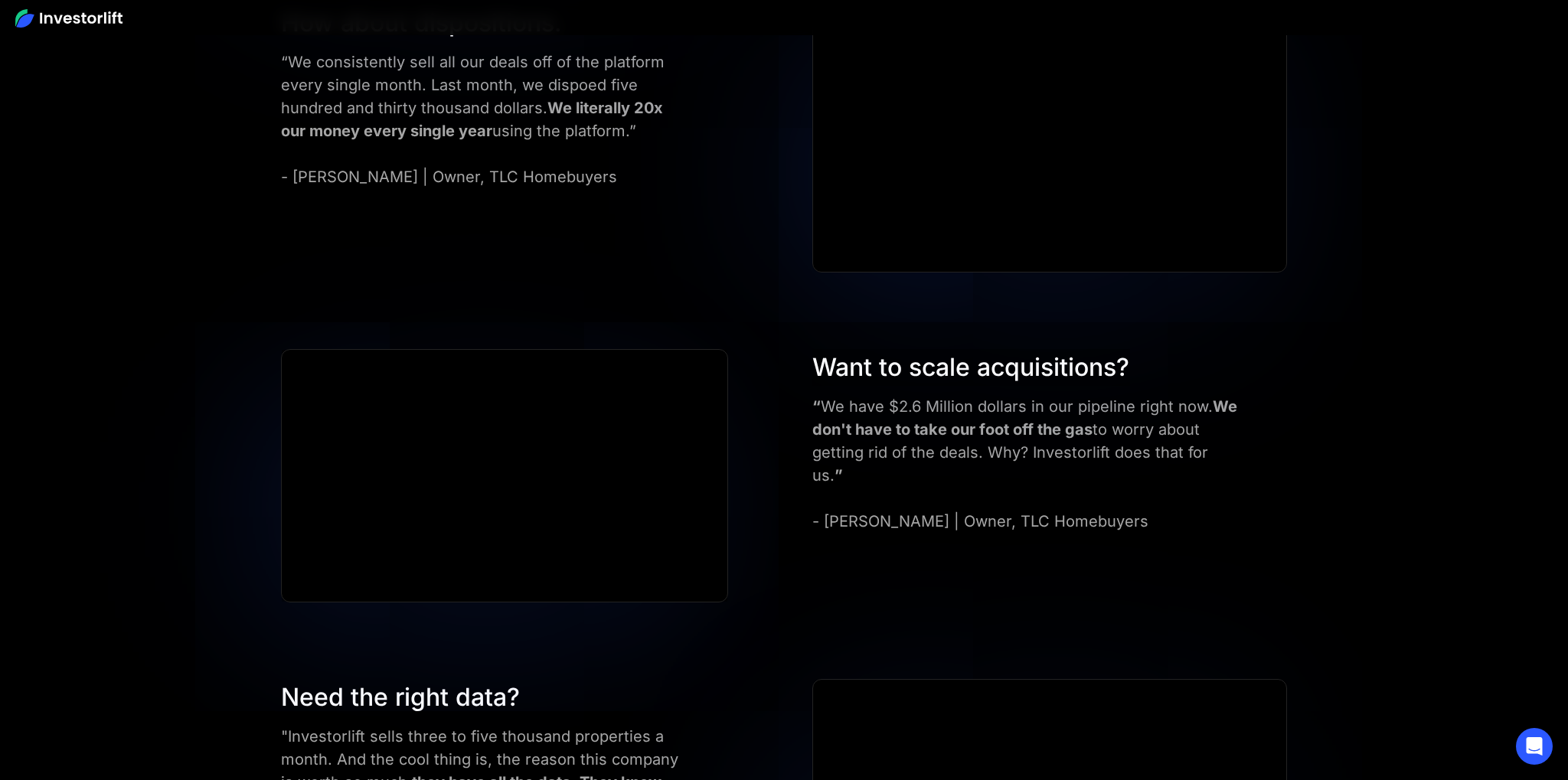
click at [1139, 365] on div "Want to scale acquisitions?" at bounding box center [1025, 367] width 427 height 37
click at [898, 363] on div "Want to scale acquisitions?" at bounding box center [1025, 367] width 427 height 37
click at [946, 363] on div "Want to scale acquisitions?" at bounding box center [1025, 367] width 427 height 37
click at [1172, 365] on div "Want to scale acquisitions?" at bounding box center [1025, 367] width 427 height 37
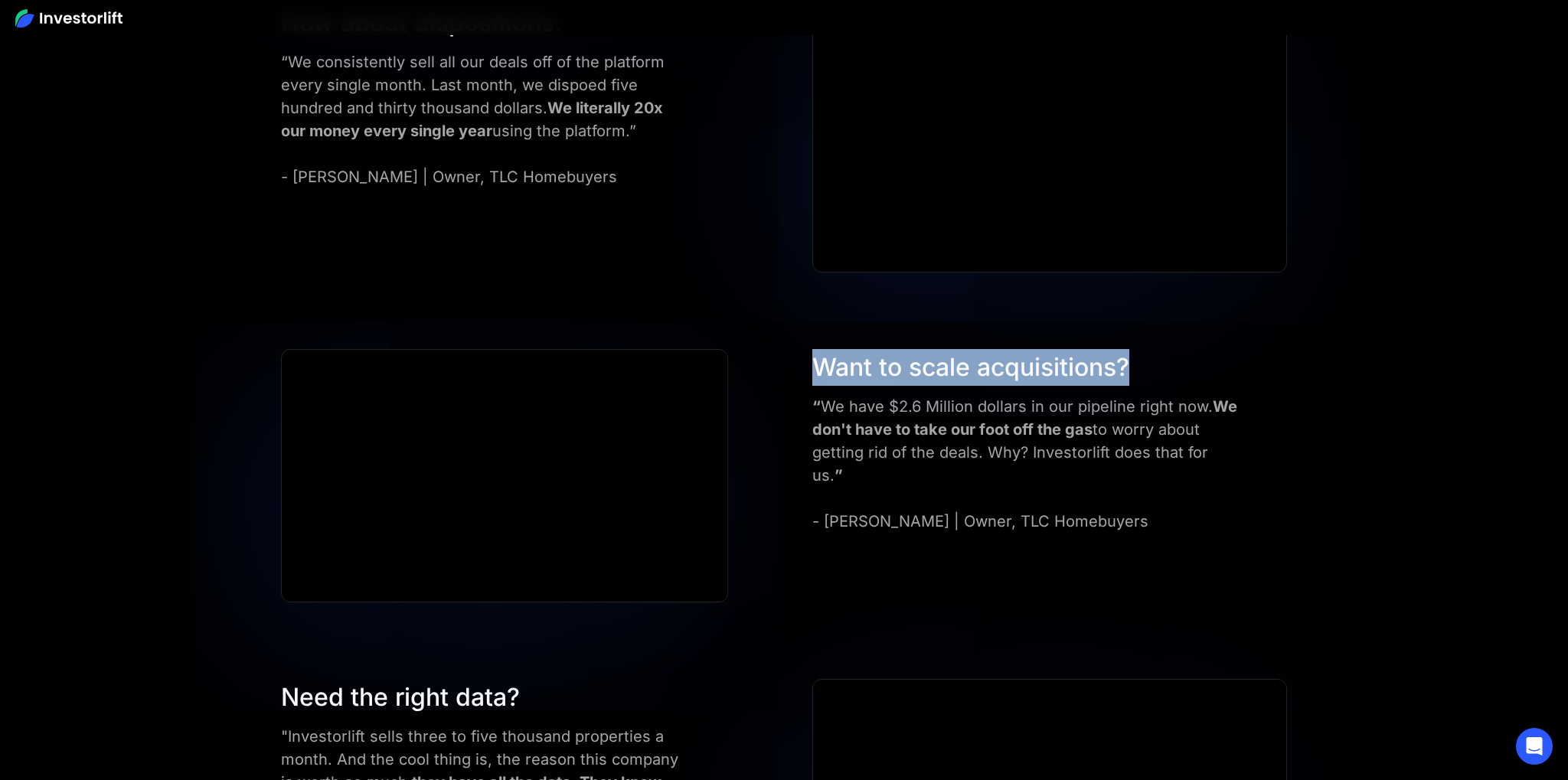
click at [810, 358] on div "Want to scale acquisitions? “ We have $2.6 Million dollars in our pipeline righ…" at bounding box center [1050, 440] width 490 height 183
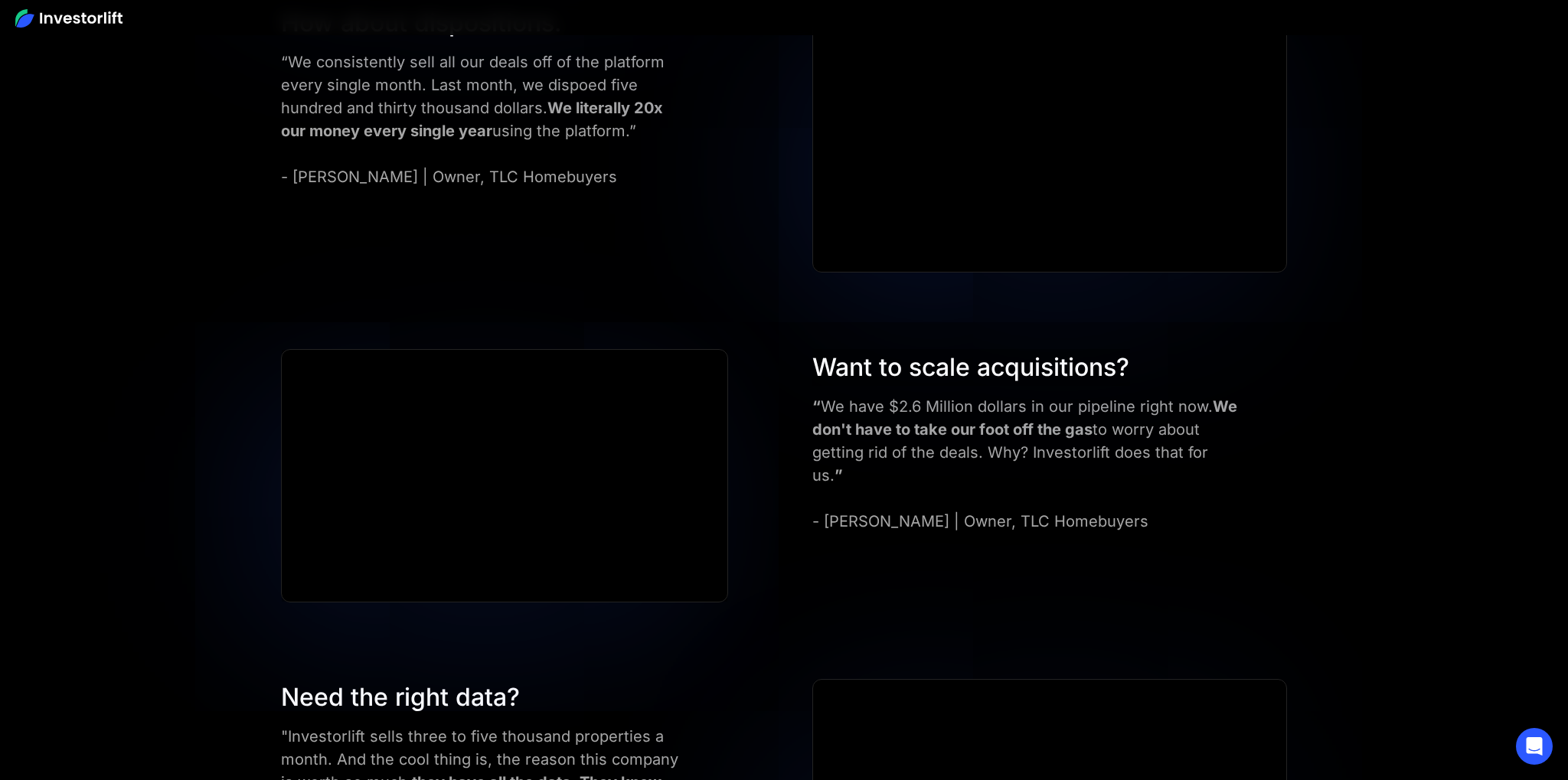
click at [793, 358] on div "Want to scale acquisitions? “ We have $2.6 Million dollars in our pipeline righ…" at bounding box center [784, 475] width 1098 height 254
click at [1067, 363] on div "Want to scale acquisitions? “ We have $2.6 Million dollars in our pipeline righ…" at bounding box center [784, 475] width 1098 height 254
click at [1162, 360] on div "Want to scale acquisitions?" at bounding box center [1025, 367] width 427 height 37
click at [904, 362] on div "Want to scale acquisitions?" at bounding box center [1025, 367] width 427 height 37
click at [952, 366] on div "Want to scale acquisitions?" at bounding box center [1025, 367] width 427 height 37
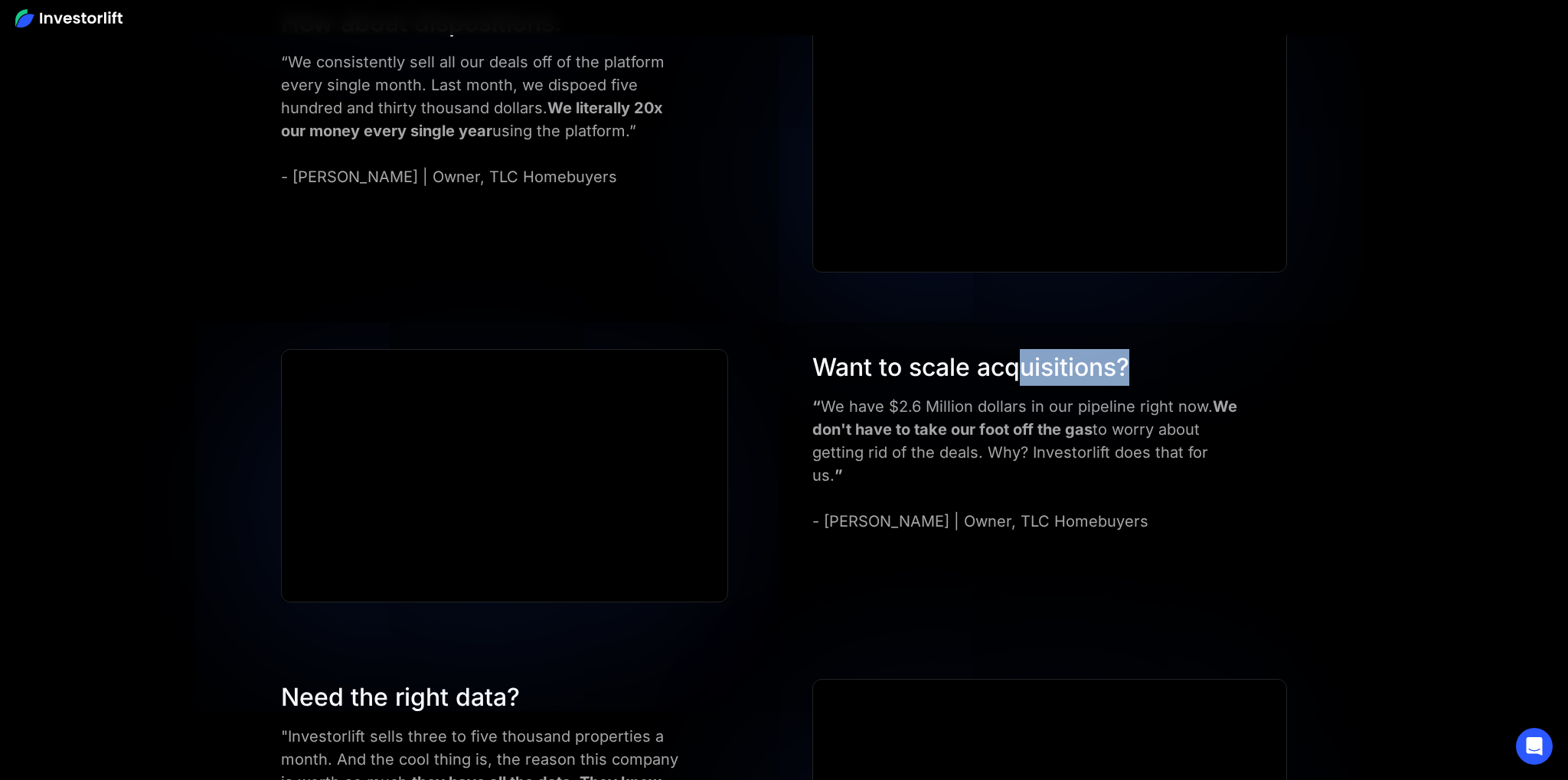
click at [1019, 373] on div "Want to scale acquisitions?" at bounding box center [1025, 367] width 427 height 37
click at [858, 365] on div "Want to scale acquisitions?" at bounding box center [1025, 367] width 427 height 37
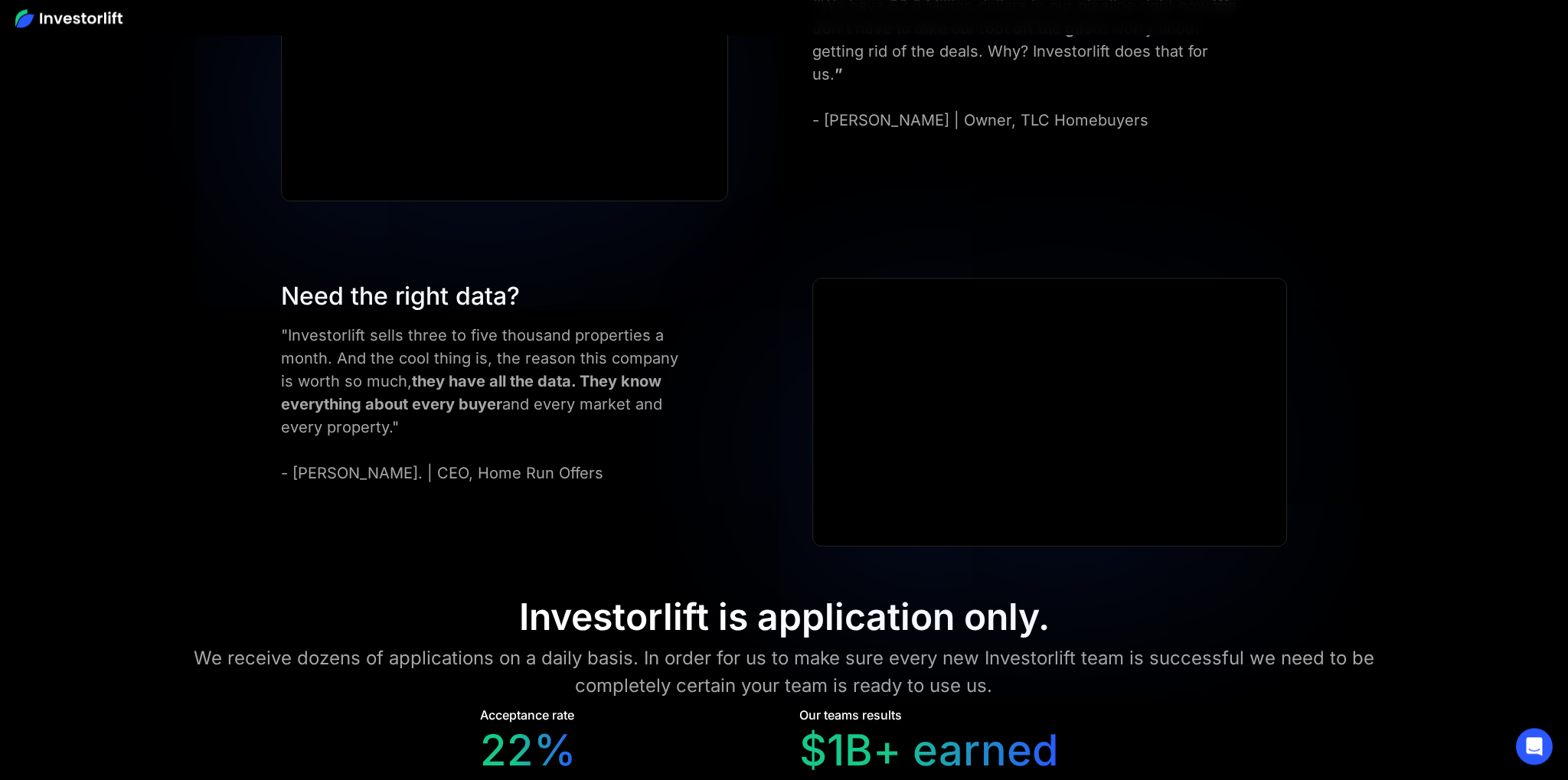
scroll to position [6305, 0]
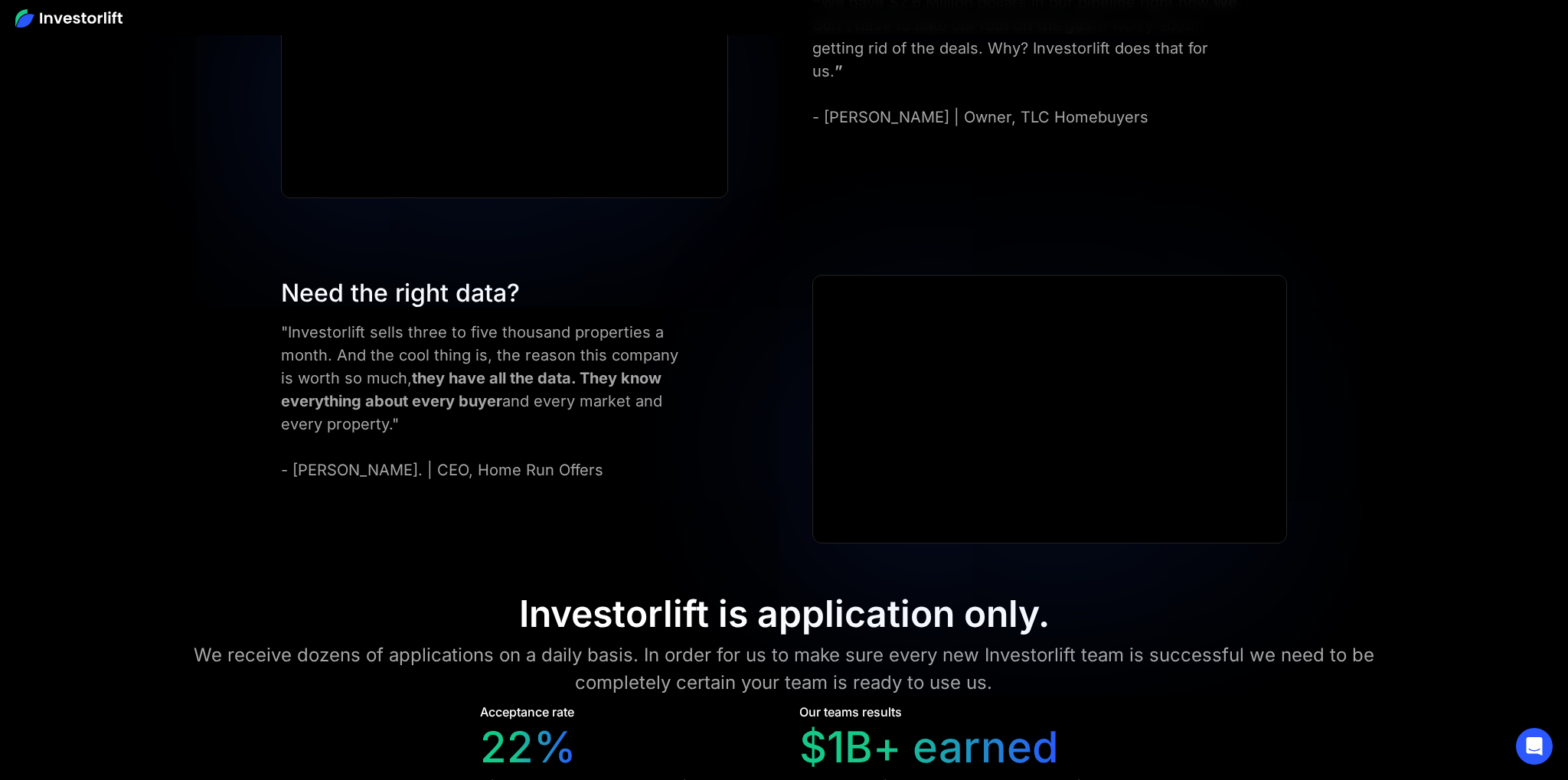
click at [510, 305] on div "Need the right data?" at bounding box center [483, 293] width 403 height 37
click at [345, 297] on div "Need the right data?" at bounding box center [483, 293] width 403 height 37
click at [297, 290] on div "Need the right data?" at bounding box center [483, 293] width 403 height 37
click at [373, 290] on div "Need the right data?" at bounding box center [483, 293] width 403 height 37
click at [483, 294] on div "Need the right data?" at bounding box center [483, 293] width 403 height 37
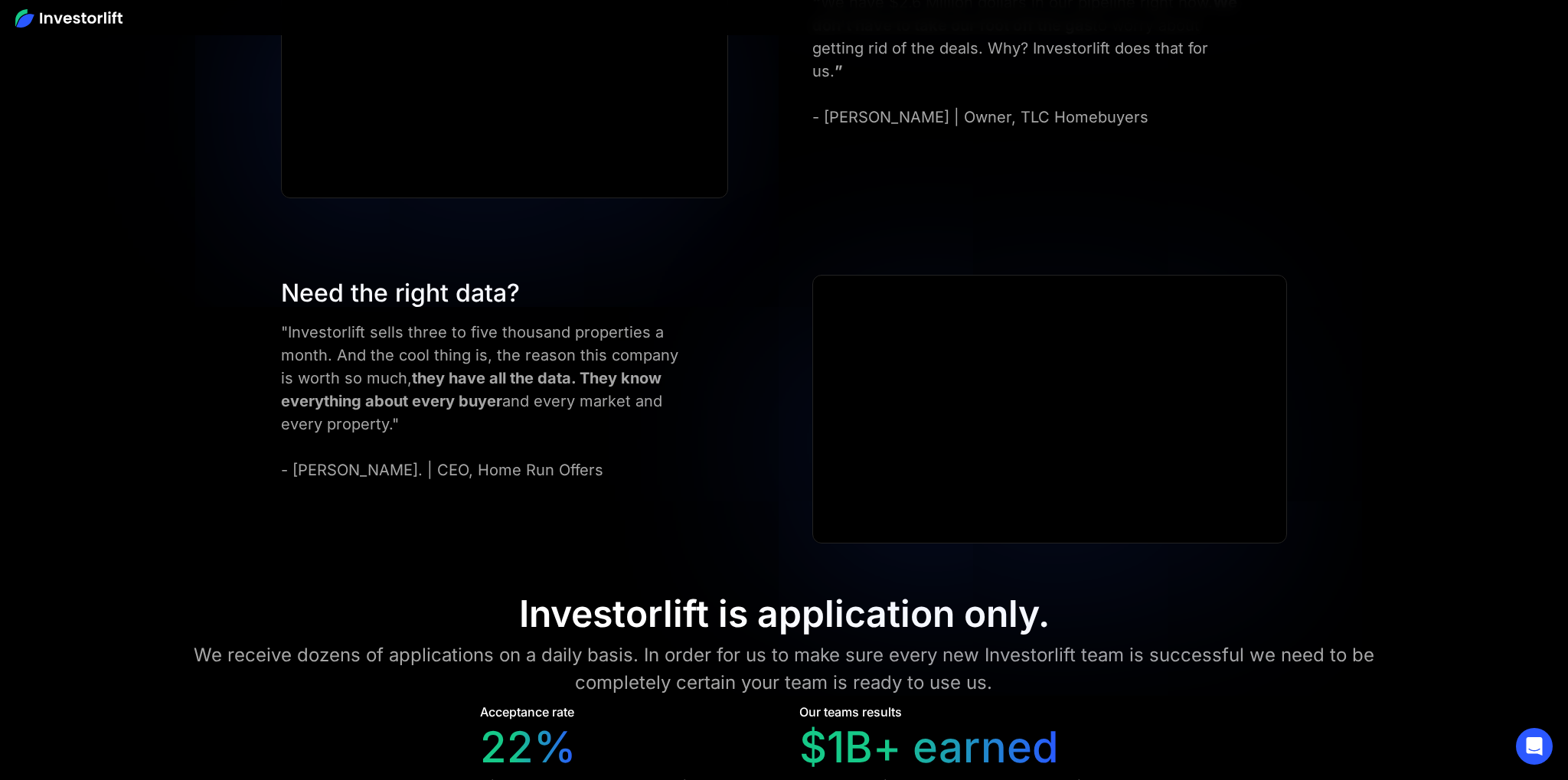
click at [567, 315] on div "Need the right data? "Investorlift sells three to five thousand properties a mo…" at bounding box center [483, 378] width 403 height 207
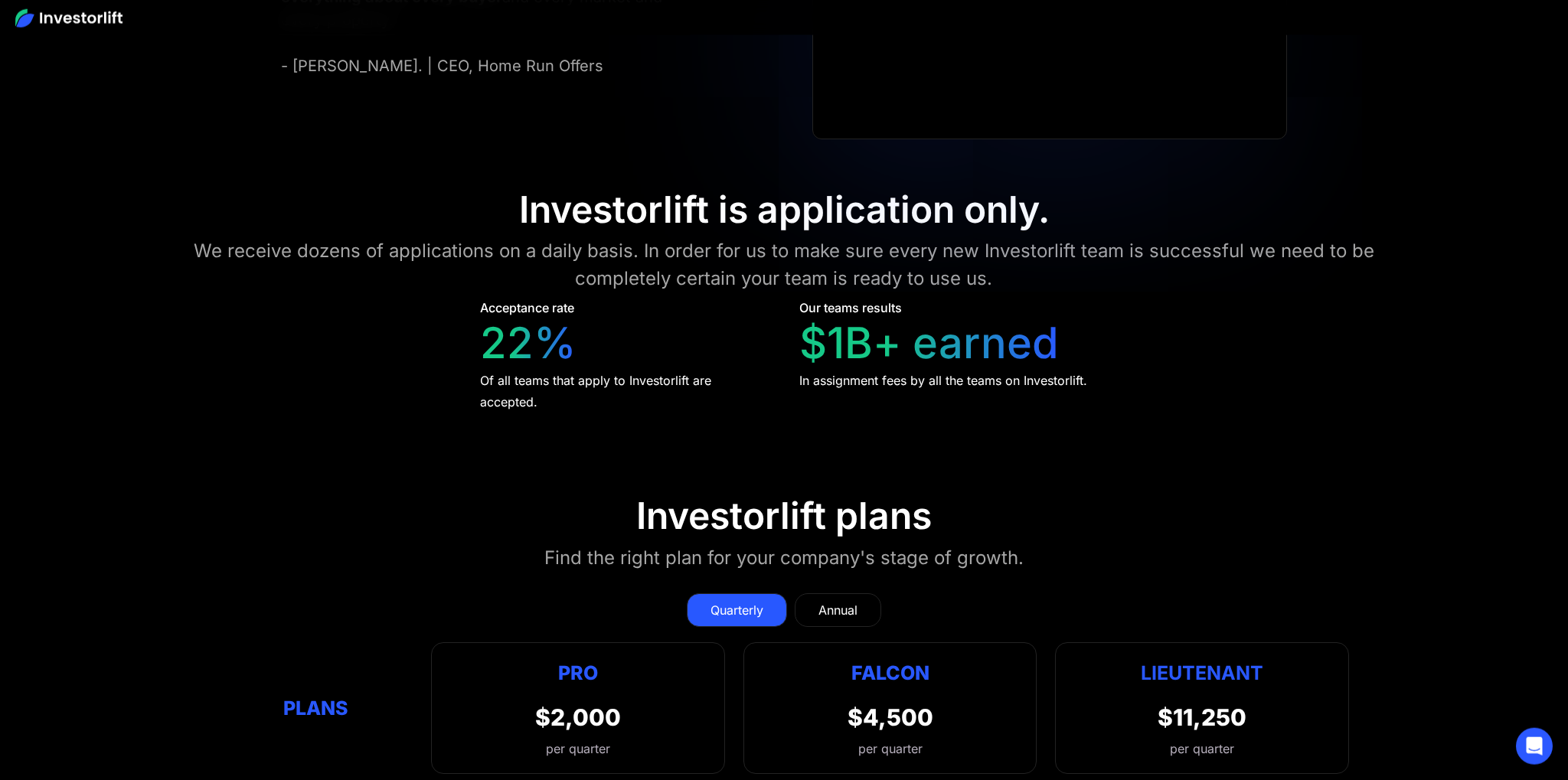
scroll to position [6709, 0]
click at [586, 318] on div "Acceptance rate 22% Of all teams that apply to Investorlift are accepted." at bounding box center [625, 355] width 290 height 114
click at [486, 300] on div "Acceptance rate 22% Of all teams that apply to Investorlift are accepted." at bounding box center [625, 355] width 290 height 114
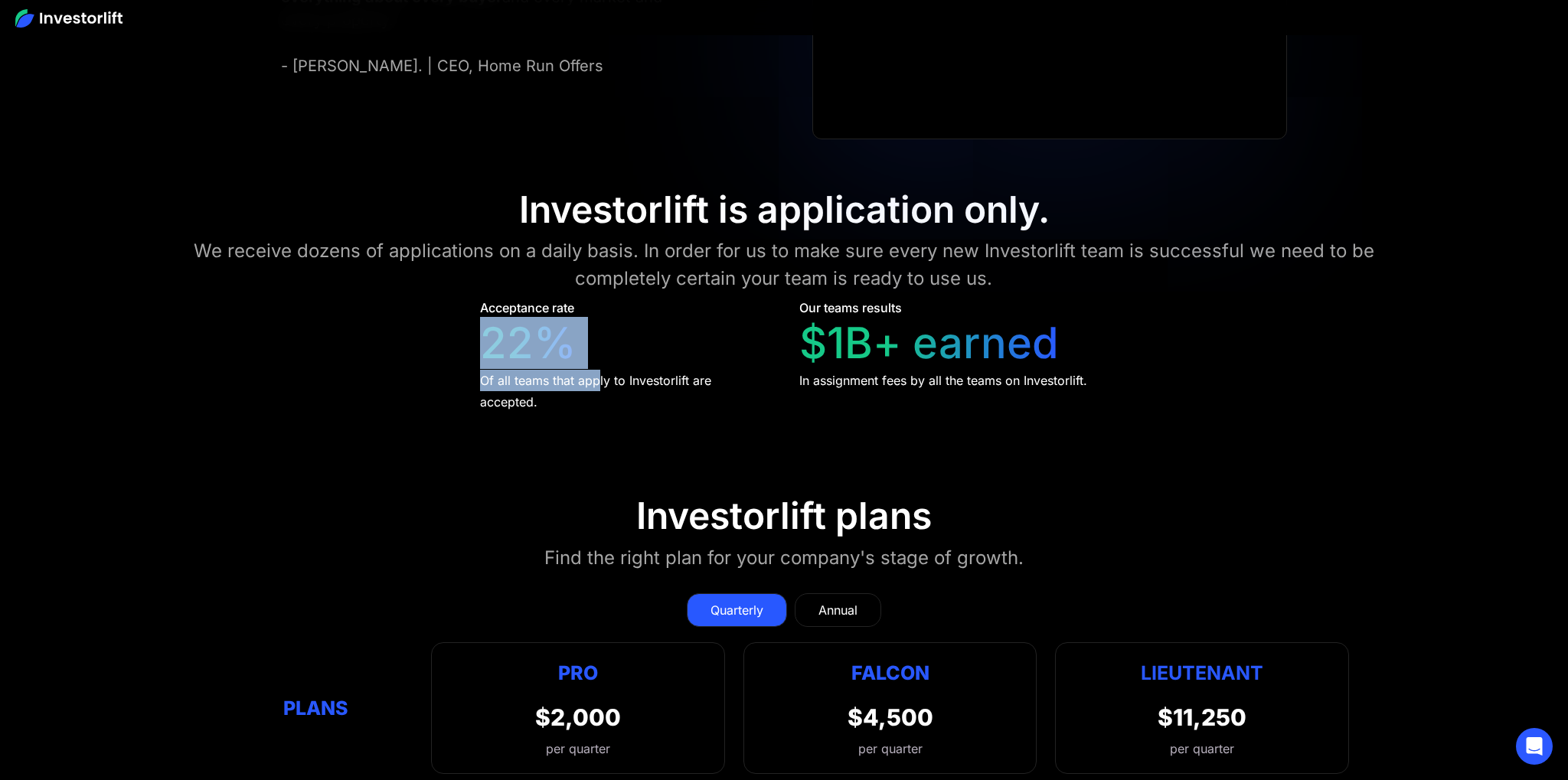
click at [490, 360] on div "Acceptance rate 22% Of all teams that apply to Investorlift are accepted." at bounding box center [625, 355] width 290 height 114
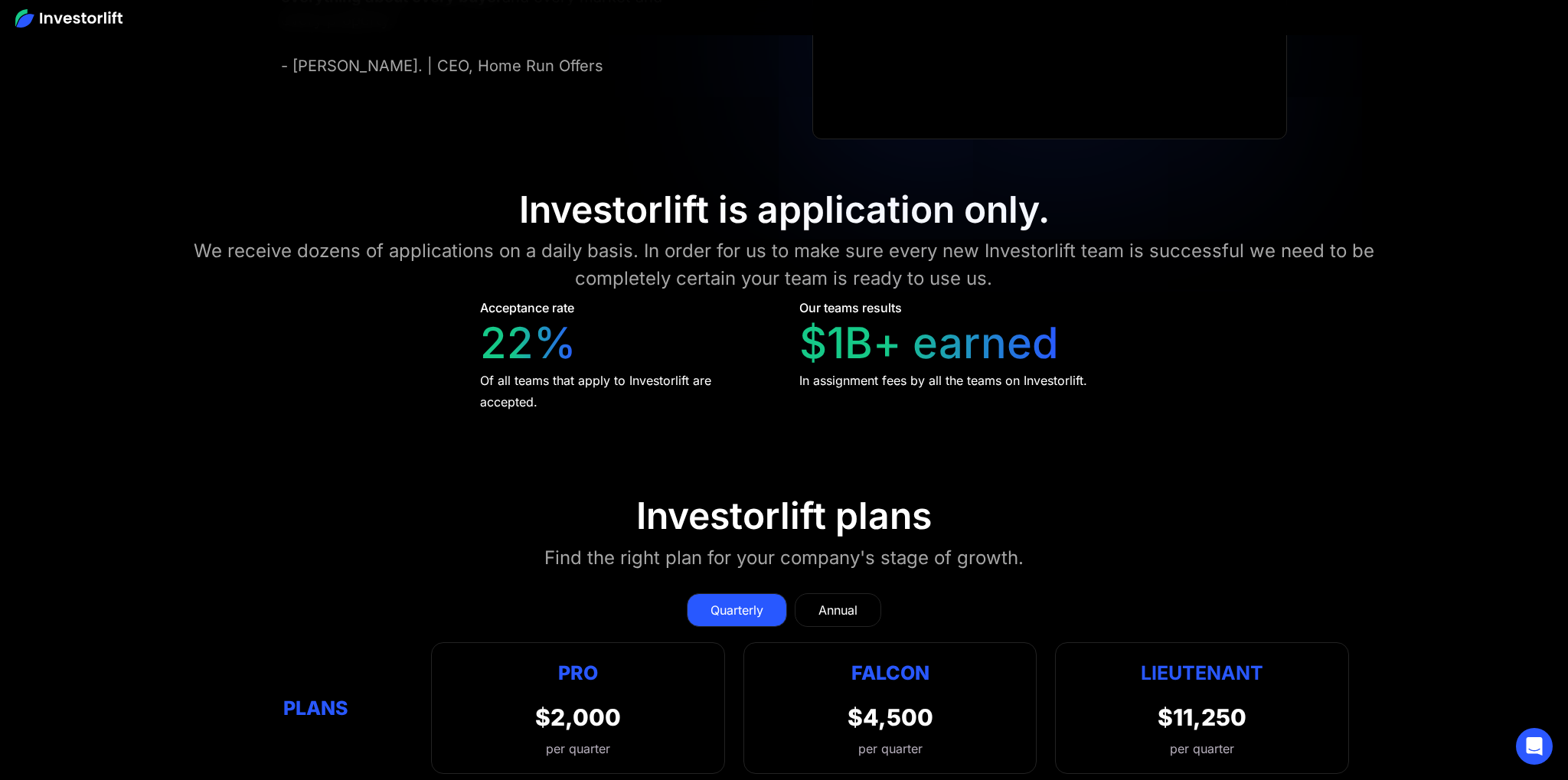
click at [600, 351] on div "Acceptance rate 22% Of all teams that apply to Investorlift are accepted." at bounding box center [625, 355] width 290 height 114
click at [480, 375] on div "Of all teams that apply to Investorlift are accepted." at bounding box center [625, 391] width 290 height 43
click at [623, 376] on div "Of all teams that apply to Investorlift are accepted." at bounding box center [625, 391] width 290 height 43
click at [572, 394] on div "Of all teams that apply to Investorlift are accepted." at bounding box center [625, 391] width 290 height 43
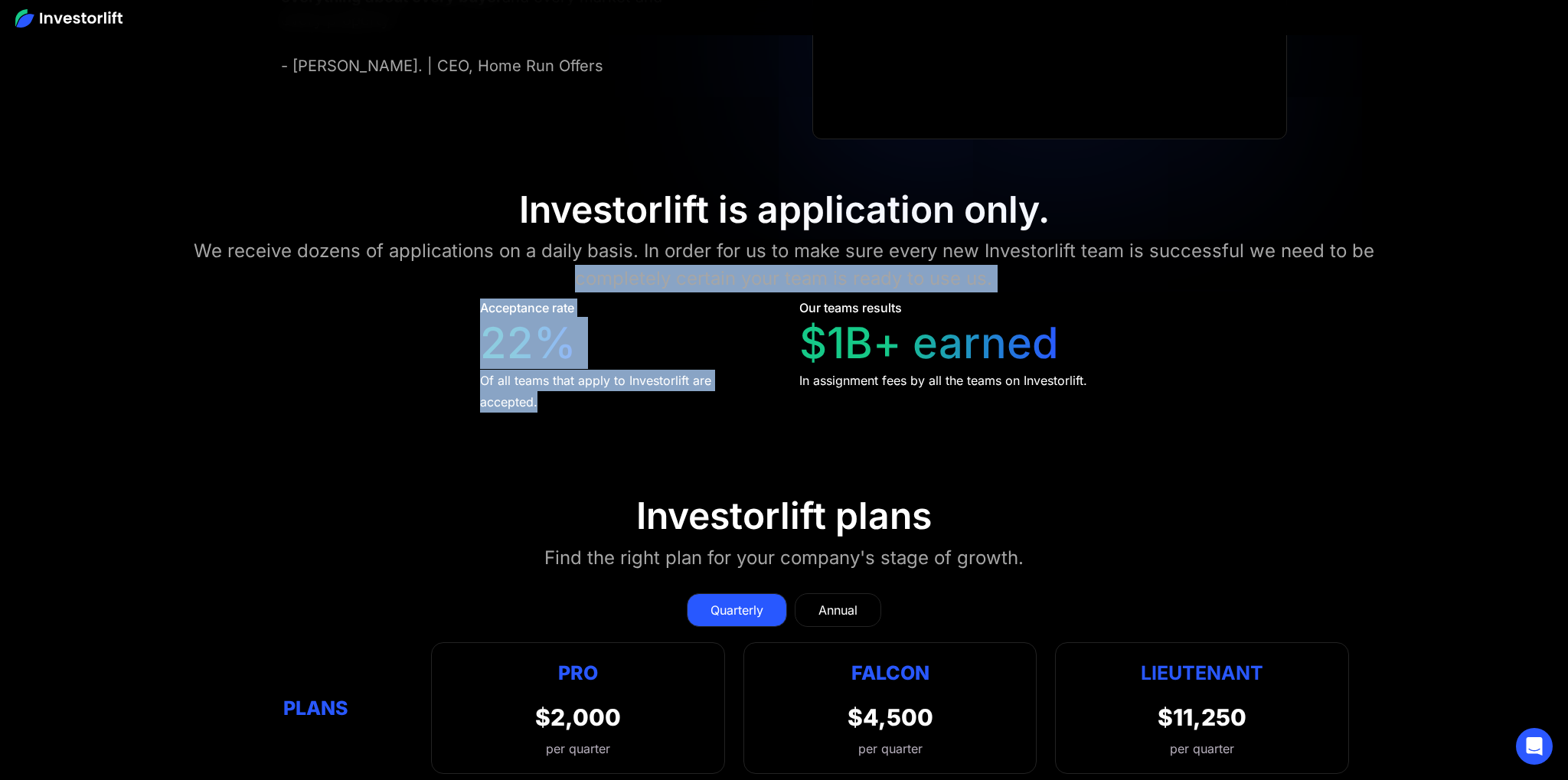
click at [540, 394] on div "Of all teams that apply to Investorlift are accepted." at bounding box center [625, 391] width 290 height 43
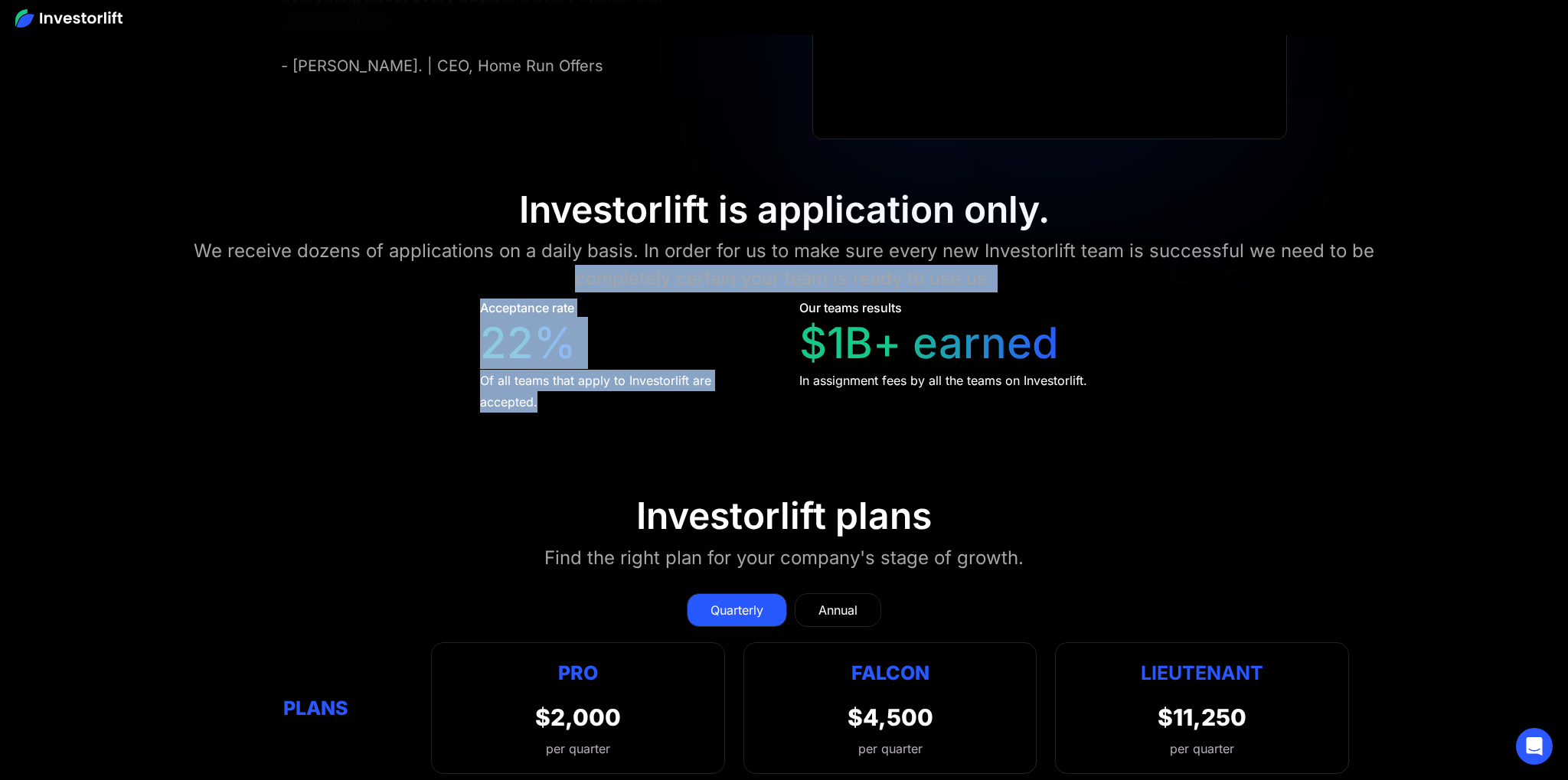
click at [660, 403] on div "Of all teams that apply to Investorlift are accepted." at bounding box center [625, 391] width 290 height 43
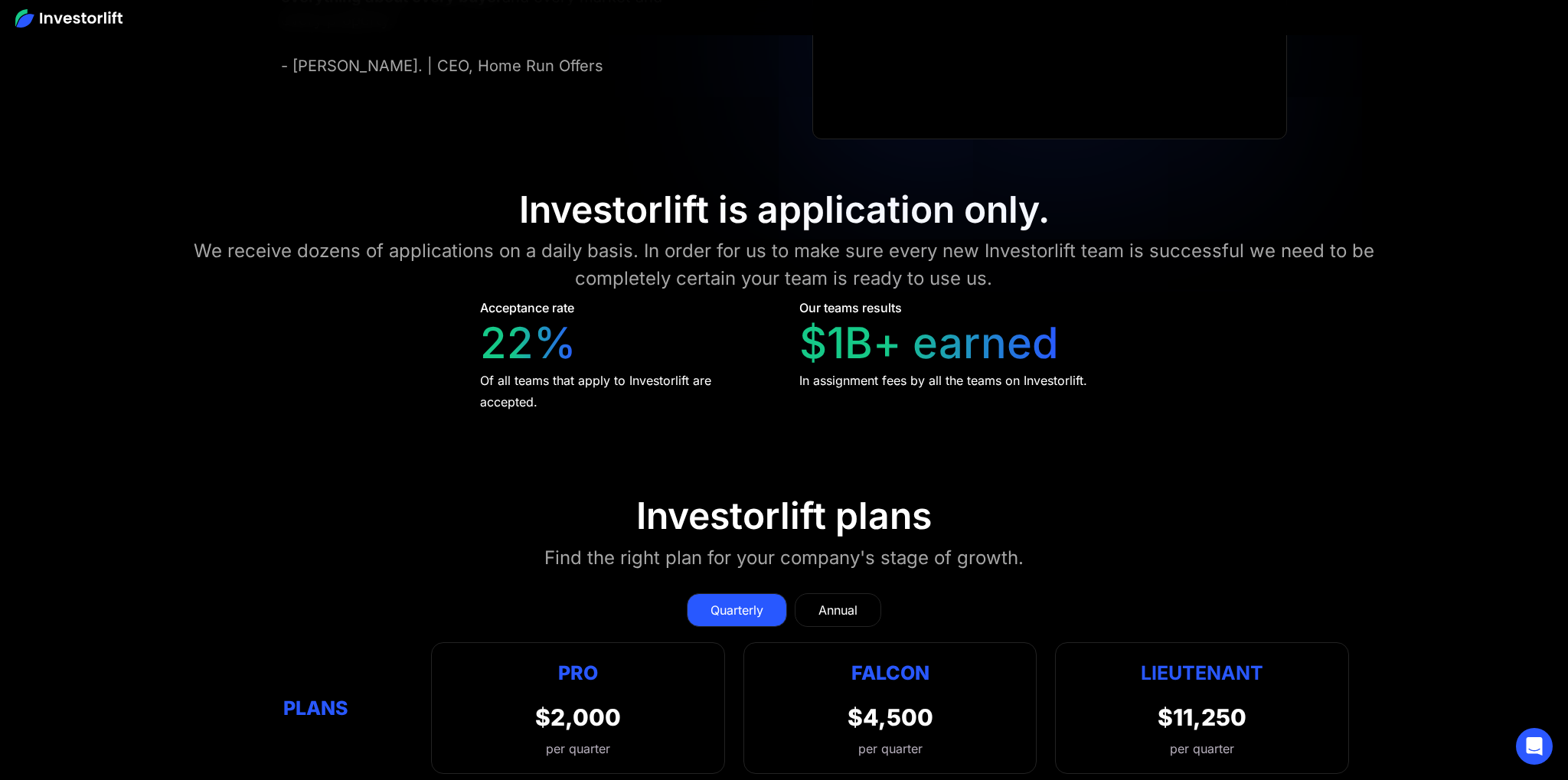
click at [804, 303] on div "Our teams results" at bounding box center [850, 308] width 102 height 19
click at [964, 344] on div "Our teams results $1B+ earned In assignment fees by all the teams on Investorli…" at bounding box center [943, 344] width 288 height 93
click at [1028, 362] on div "$1B+ earned" at bounding box center [929, 344] width 259 height 52
click at [826, 367] on div "Our teams results $1B+ earned In assignment fees by all the teams on Investorli…" at bounding box center [943, 344] width 288 height 93
click at [1026, 381] on div "Our teams results $1B+ earned In assignment fees by all the teams on Investorli…" at bounding box center [943, 344] width 288 height 93
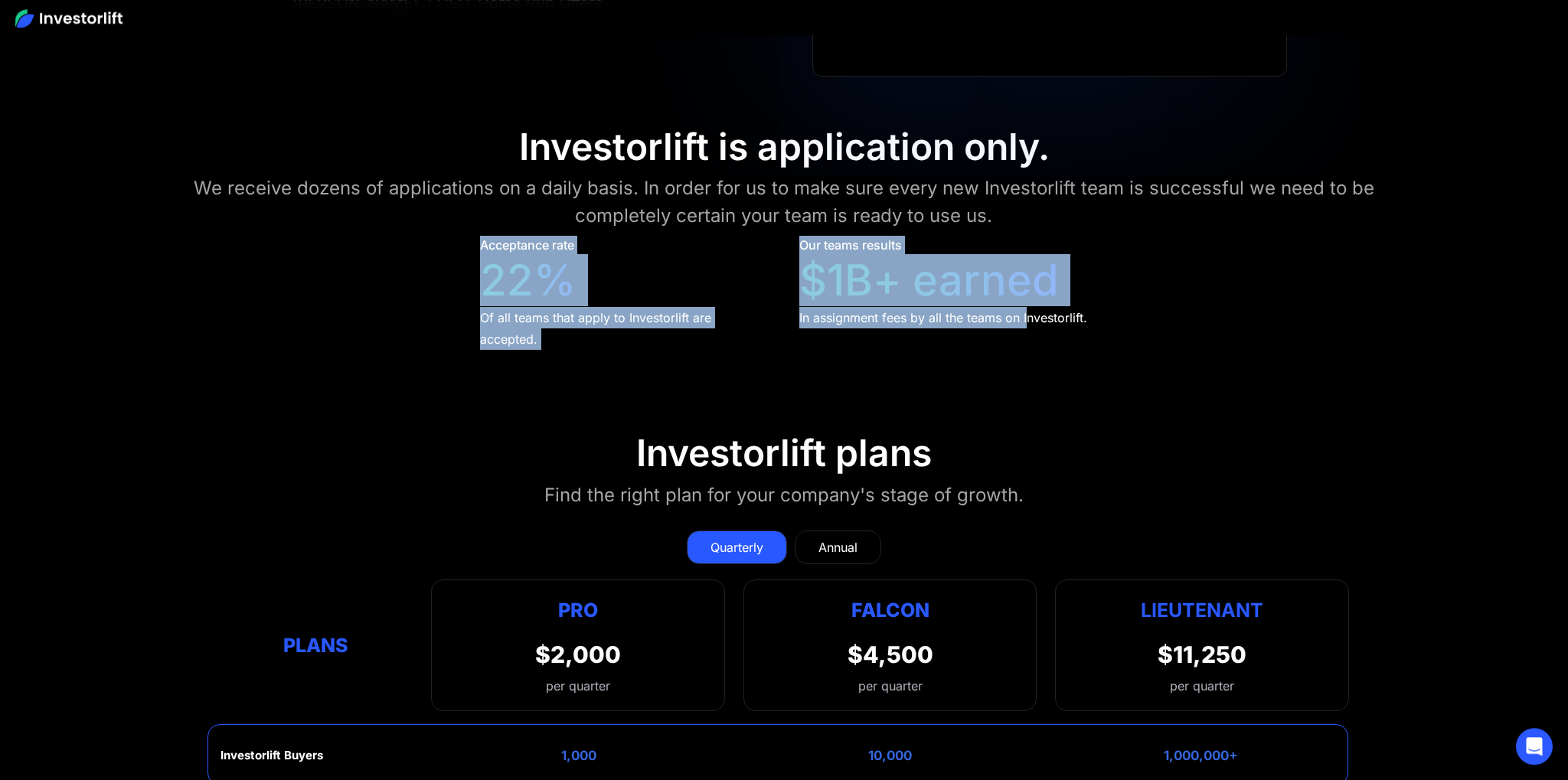
scroll to position [6872, 0]
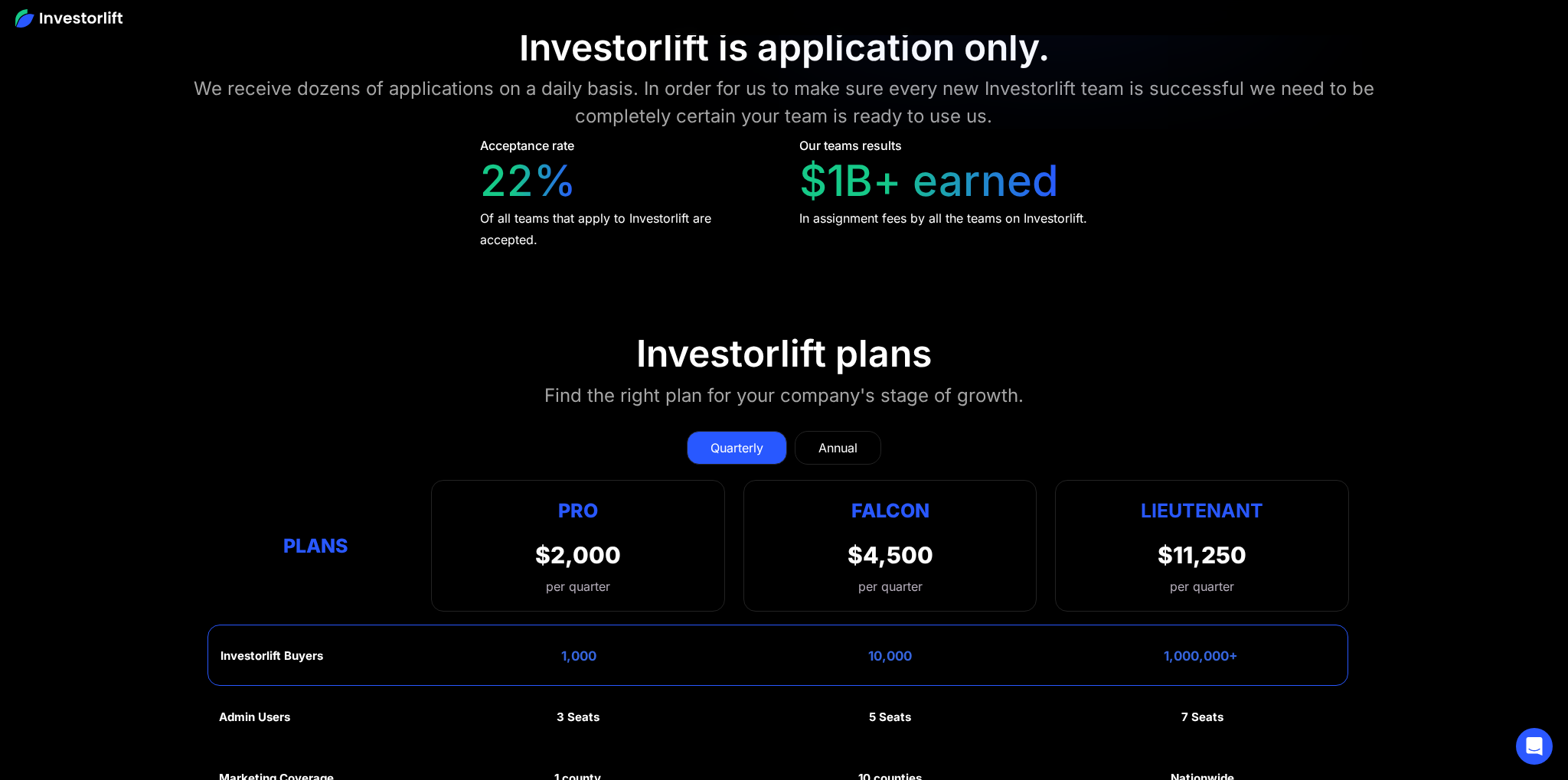
click at [929, 348] on div "Investorlift plans" at bounding box center [784, 354] width 295 height 45
click at [810, 348] on div "Investorlift plans" at bounding box center [784, 354] width 295 height 45
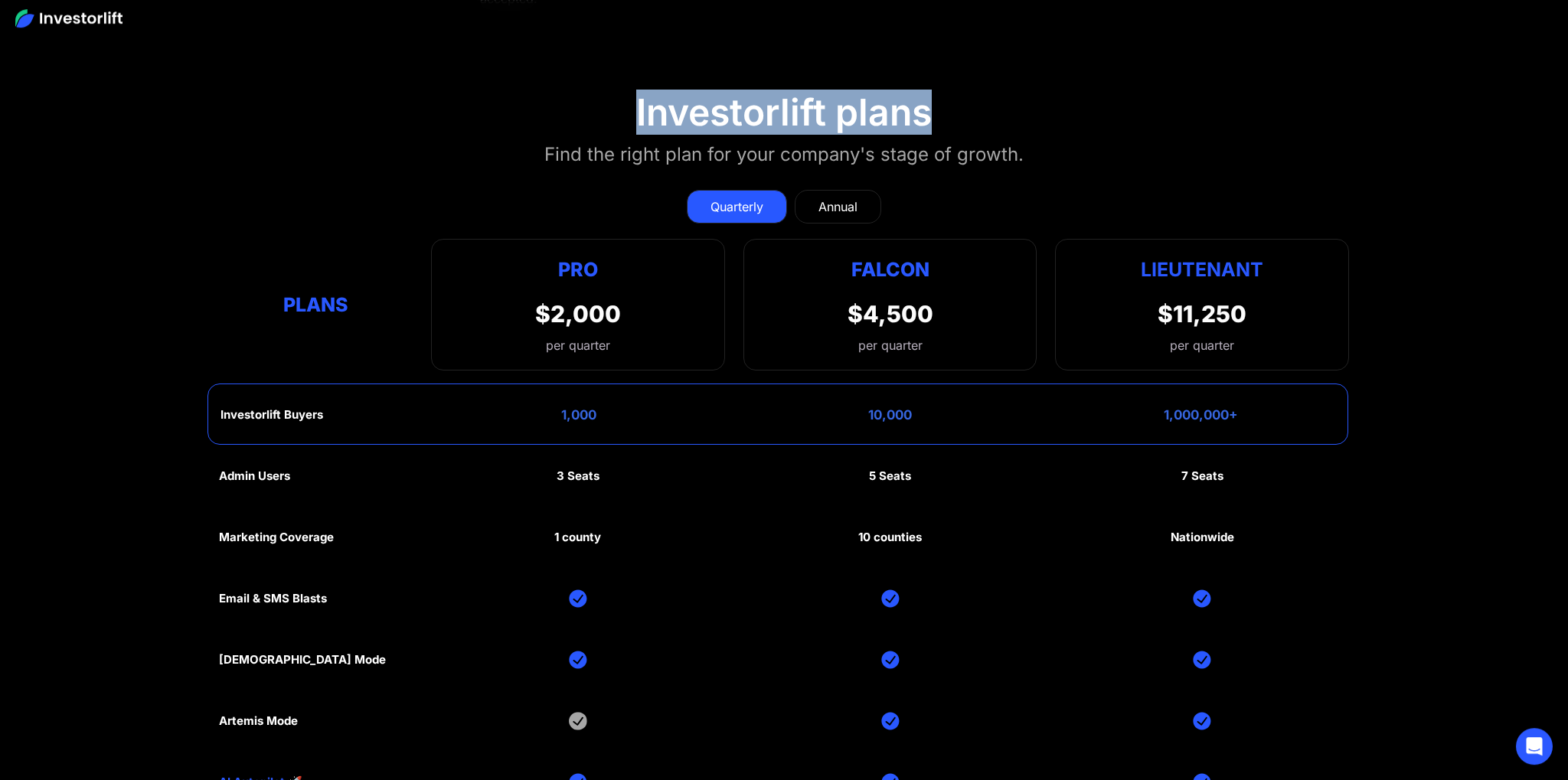
scroll to position [7114, 0]
click at [861, 211] on link "Annual" at bounding box center [838, 205] width 87 height 34
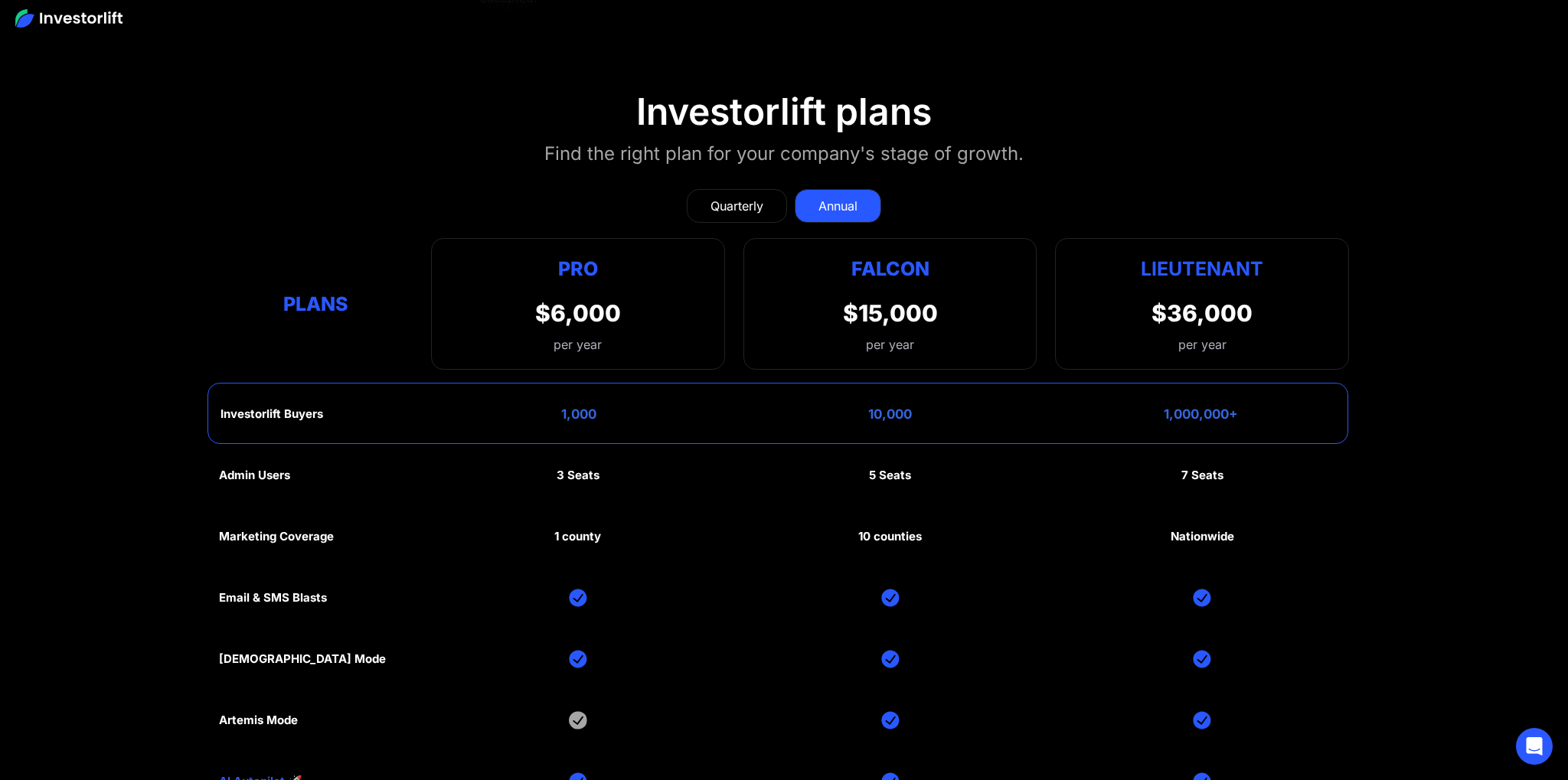
click at [754, 211] on div "Quarterly" at bounding box center [737, 206] width 53 height 19
click at [835, 206] on div "Annual" at bounding box center [838, 206] width 39 height 19
click at [714, 206] on div "Quarterly" at bounding box center [737, 206] width 53 height 19
click at [832, 205] on div "Annual" at bounding box center [838, 206] width 39 height 19
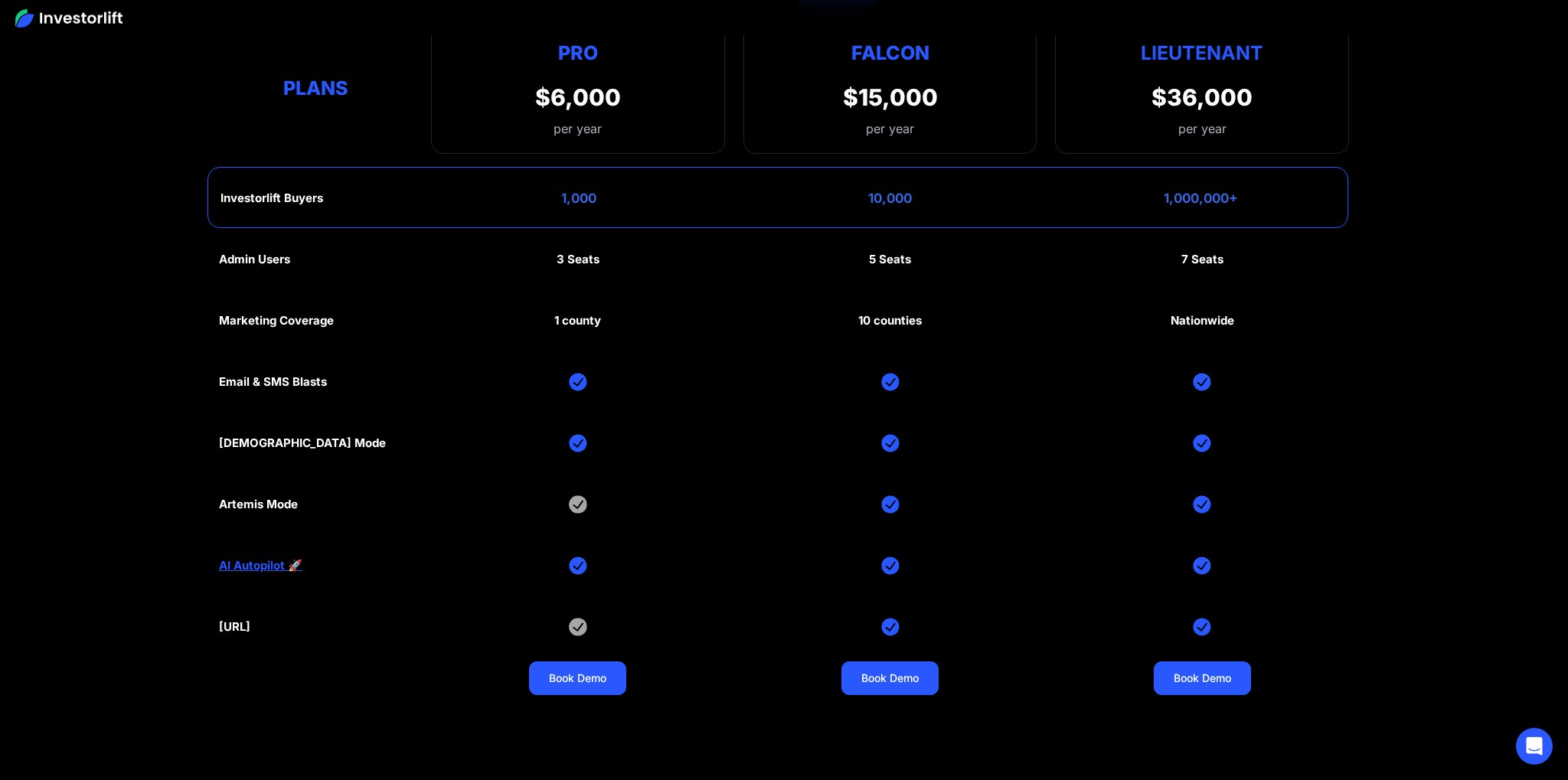
scroll to position [7276, 0]
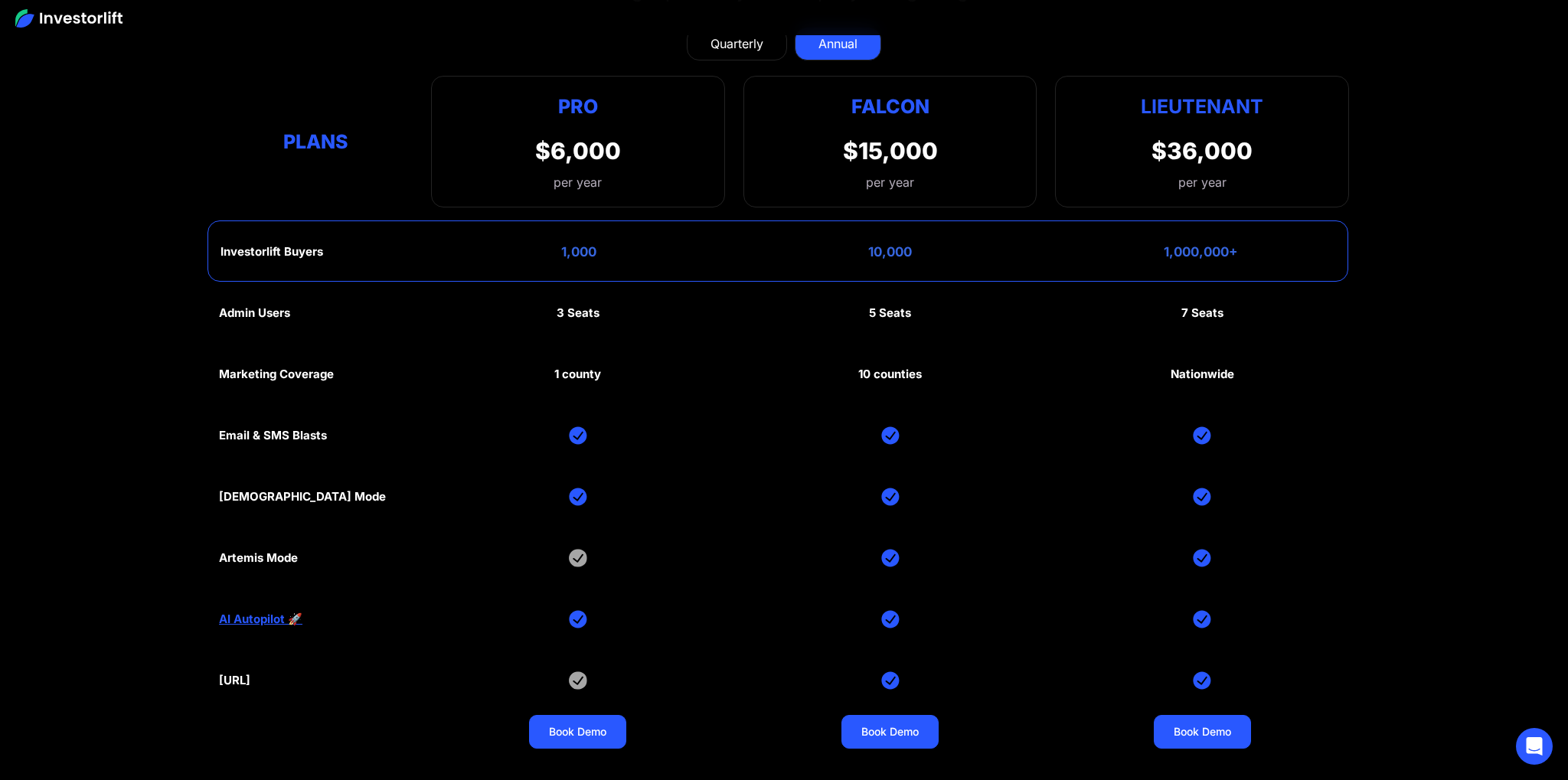
click at [1227, 369] on div "Nationwide" at bounding box center [1202, 375] width 63 height 14
drag, startPoint x: 1226, startPoint y: 369, endPoint x: 1159, endPoint y: 367, distance: 67.0
click at [1164, 367] on div "Admin Users 3 Seats 5 Seats 7 Seats Marketing Coverage 1 county 10 counties Nat…" at bounding box center [783, 528] width 1130 height 490
drag, startPoint x: 1174, startPoint y: 371, endPoint x: 1199, endPoint y: 371, distance: 25.0
click at [1185, 371] on div "Nationwide" at bounding box center [1202, 375] width 63 height 14
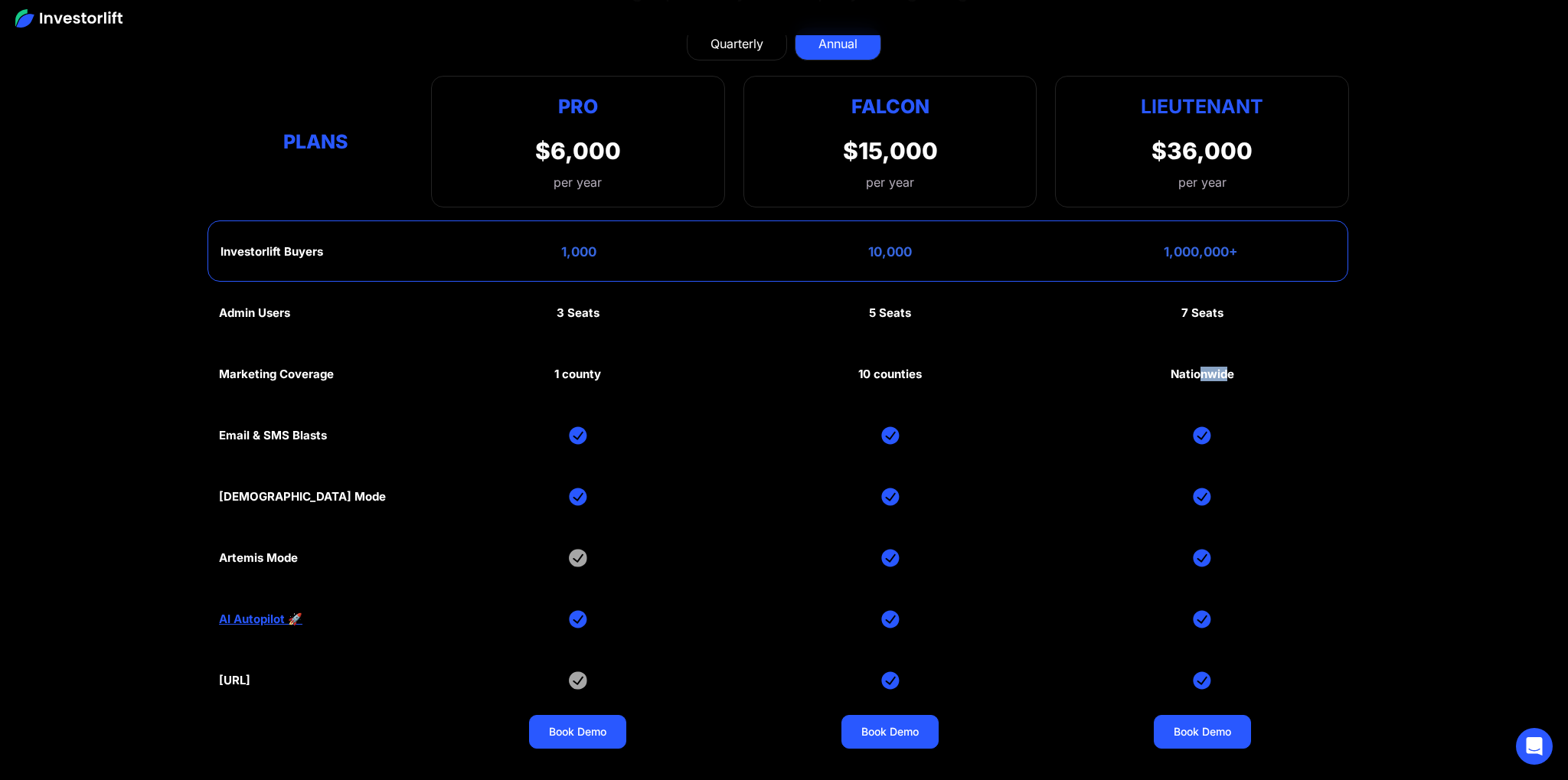
drag, startPoint x: 1211, startPoint y: 371, endPoint x: 1252, endPoint y: 375, distance: 41.2
click at [1228, 373] on div "Nationwide" at bounding box center [1202, 375] width 63 height 14
click at [1252, 375] on div "Admin Users 3 Seats 5 Seats 7 Seats Marketing Coverage 1 county 10 counties Nat…" at bounding box center [783, 528] width 1130 height 490
drag, startPoint x: 1230, startPoint y: 375, endPoint x: 769, endPoint y: 390, distance: 461.2
click at [935, 385] on div "Admin Users 3 Seats 5 Seats 7 Seats Marketing Coverage 1 county 10 counties Nat…" at bounding box center [783, 528] width 1130 height 490
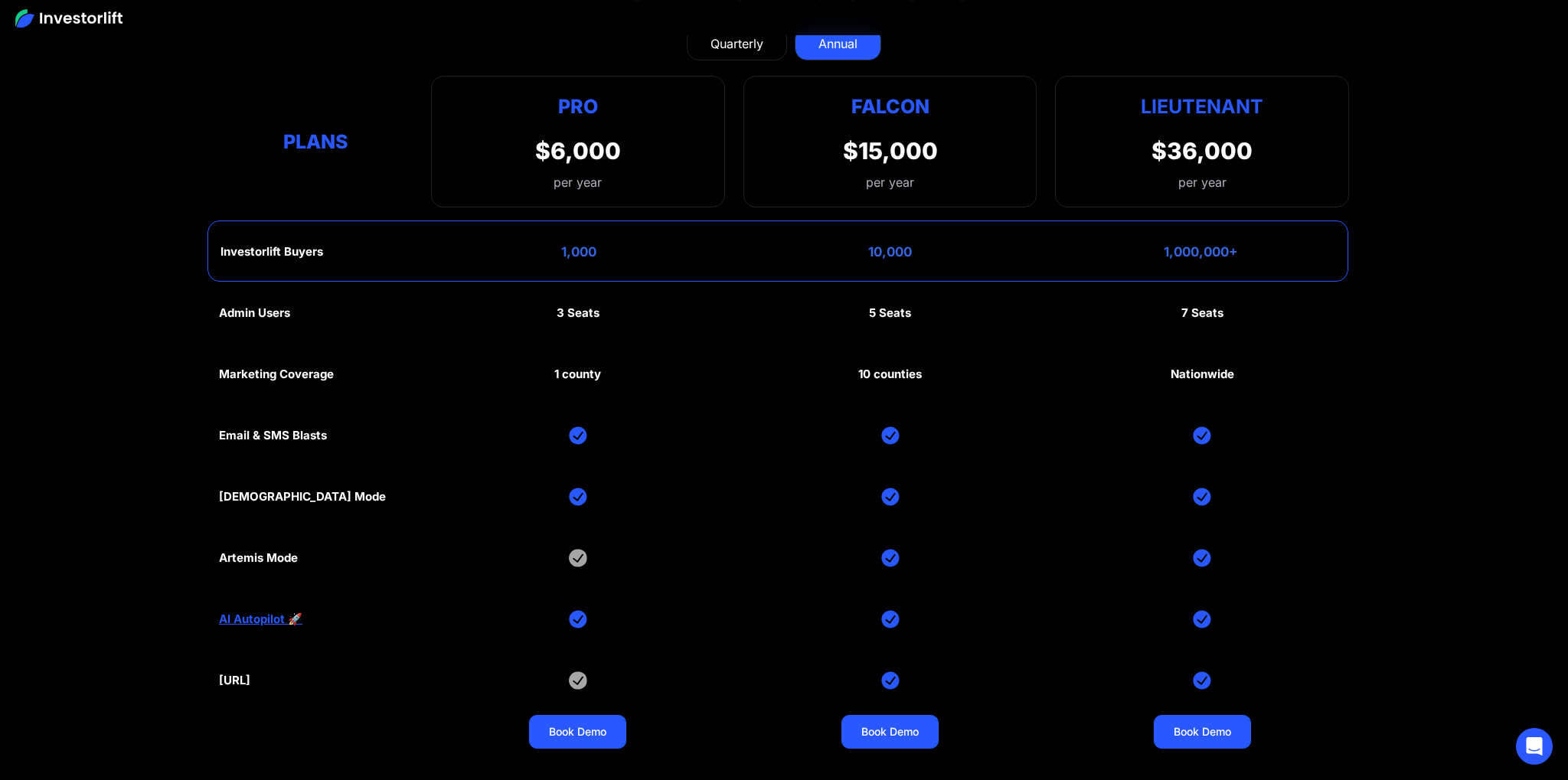
click at [346, 376] on div "Admin Users 3 Seats 5 Seats 7 Seats Marketing Coverage 1 county 10 counties Nat…" at bounding box center [783, 528] width 1130 height 490
drag, startPoint x: 346, startPoint y: 378, endPoint x: 333, endPoint y: 383, distance: 13.9
click at [344, 381] on div "Admin Users 3 Seats 5 Seats 7 Seats Marketing Coverage 1 county 10 counties Nat…" at bounding box center [783, 528] width 1130 height 490
click at [253, 385] on div "Admin Users 3 Seats 5 Seats 7 Seats Marketing Coverage 1 county 10 counties Nat…" at bounding box center [783, 528] width 1130 height 490
drag, startPoint x: 247, startPoint y: 383, endPoint x: 271, endPoint y: 388, distance: 24.5
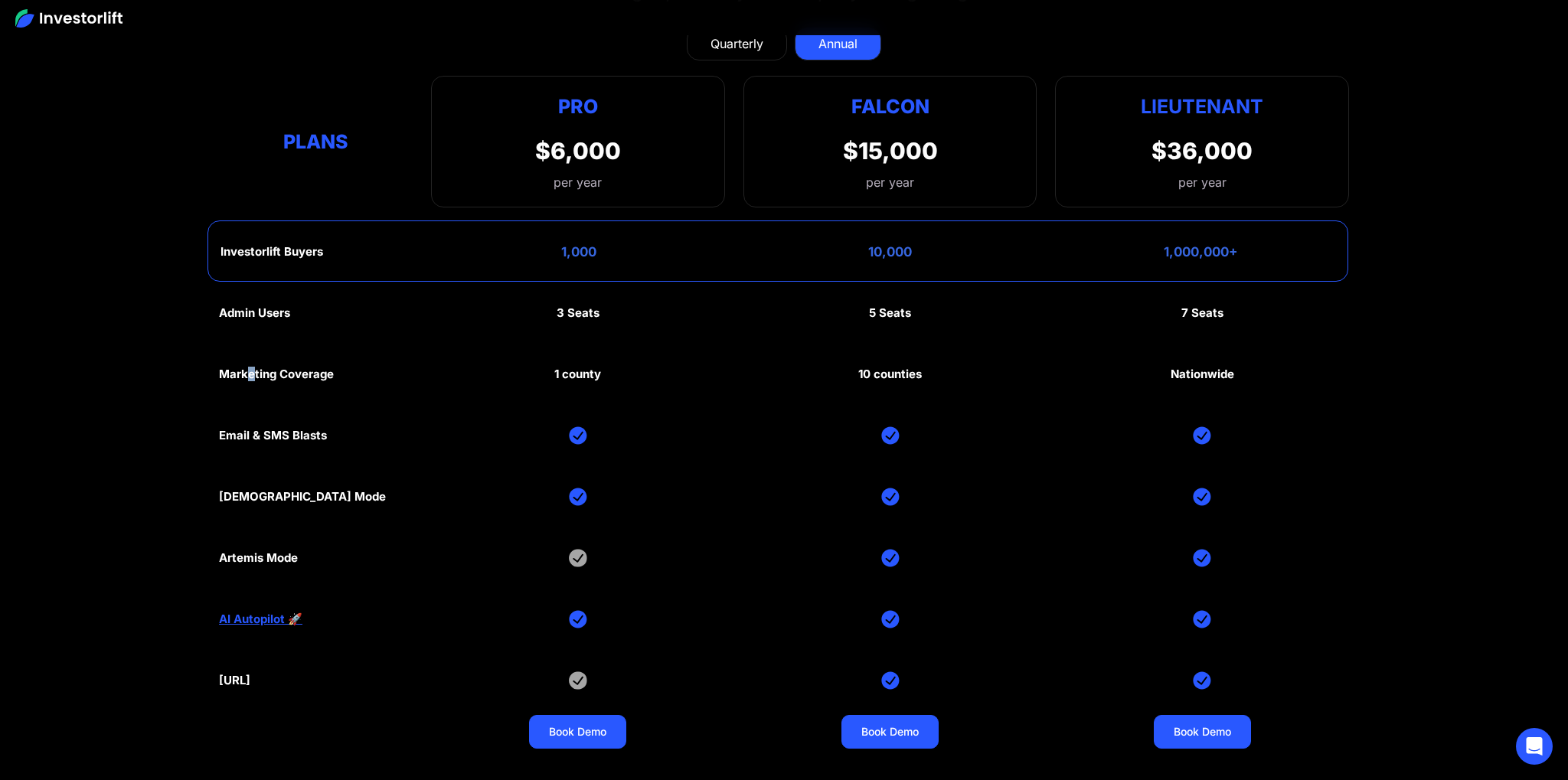
click at [255, 382] on div "Admin Users 3 Seats 5 Seats 7 Seats Marketing Coverage 1 county 10 counties Nat…" at bounding box center [783, 528] width 1130 height 490
drag, startPoint x: 330, startPoint y: 433, endPoint x: 239, endPoint y: 426, distance: 91.3
click at [318, 434] on div "Admin Users 3 Seats 5 Seats 7 Seats Marketing Coverage 1 county 10 counties Nat…" at bounding box center [783, 528] width 1130 height 490
drag, startPoint x: 536, startPoint y: 512, endPoint x: 1069, endPoint y: 511, distance: 533.0
click at [972, 511] on div "Admin Users 3 Seats 5 Seats 7 Seats Marketing Coverage 1 county 10 counties Nat…" at bounding box center [783, 528] width 1130 height 490
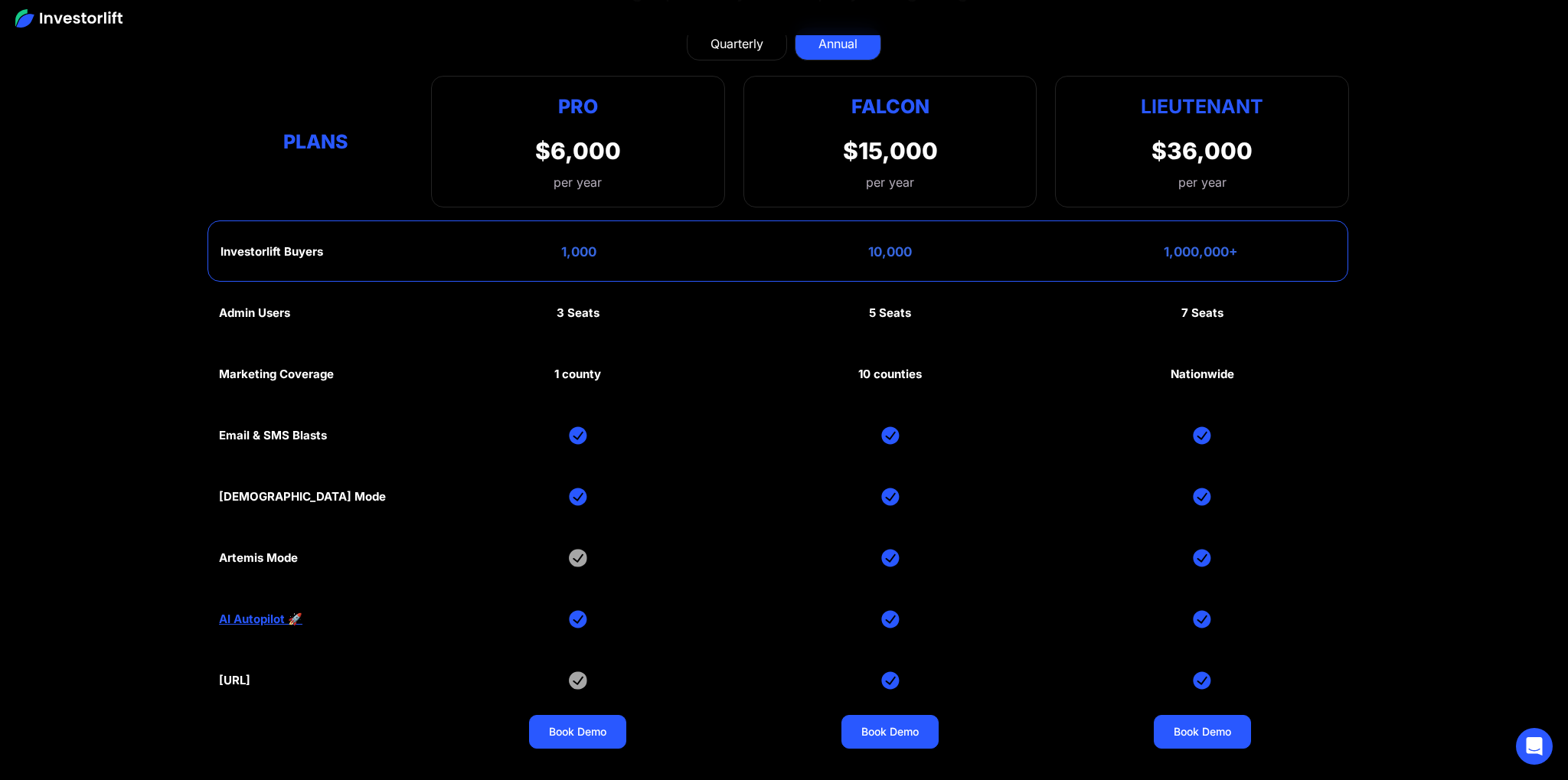
click at [1065, 511] on div "Admin Users 3 Seats 5 Seats 7 Seats Marketing Coverage 1 county 10 counties Nat…" at bounding box center [783, 528] width 1130 height 490
click at [306, 558] on div "Admin Users 3 Seats 5 Seats 7 Seats Marketing Coverage 1 county 10 counties Nat…" at bounding box center [783, 528] width 1130 height 490
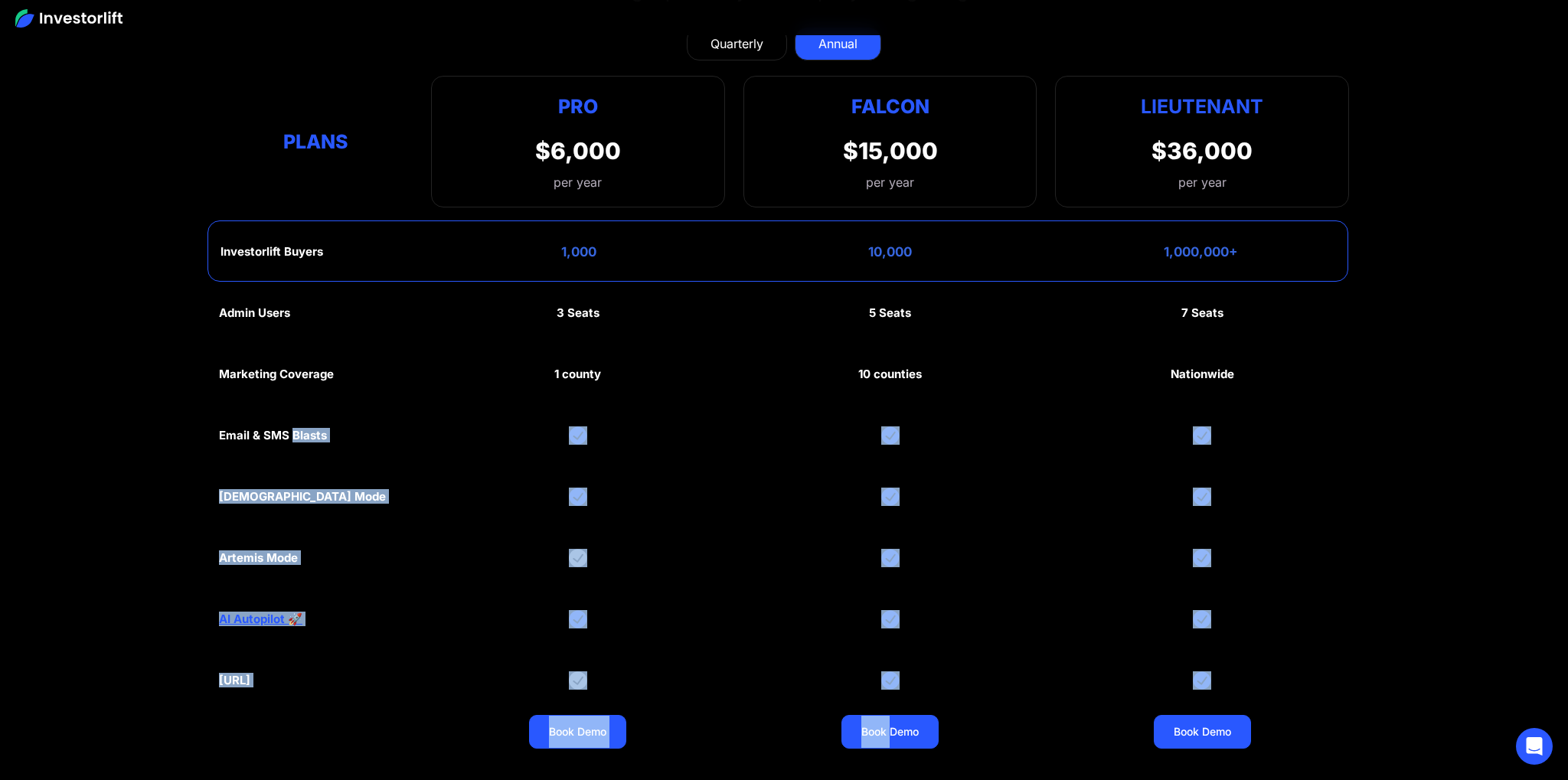
drag, startPoint x: 305, startPoint y: 558, endPoint x: 948, endPoint y: 568, distance: 643.1
click at [813, 566] on div "Admin Users 3 Seats 5 Seats 7 Seats Marketing Coverage 1 county 10 counties Nat…" at bounding box center [783, 528] width 1130 height 490
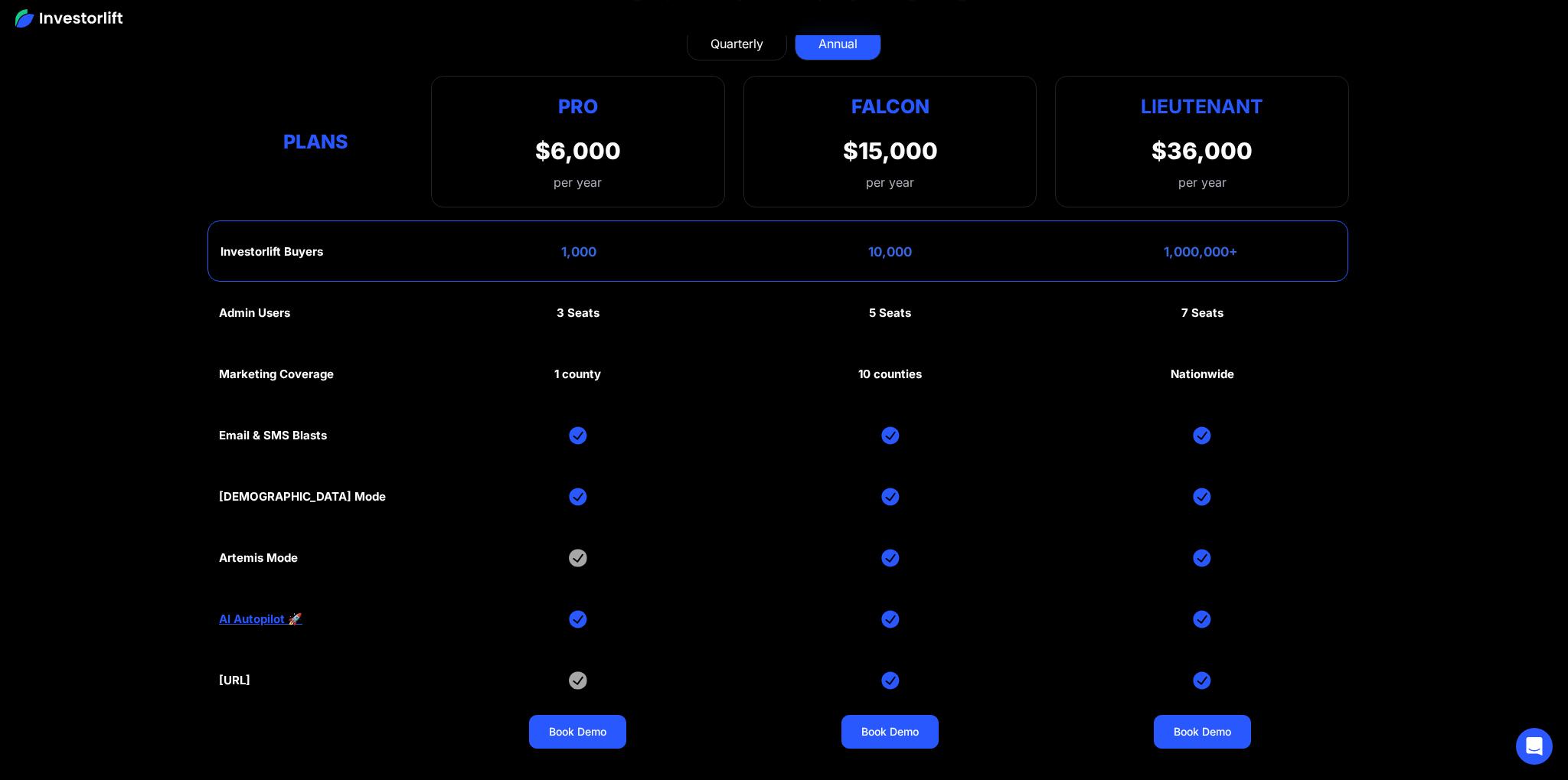
click at [966, 568] on div "Admin Users 3 Seats 5 Seats 7 Seats Marketing Coverage 1 county 10 counties Nat…" at bounding box center [783, 528] width 1130 height 490
click at [667, 605] on div "Admin Users 3 Seats 5 Seats 7 Seats Marketing Coverage 1 county 10 counties Nat…" at bounding box center [783, 528] width 1130 height 490
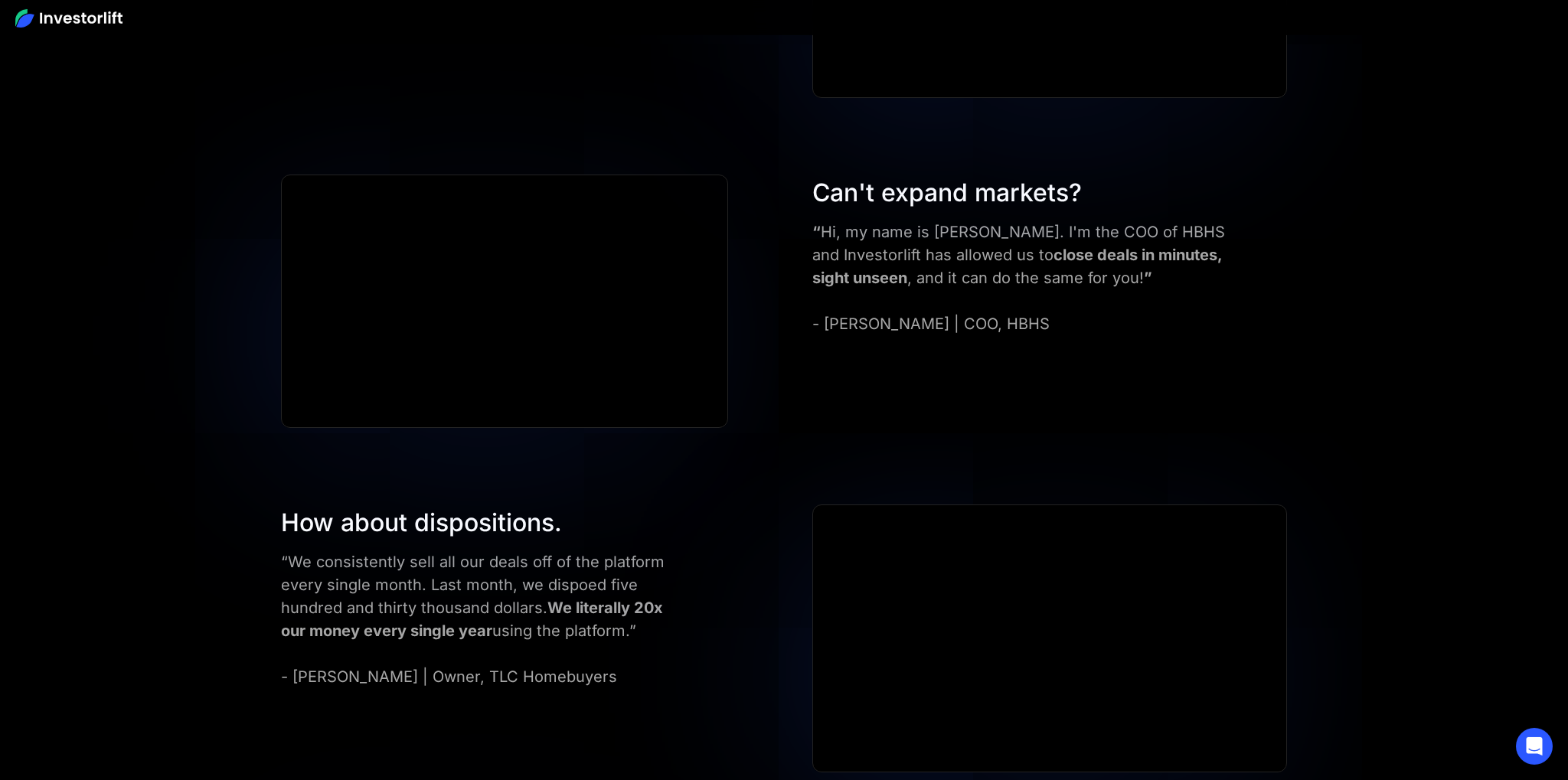
scroll to position [5337, 0]
